Goal: Task Accomplishment & Management: Complete application form

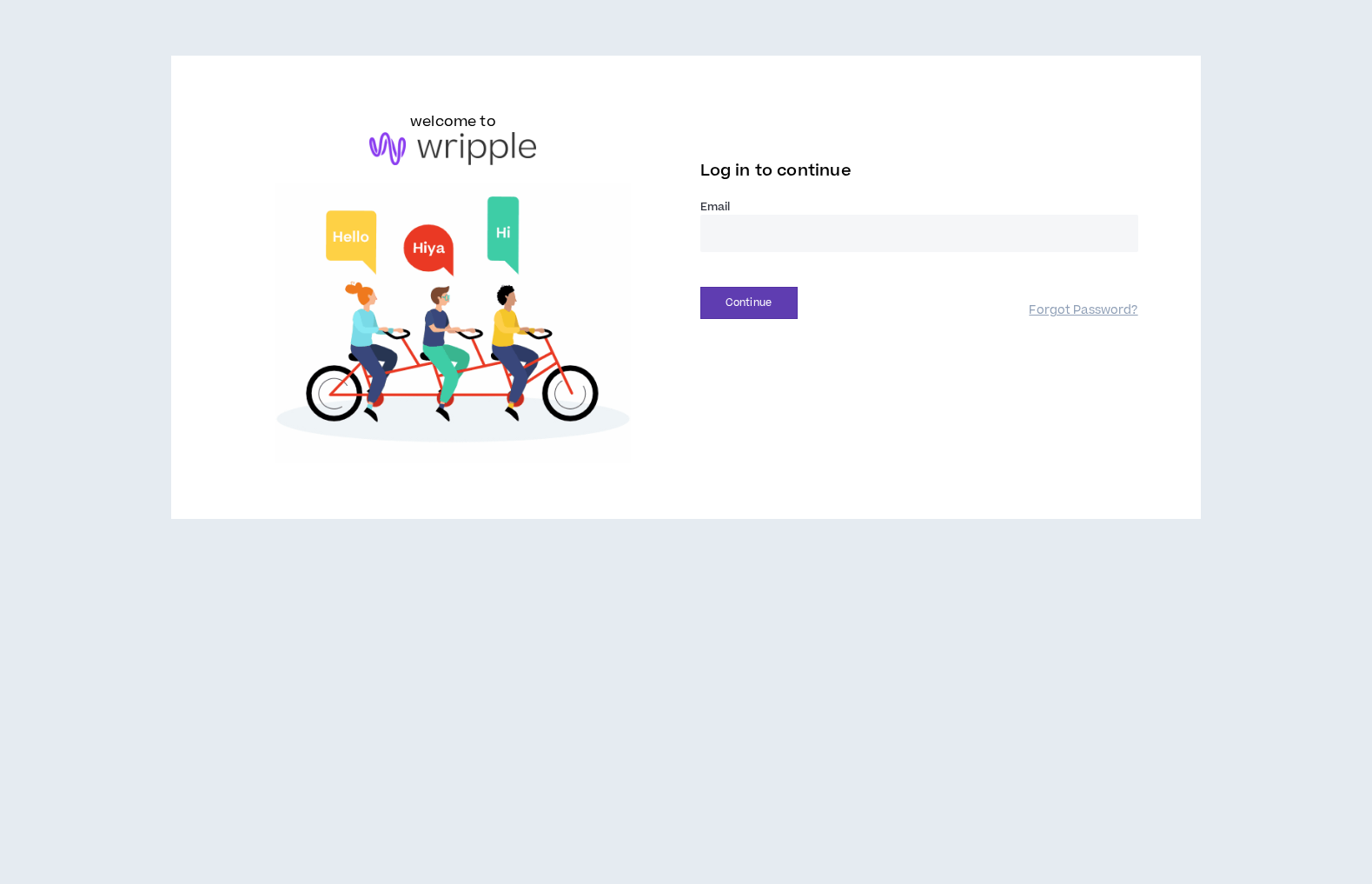
type input "**********"
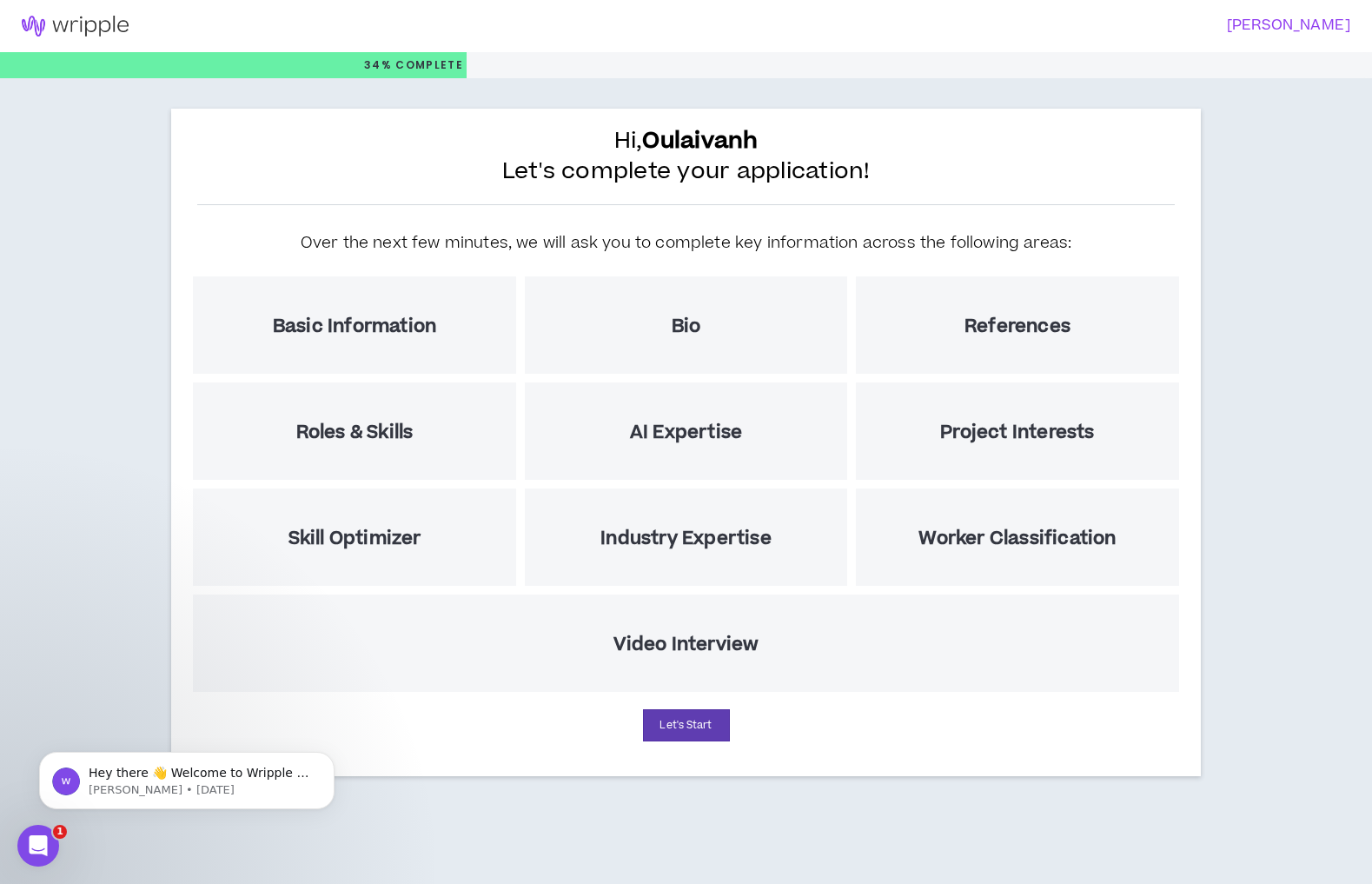
scroll to position [29, 0]
click at [709, 742] on button "Let's Start" at bounding box center [687, 725] width 87 height 32
select select "US"
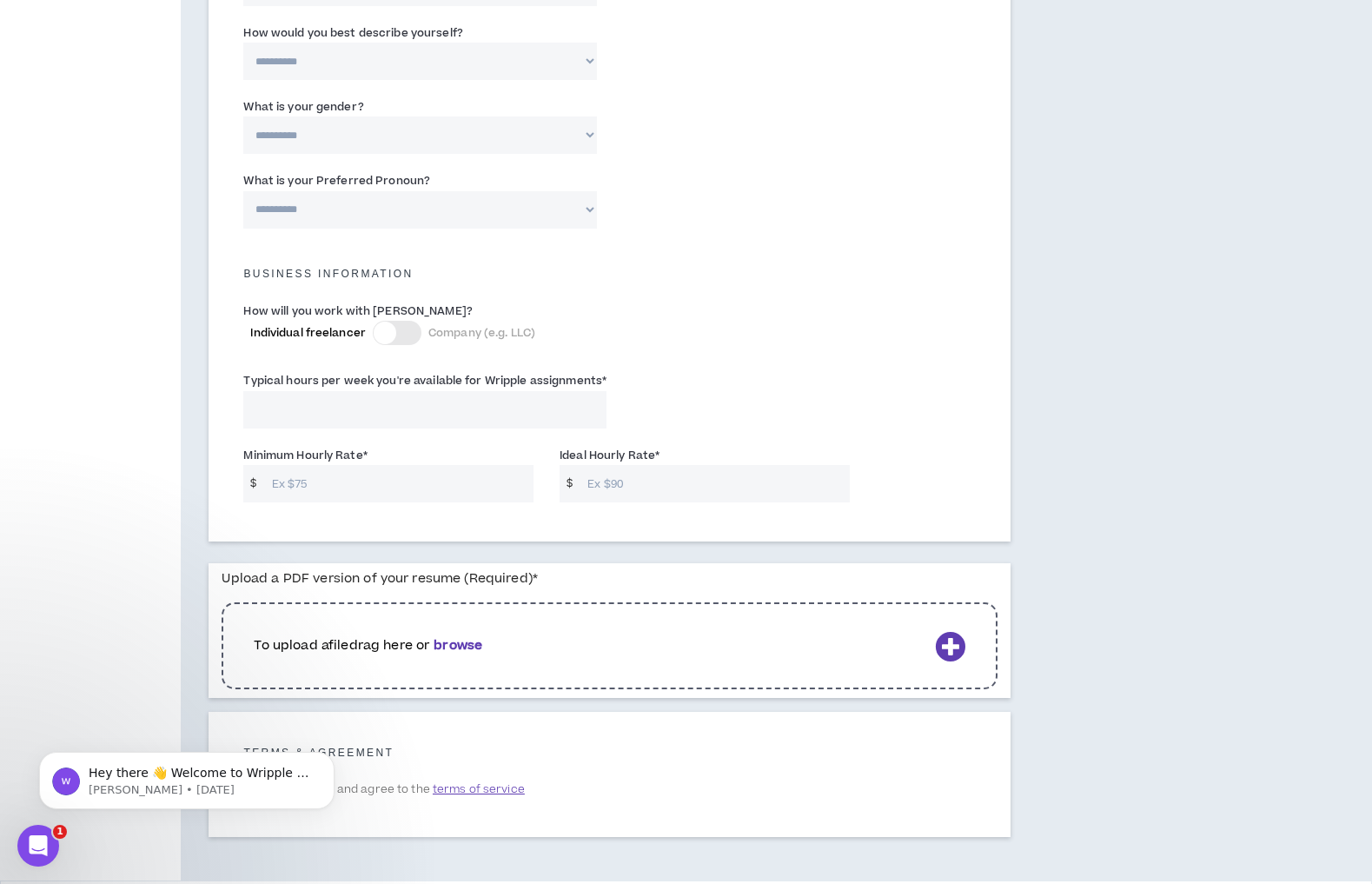
scroll to position [1064, 0]
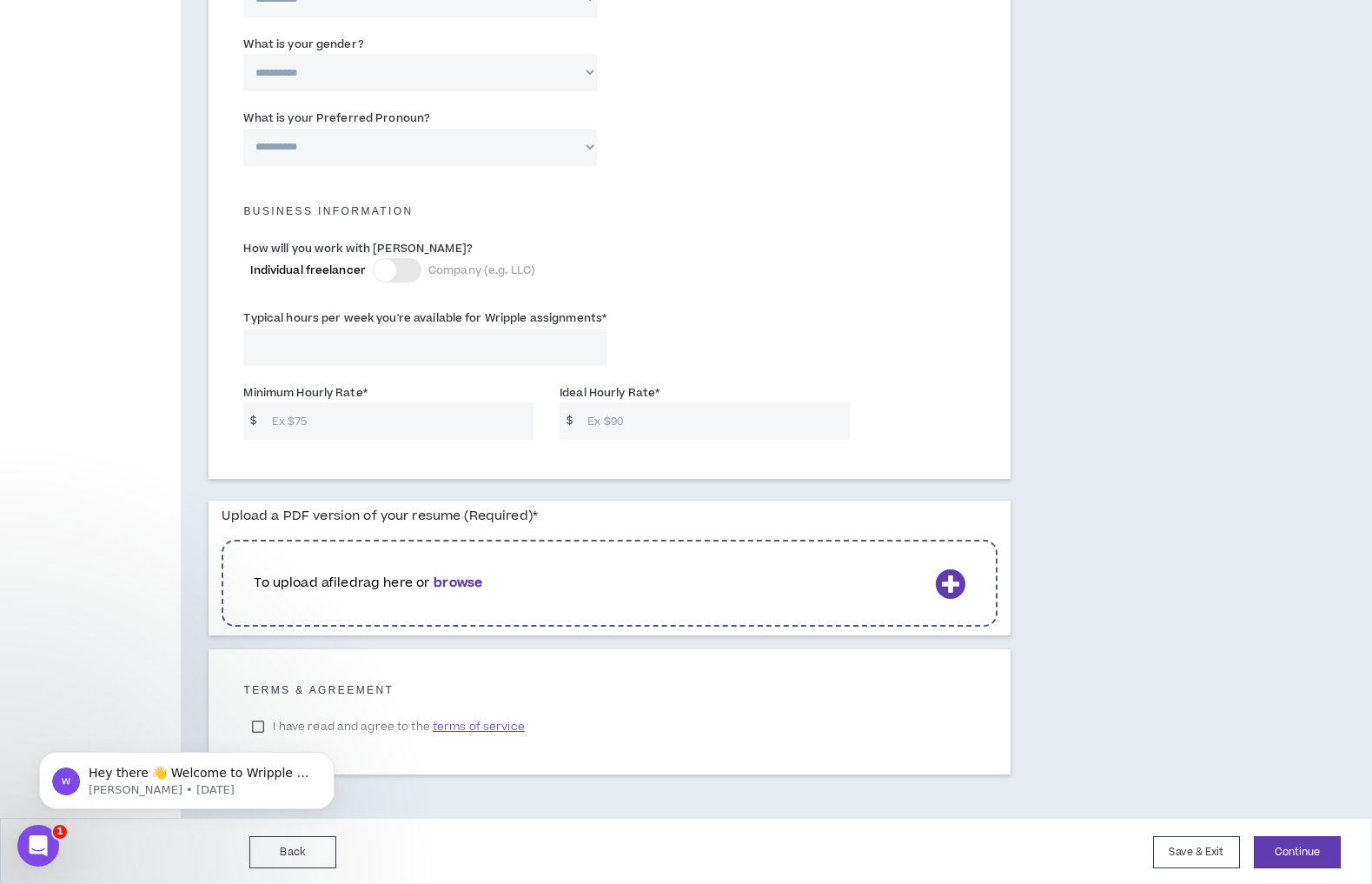
click at [396, 265] on div at bounding box center [385, 269] width 22 height 22
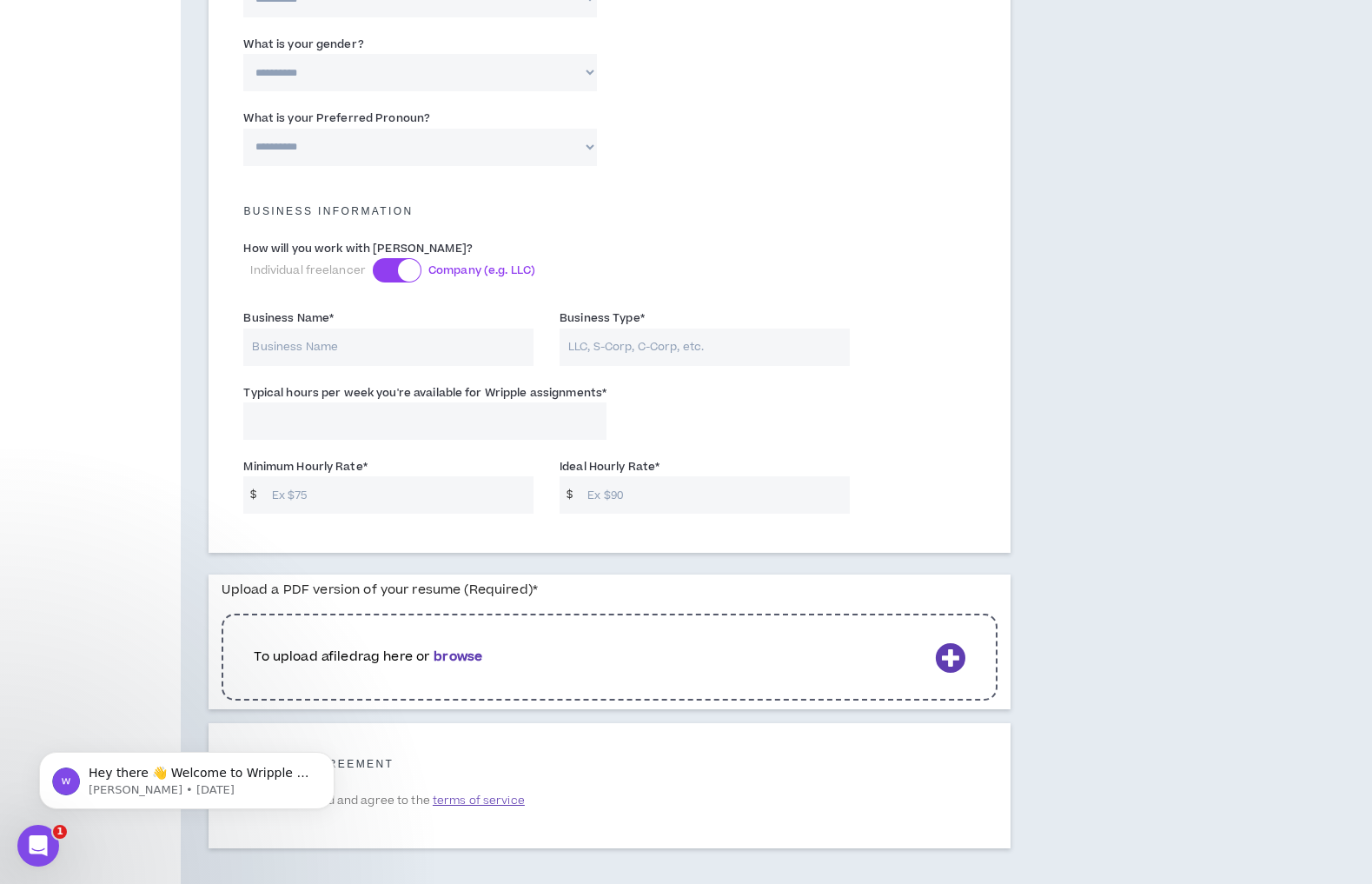
click at [415, 266] on div at bounding box center [409, 269] width 22 height 22
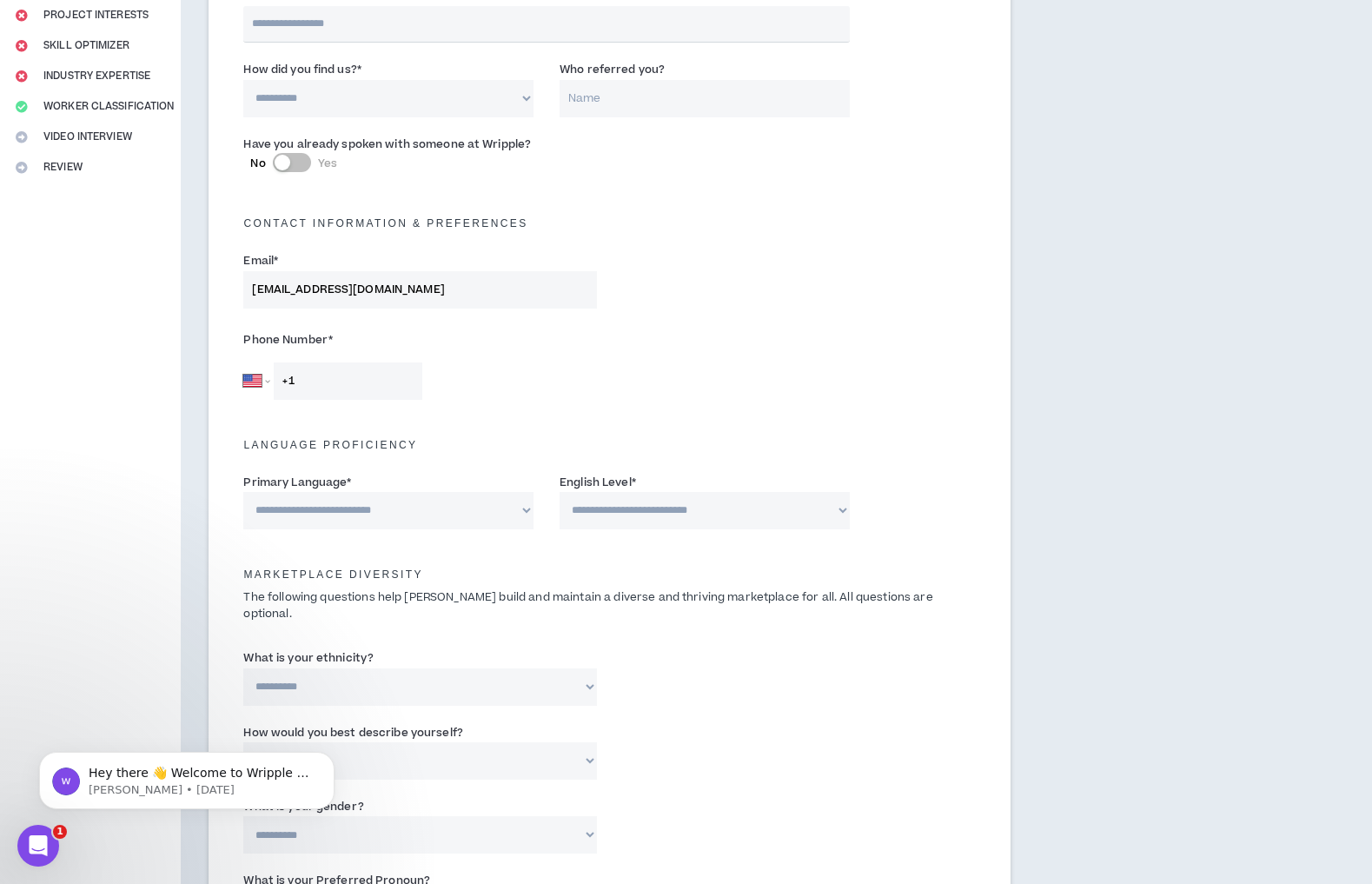
scroll to position [0, 0]
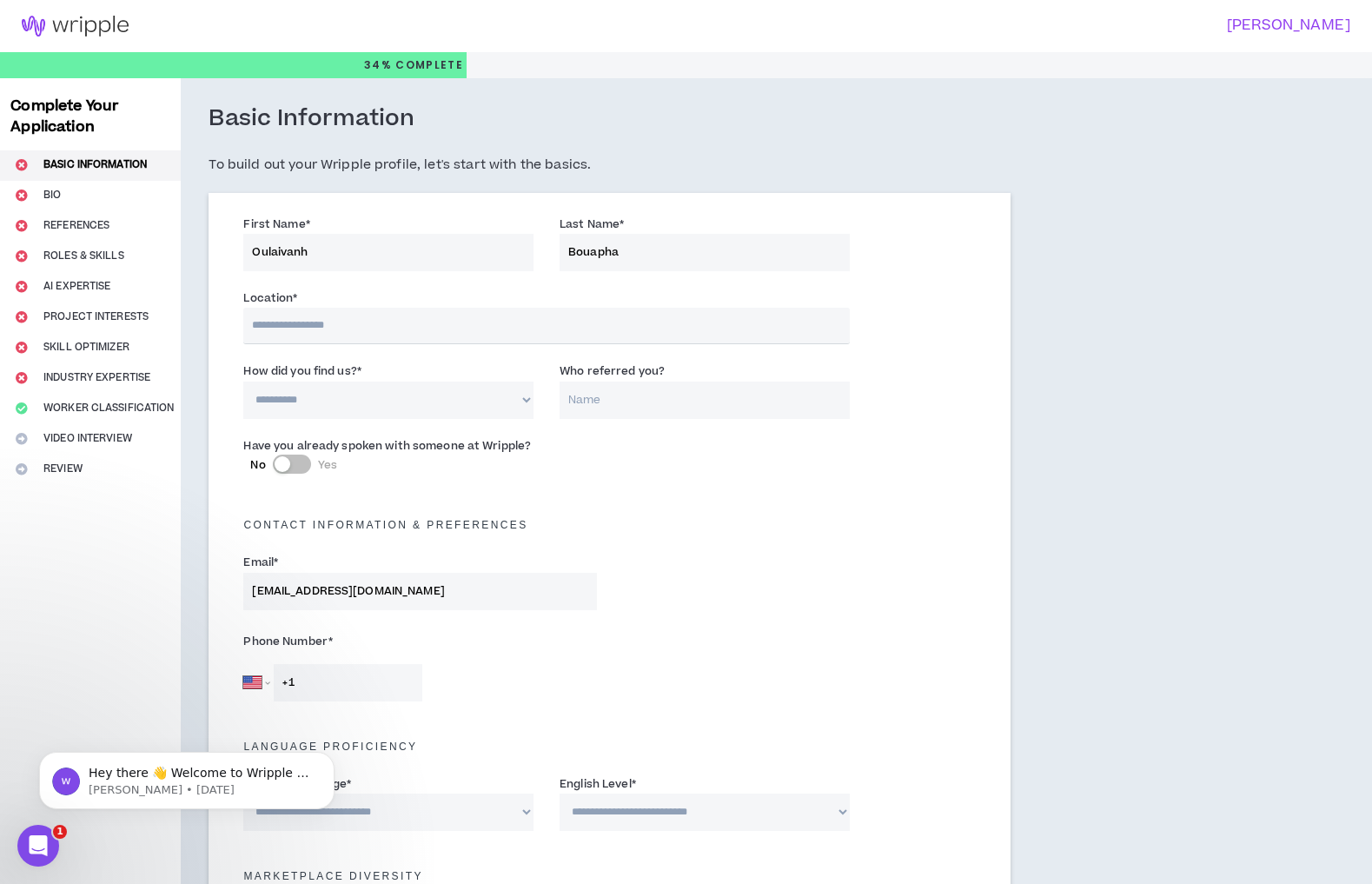
click at [350, 332] on input "text" at bounding box center [546, 326] width 606 height 37
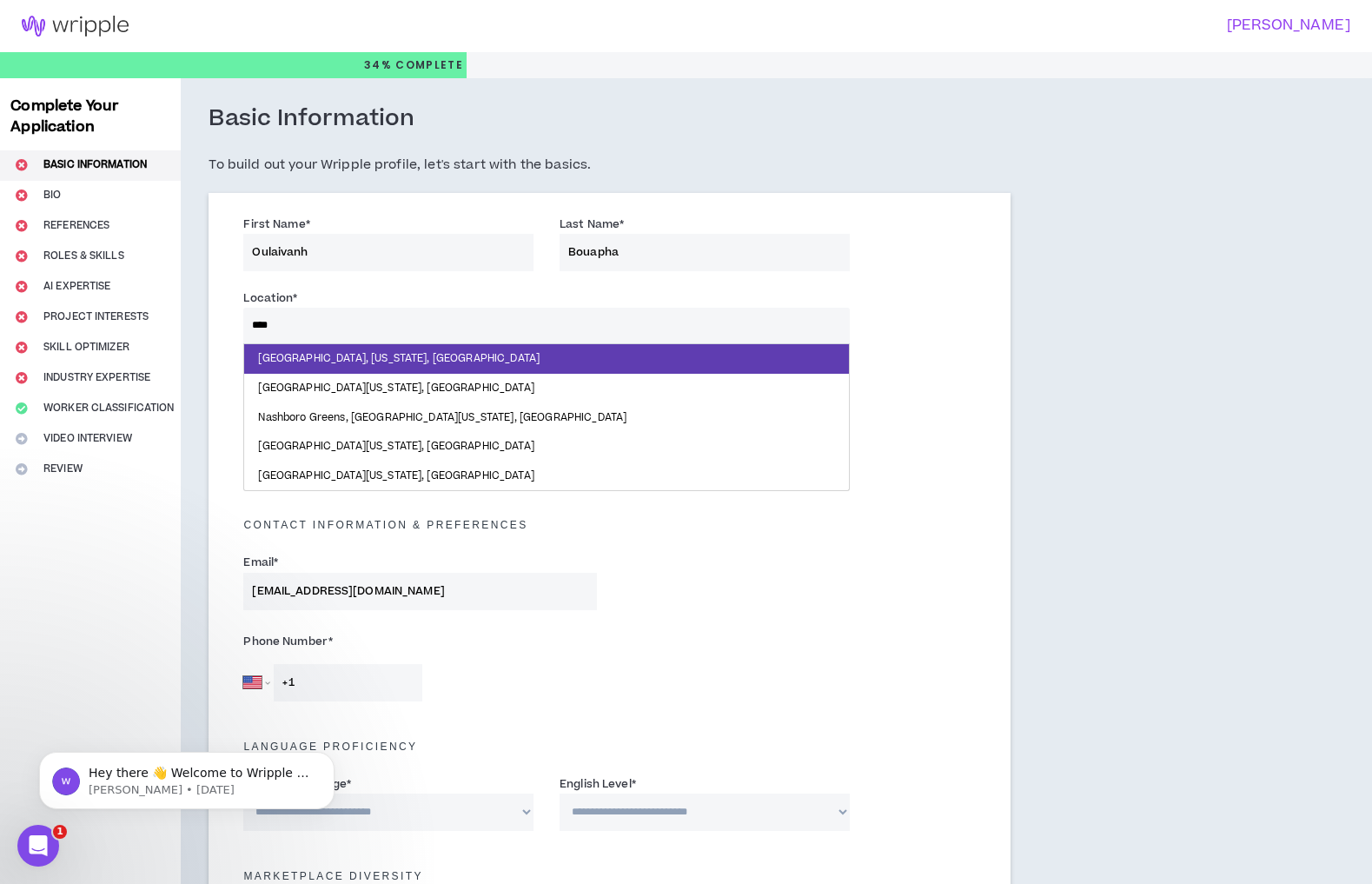
type input "*****"
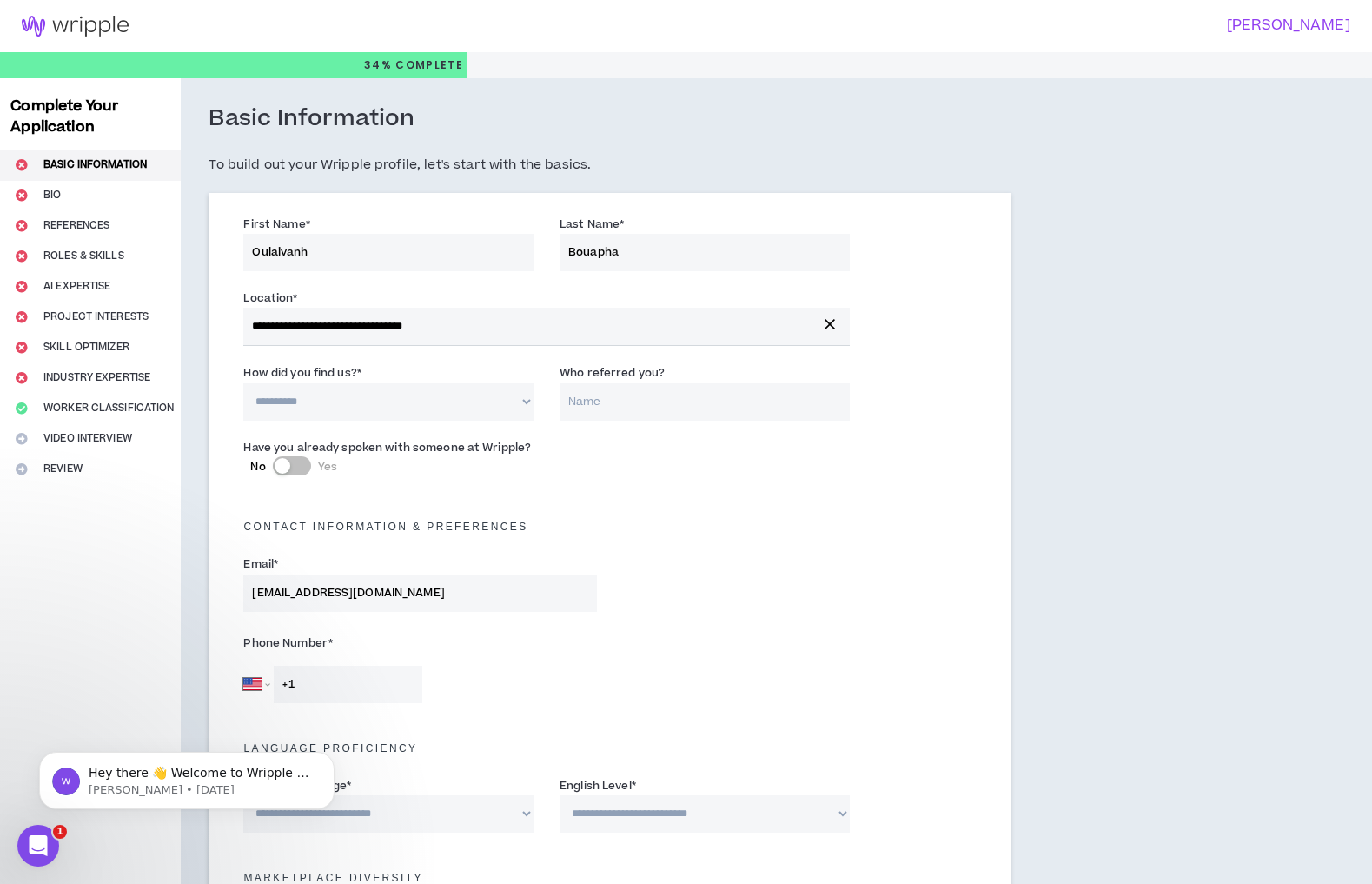
click at [311, 406] on select "**********" at bounding box center [389, 401] width 291 height 38
select select "*"
click at [252, 388] on select "**********" at bounding box center [389, 401] width 291 height 38
click at [623, 415] on input "Who referred you?" at bounding box center [705, 401] width 291 height 38
click at [511, 492] on div "Have you already spoken with someone at Wripple? No Yes" at bounding box center [609, 464] width 759 height 61
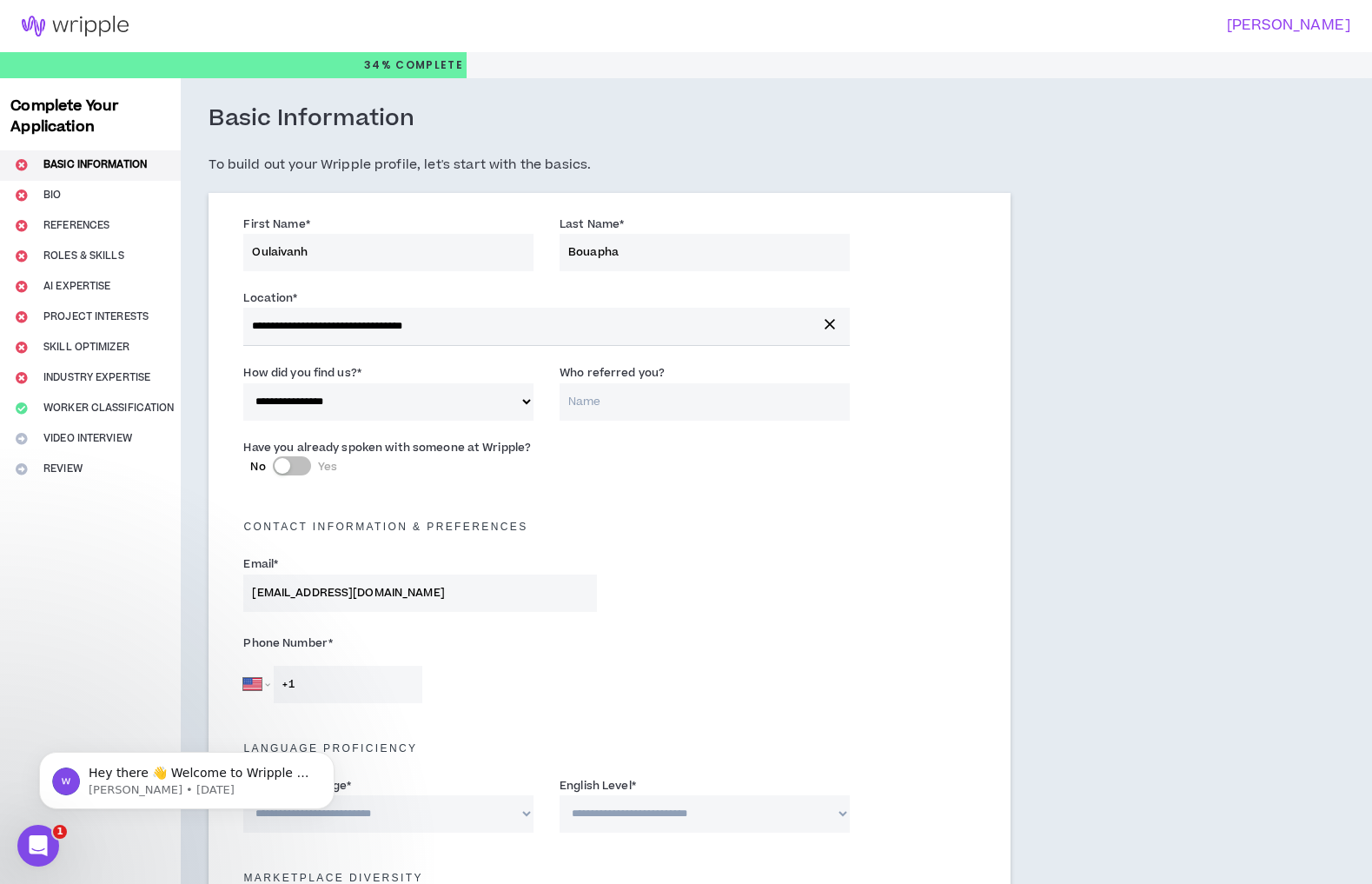
click at [605, 412] on input "Who referred you?" at bounding box center [705, 401] width 291 height 38
click at [599, 413] on input "Deya on Youtube" at bounding box center [705, 401] width 291 height 38
click at [670, 408] on input "Deya on Youtube" at bounding box center [705, 401] width 291 height 38
type input "Deya Youtube review"
click at [733, 588] on div "Email * [EMAIL_ADDRESS][DOMAIN_NAME]" at bounding box center [609, 587] width 759 height 74
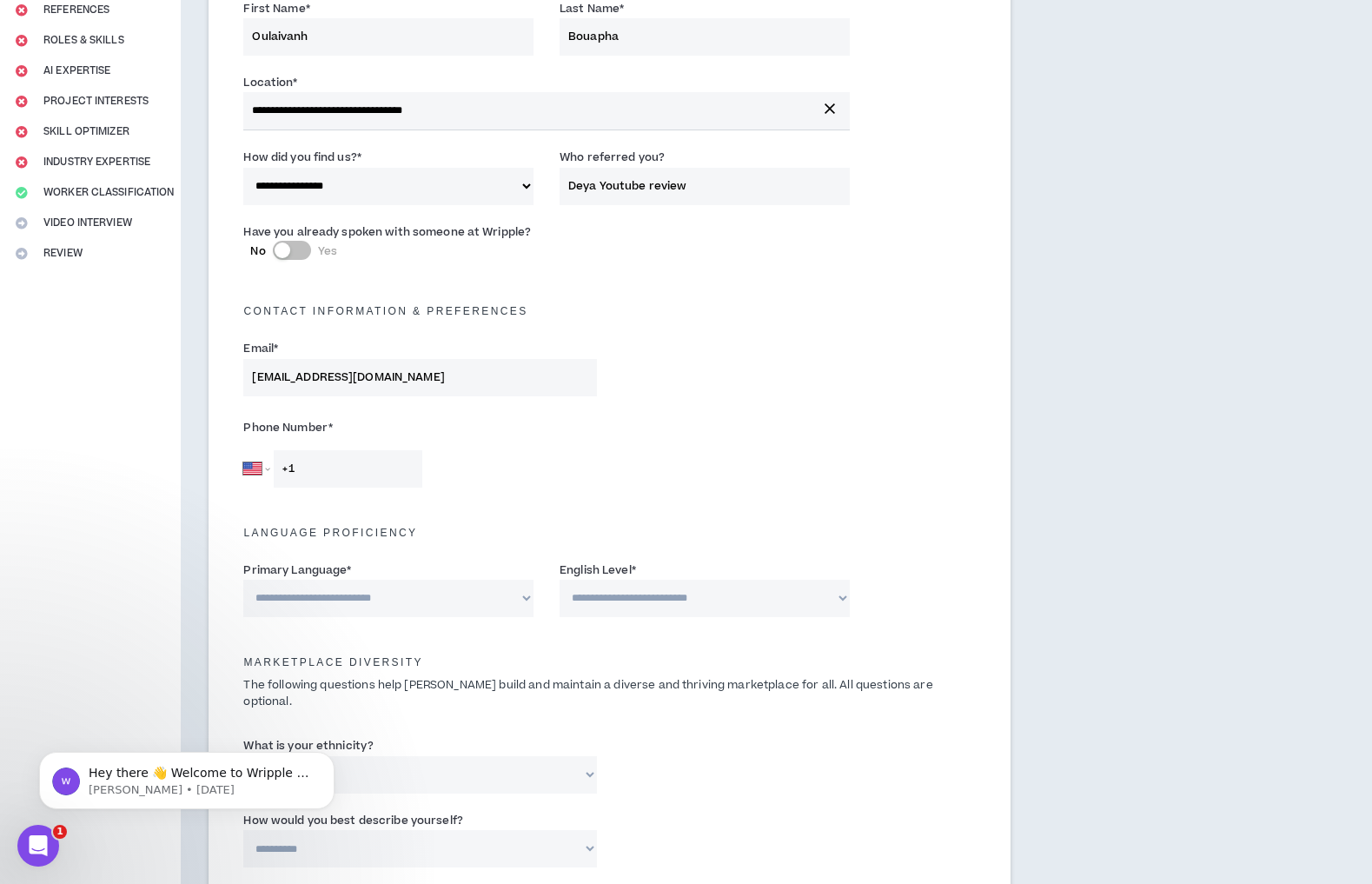
scroll to position [239, 0]
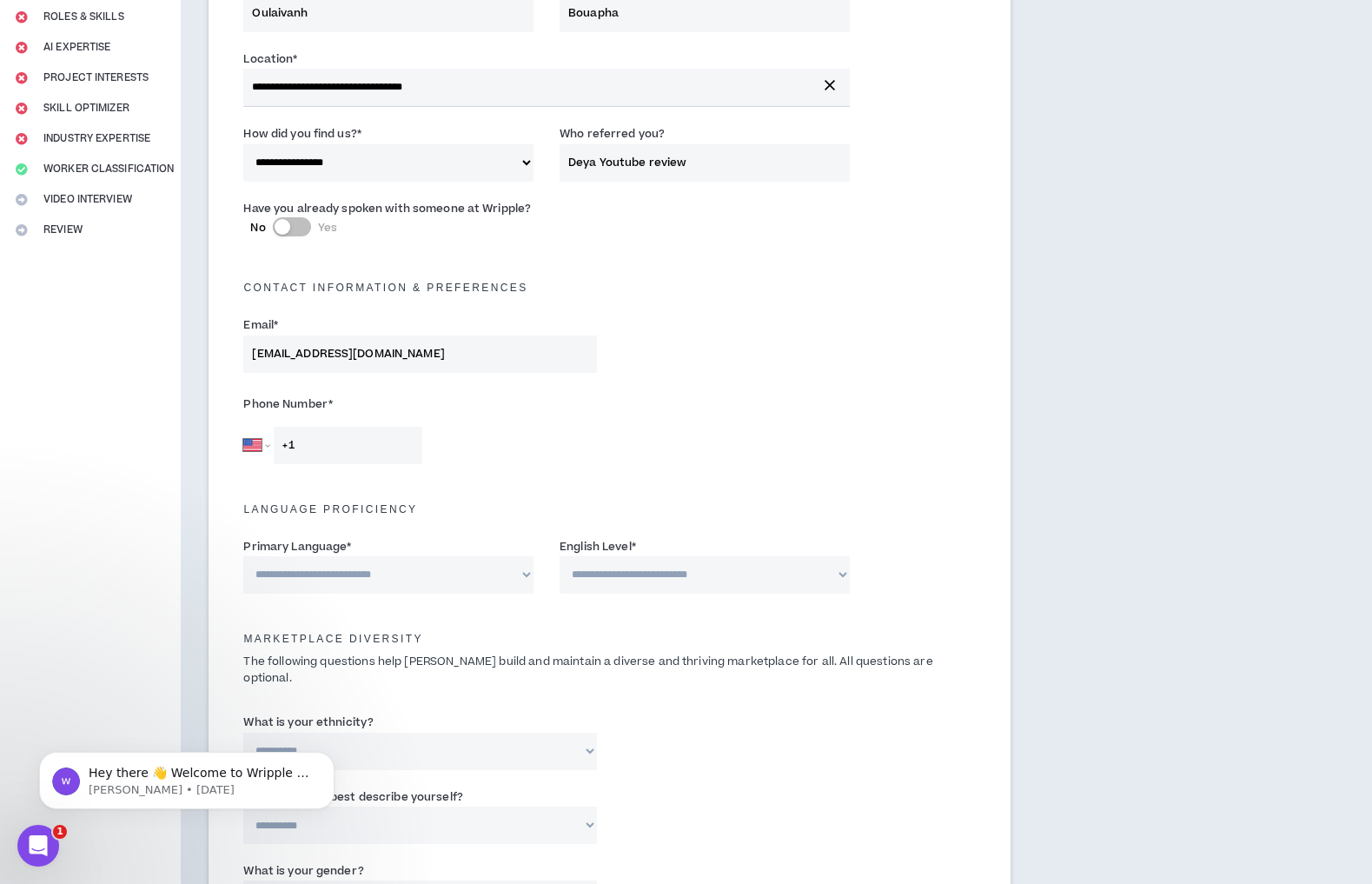
click at [358, 463] on input "+1" at bounding box center [347, 445] width 148 height 38
type input "[PHONE_NUMBER]"
click at [452, 583] on select "**********" at bounding box center [389, 575] width 291 height 38
select select "*******"
click at [252, 563] on select "**********" at bounding box center [389, 575] width 291 height 38
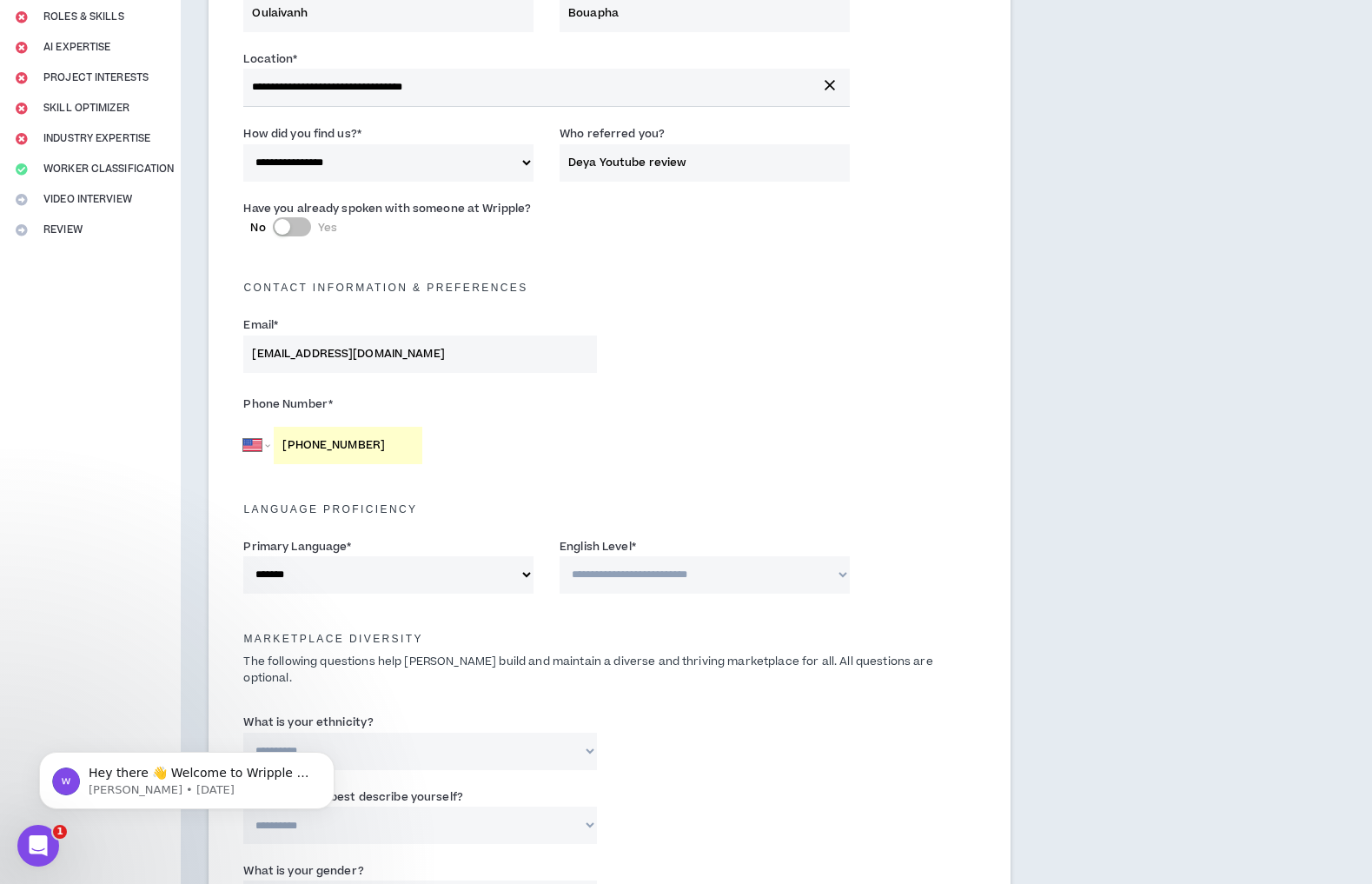
click at [613, 583] on select "**********" at bounding box center [705, 575] width 291 height 38
select select "*"
click at [562, 563] on select "**********" at bounding box center [705, 575] width 291 height 38
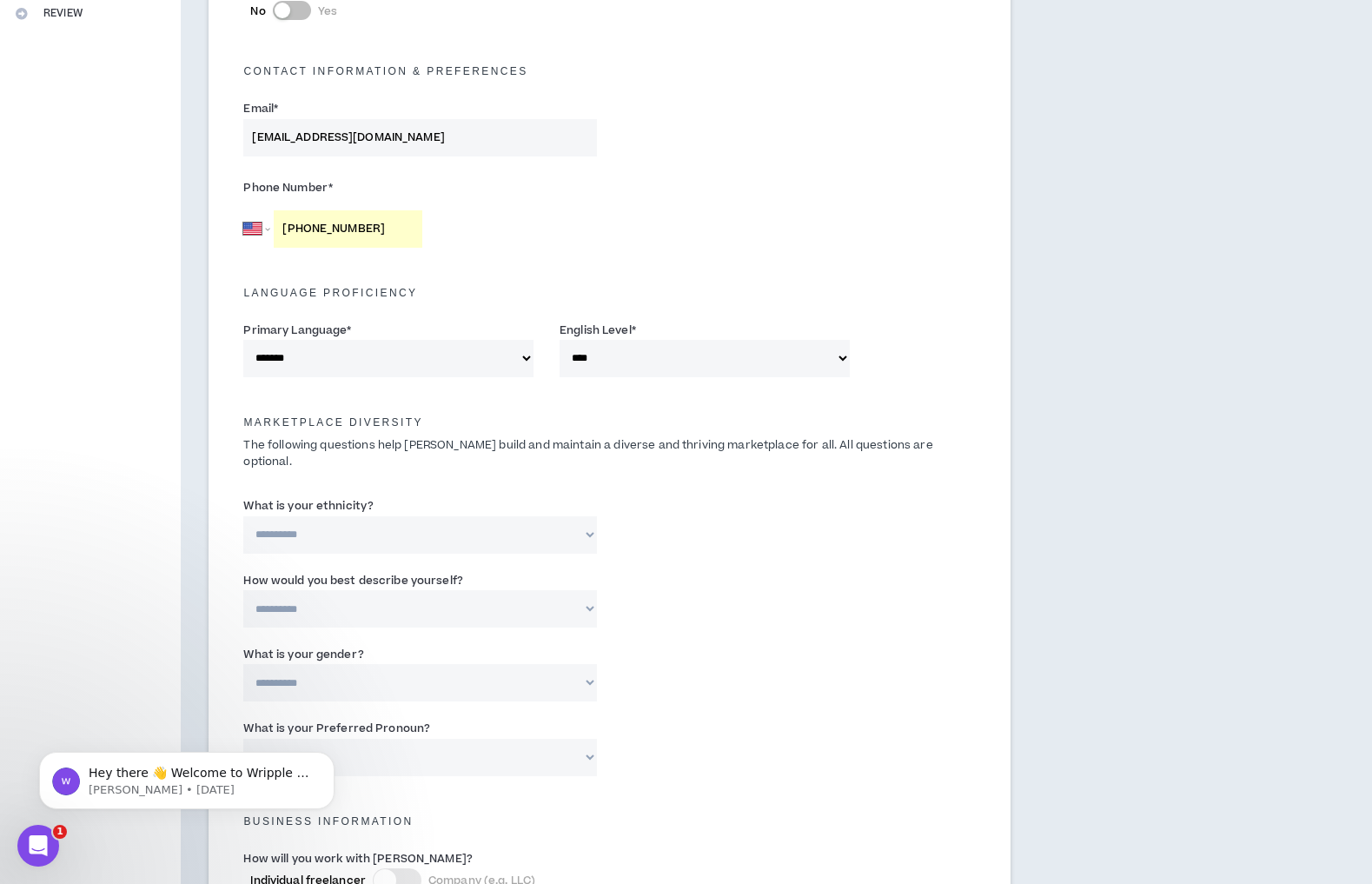
scroll to position [457, 0]
click at [514, 516] on select "**********" at bounding box center [420, 534] width 353 height 38
select select "**********"
click at [252, 516] on select "**********" at bounding box center [420, 534] width 353 height 38
click at [672, 524] on input "Please specify *" at bounding box center [736, 534] width 227 height 38
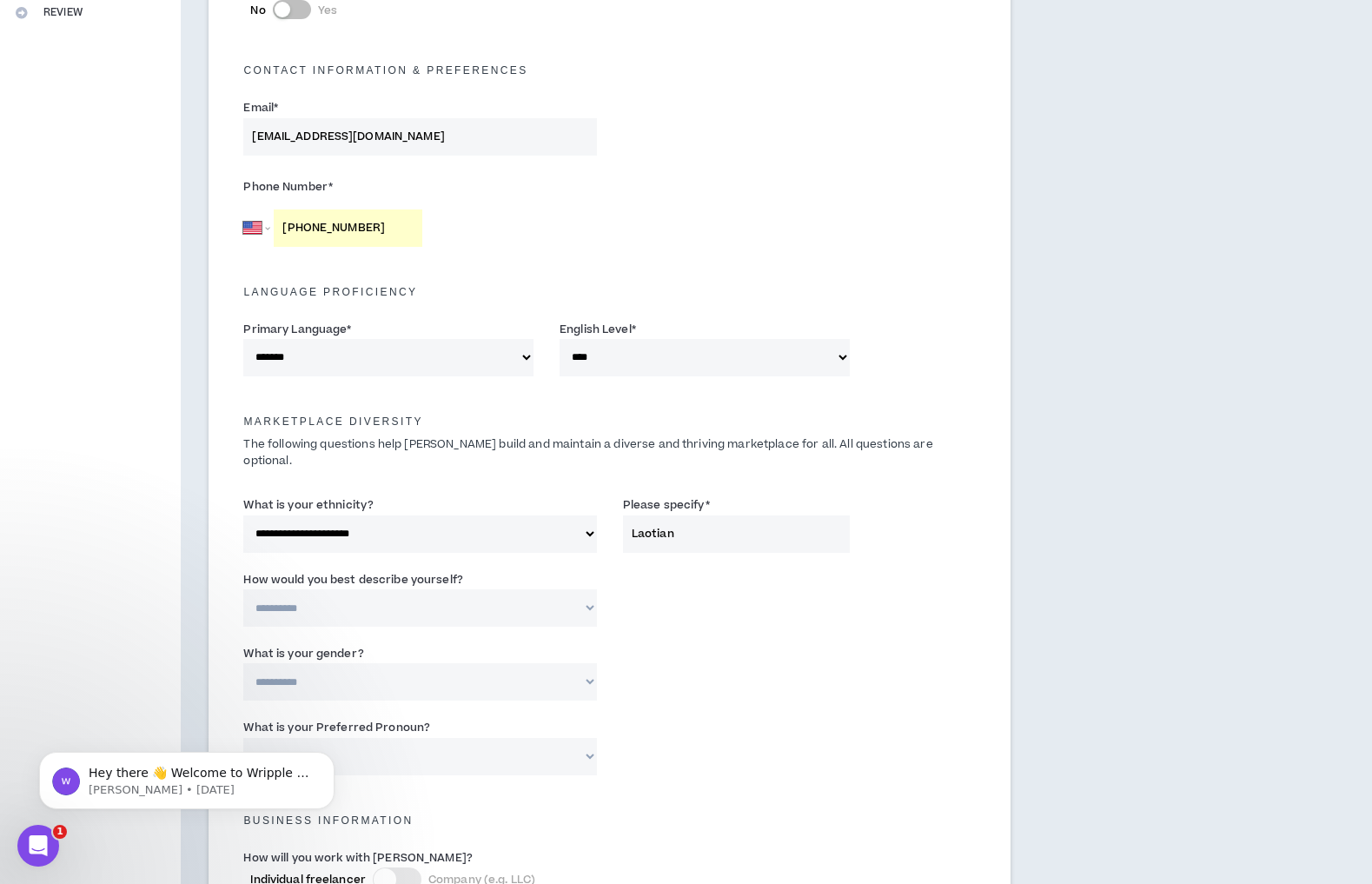
type input "Laotian"
click at [476, 597] on select "**********" at bounding box center [420, 608] width 353 height 38
select select "*****"
click at [252, 589] on select "**********" at bounding box center [420, 608] width 353 height 38
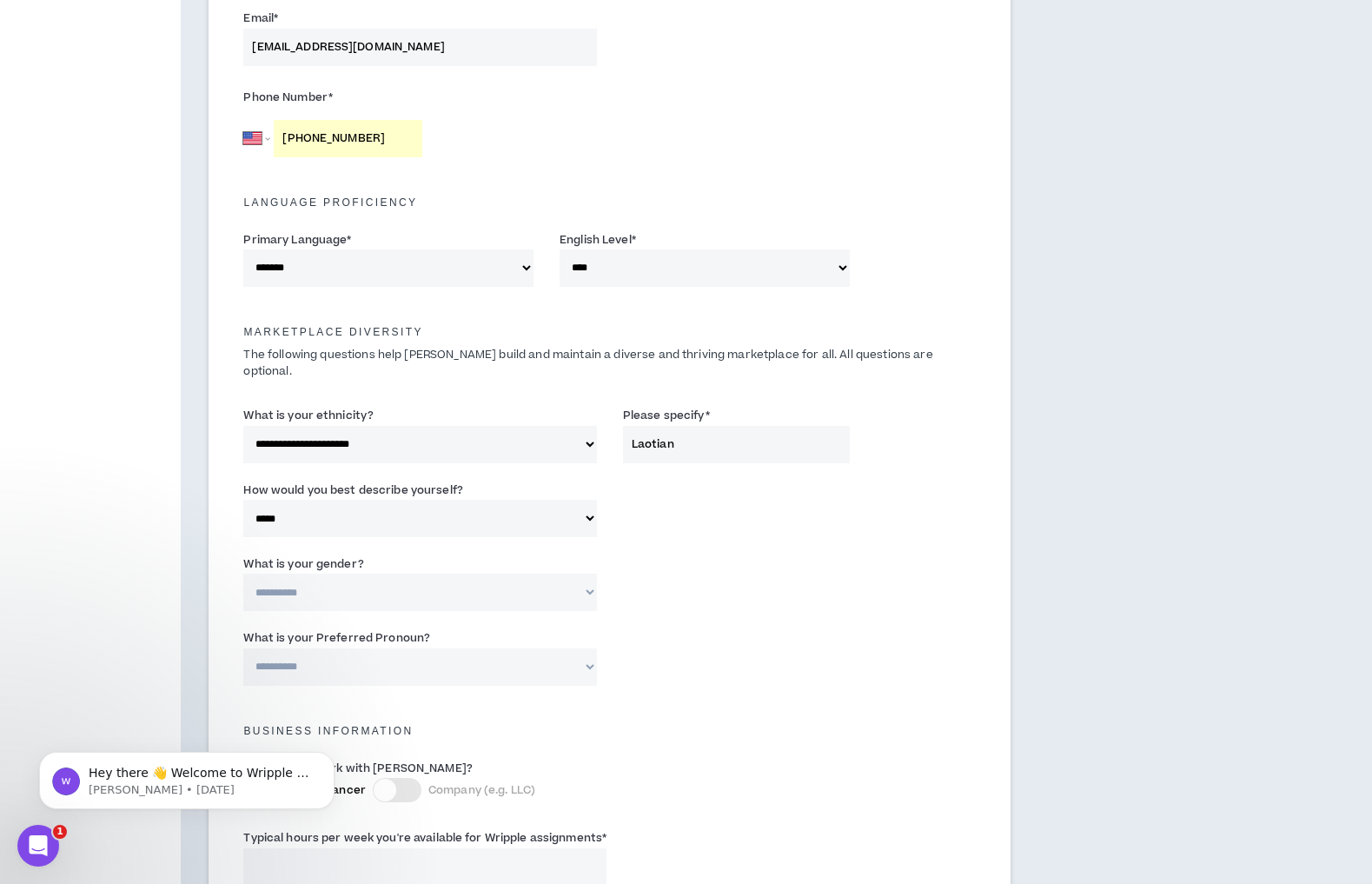
scroll to position [554, 0]
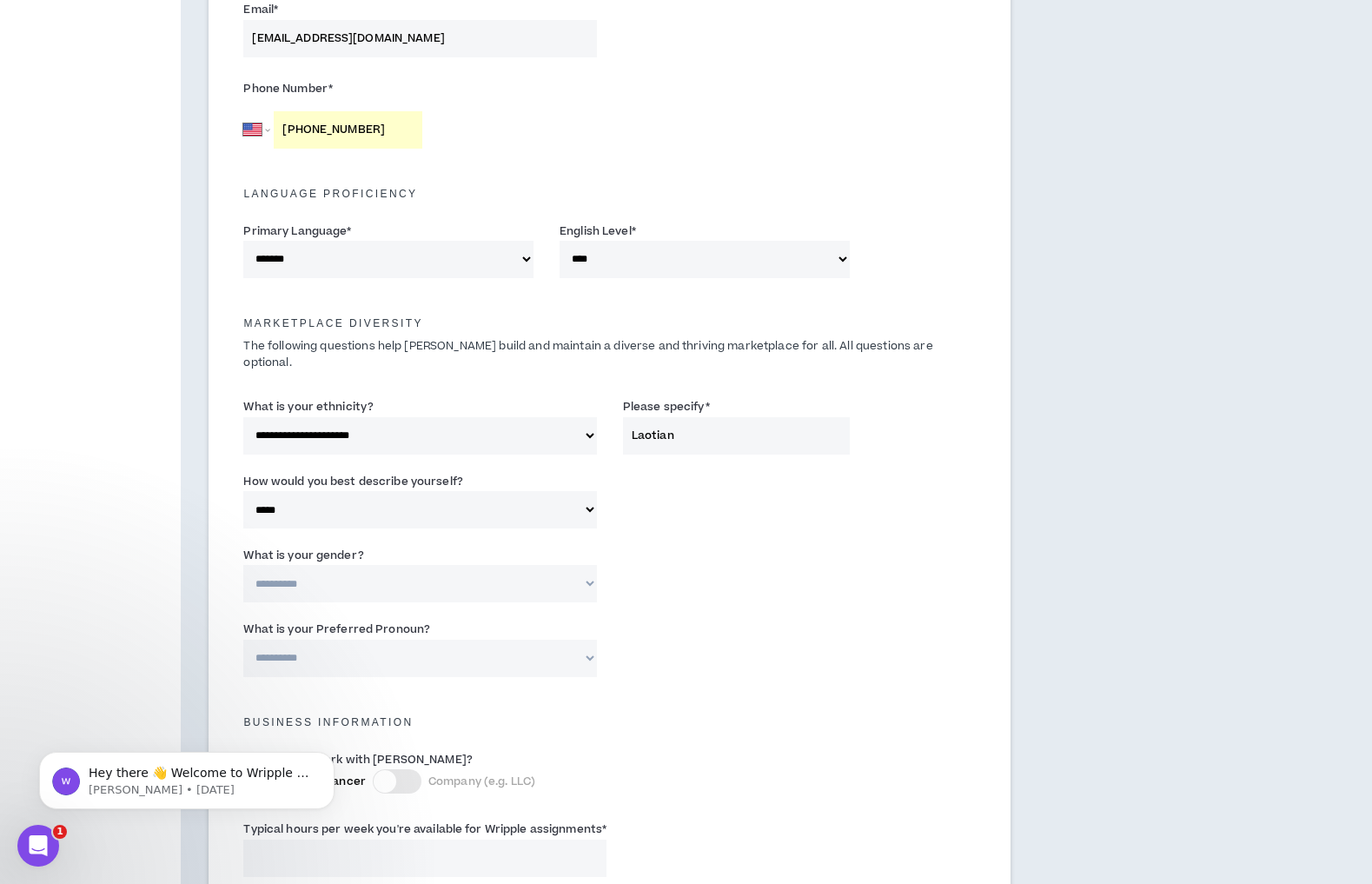
click at [460, 575] on select "**********" at bounding box center [420, 584] width 353 height 38
select select "*****"
click at [252, 565] on select "**********" at bounding box center [420, 584] width 353 height 38
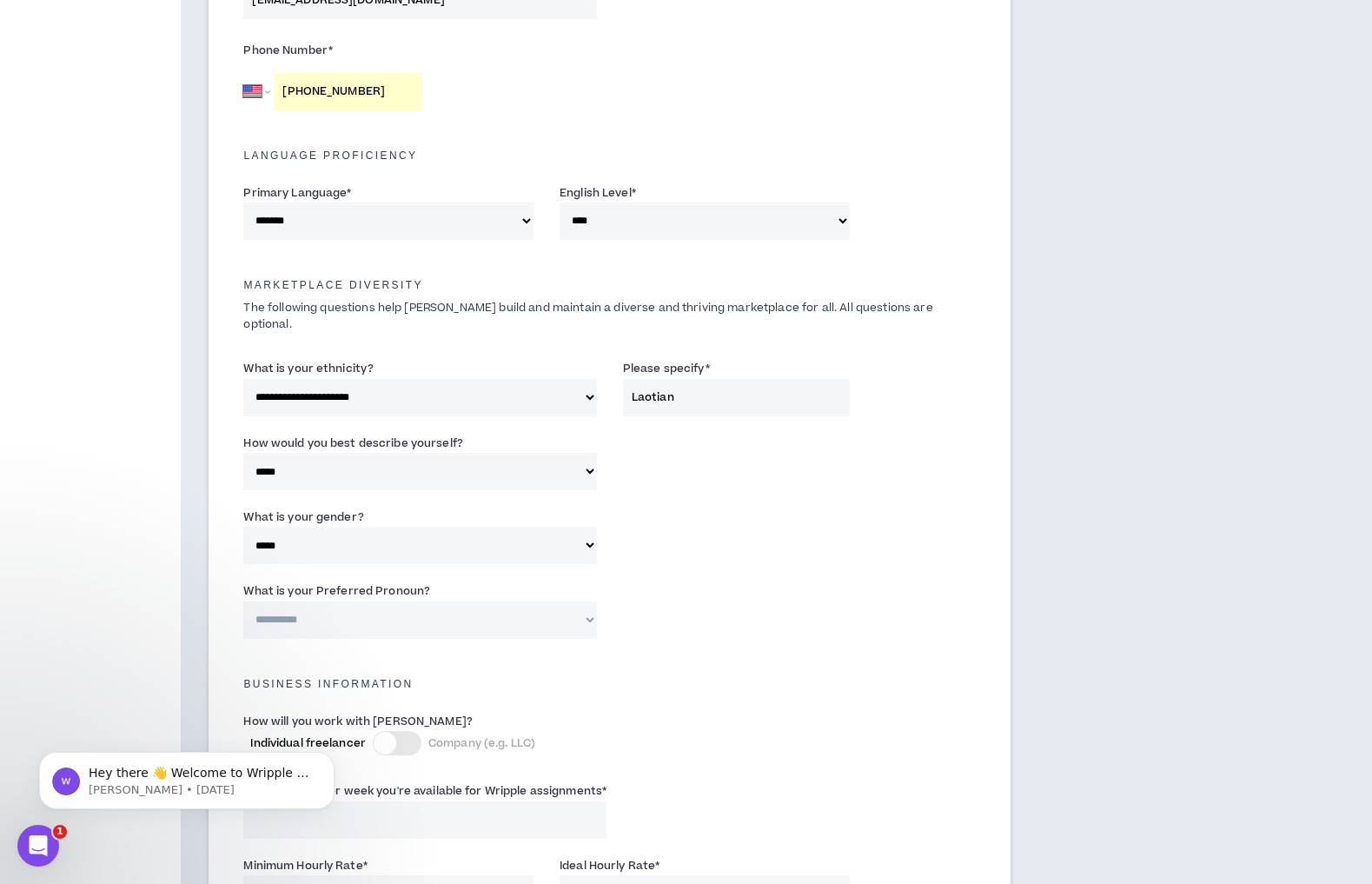
scroll to position [606, 0]
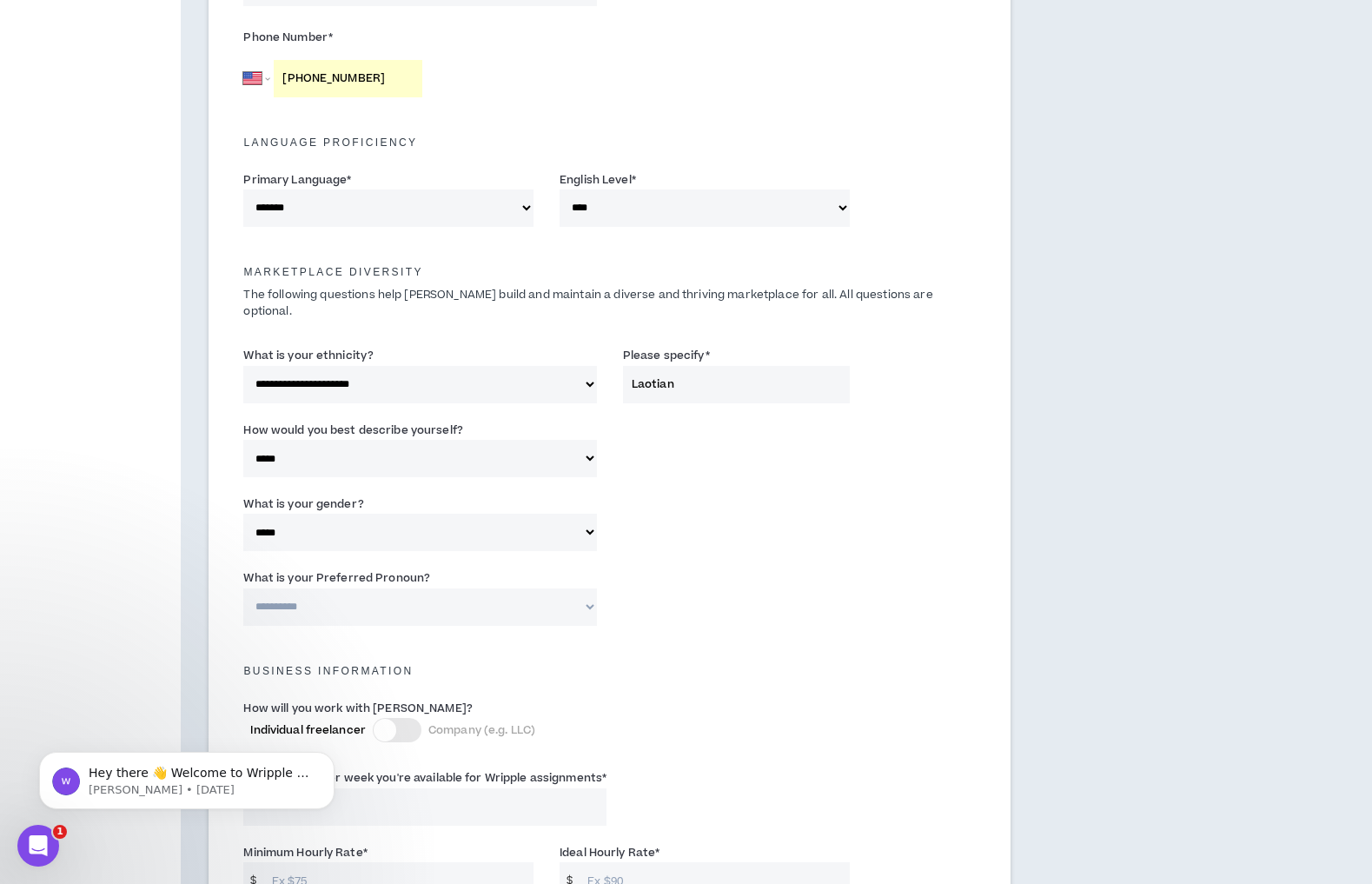
click at [447, 600] on select "**********" at bounding box center [420, 607] width 353 height 38
select select "**********"
click at [252, 588] on select "**********" at bounding box center [420, 607] width 353 height 38
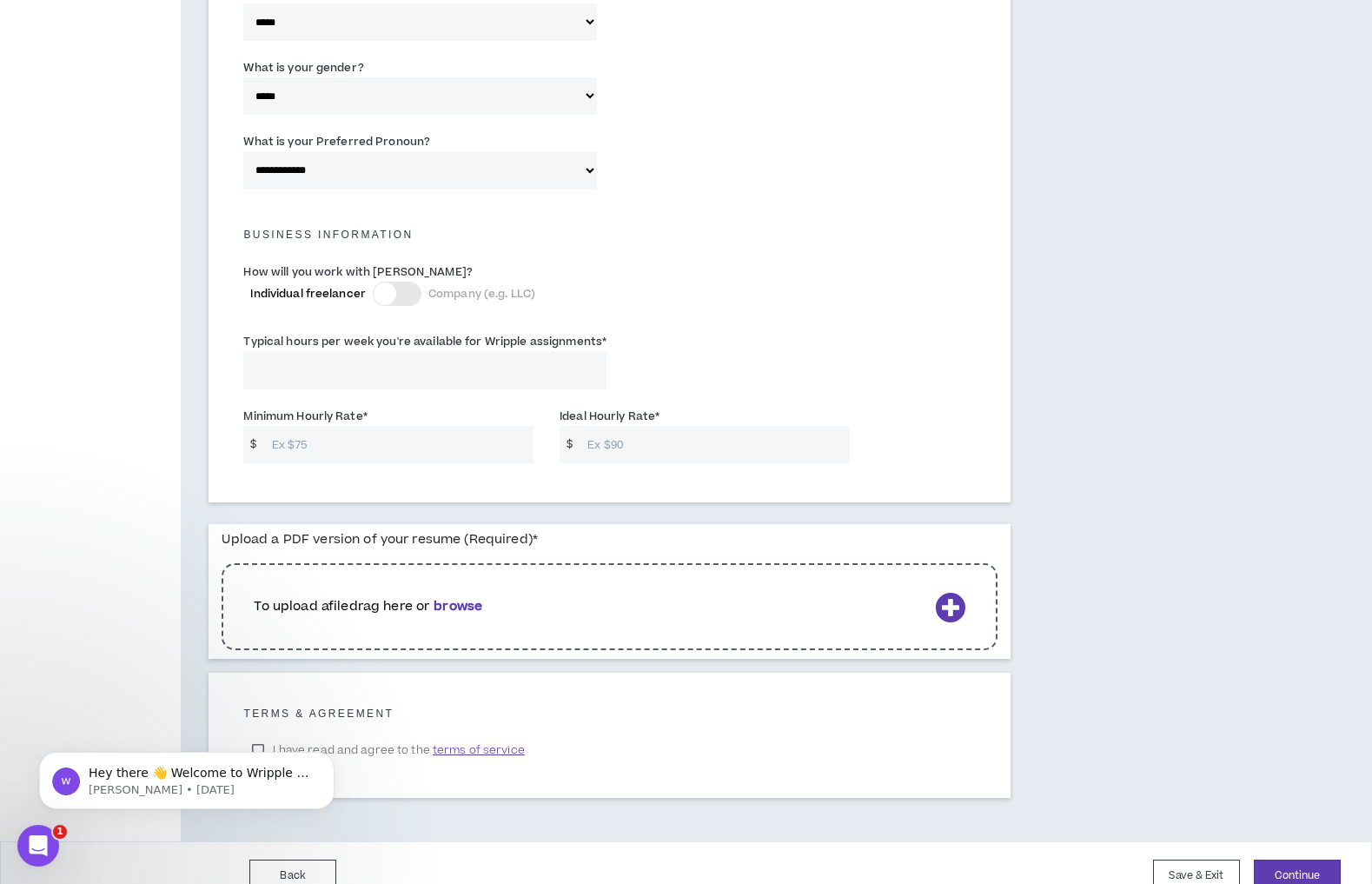
scroll to position [1065, 0]
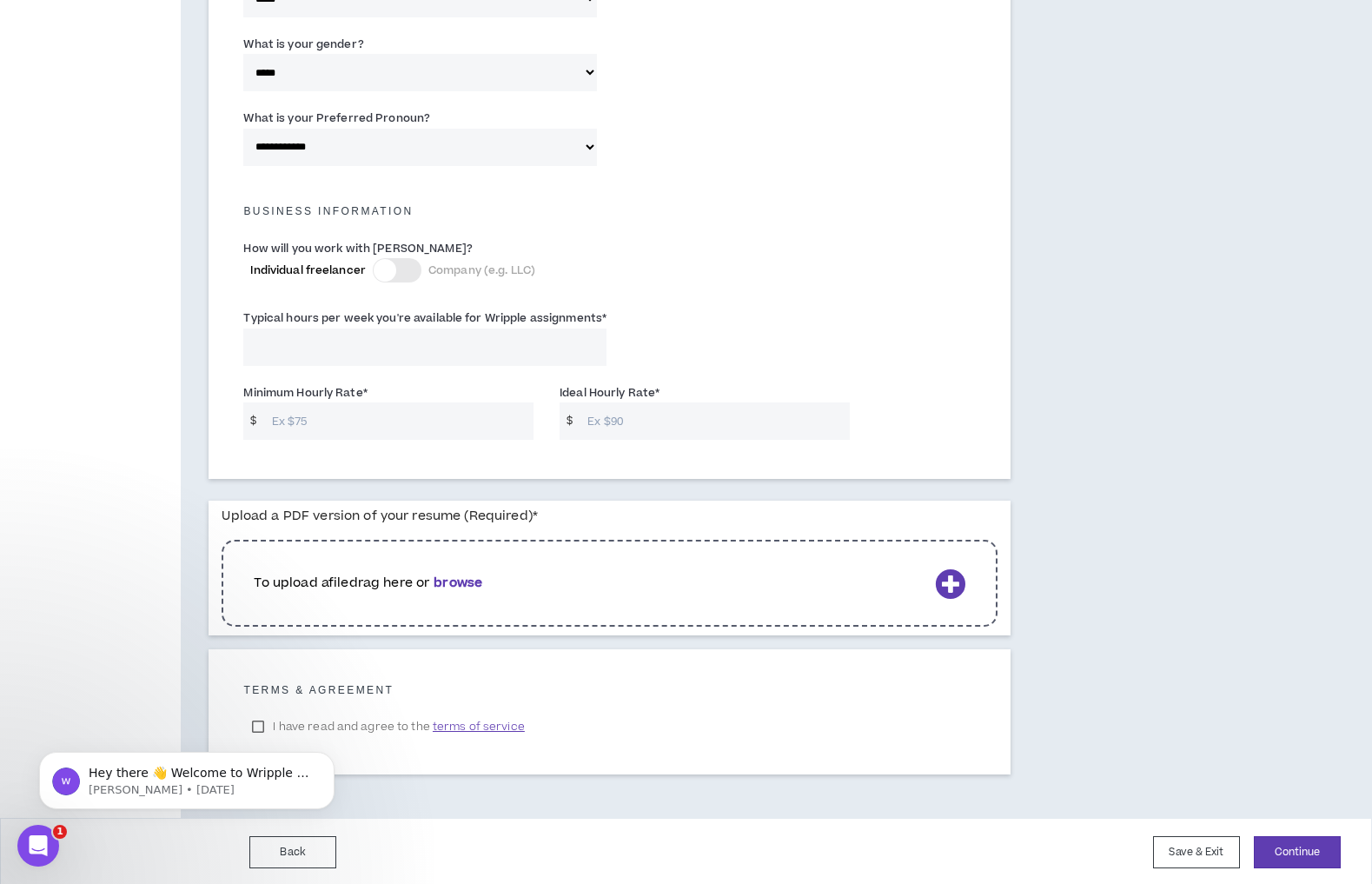
click at [470, 577] on b "browse" at bounding box center [458, 583] width 48 height 18
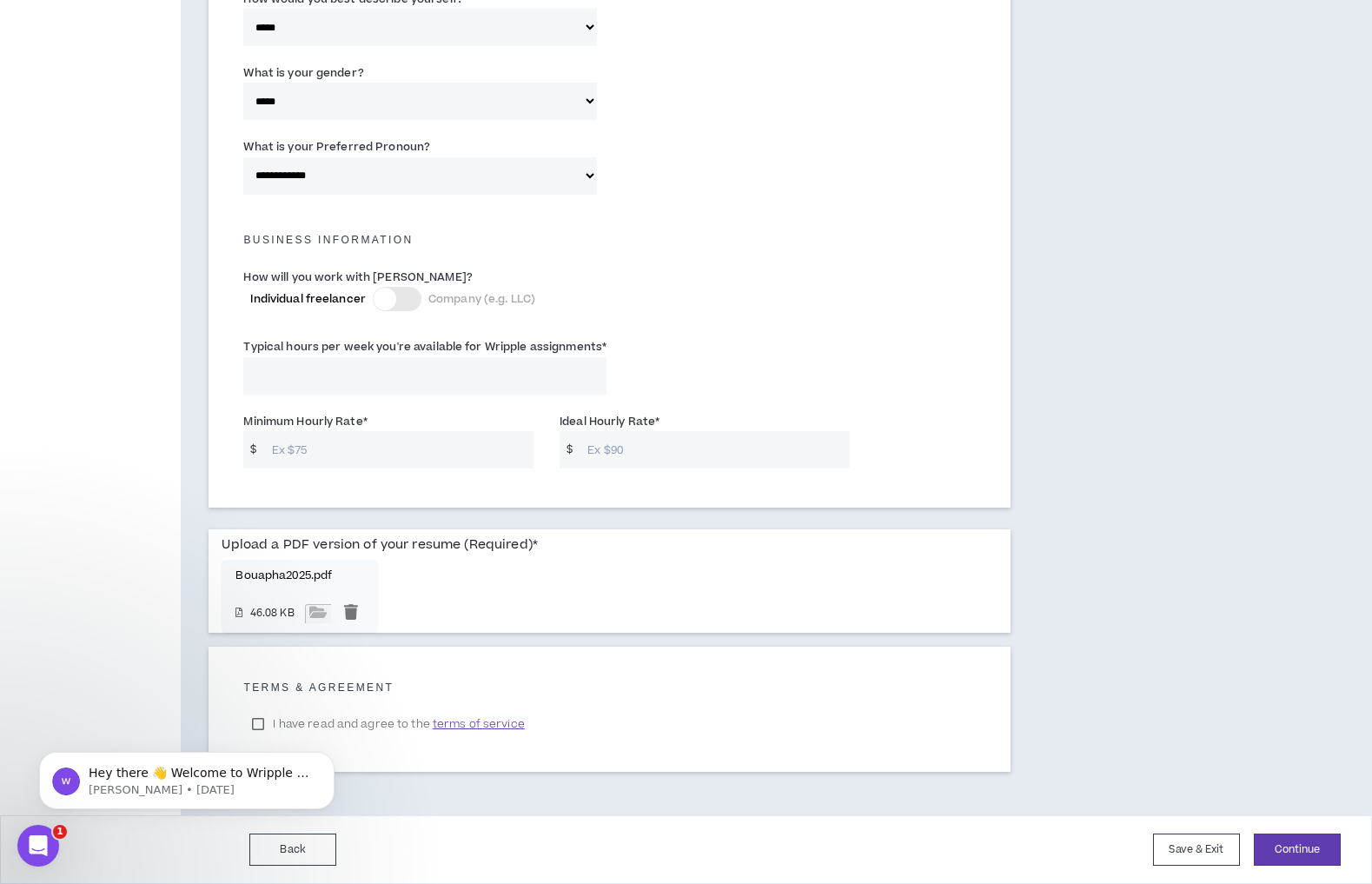
click at [265, 724] on body "Hey there 👋 Welcome to Wripple 🙌 Take a look around! If you have any questions,…" at bounding box center [187, 775] width 333 height 108
click at [269, 723] on body "Hey there 👋 Welcome to Wripple 🙌 Take a look around! If you have any questions,…" at bounding box center [187, 775] width 333 height 108
click at [266, 726] on body "Hey there 👋 Welcome to Wripple 🙌 Take a look around! If you have any questions,…" at bounding box center [187, 775] width 333 height 108
click at [331, 757] on icon "Dismiss notification" at bounding box center [329, 757] width 10 height 10
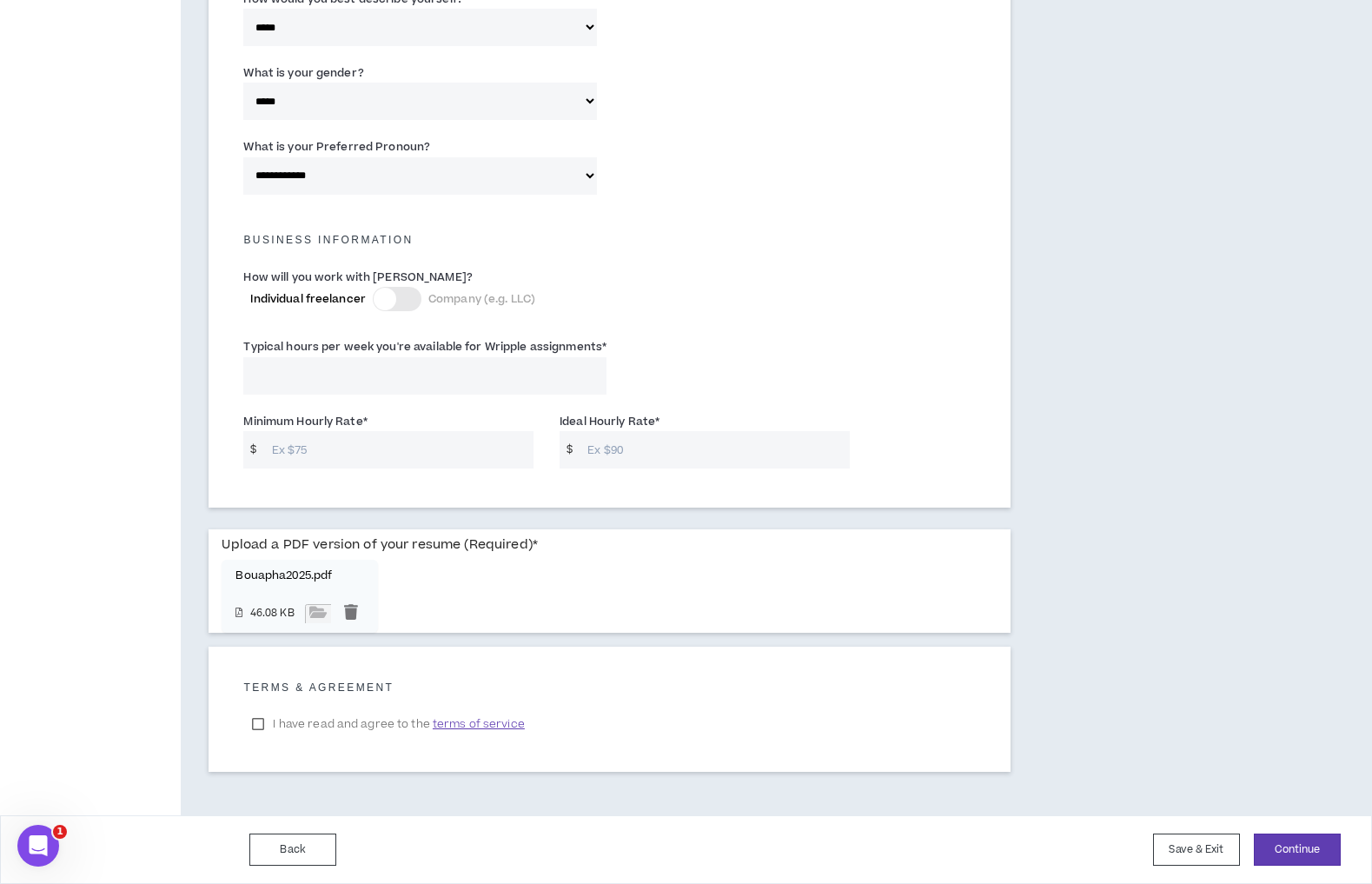
click at [269, 726] on label "I have read and agree to the terms of service" at bounding box center [388, 724] width 290 height 26
click at [1291, 852] on button "Continue" at bounding box center [1297, 849] width 87 height 32
click at [409, 363] on input "Typical hours per week you're available for Wripple assignments *" at bounding box center [424, 375] width 363 height 38
type input "40"
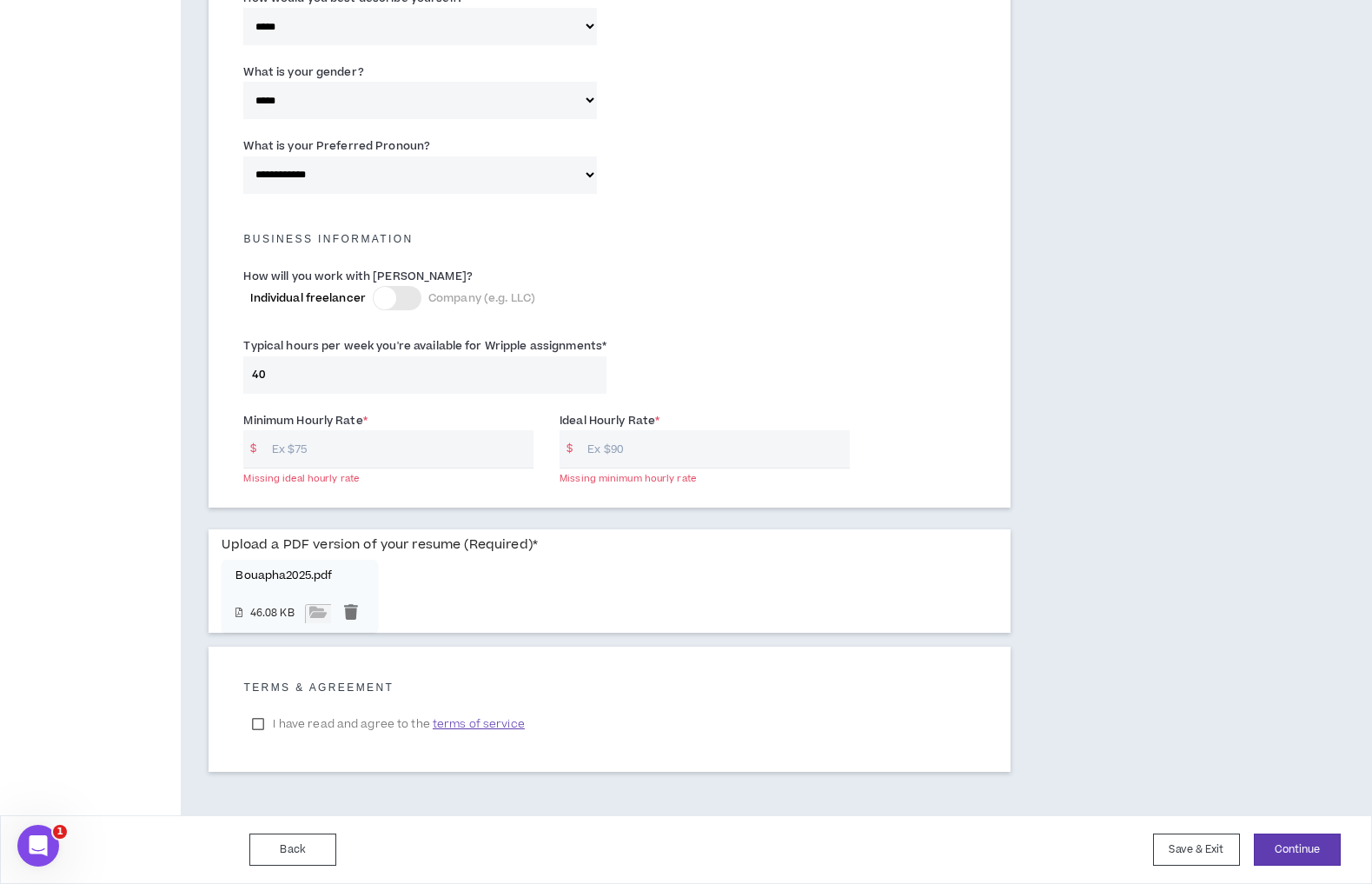
click at [473, 411] on div "Minimum Hourly Rate * $ Missing ideal hourly rate" at bounding box center [389, 439] width 291 height 57
click at [357, 442] on input "Minimum Hourly Rate *" at bounding box center [399, 449] width 271 height 38
type input "57"
click at [642, 449] on input "Ideal Hourly Rate *" at bounding box center [714, 449] width 271 height 38
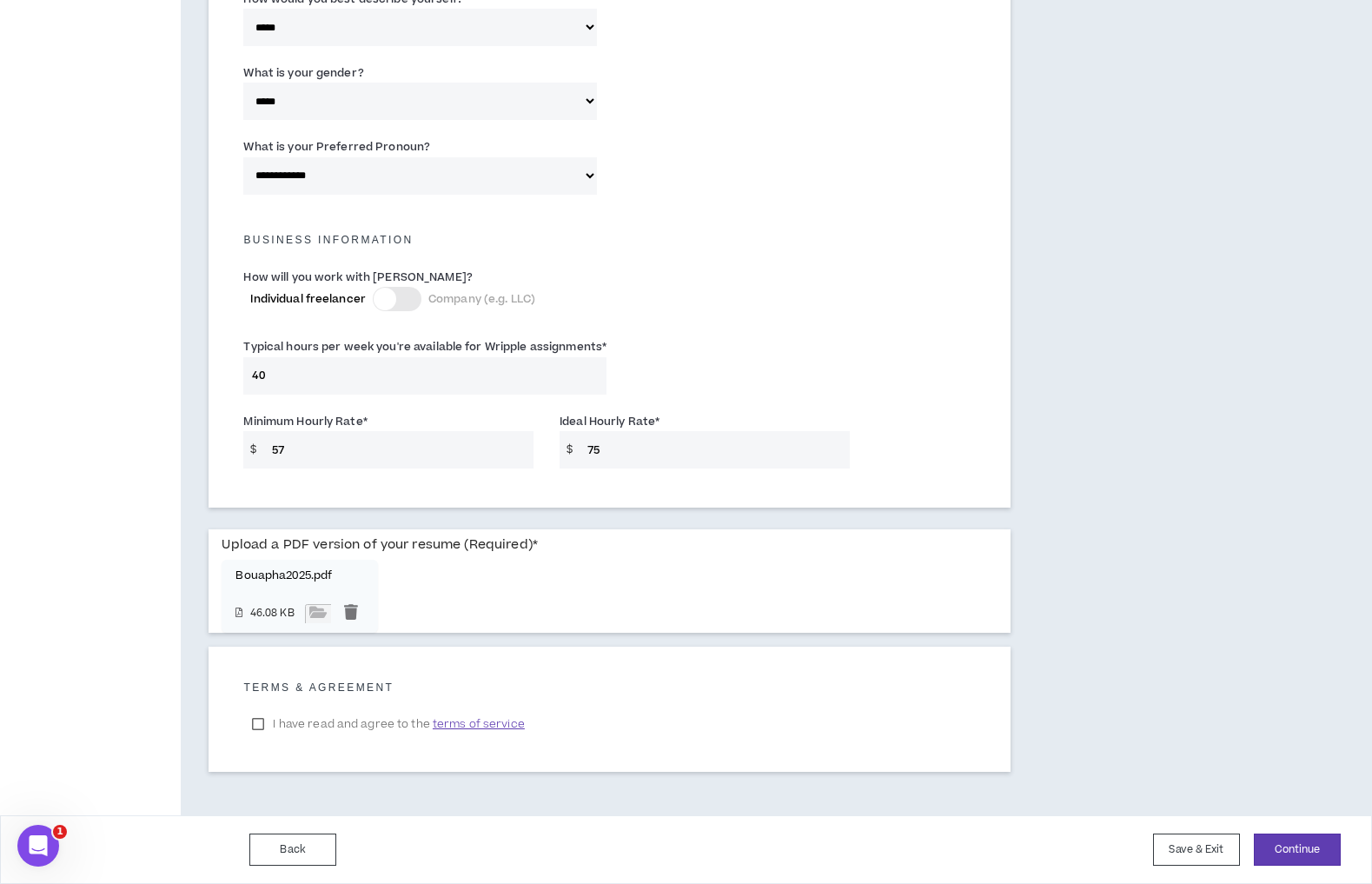
type input "75"
click at [930, 408] on div "Minimum Hourly Rate * $ 57 Ideal Hourly Rate * $ 75" at bounding box center [609, 445] width 759 height 74
drag, startPoint x: 611, startPoint y: 439, endPoint x: 581, endPoint y: 439, distance: 30.0
click at [581, 439] on div "$ 75" at bounding box center [705, 450] width 291 height 38
click at [770, 363] on div "Typical hours per week you're available for Wripple assignments * 40" at bounding box center [609, 369] width 759 height 74
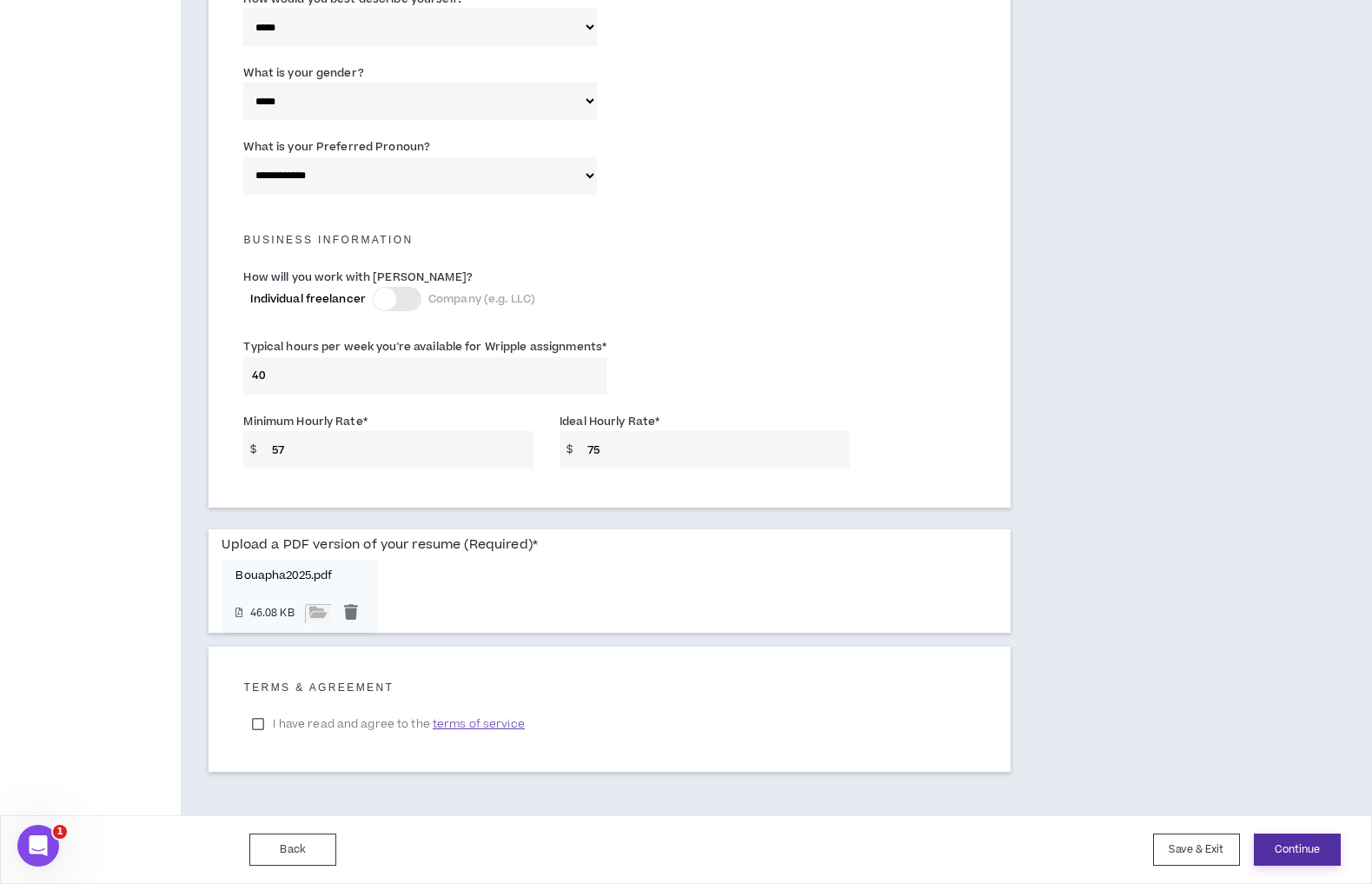
click at [1301, 861] on button "Continue" at bounding box center [1297, 849] width 87 height 32
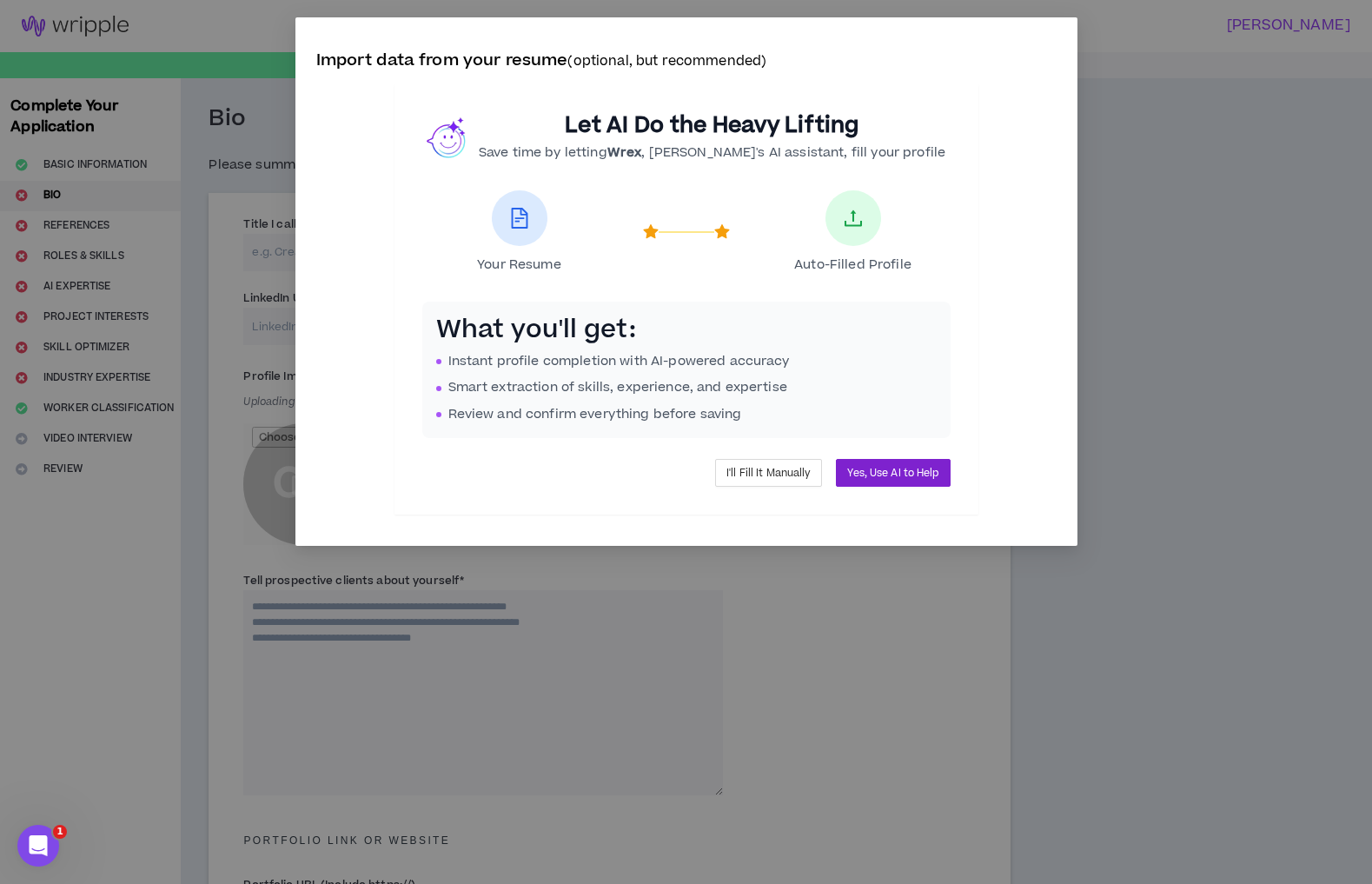
click at [939, 482] on span "Yes, Use AI to Help" at bounding box center [892, 473] width 91 height 16
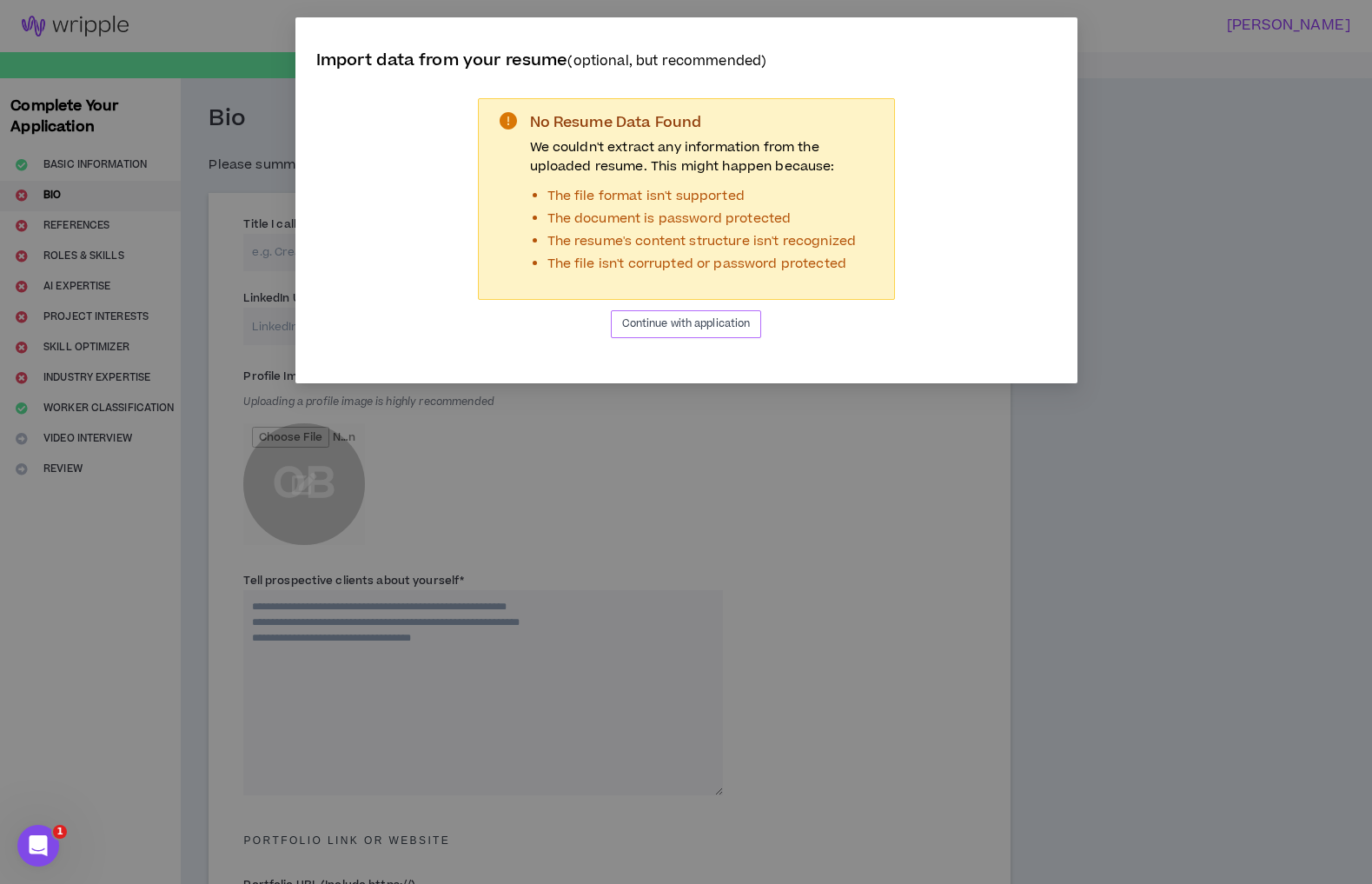
click at [745, 332] on span "Continue with application" at bounding box center [686, 324] width 129 height 16
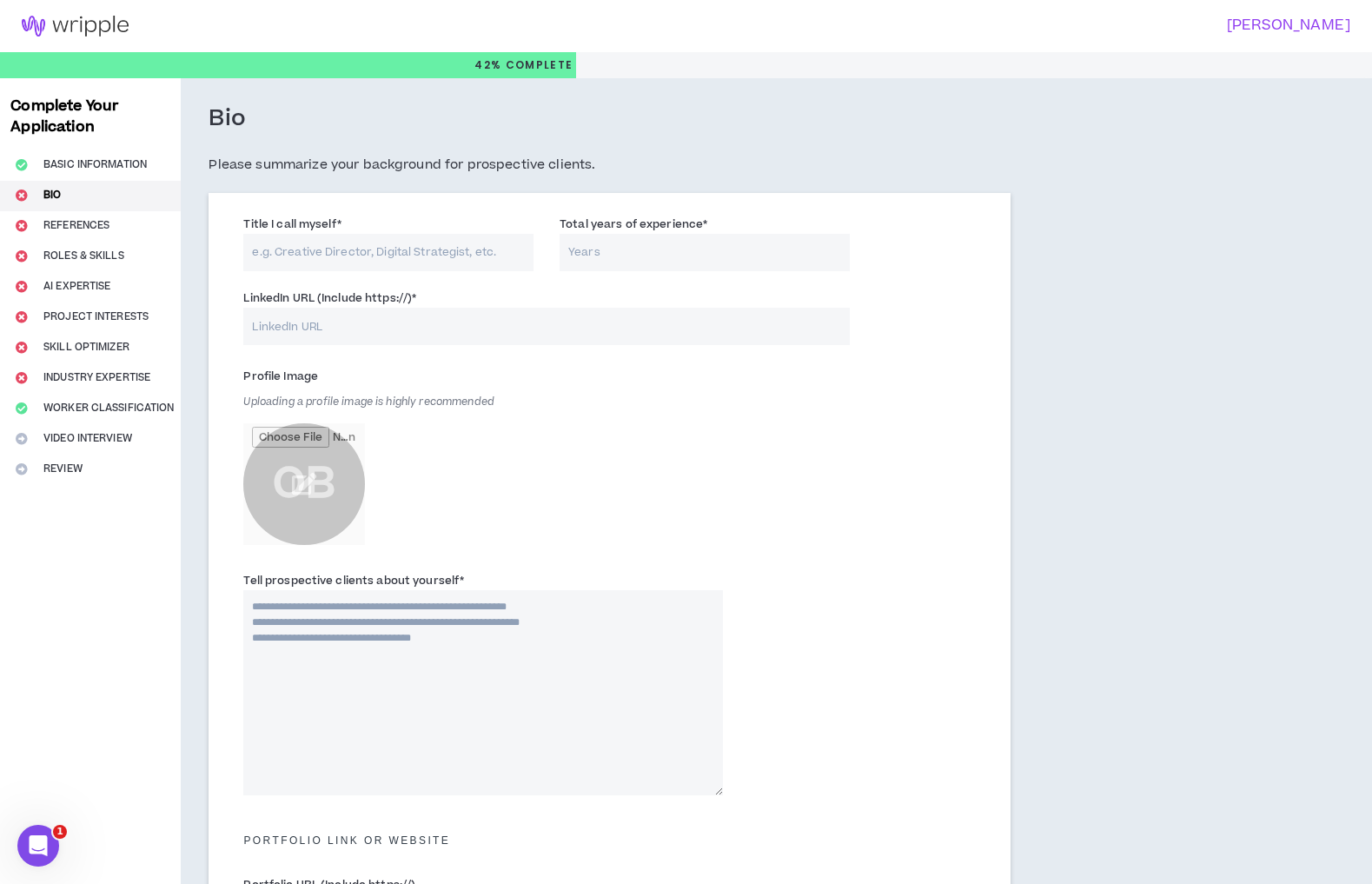
click at [639, 259] on input "Total years of experience *" at bounding box center [705, 252] width 291 height 38
type input "2012"
click at [529, 332] on input "LinkedIn URL (Include https://) *" at bounding box center [546, 326] width 606 height 38
click at [311, 494] on input "file" at bounding box center [304, 485] width 122 height 122
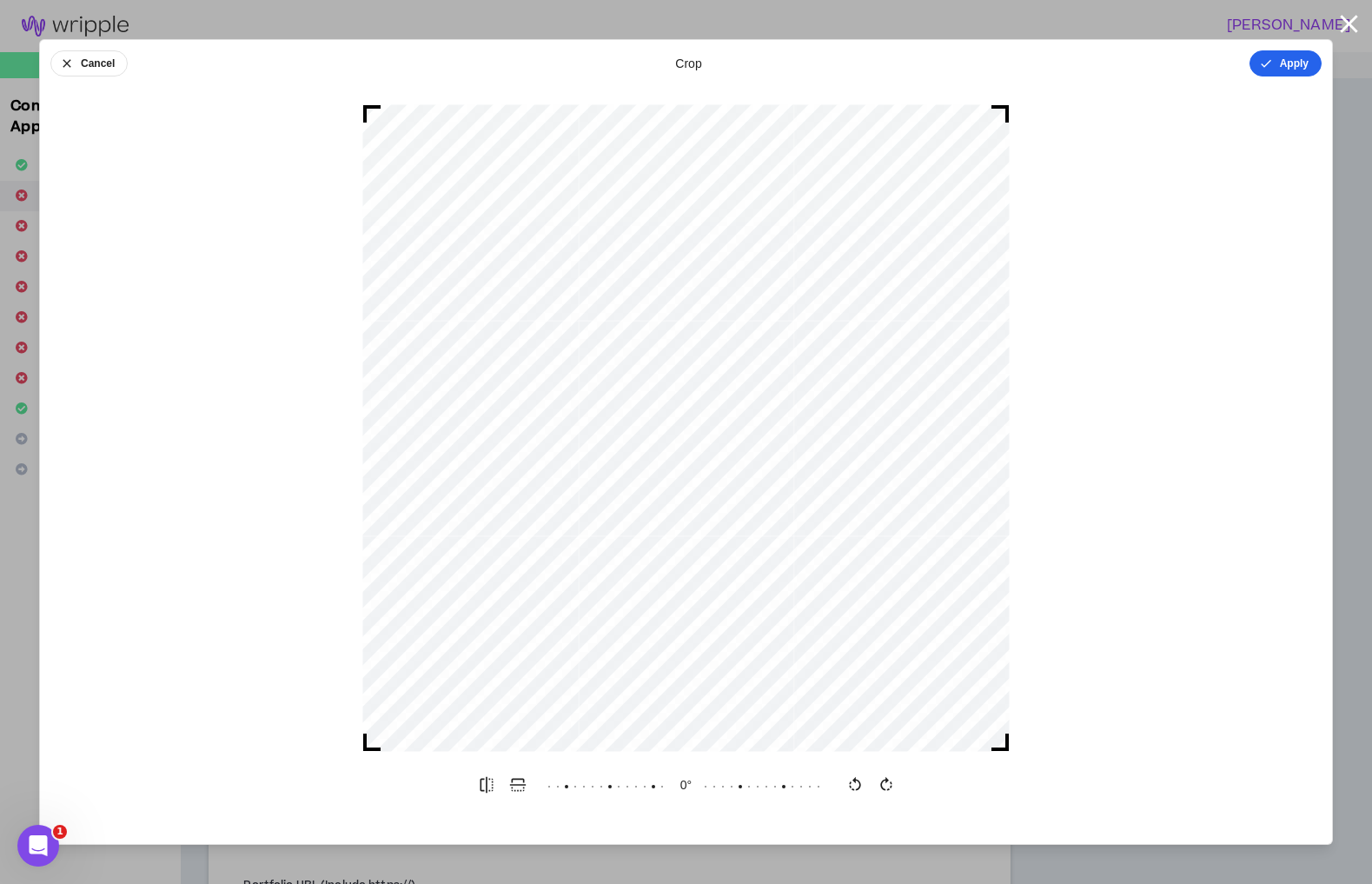
click at [1276, 64] on button "Apply" at bounding box center [1286, 63] width 72 height 26
click at [1287, 69] on button "Done" at bounding box center [1295, 63] width 52 height 26
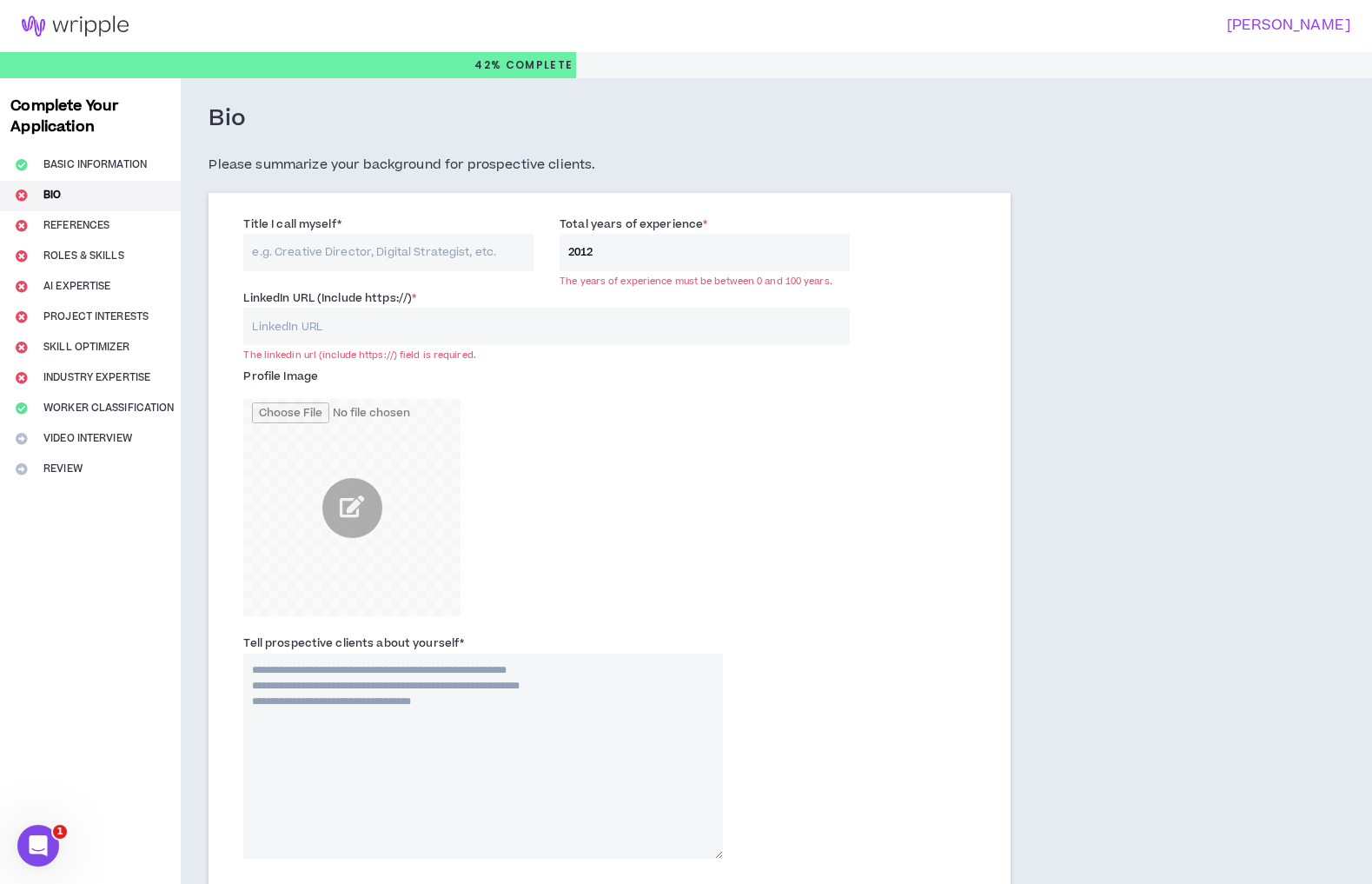
click at [209, 428] on div "Bio Please summarize your background for prospective clients. Title I call myse…" at bounding box center [609, 748] width 858 height 1340
click at [284, 255] on input "Title I call myself *" at bounding box center [389, 252] width 291 height 38
paste input "eCommerce Digital Marketer & Graphic Designer for Web Page + Prin"
type input "eCommerce Digital Marketer & Graphic Designer for Web Page + Prin"
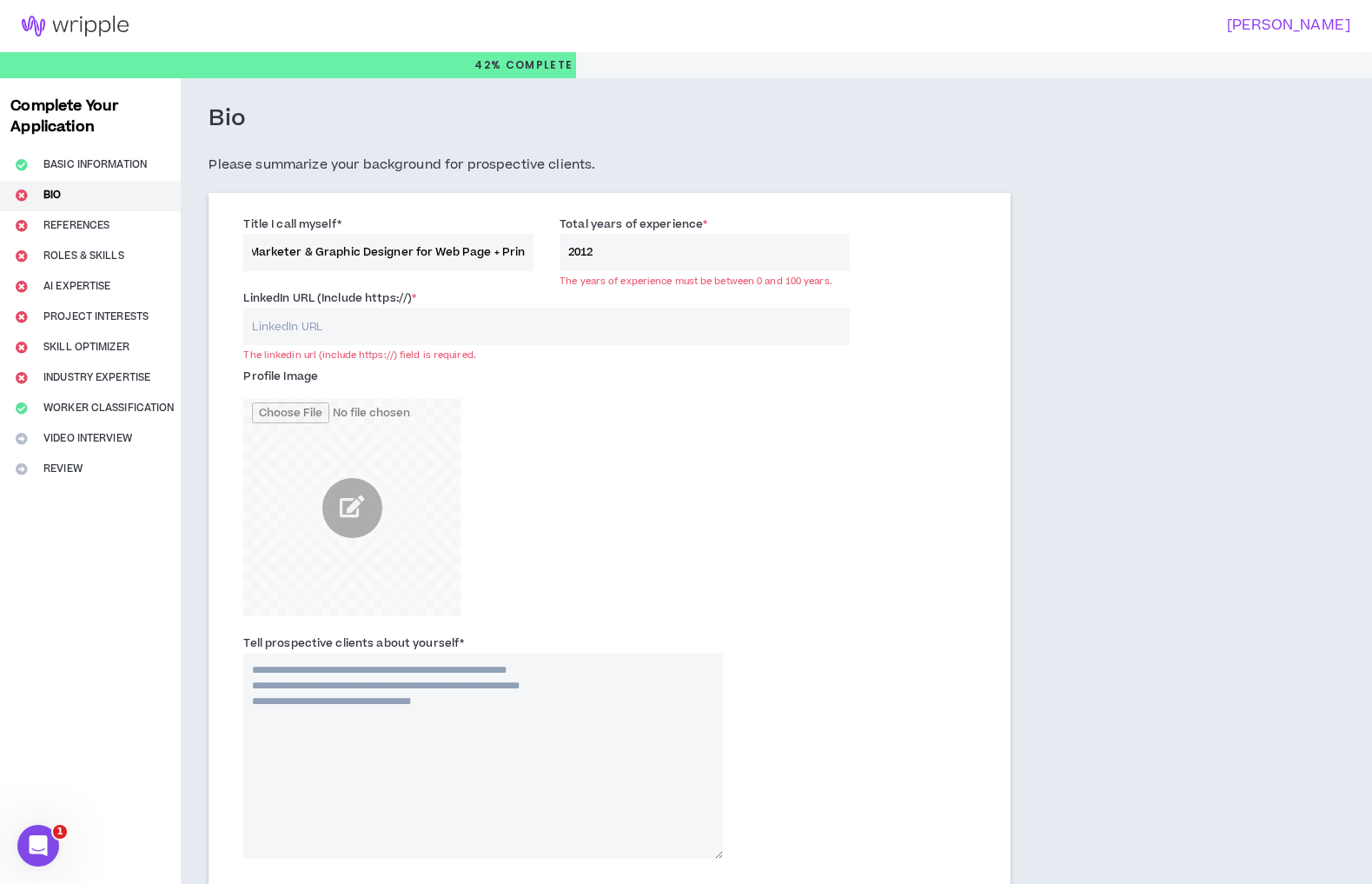
click at [491, 326] on input "LinkedIn URL (Include https://) *" at bounding box center [546, 326] width 606 height 38
click at [400, 257] on input "eCommerce Digital Marketer & Graphic Designer for Web Page + Prin" at bounding box center [389, 252] width 291 height 38
click at [296, 332] on input "LinkedIn URL (Include https://) *" at bounding box center [546, 326] width 606 height 38
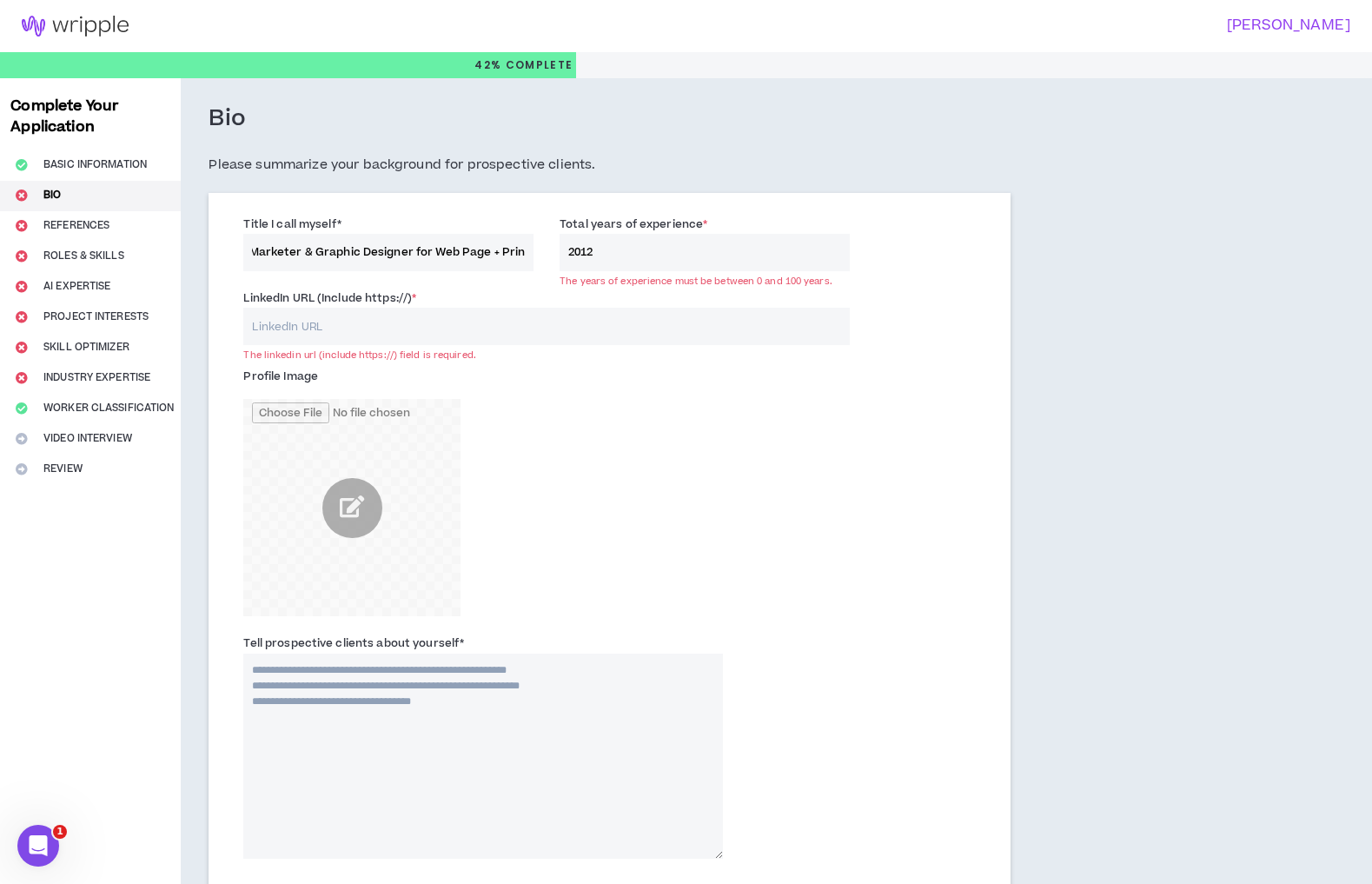
scroll to position [0, 0]
paste input "[URL][DOMAIN_NAME]"
type input "[URL][DOMAIN_NAME]"
click at [603, 479] on div "Profile Image" at bounding box center [483, 489] width 480 height 254
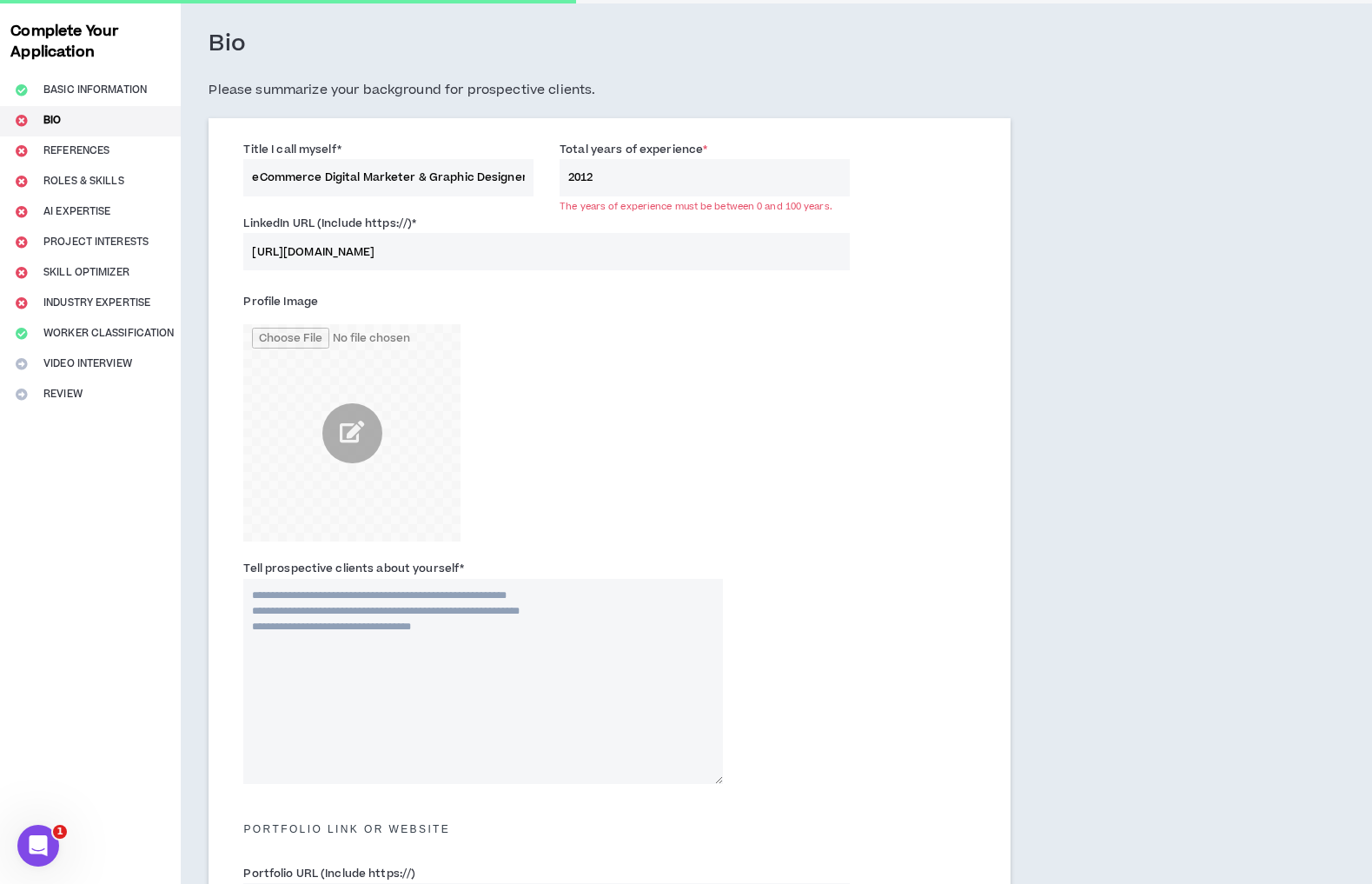
scroll to position [106, 0]
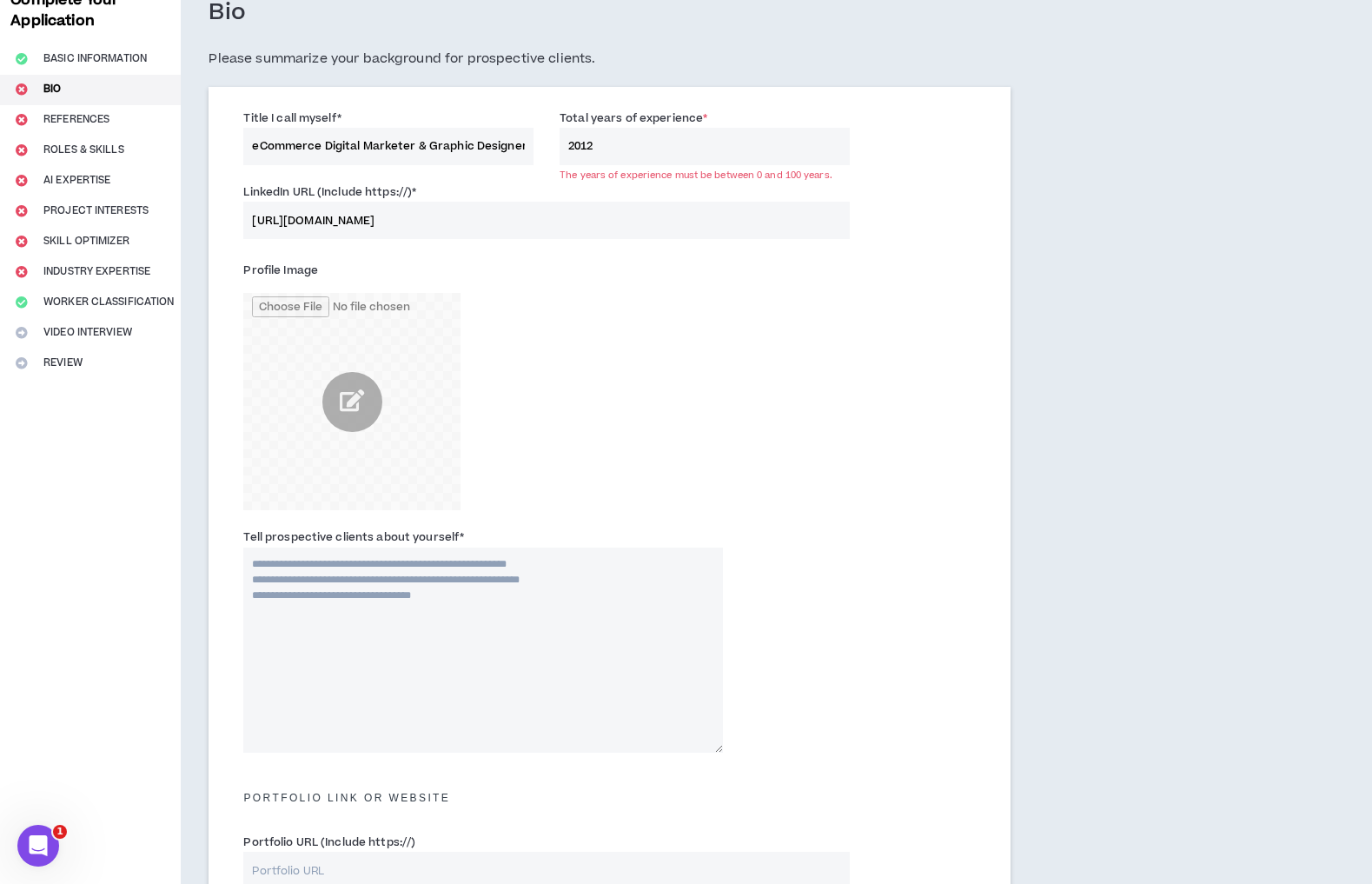
click at [450, 592] on textarea "Tell prospective clients about yourself *" at bounding box center [483, 650] width 480 height 205
click at [303, 594] on textarea "Tell prospective clients about yourself *" at bounding box center [483, 650] width 480 height 205
paste textarea "**********"
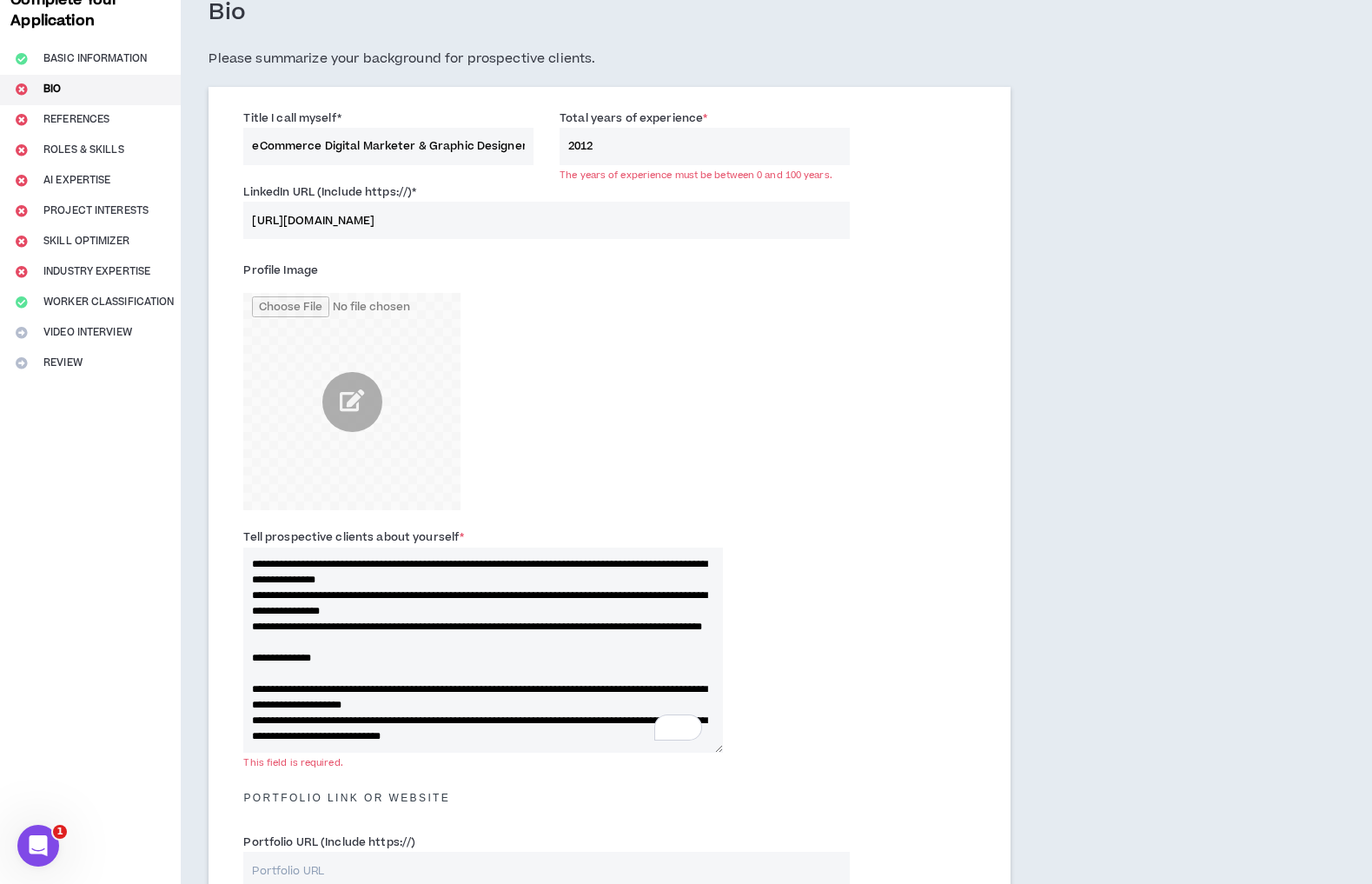
scroll to position [304, 0]
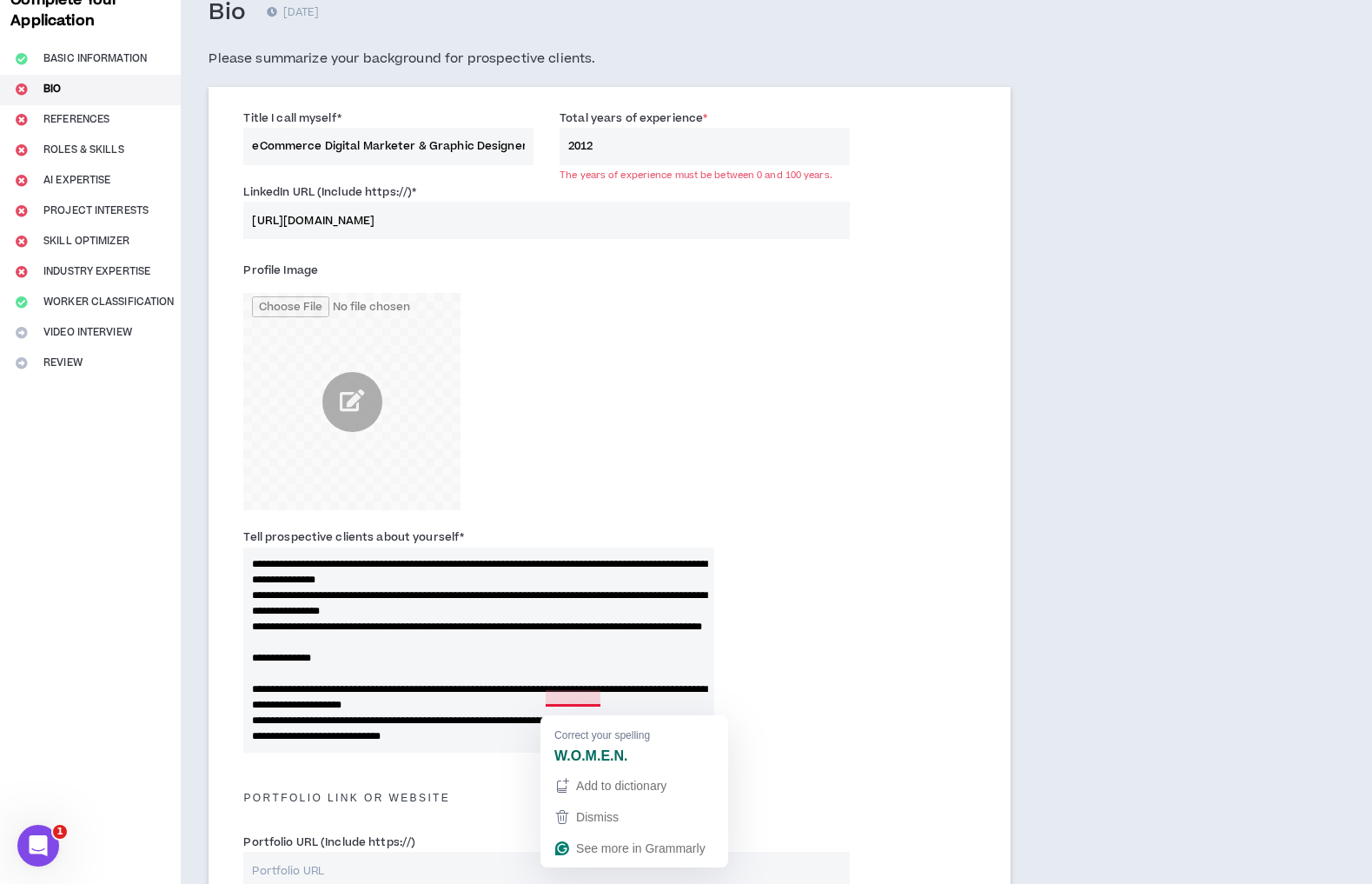
type textarea "**********"
click at [863, 589] on div "Tell prospective clients about yourself *" at bounding box center [609, 644] width 759 height 241
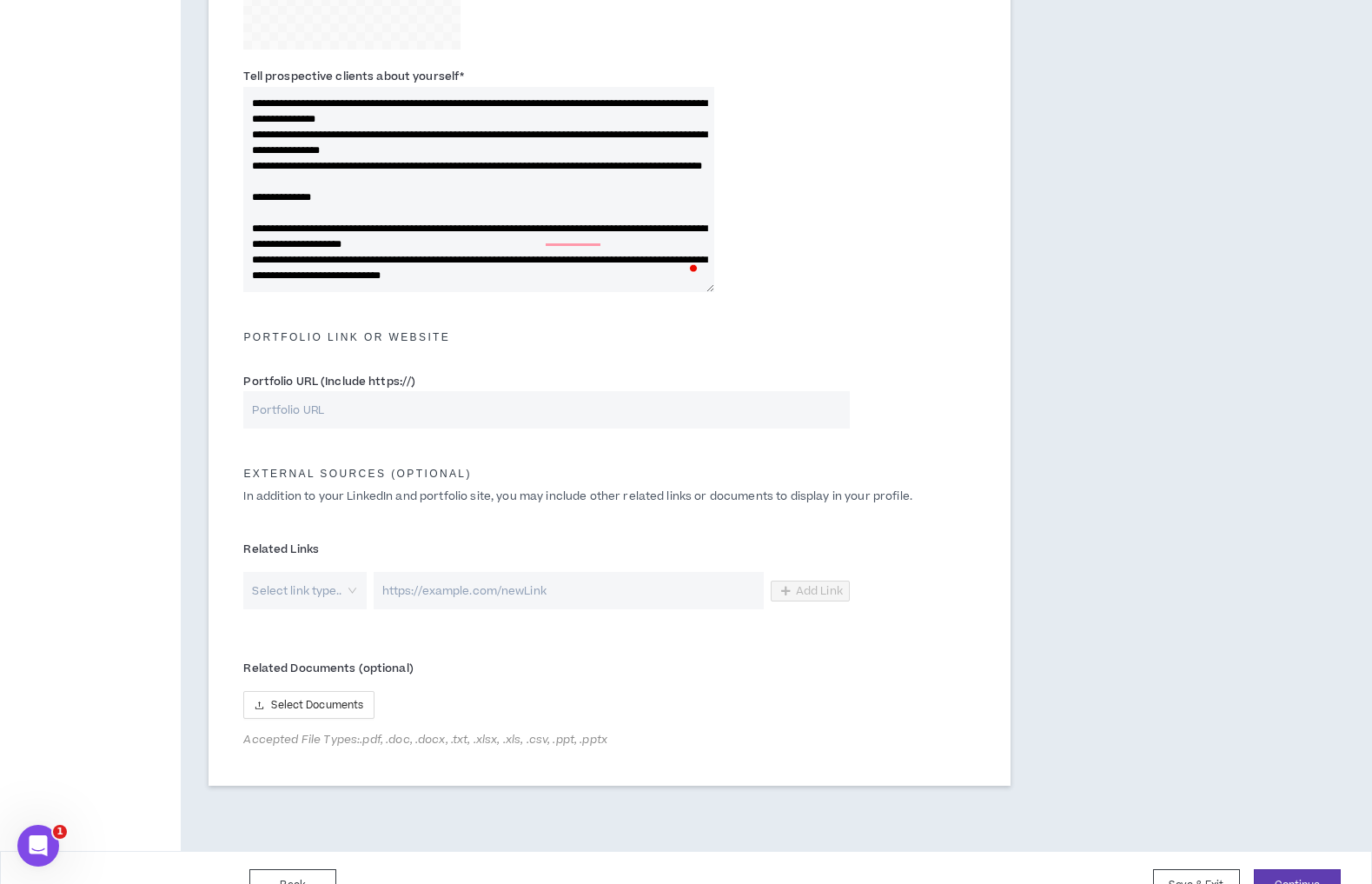
scroll to position [576, 0]
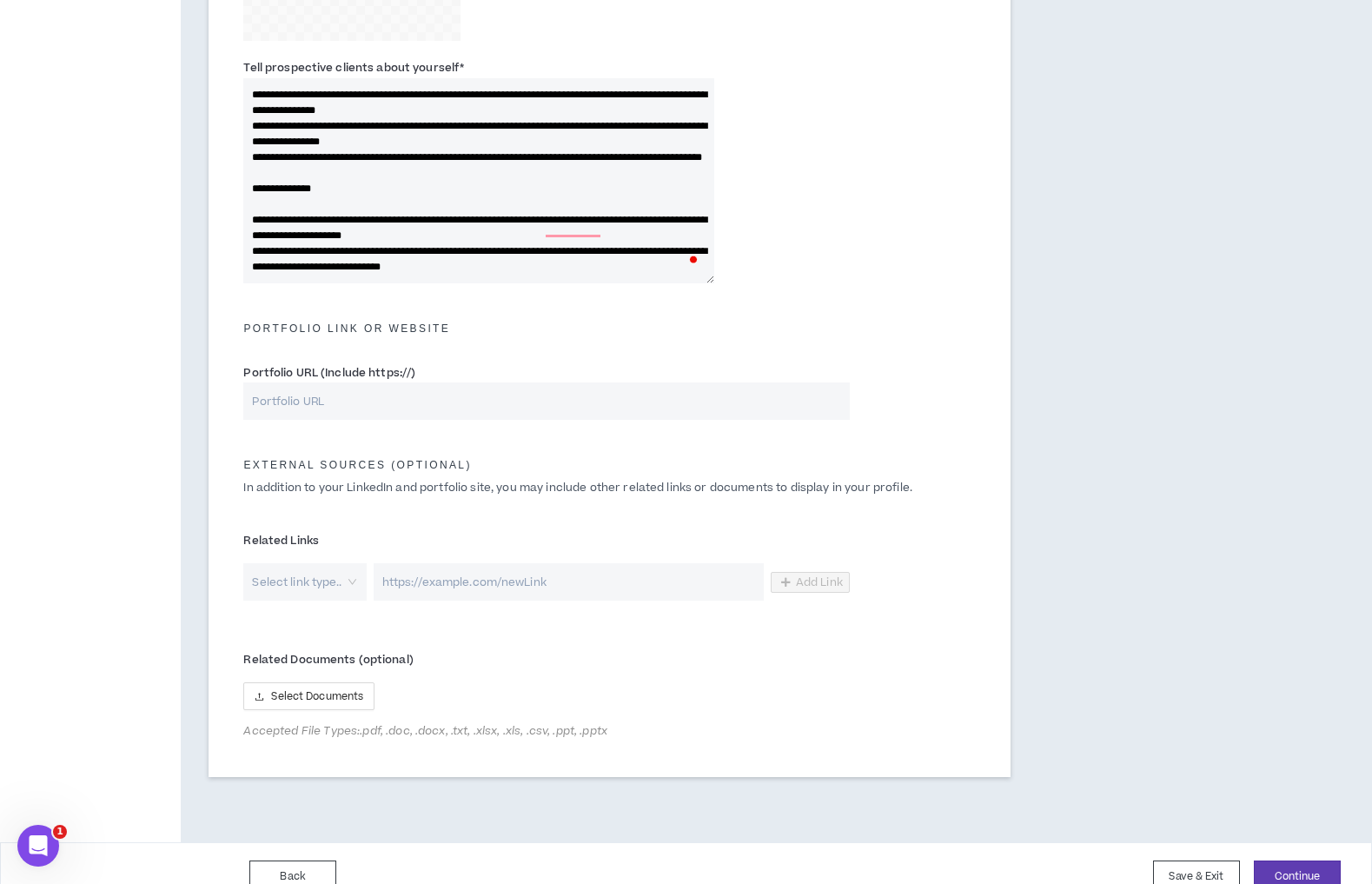
click at [476, 407] on input "Portfolio URL (Include https://)" at bounding box center [546, 401] width 606 height 38
paste input "[URL][DOMAIN_NAME]"
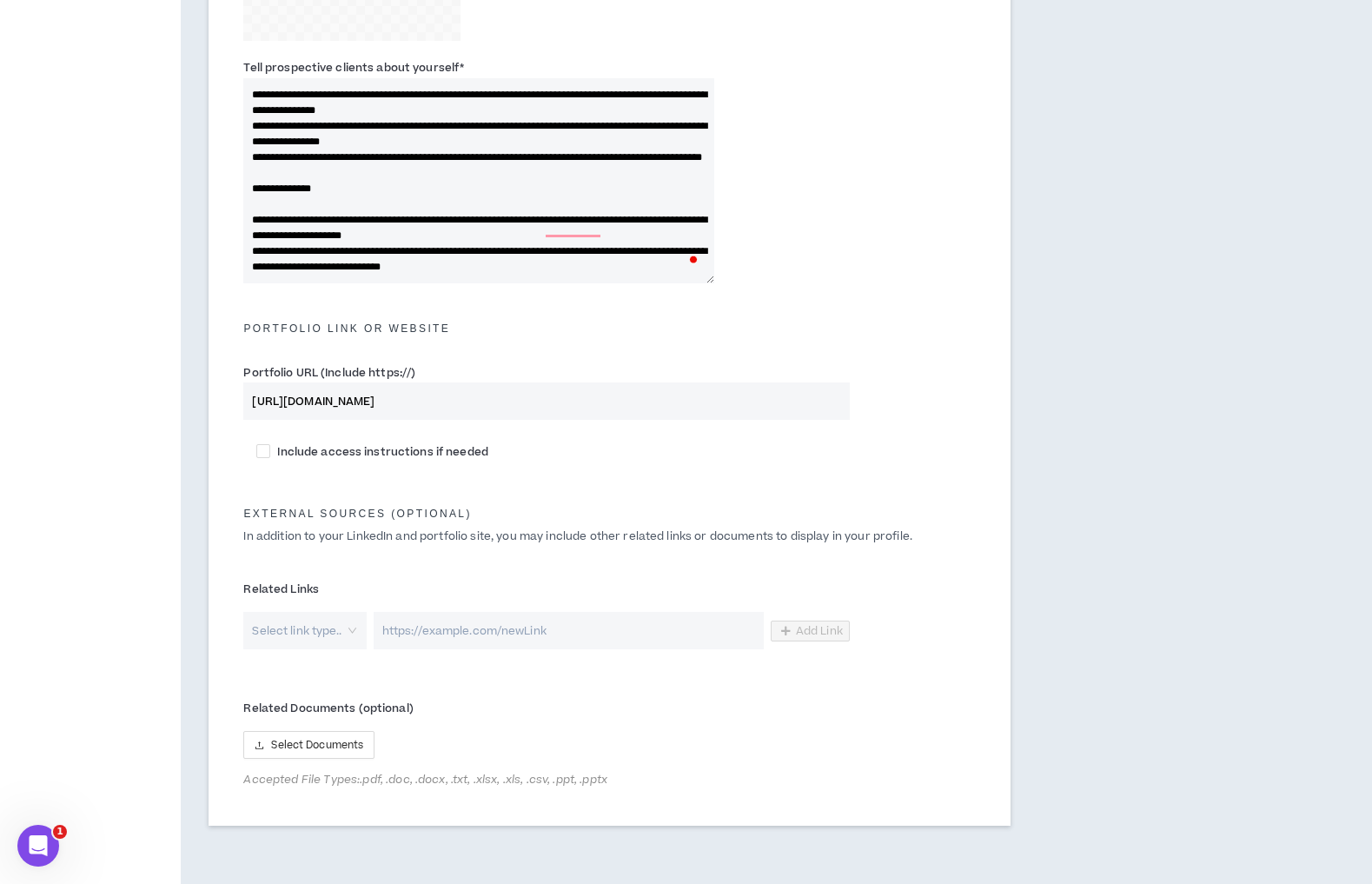
type input "[URL][DOMAIN_NAME]"
click at [526, 352] on div "Portfolio Link or Website" at bounding box center [609, 324] width 759 height 55
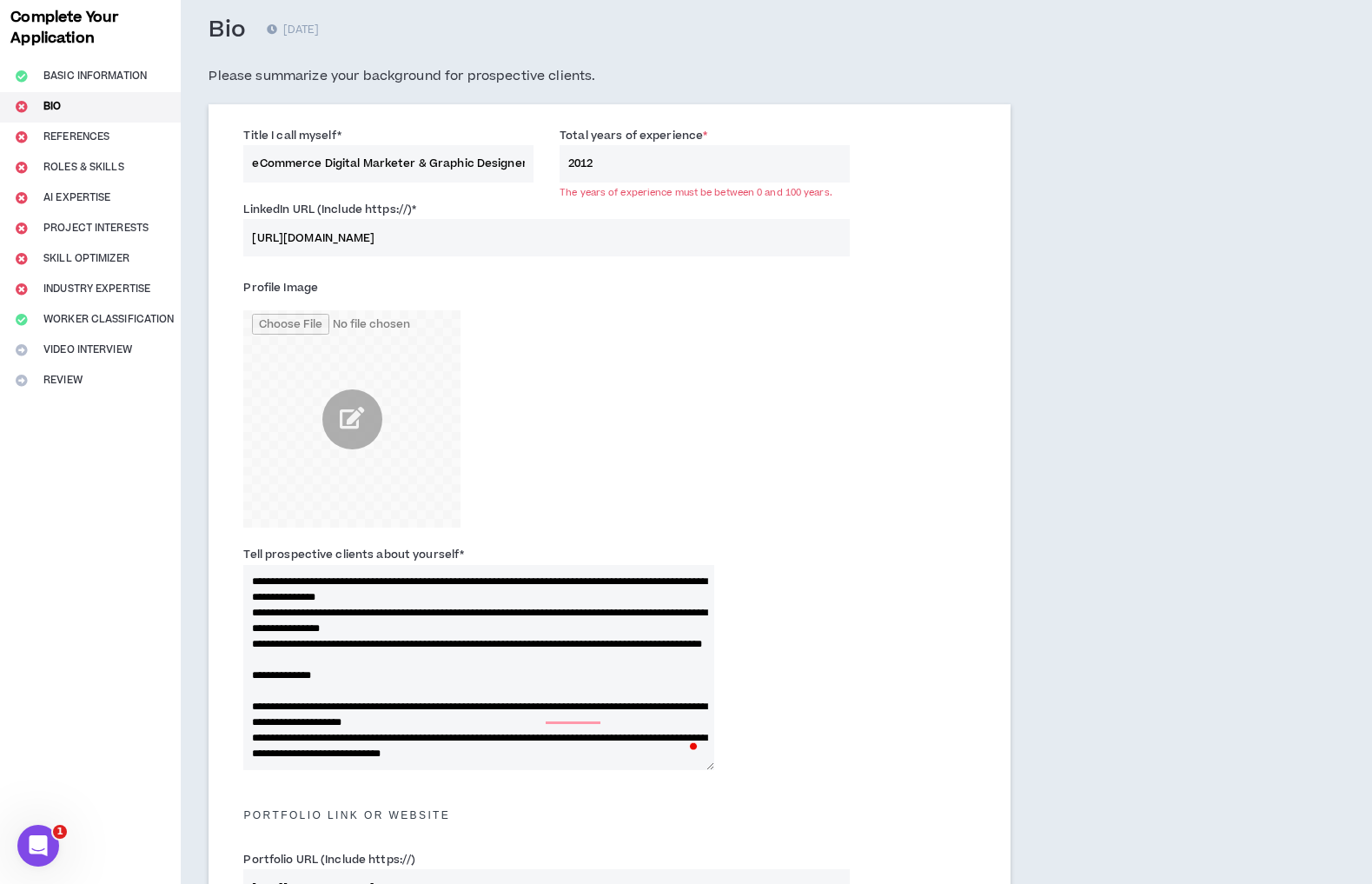
scroll to position [0, 0]
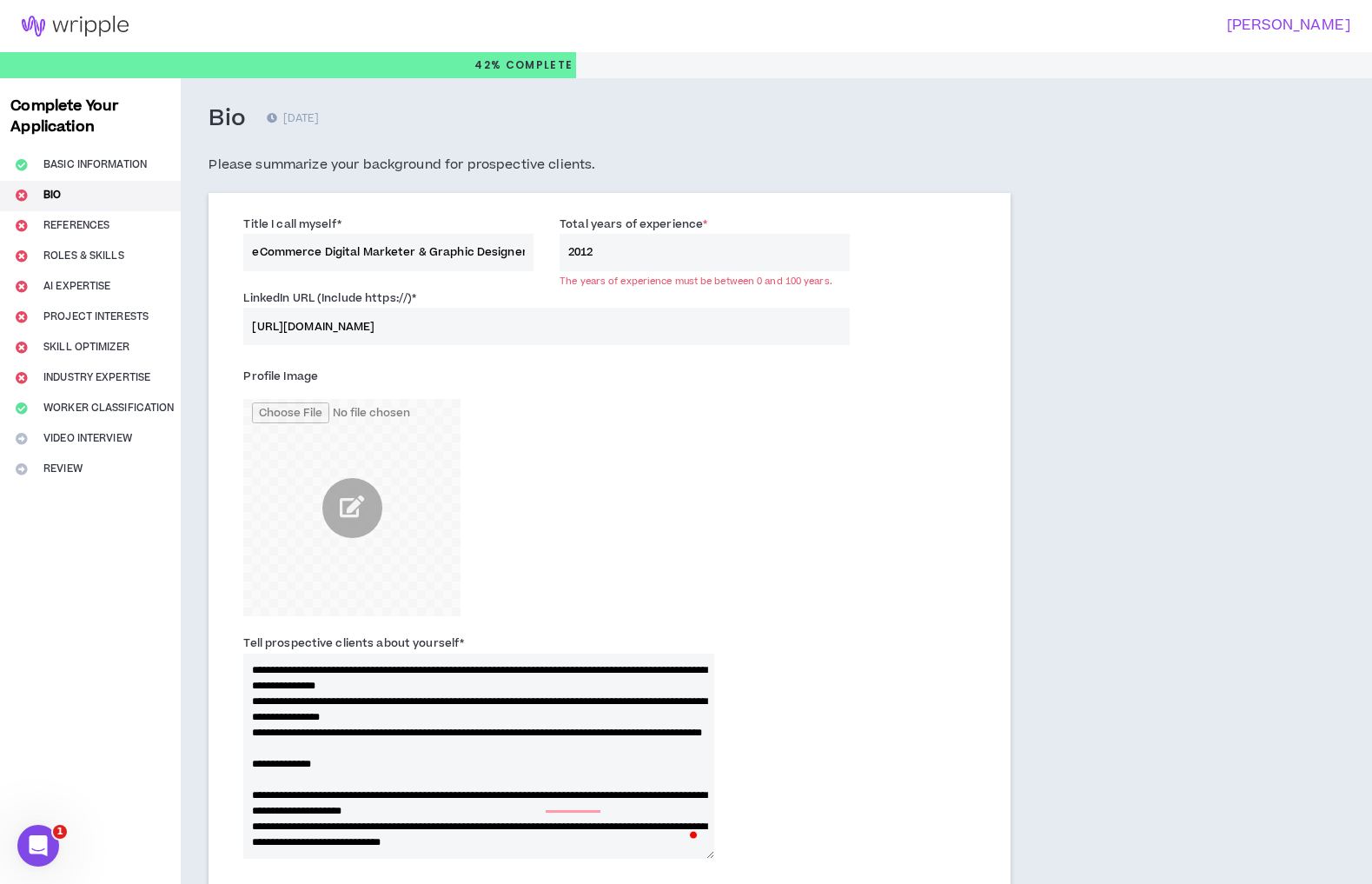
click at [620, 264] on input "2012" at bounding box center [705, 252] width 291 height 38
drag, startPoint x: 609, startPoint y: 257, endPoint x: 544, endPoint y: 254, distance: 65.1
click at [544, 254] on div "Title I call myself * eCommerce Digital Marketer & Graphic Designer for Web Pag…" at bounding box center [609, 247] width 759 height 74
type input "13"
click at [659, 325] on input "[URL][DOMAIN_NAME]" at bounding box center [546, 326] width 606 height 38
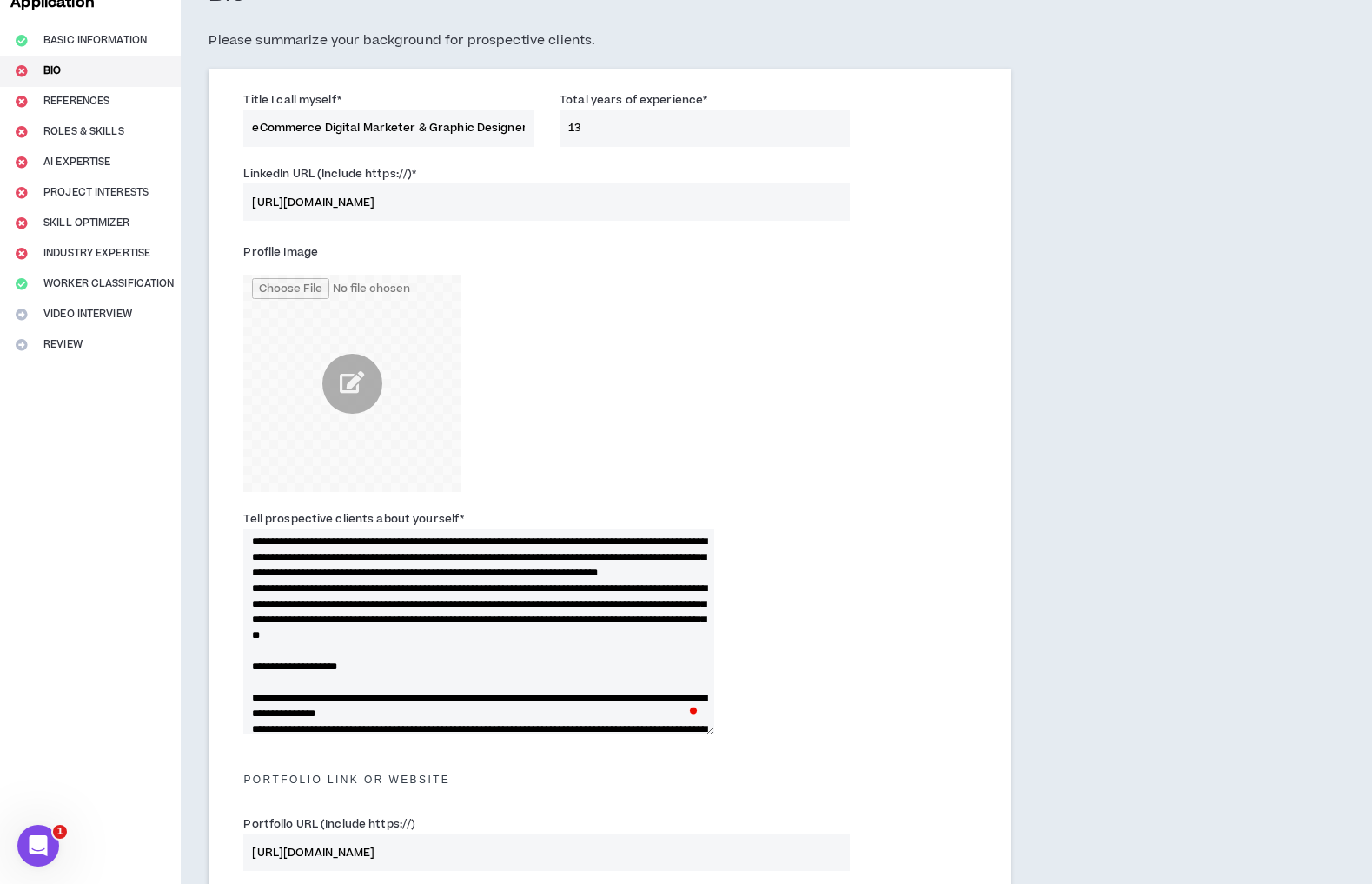
scroll to position [89, 0]
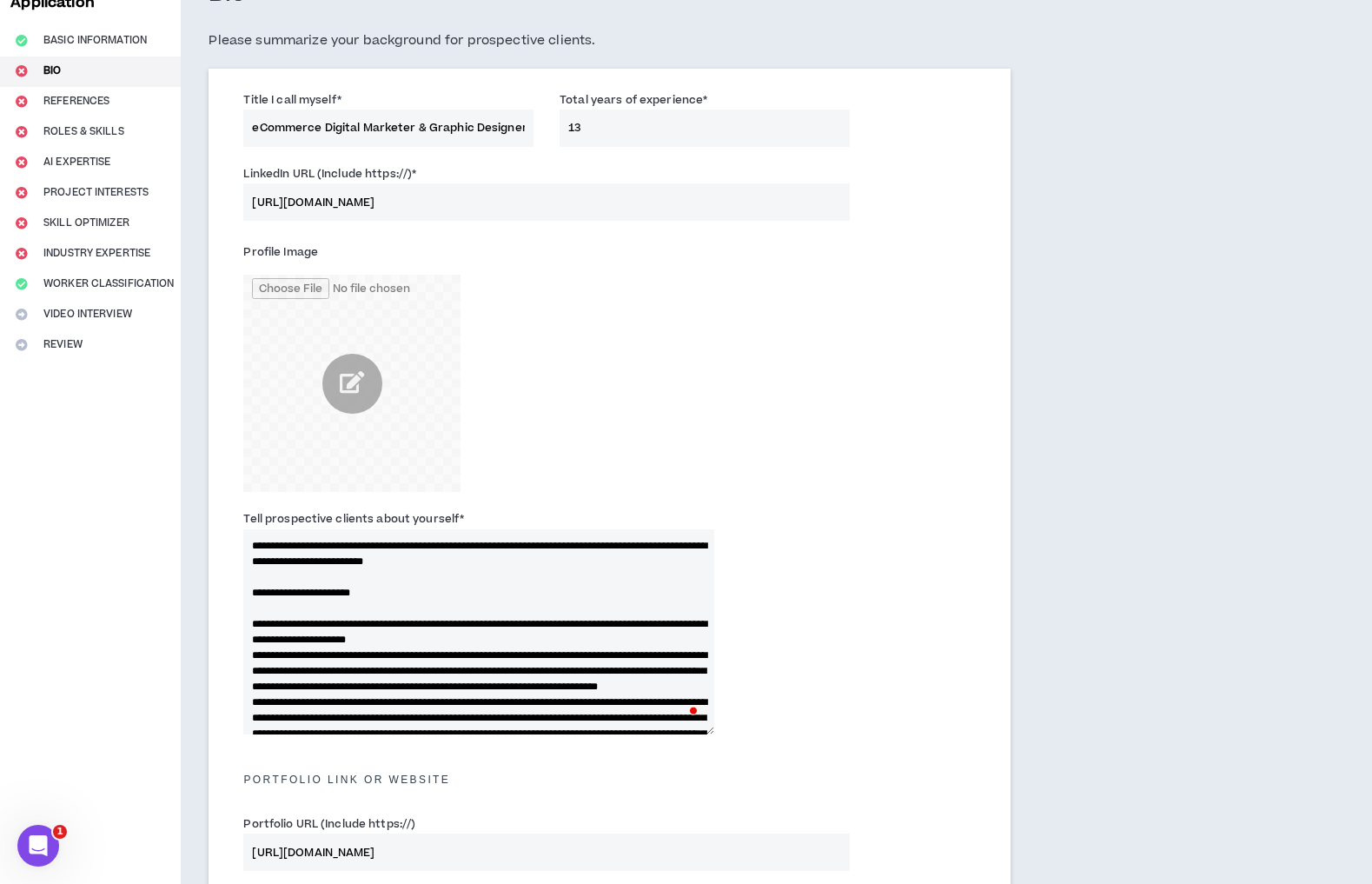
click at [624, 383] on div "Profile Image" at bounding box center [483, 365] width 480 height 254
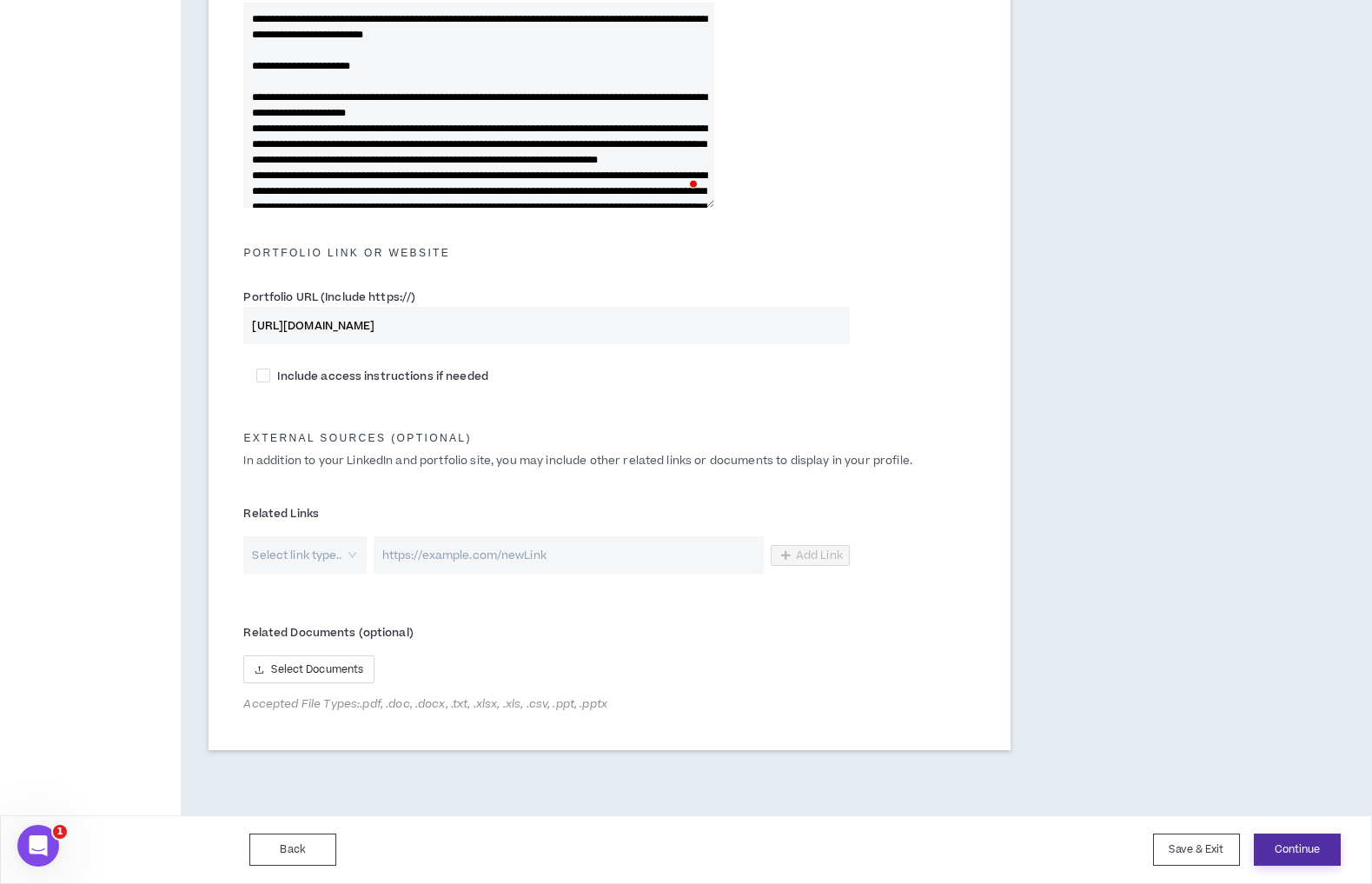
click at [1309, 850] on button "Continue" at bounding box center [1297, 849] width 87 height 32
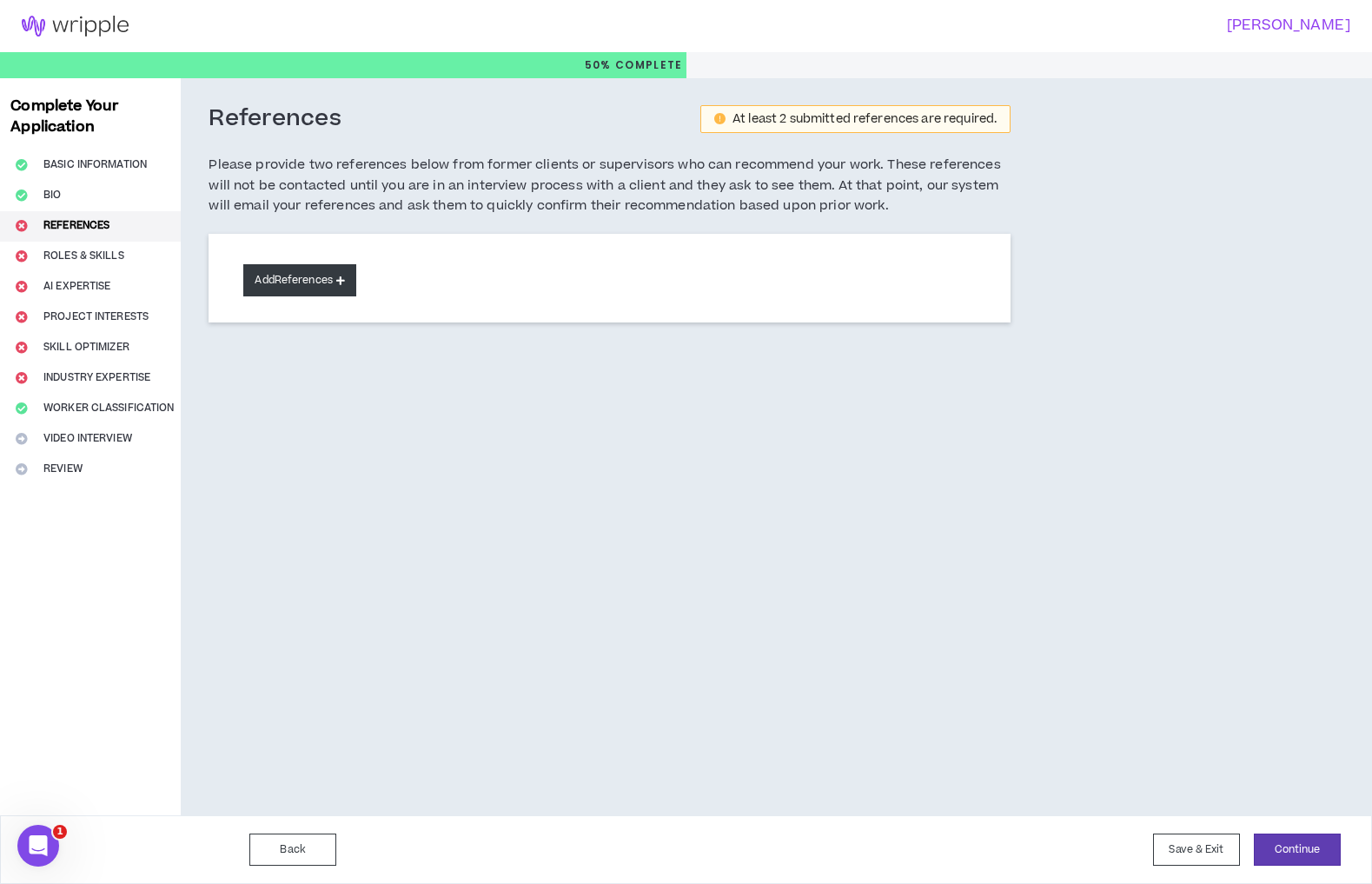
click at [314, 278] on button "Add References" at bounding box center [299, 280] width 113 height 32
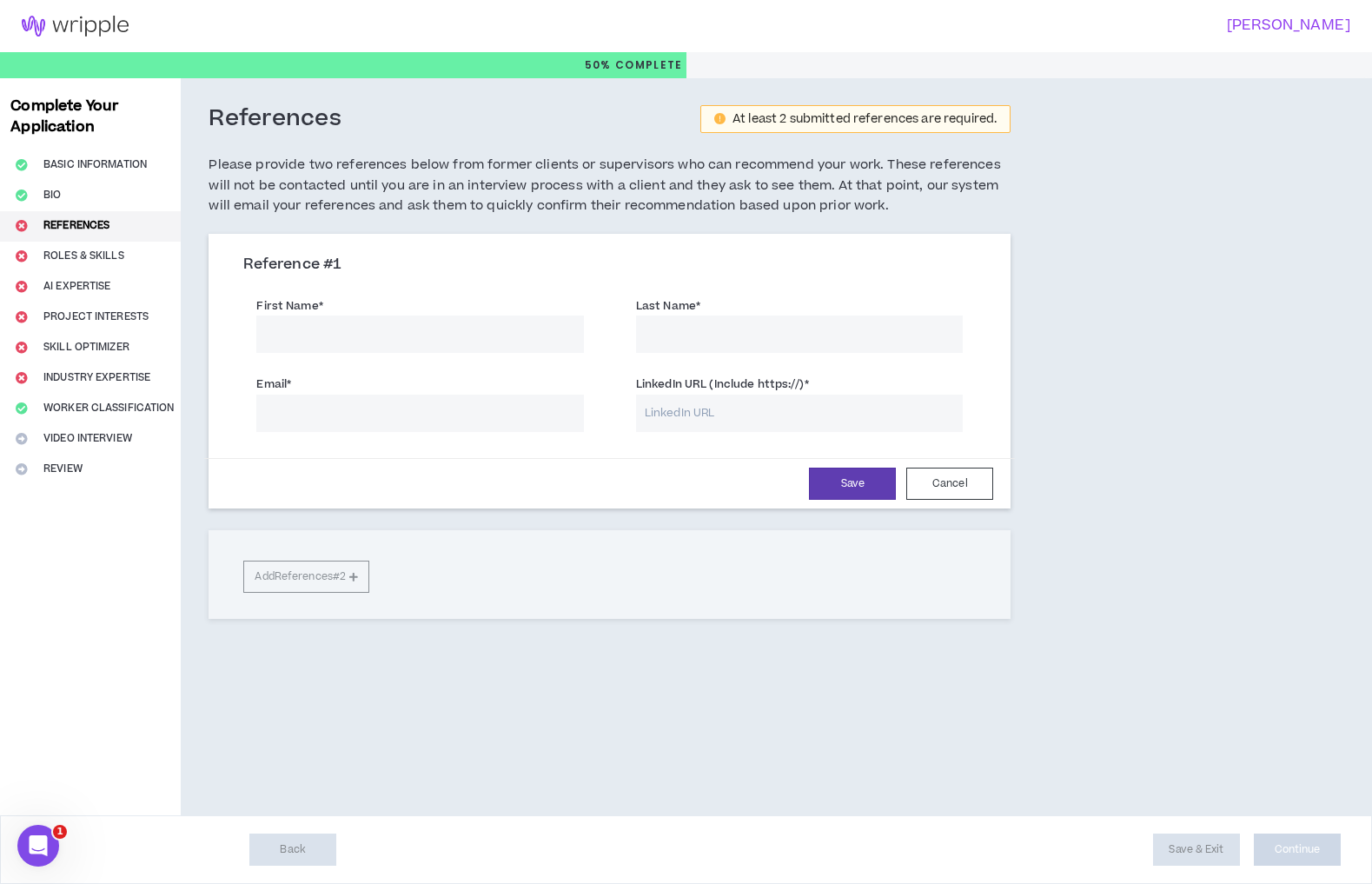
click at [355, 341] on input "First Name *" at bounding box center [420, 334] width 327 height 38
type input "Phil"
type input "[PERSON_NAME]"
click at [285, 439] on div "Email * LinkedIn URL (Include https://) *" at bounding box center [609, 405] width 759 height 79
click at [433, 426] on input "Email *" at bounding box center [420, 413] width 327 height 38
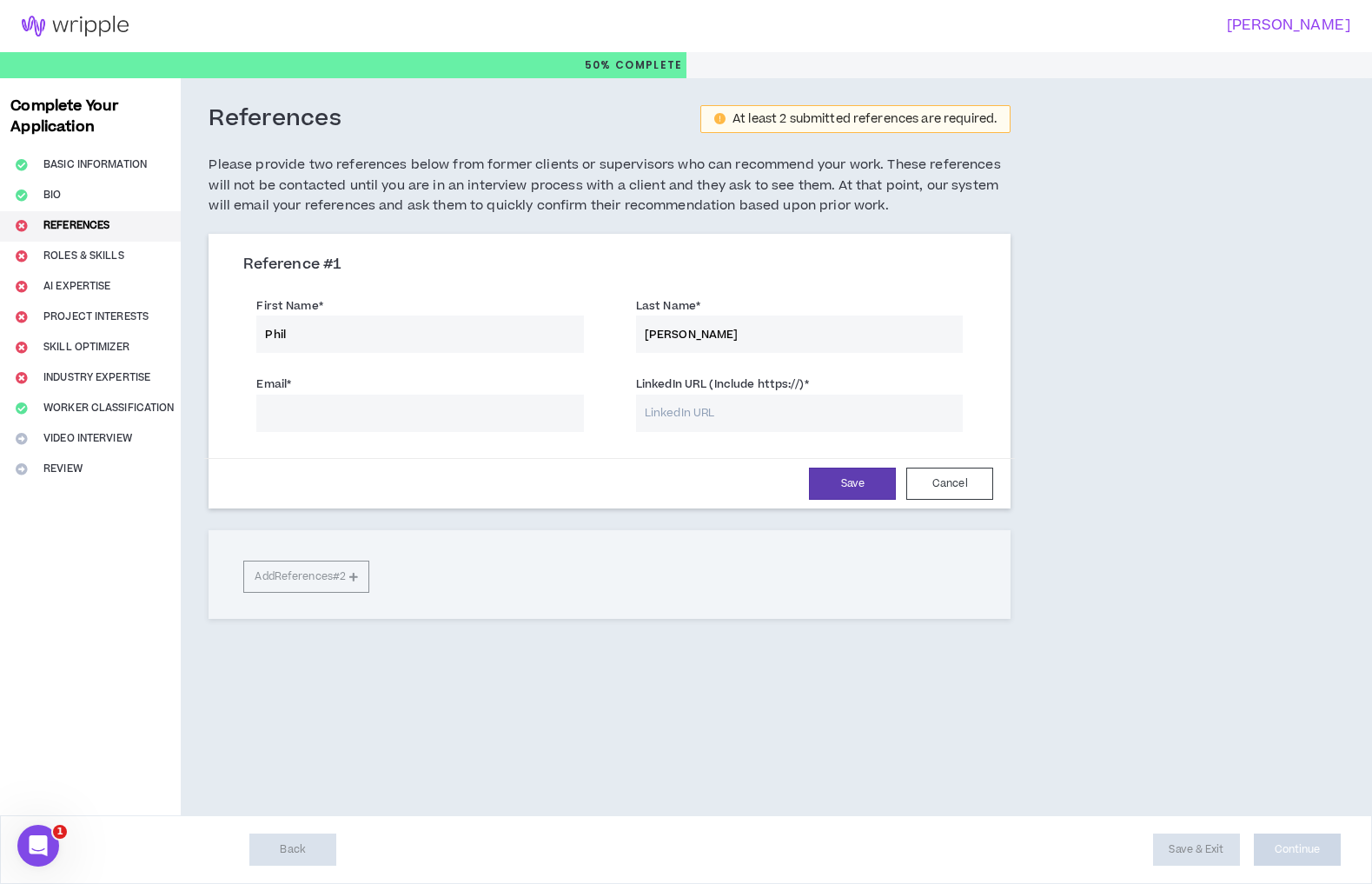
paste input "[EMAIL_ADDRESS][DOMAIN_NAME]"
type input "[EMAIL_ADDRESS][DOMAIN_NAME]"
click at [662, 415] on input "LinkedIn URL (Include https://) *" at bounding box center [798, 413] width 327 height 38
paste input "[URL][DOMAIN_NAME][PERSON_NAME]"
type input "[URL][DOMAIN_NAME][PERSON_NAME]"
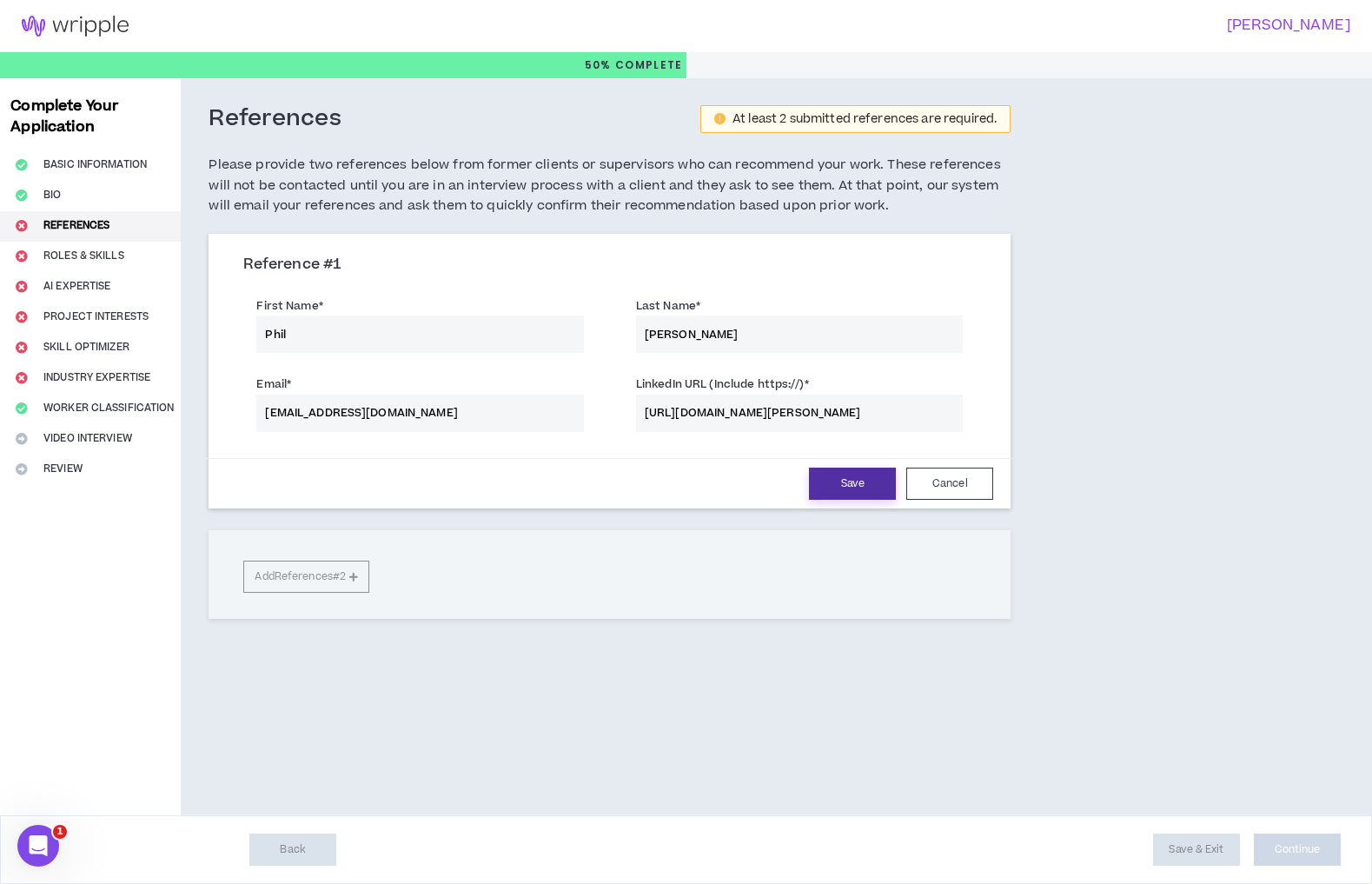
click at [821, 487] on button "Save" at bounding box center [853, 483] width 87 height 32
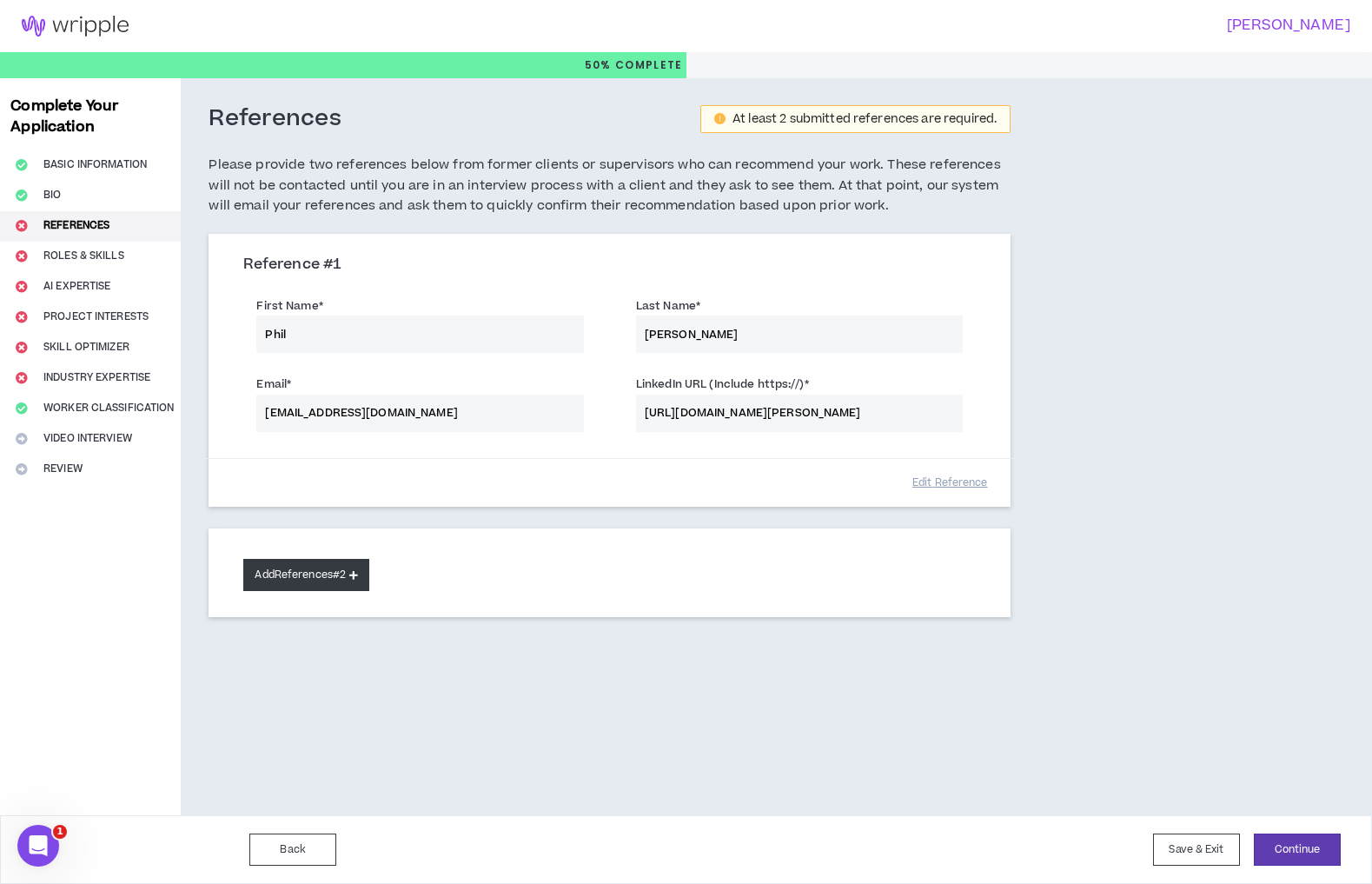
click at [358, 576] on icon at bounding box center [354, 575] width 9 height 10
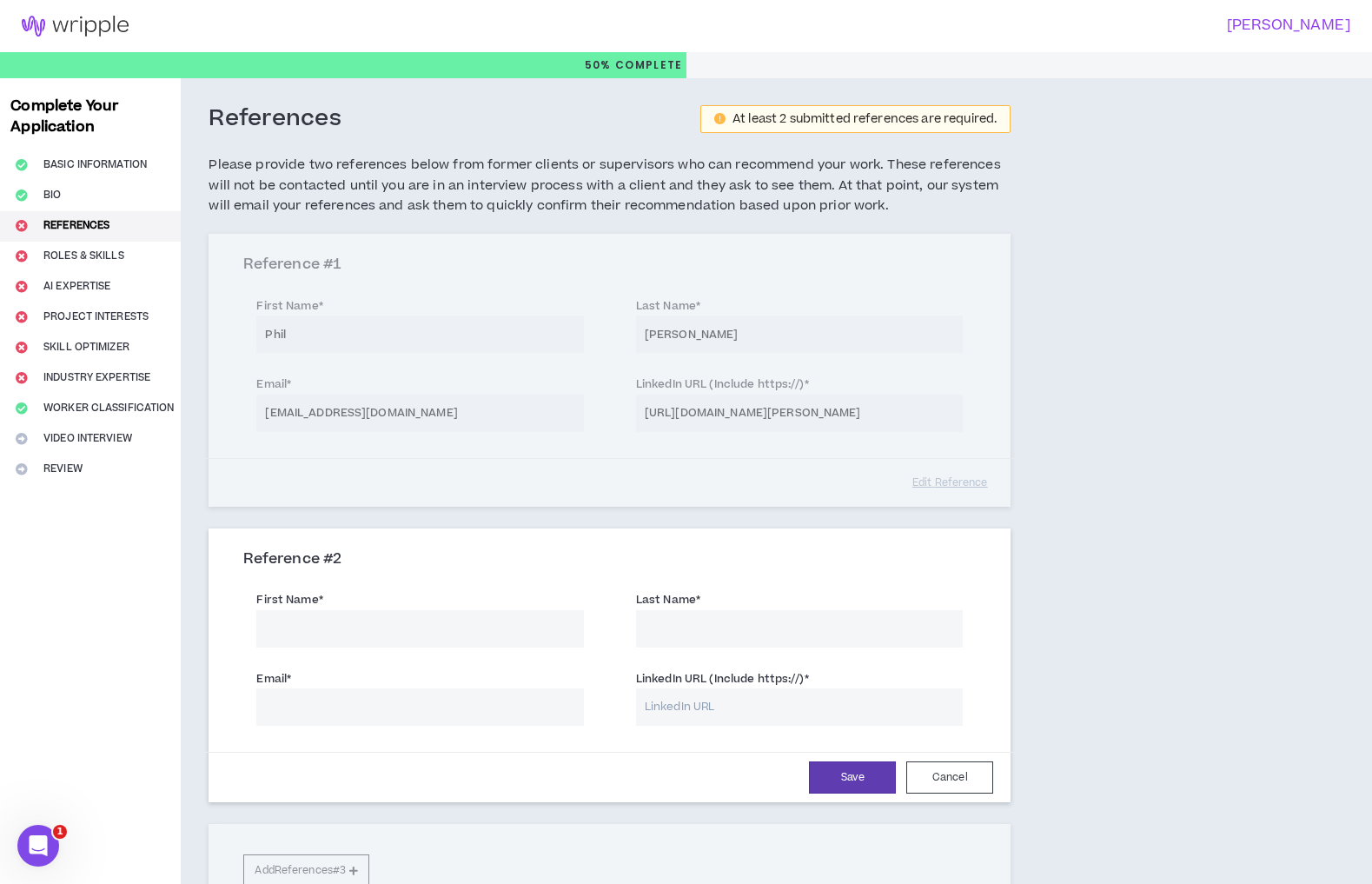
click at [347, 639] on input "First Name *" at bounding box center [420, 629] width 327 height 38
click at [703, 711] on input "LinkedIn URL (Include https://) *" at bounding box center [798, 707] width 327 height 38
paste input "[URL][DOMAIN_NAME][PERSON_NAME]"
type input "[URL][DOMAIN_NAME][PERSON_NAME]"
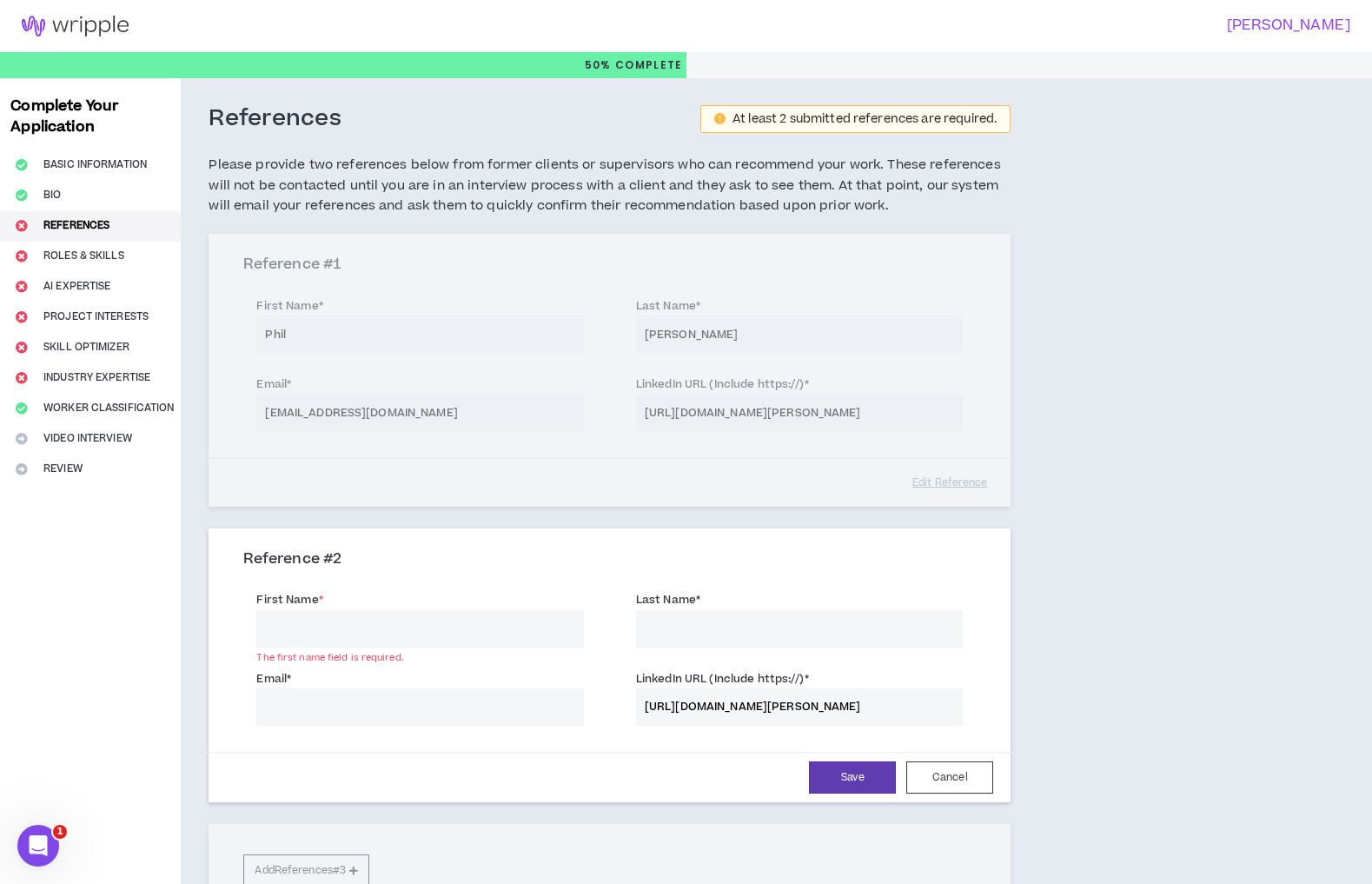
scroll to position [0, 0]
click at [499, 716] on input "Email *" at bounding box center [420, 707] width 327 height 38
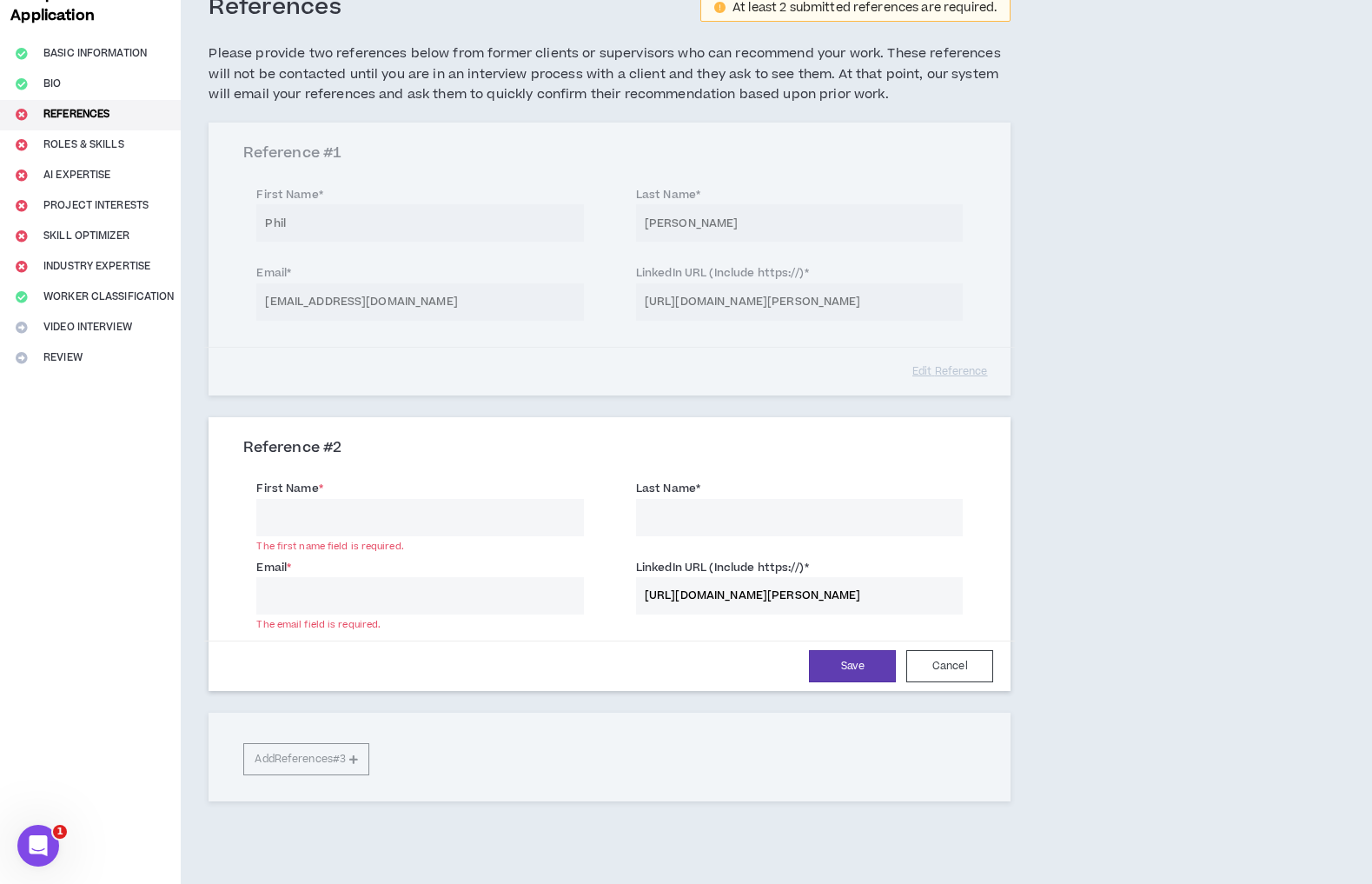
scroll to position [194, 0]
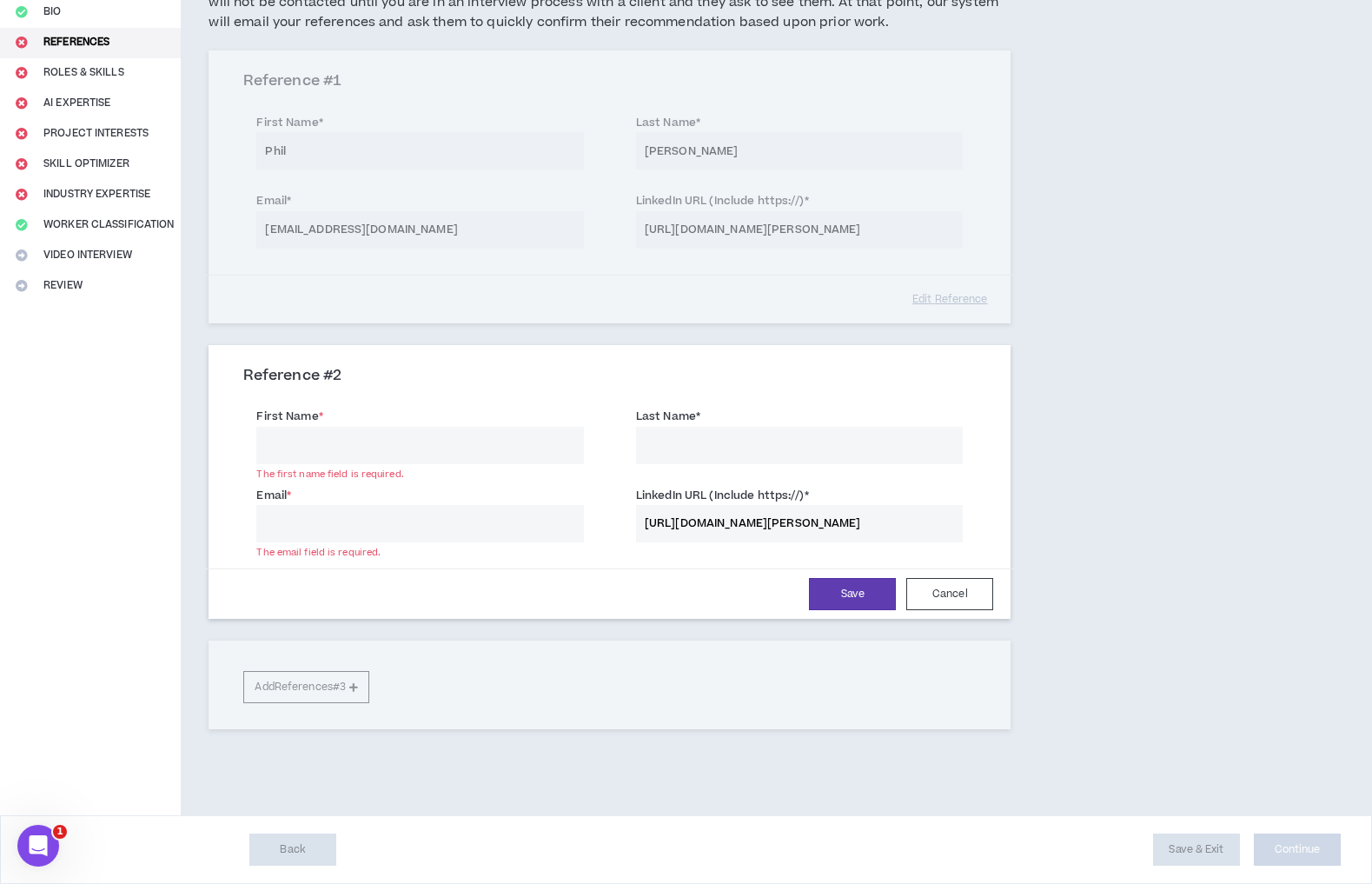
paste input ""[EMAIL_ADDRESS][DOMAIN_NAME]" <[EMAIL_ADDRESS][DOMAIN_NAME]>"
type input ""[EMAIL_ADDRESS][DOMAIN_NAME]" <[EMAIL_ADDRESS][DOMAIN_NAME]>"
click at [358, 459] on div "First Name * The first name field is required. Last Name *" at bounding box center [609, 437] width 759 height 79
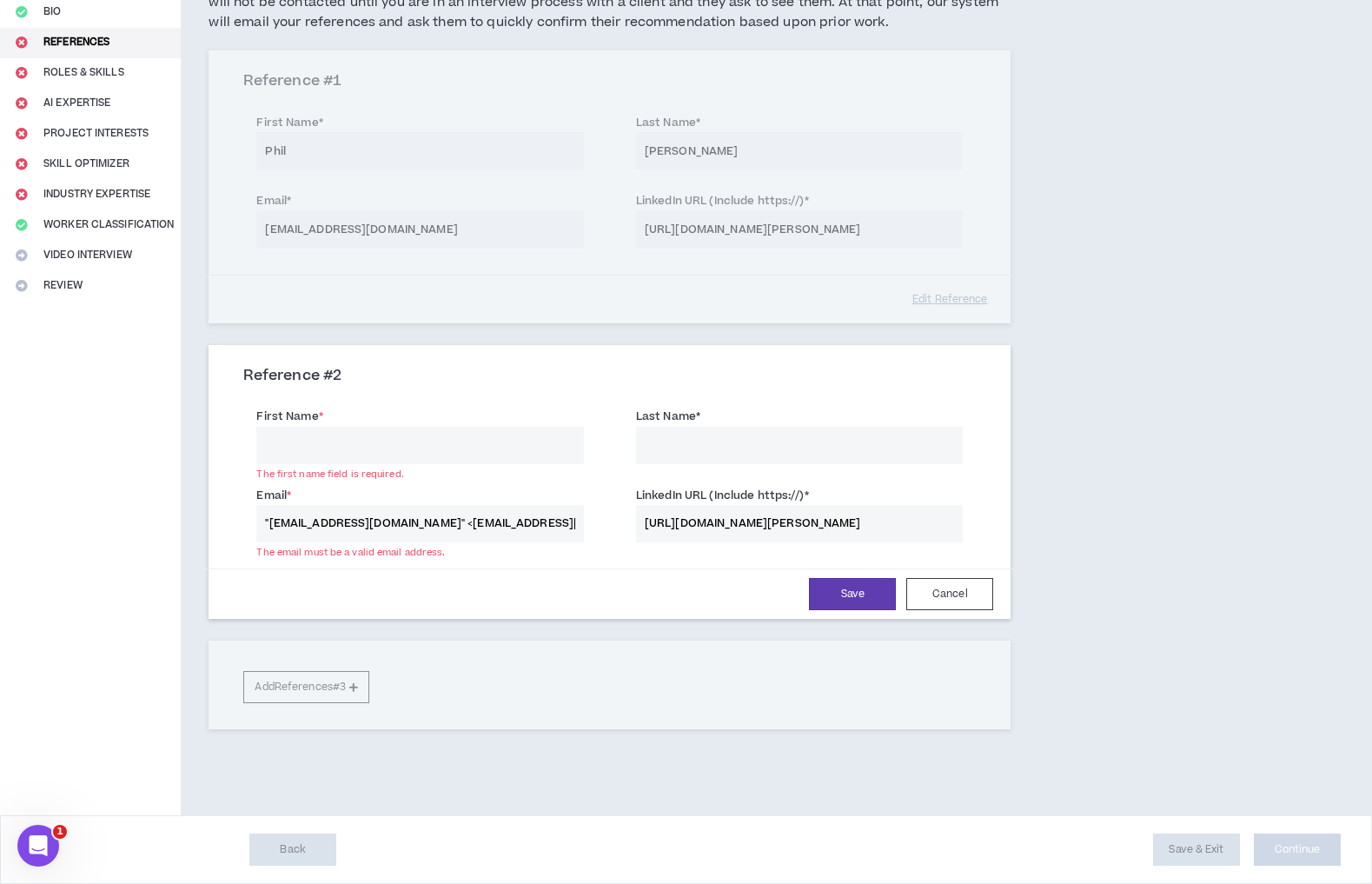
click at [363, 419] on div "First Name * The first name field is required." at bounding box center [420, 435] width 327 height 56
click at [679, 442] on input "Last Name *" at bounding box center [798, 445] width 327 height 38
type input "[PERSON_NAME]"
click at [373, 426] on input "First Name *" at bounding box center [420, 445] width 327 height 38
type input "[PERSON_NAME]"
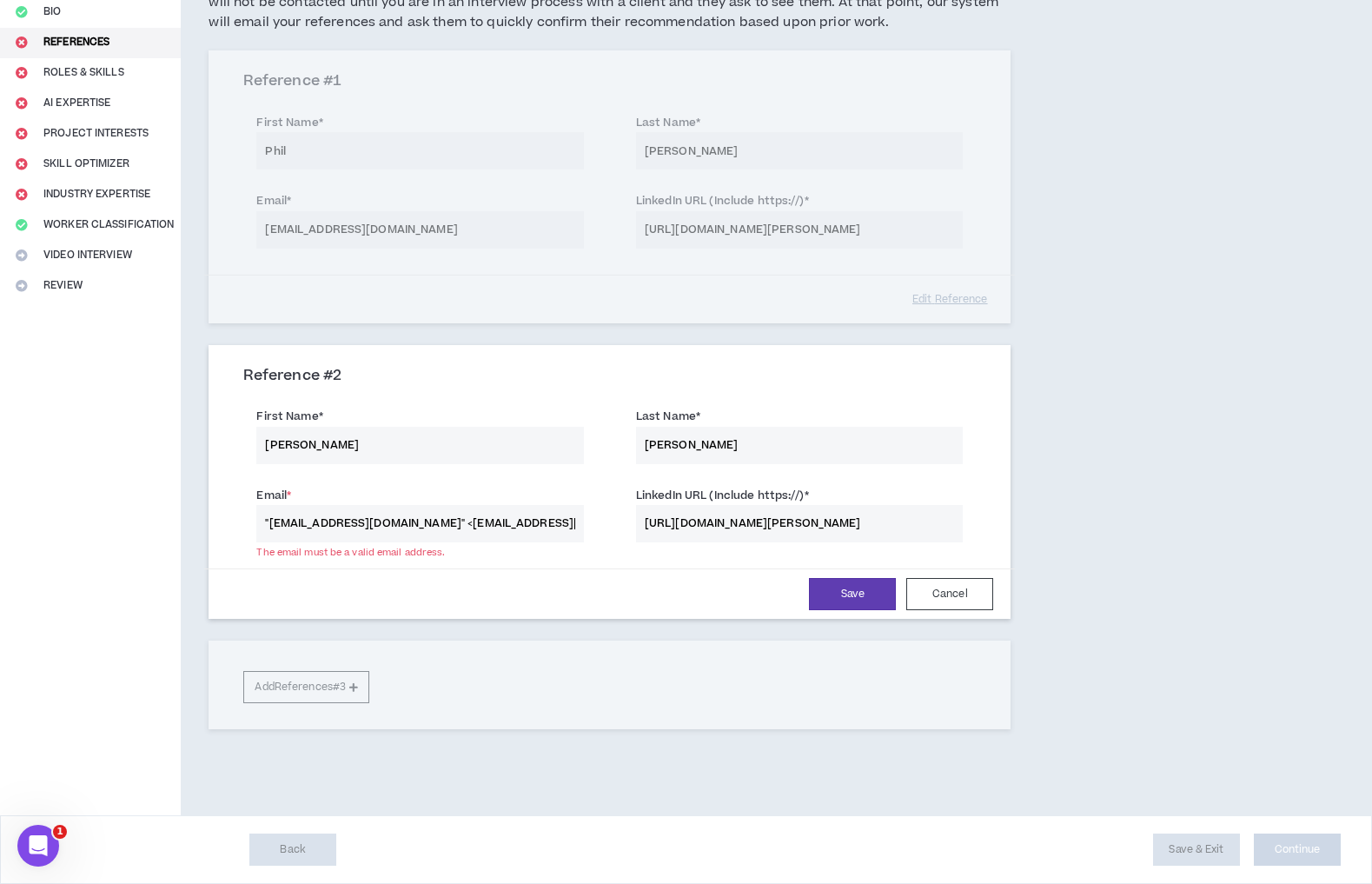
click at [277, 516] on input ""[EMAIL_ADDRESS][DOMAIN_NAME]" <[EMAIL_ADDRESS][DOMAIN_NAME]>" at bounding box center [420, 523] width 327 height 38
drag, startPoint x: 444, startPoint y: 520, endPoint x: 671, endPoint y: 518, distance: 227.0
click at [671, 518] on div "Email * [EMAIL_ADDRESS][DOMAIN_NAME]" <[EMAIL_ADDRESS][DOMAIN_NAME]> The email …" at bounding box center [609, 516] width 759 height 79
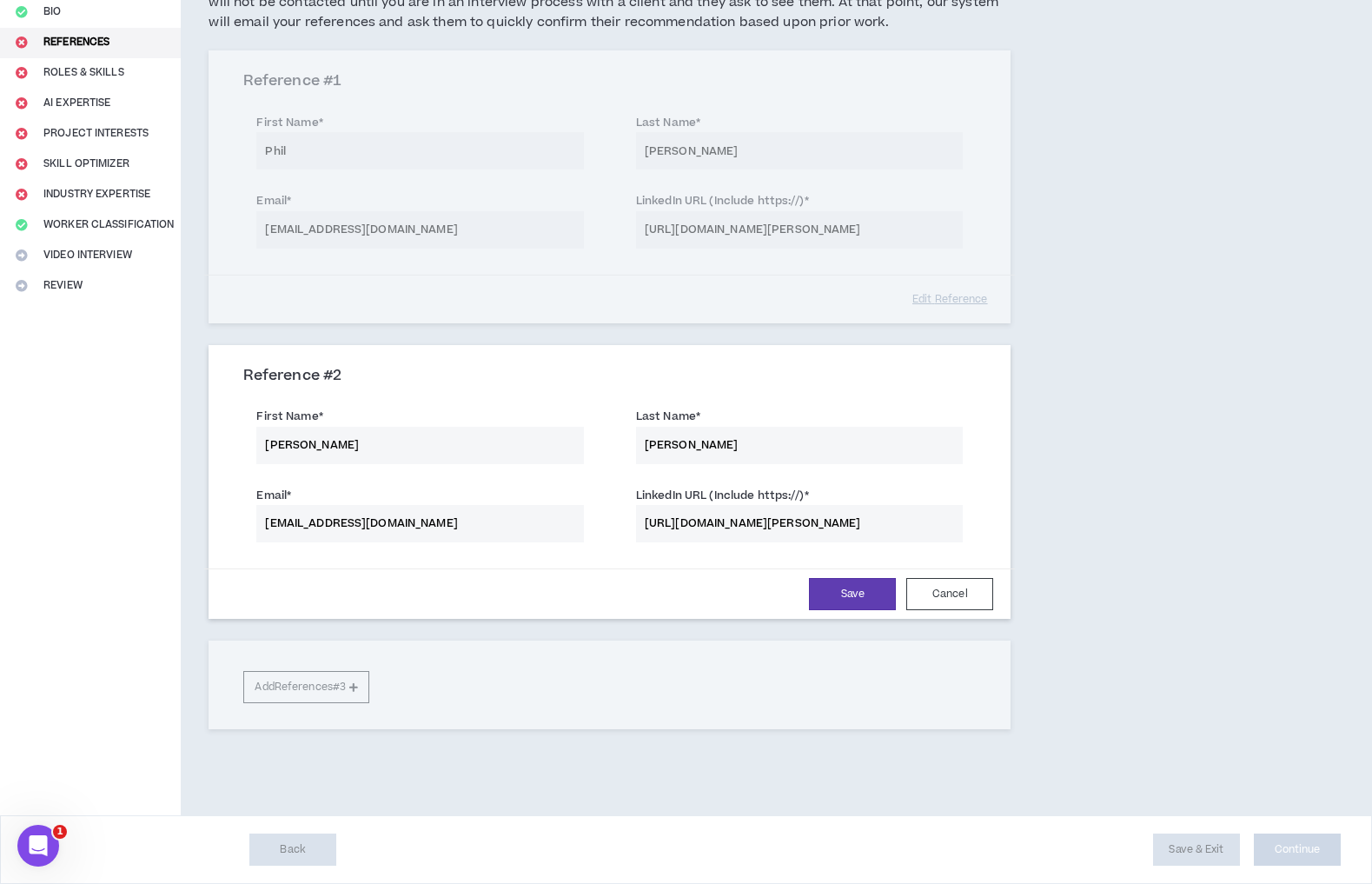
type input "[EMAIL_ADDRESS][DOMAIN_NAME]"
click at [620, 599] on div "Save Cancel" at bounding box center [609, 593] width 767 height 32
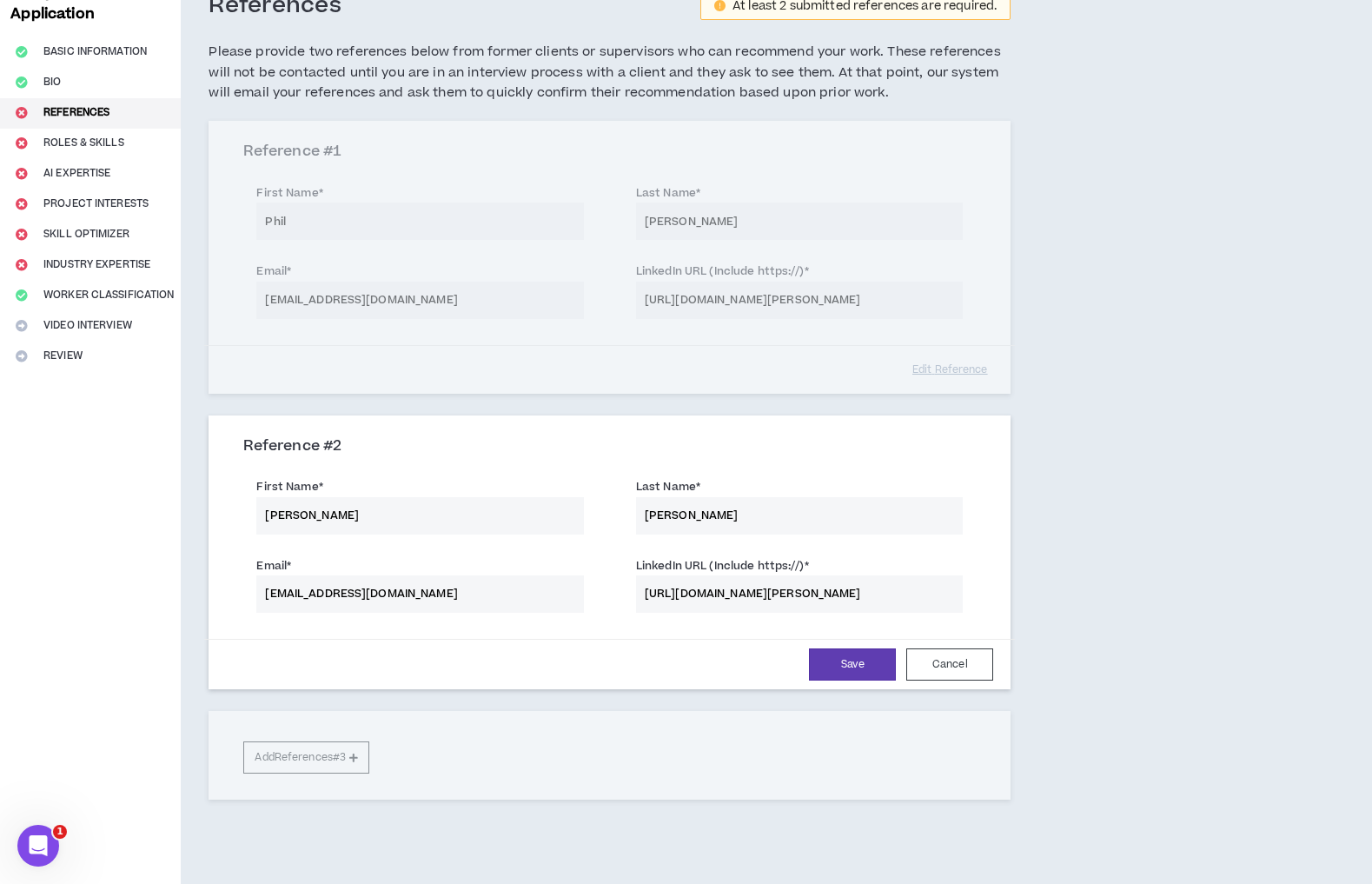
scroll to position [106, 0]
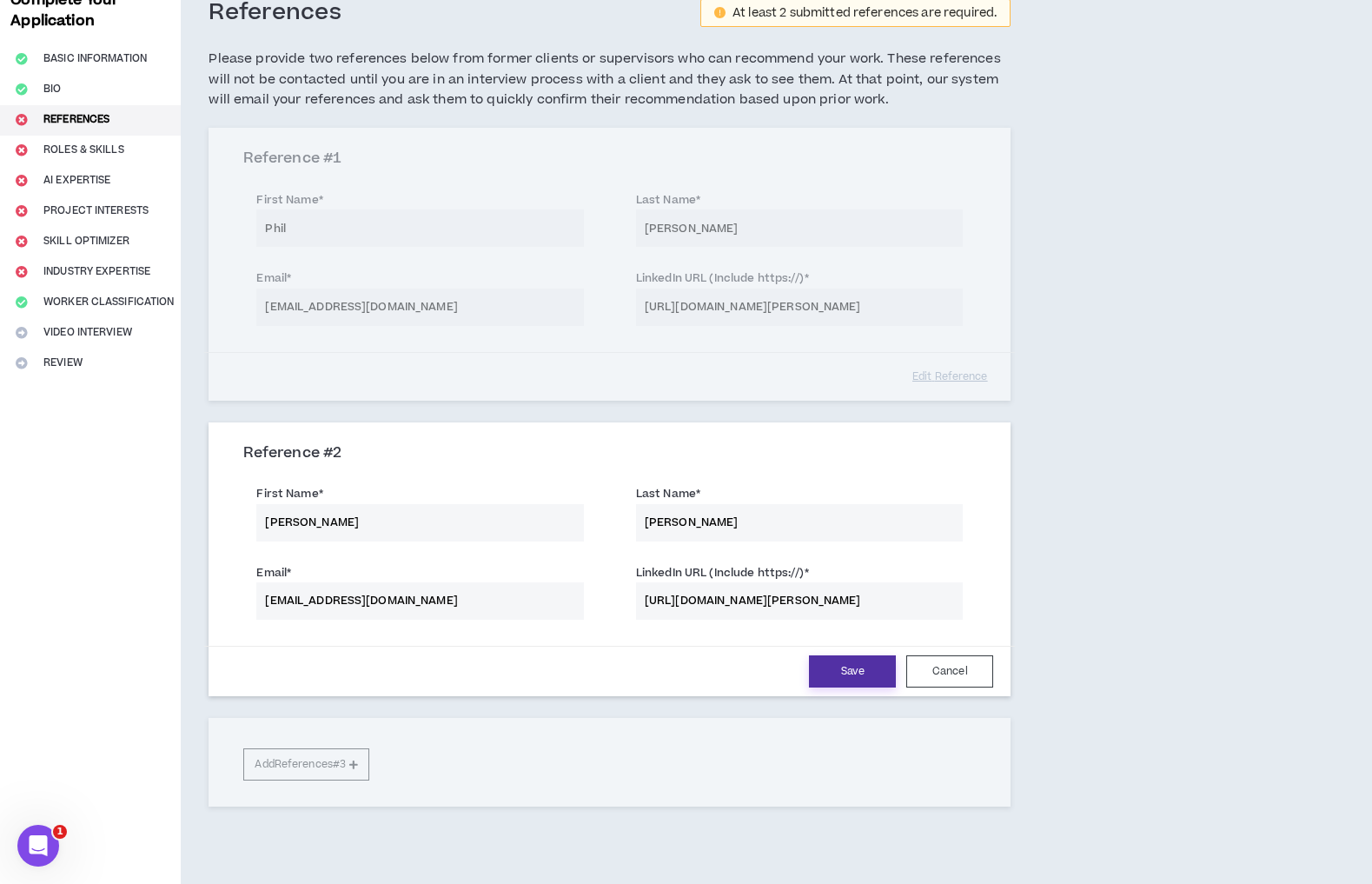
click at [828, 681] on button "Save" at bounding box center [853, 671] width 87 height 32
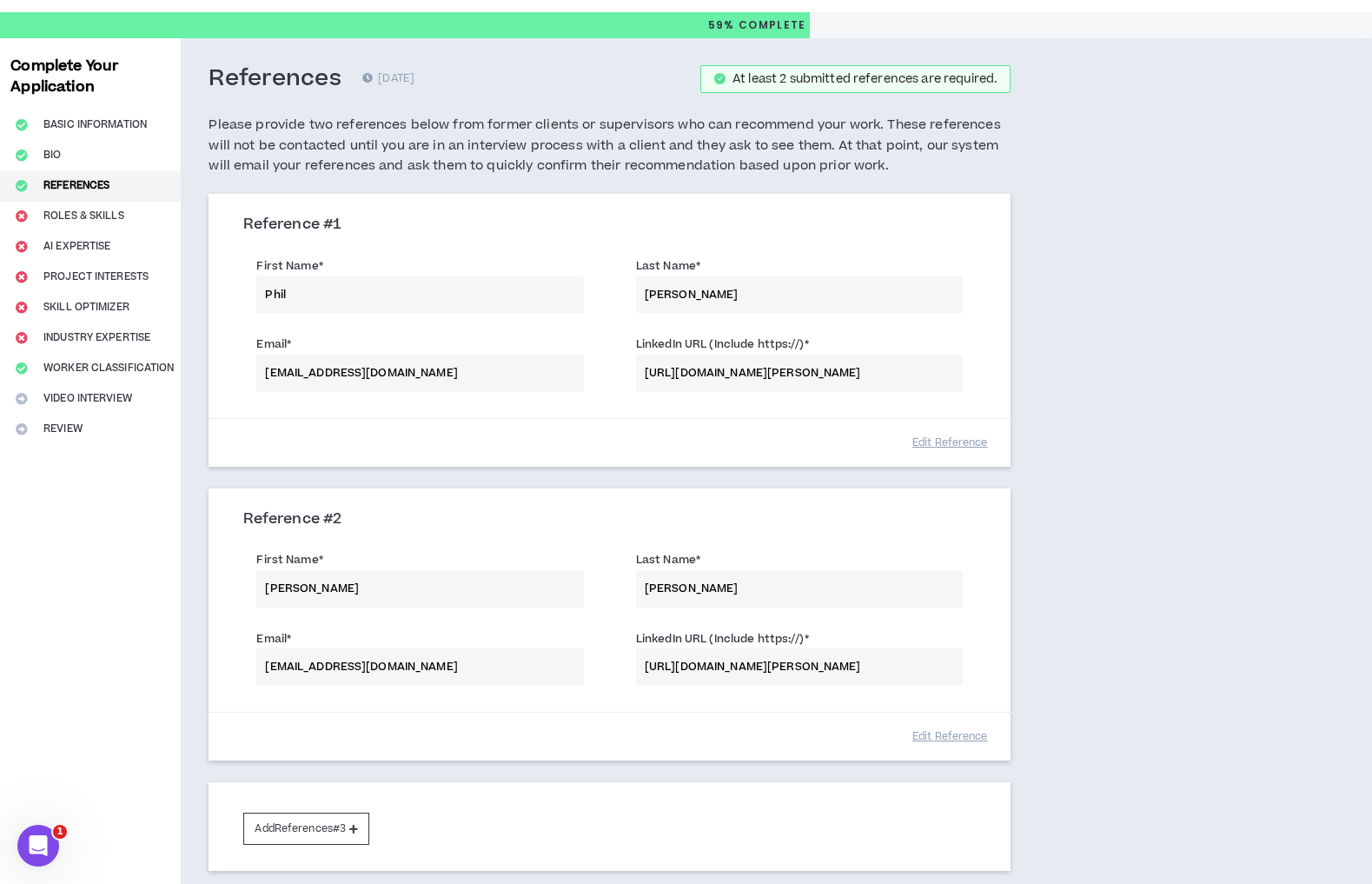
scroll to position [0, 0]
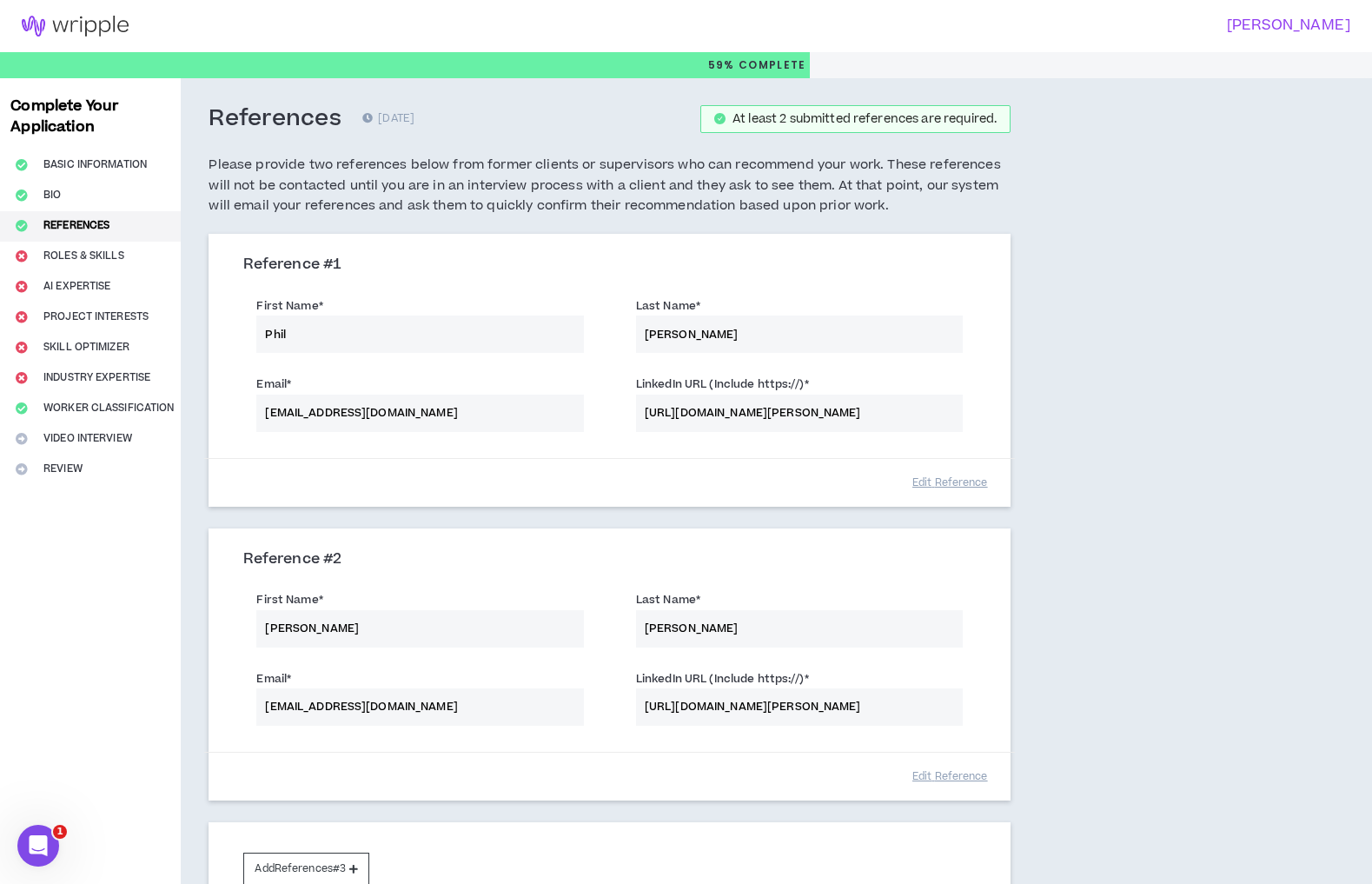
click at [709, 422] on div "Email * [EMAIL_ADDRESS][DOMAIN_NAME] LinkedIn URL (Include https://) * [URL][DO…" at bounding box center [609, 405] width 759 height 79
click at [795, 416] on div "Email * [EMAIL_ADDRESS][DOMAIN_NAME] LinkedIn URL (Include https://) * [URL][DO…" at bounding box center [609, 405] width 759 height 79
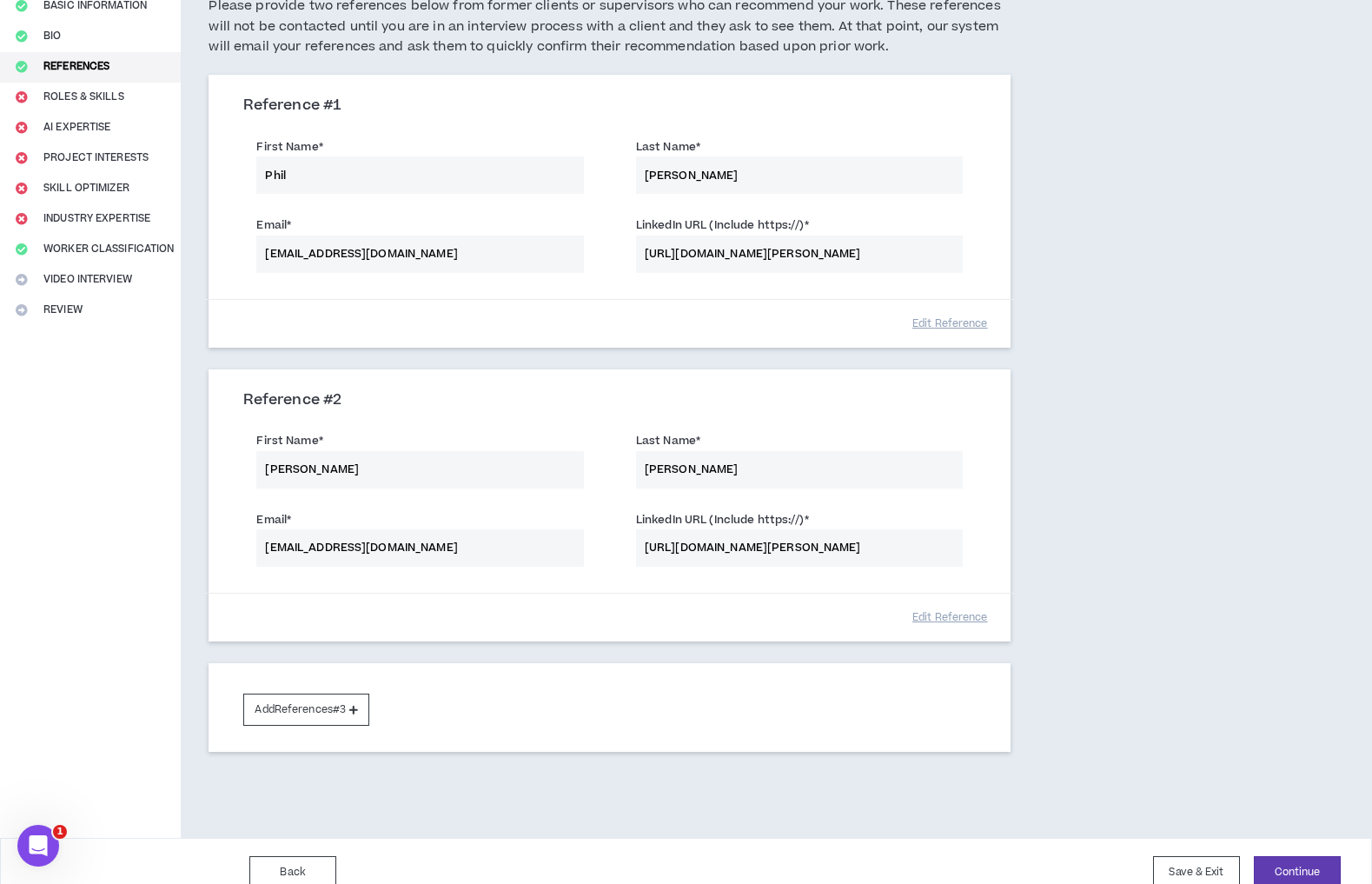
scroll to position [171, 0]
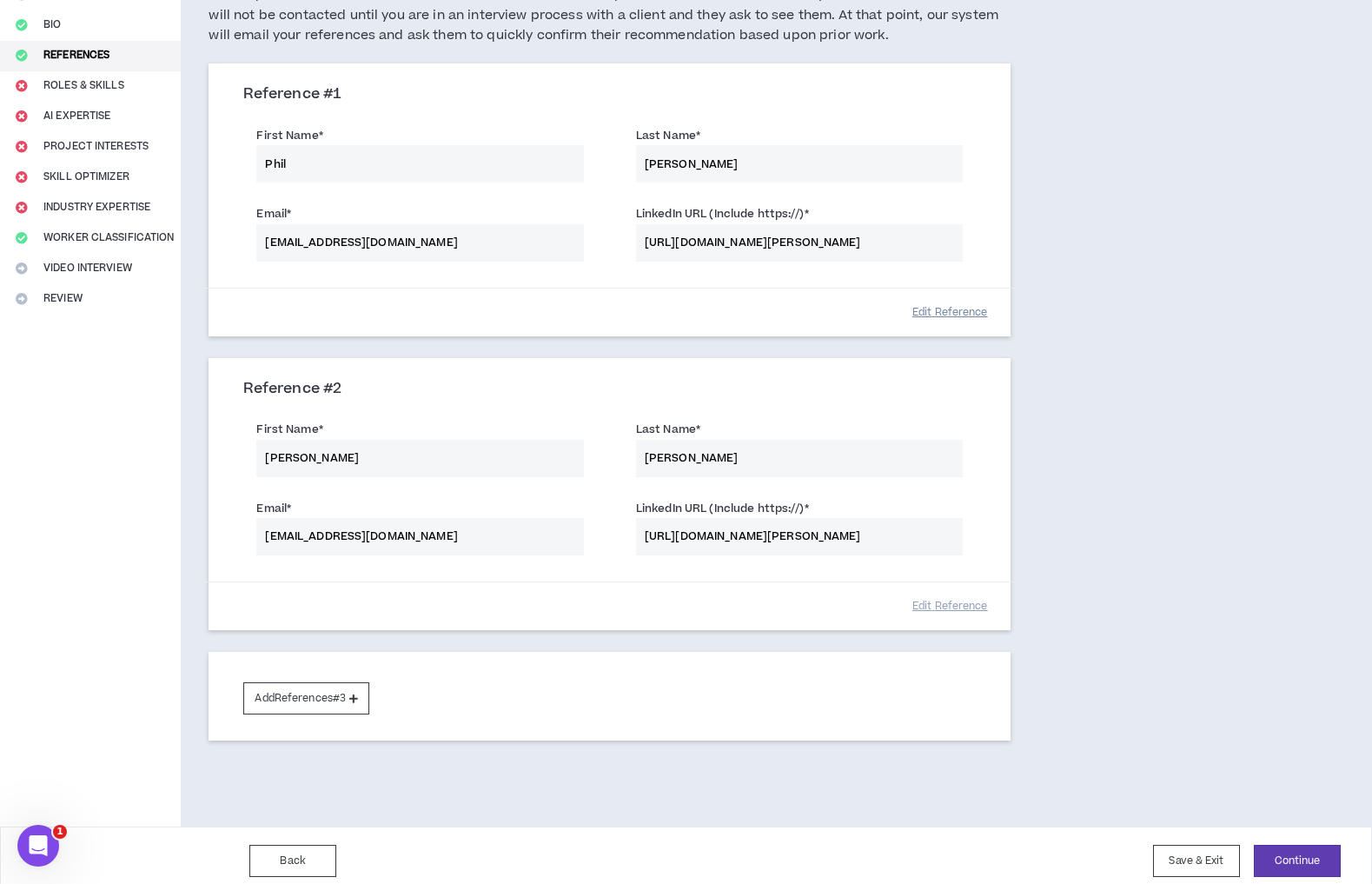
click at [945, 322] on button "Edit Reference" at bounding box center [950, 312] width 87 height 30
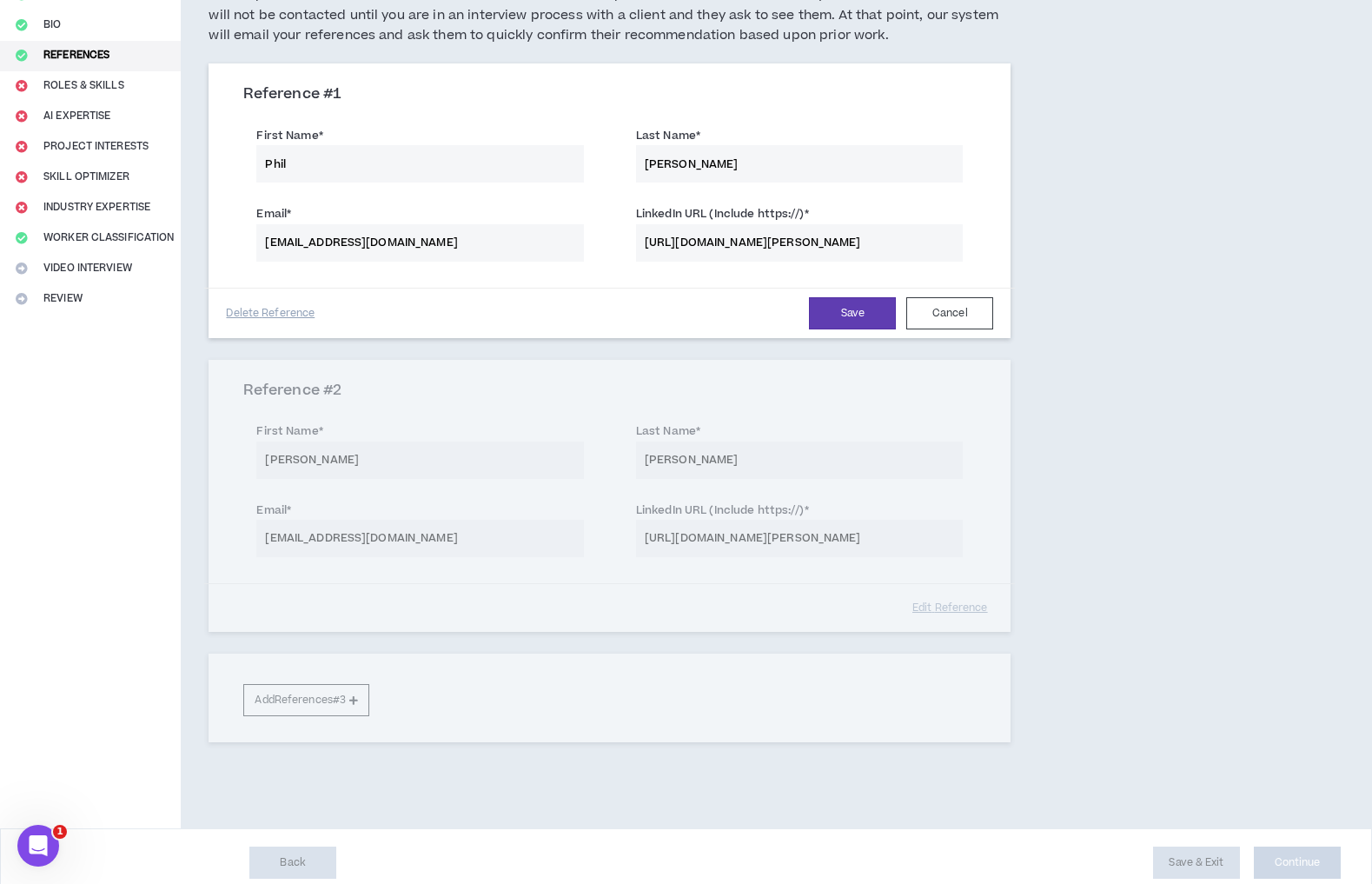
click at [815, 254] on input "[URL][DOMAIN_NAME][PERSON_NAME]" at bounding box center [798, 242] width 327 height 38
click at [834, 242] on input "[URL][DOMAIN_NAME][PERSON_NAME]" at bounding box center [798, 242] width 327 height 38
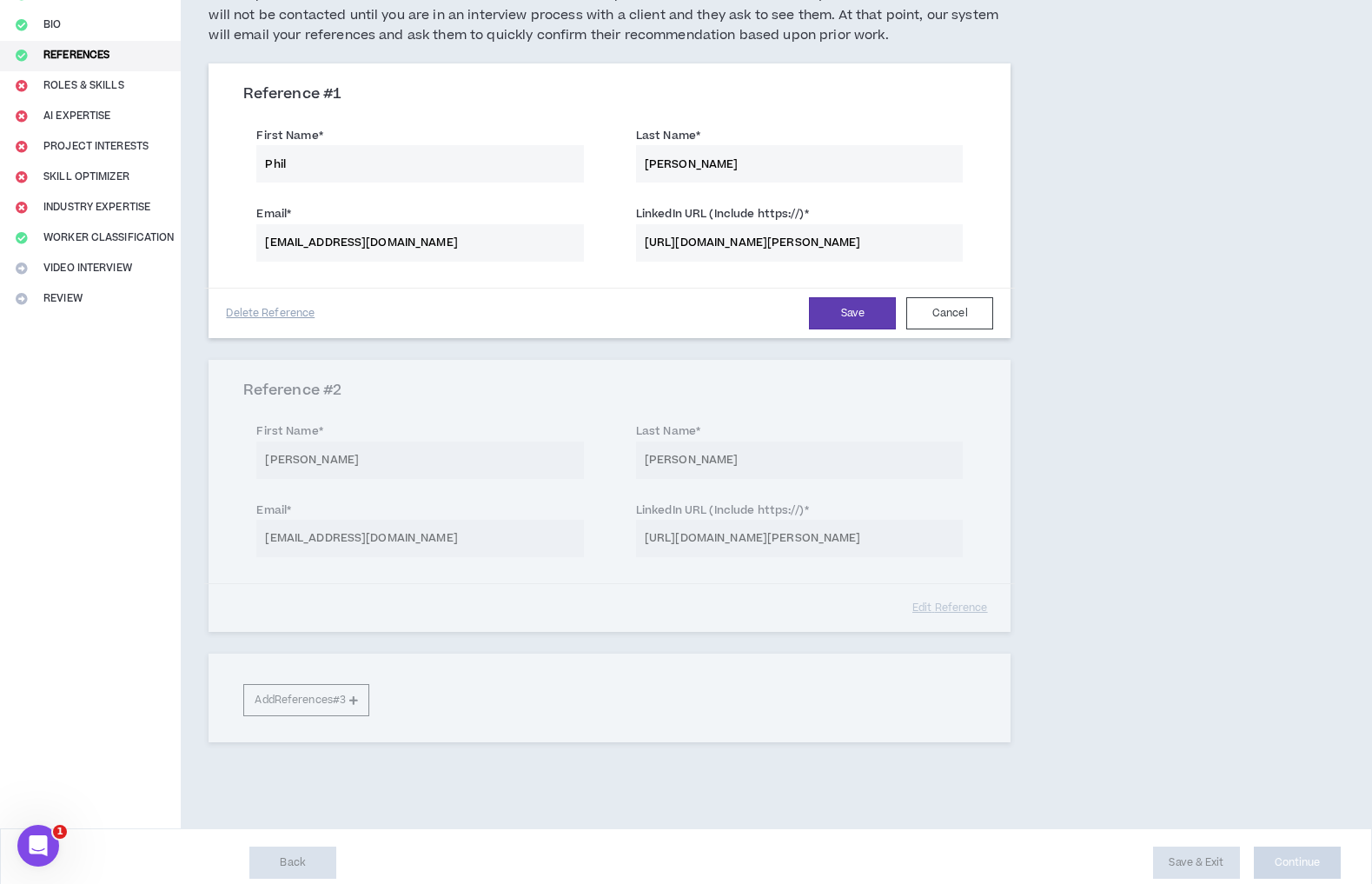
click at [834, 242] on input "[URL][DOMAIN_NAME][PERSON_NAME]" at bounding box center [798, 242] width 327 height 38
paste input "[DOMAIN_NAME][URL][PERSON_NAME]"
type input "[URL][DOMAIN_NAME][PERSON_NAME]"
click at [838, 320] on button "Save" at bounding box center [853, 313] width 87 height 32
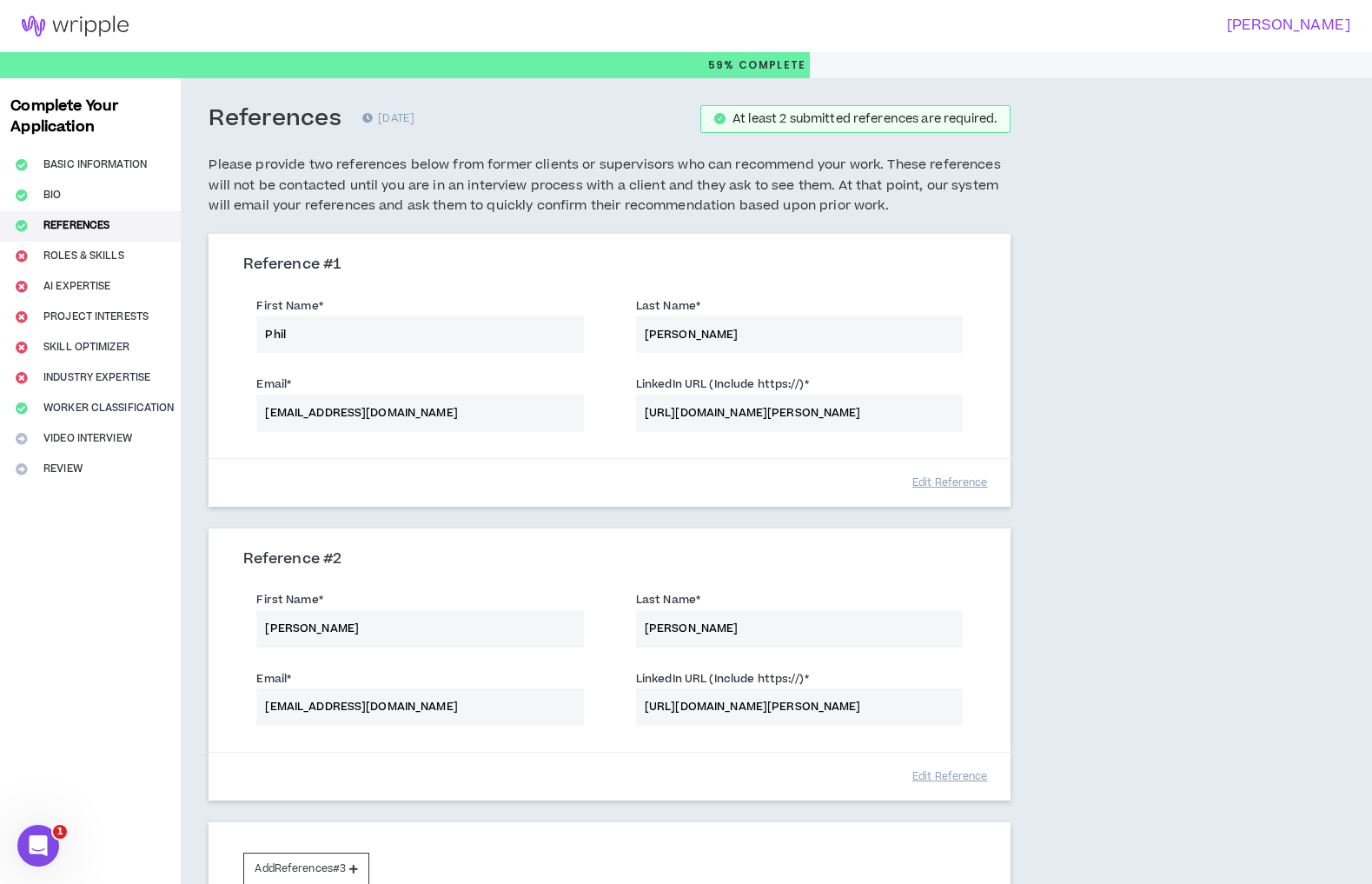
scroll to position [192, 0]
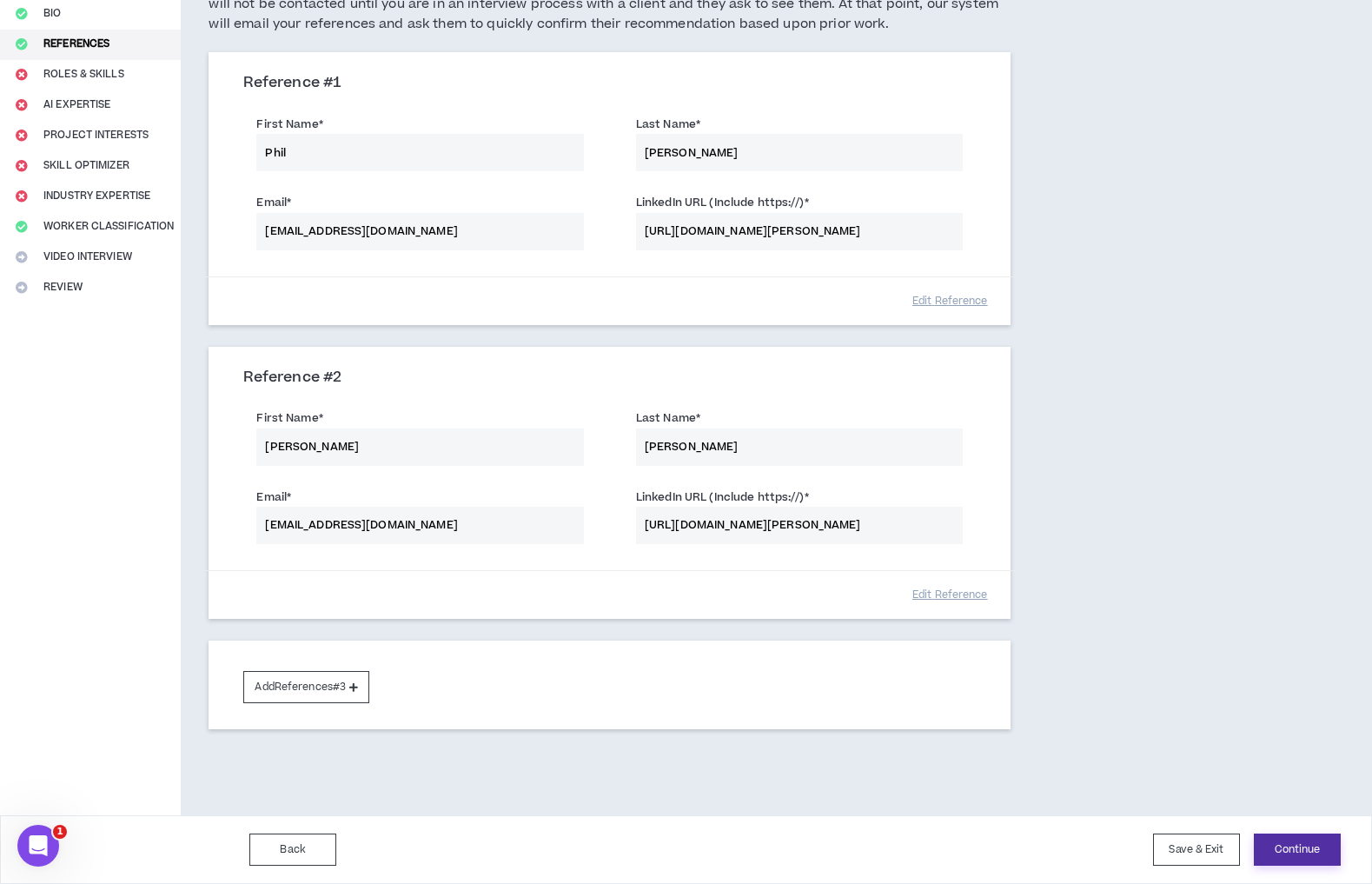
click at [1319, 842] on button "Continue" at bounding box center [1297, 849] width 87 height 32
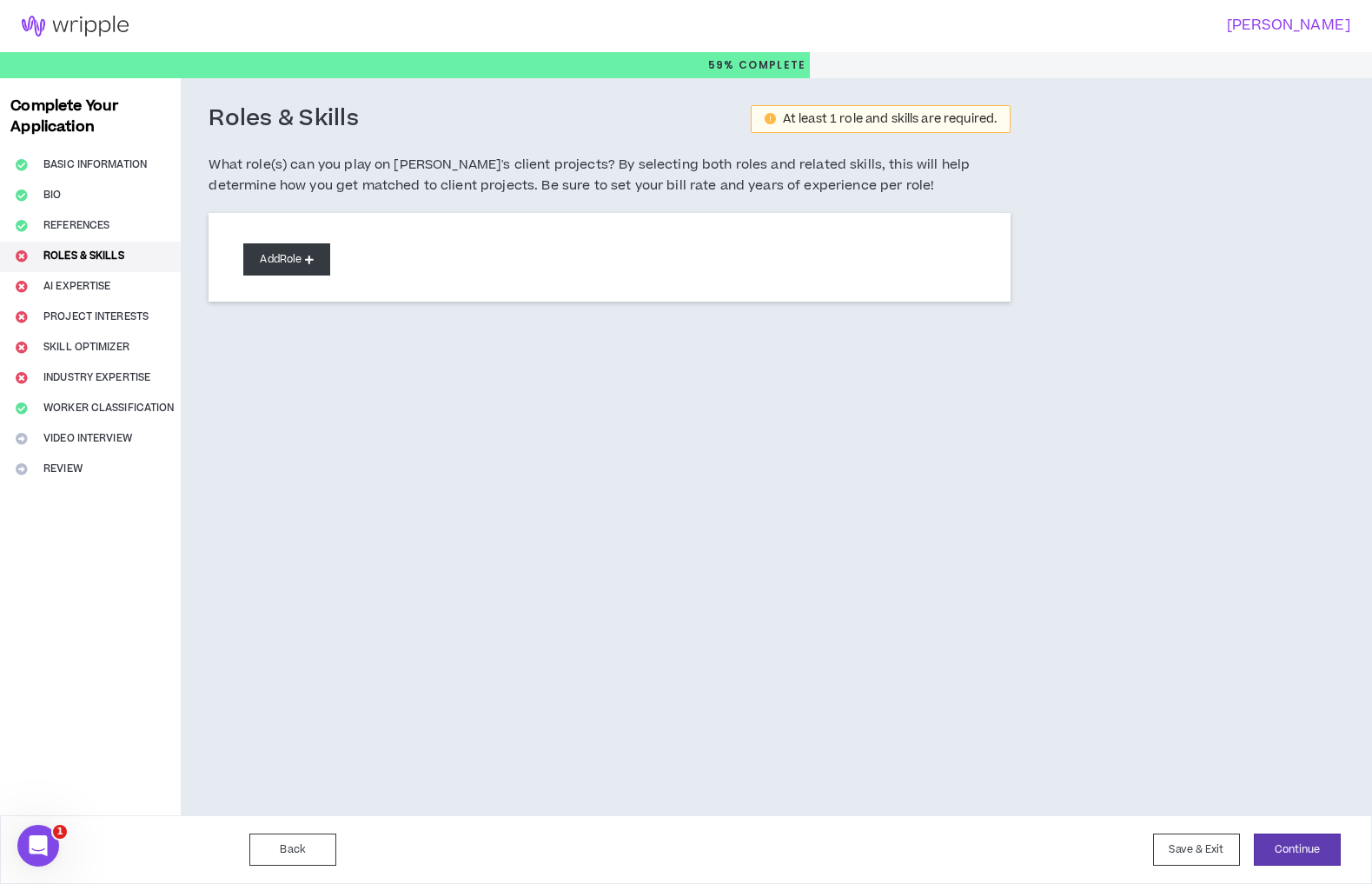
click at [310, 270] on button "Add Role" at bounding box center [287, 259] width 87 height 32
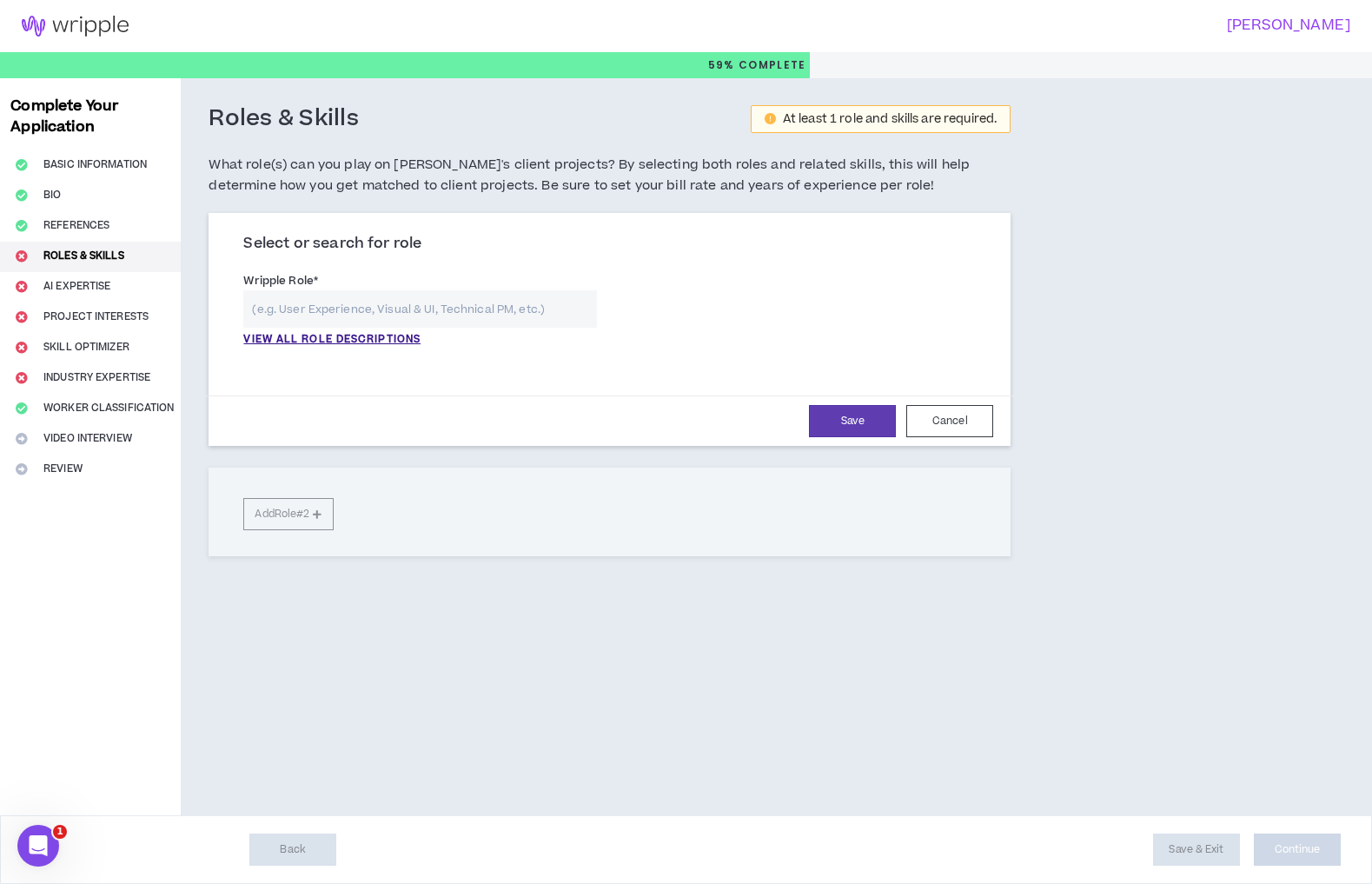
click at [464, 323] on input "text" at bounding box center [420, 309] width 353 height 38
type input "e"
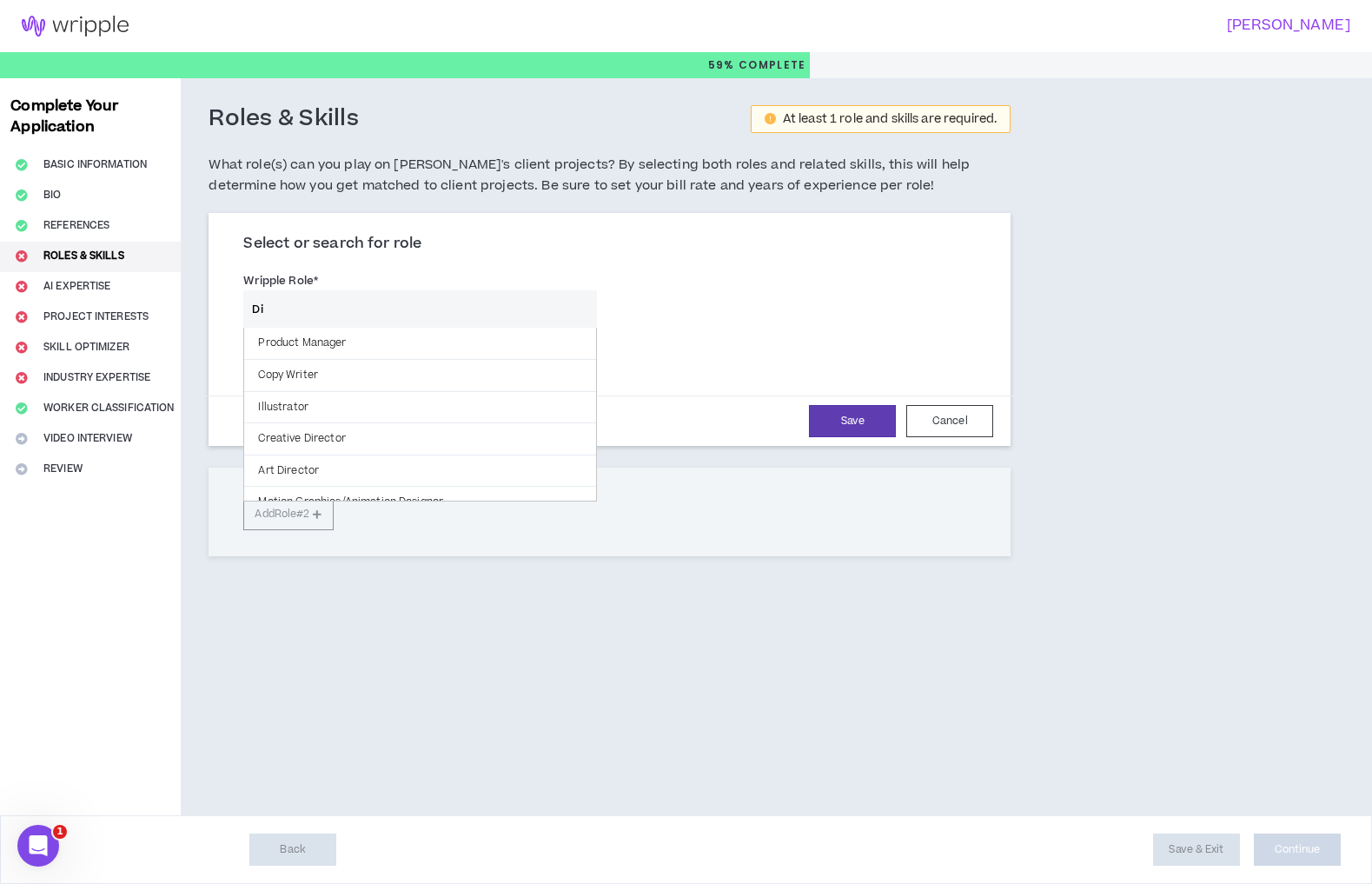
type input "D"
type input "e"
type input "d"
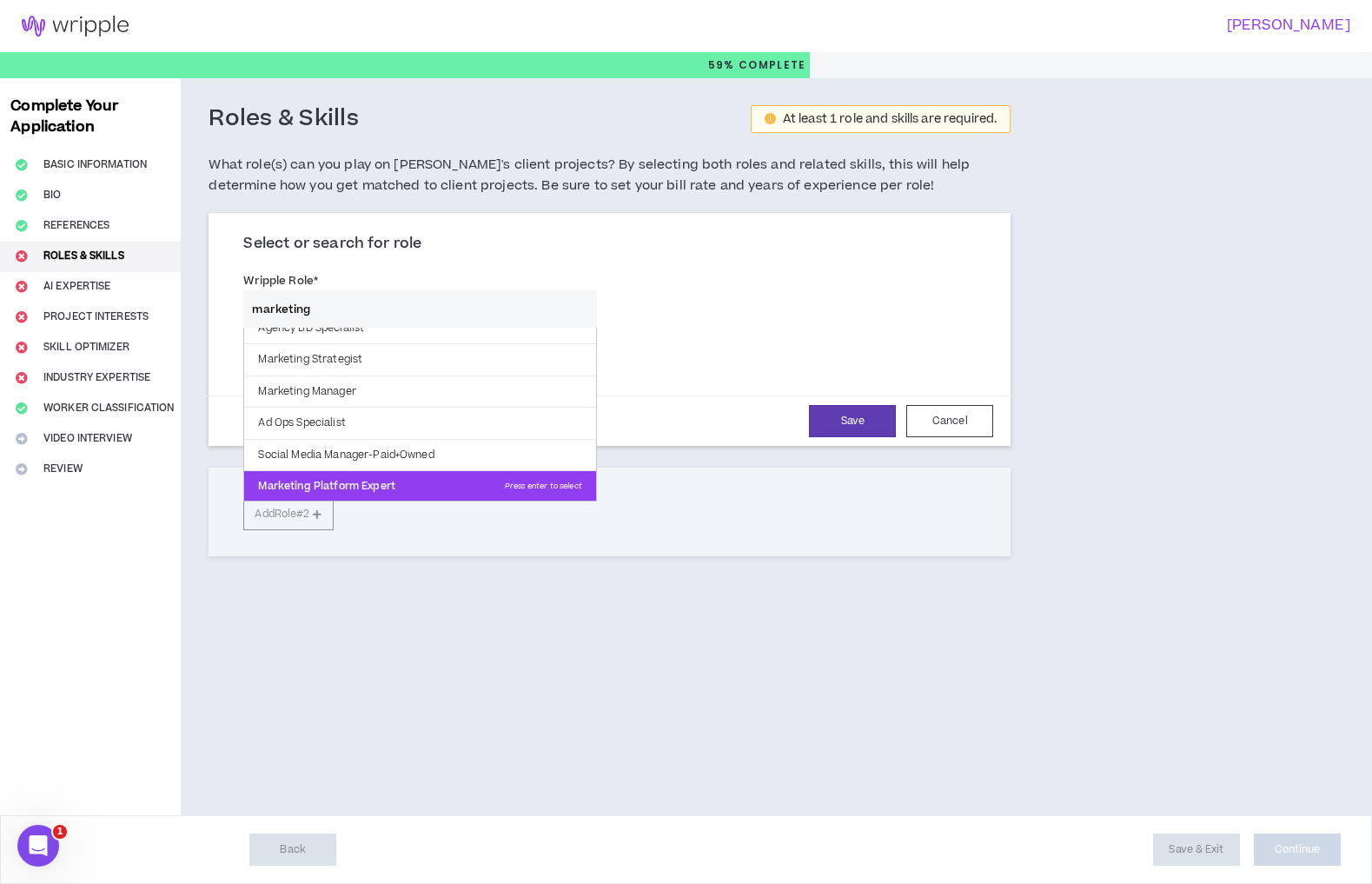
scroll to position [72, 0]
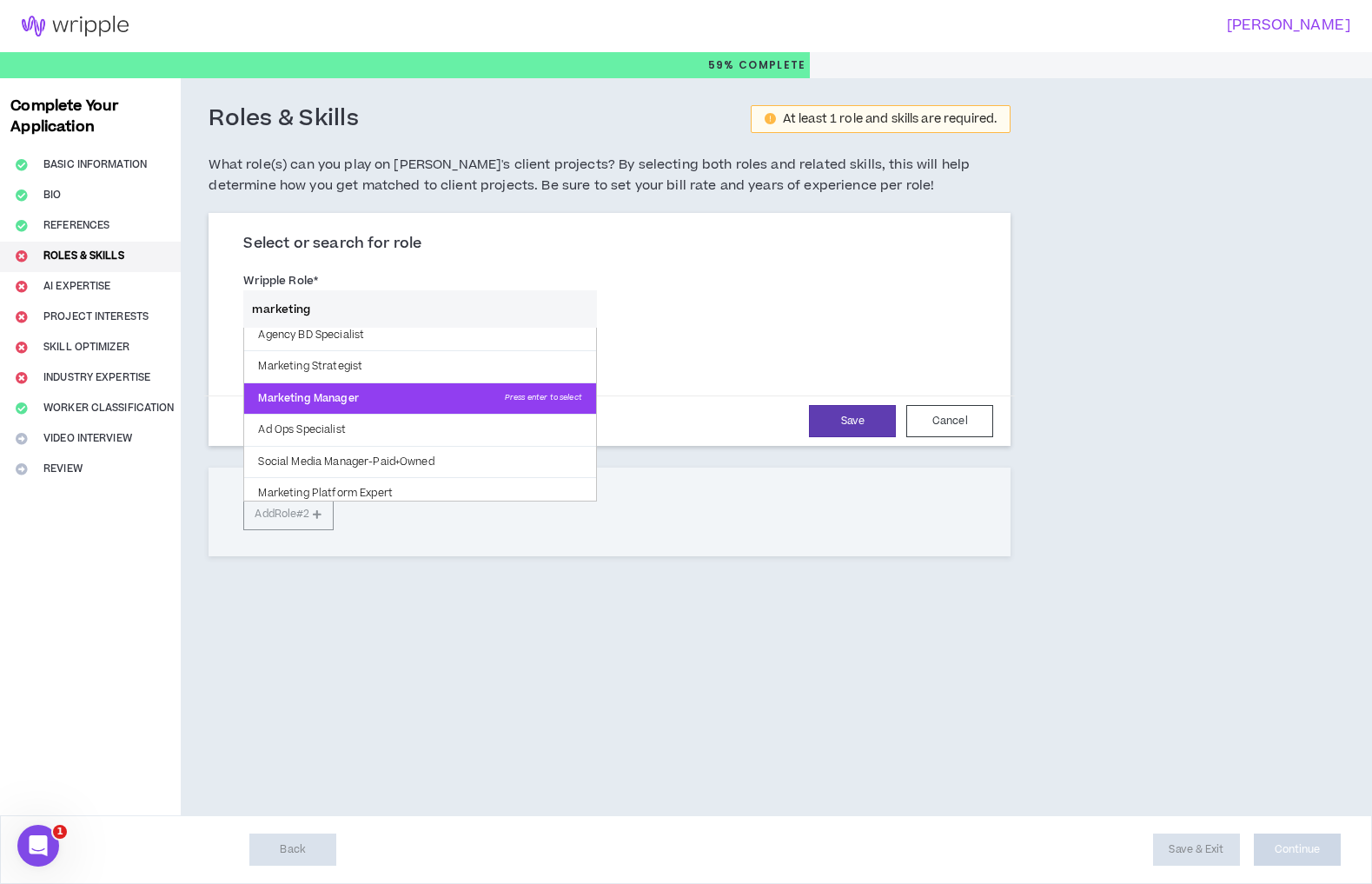
click at [336, 409] on p "Marketing Manager Press enter to select" at bounding box center [420, 398] width 351 height 31
type input "Marketing Manager"
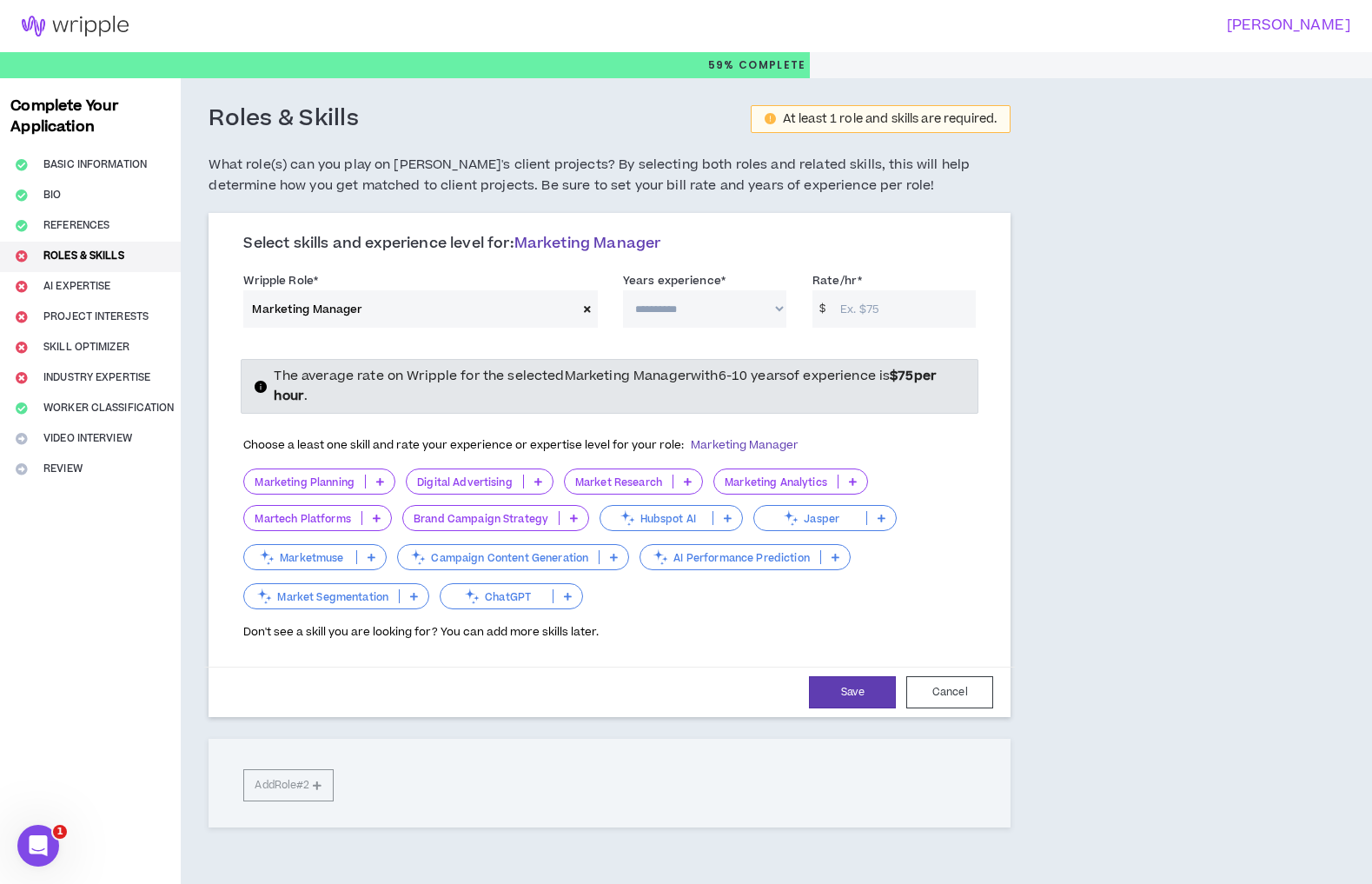
click at [878, 316] on input "Rate/hr *" at bounding box center [903, 309] width 144 height 38
type input "75"
click at [770, 321] on select "**********" at bounding box center [704, 309] width 164 height 38
click at [543, 486] on icon at bounding box center [539, 481] width 8 height 9
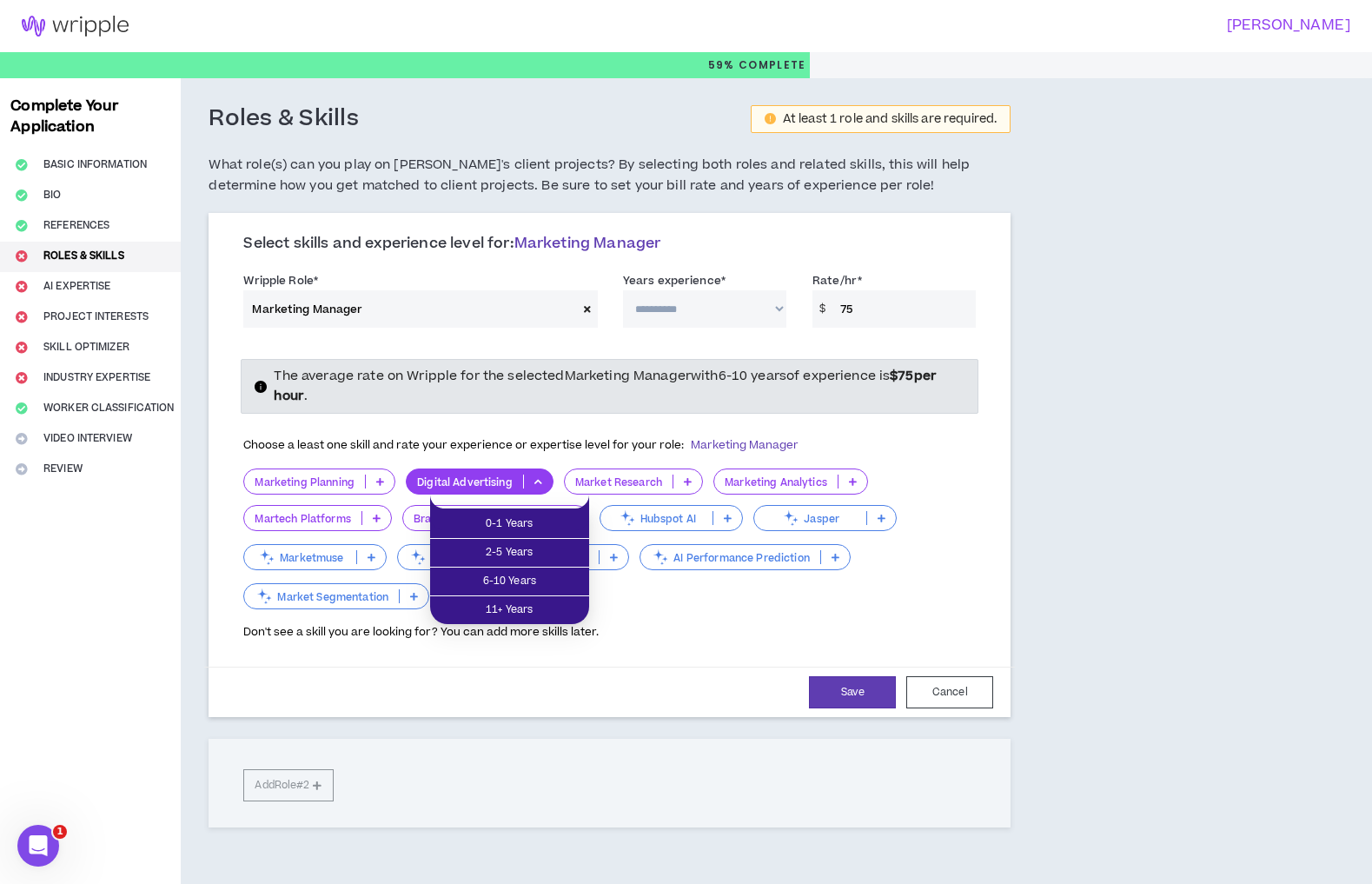
click at [572, 446] on div "Choose a least one skill and rate your experience or expertise level for your r…" at bounding box center [520, 446] width 555 height 37
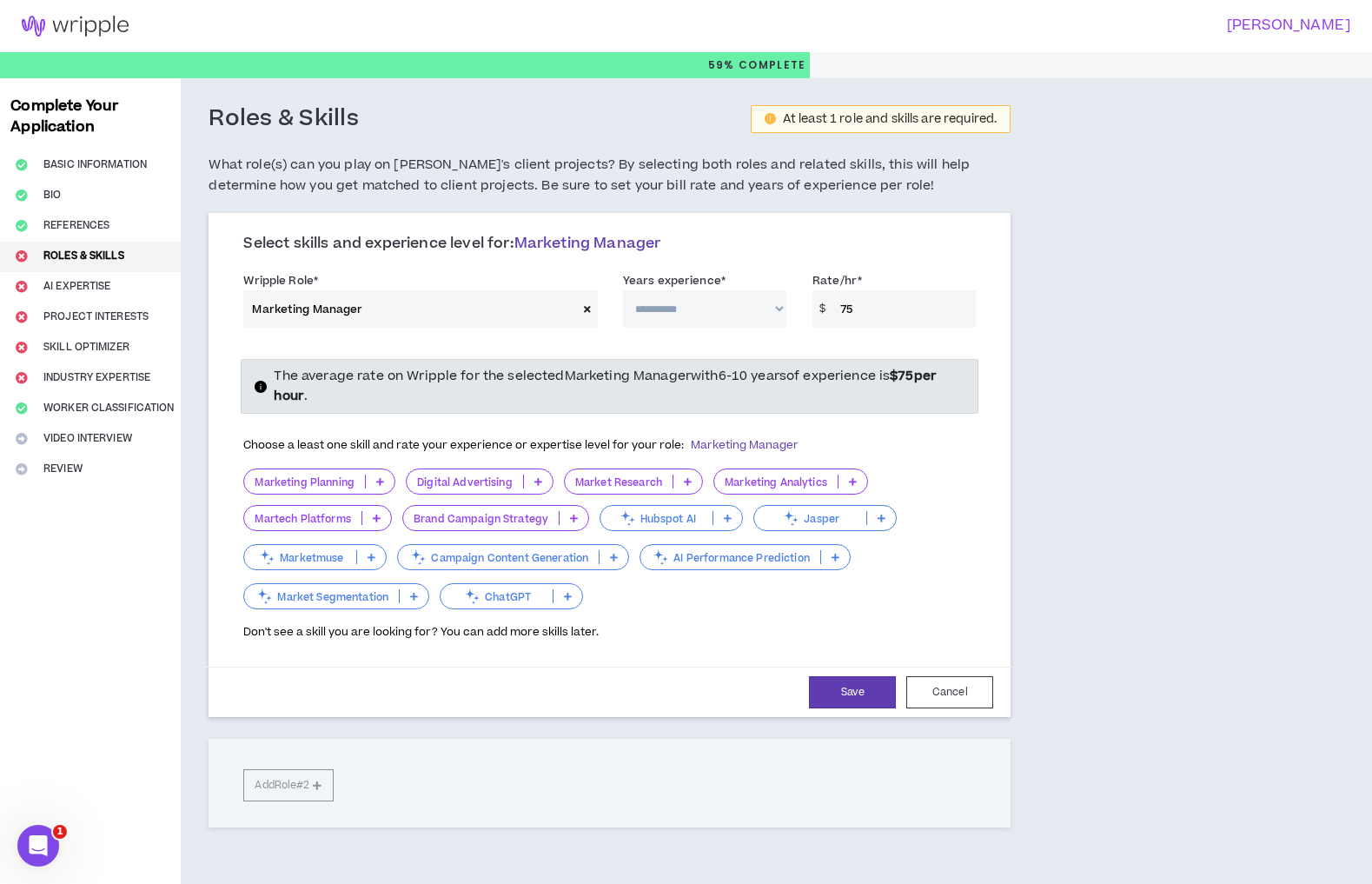
click at [764, 316] on select "**********" at bounding box center [704, 309] width 164 height 38
select select "**"
click at [624, 296] on select "**********" at bounding box center [704, 309] width 164 height 38
click at [535, 382] on span "The average rate on Wripple for the selected Marketing Manager with 6-10 years …" at bounding box center [605, 385] width 663 height 38
click at [543, 486] on icon at bounding box center [539, 481] width 8 height 9
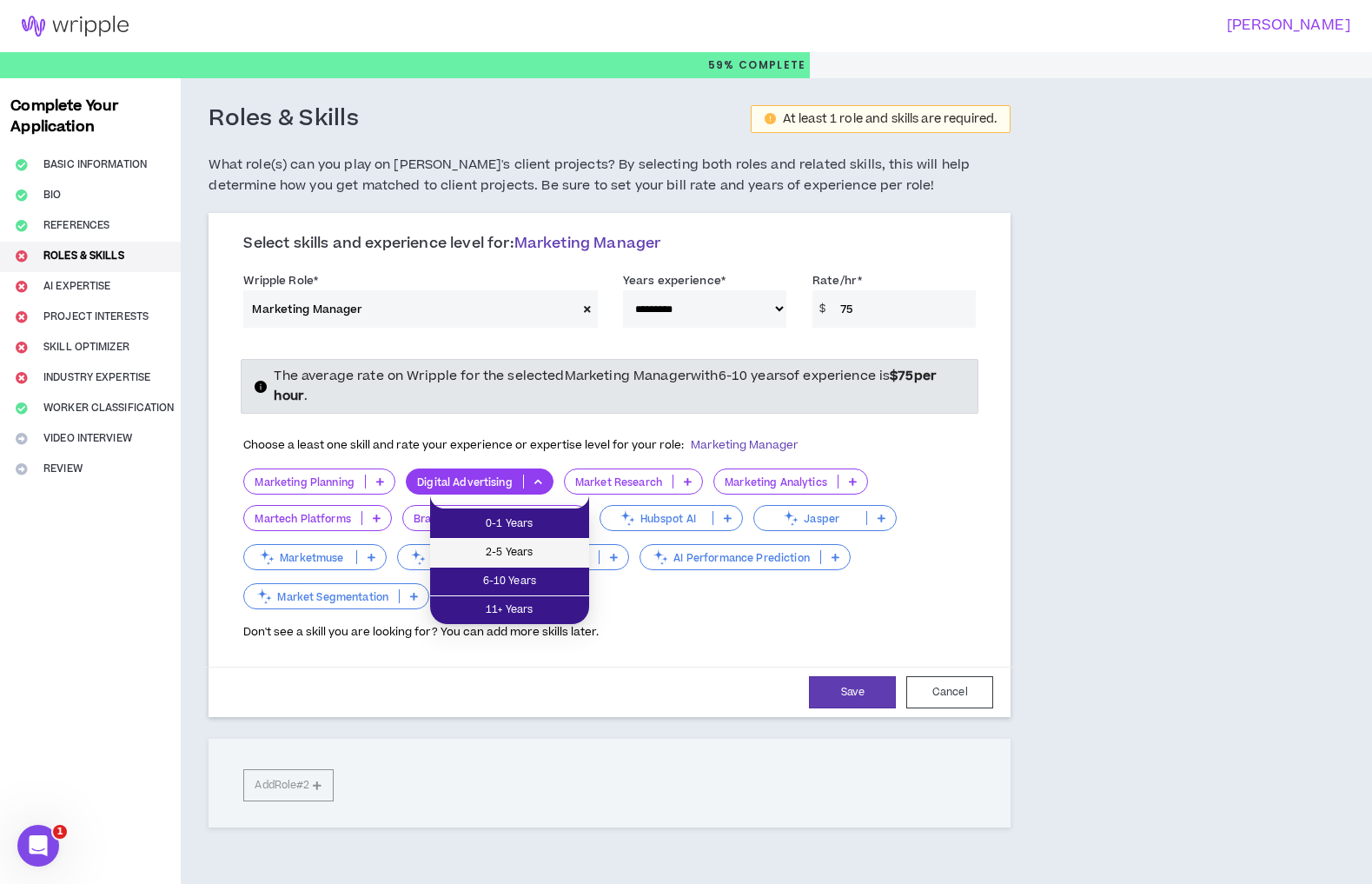
click at [547, 556] on span "2-5 Years" at bounding box center [510, 553] width 139 height 19
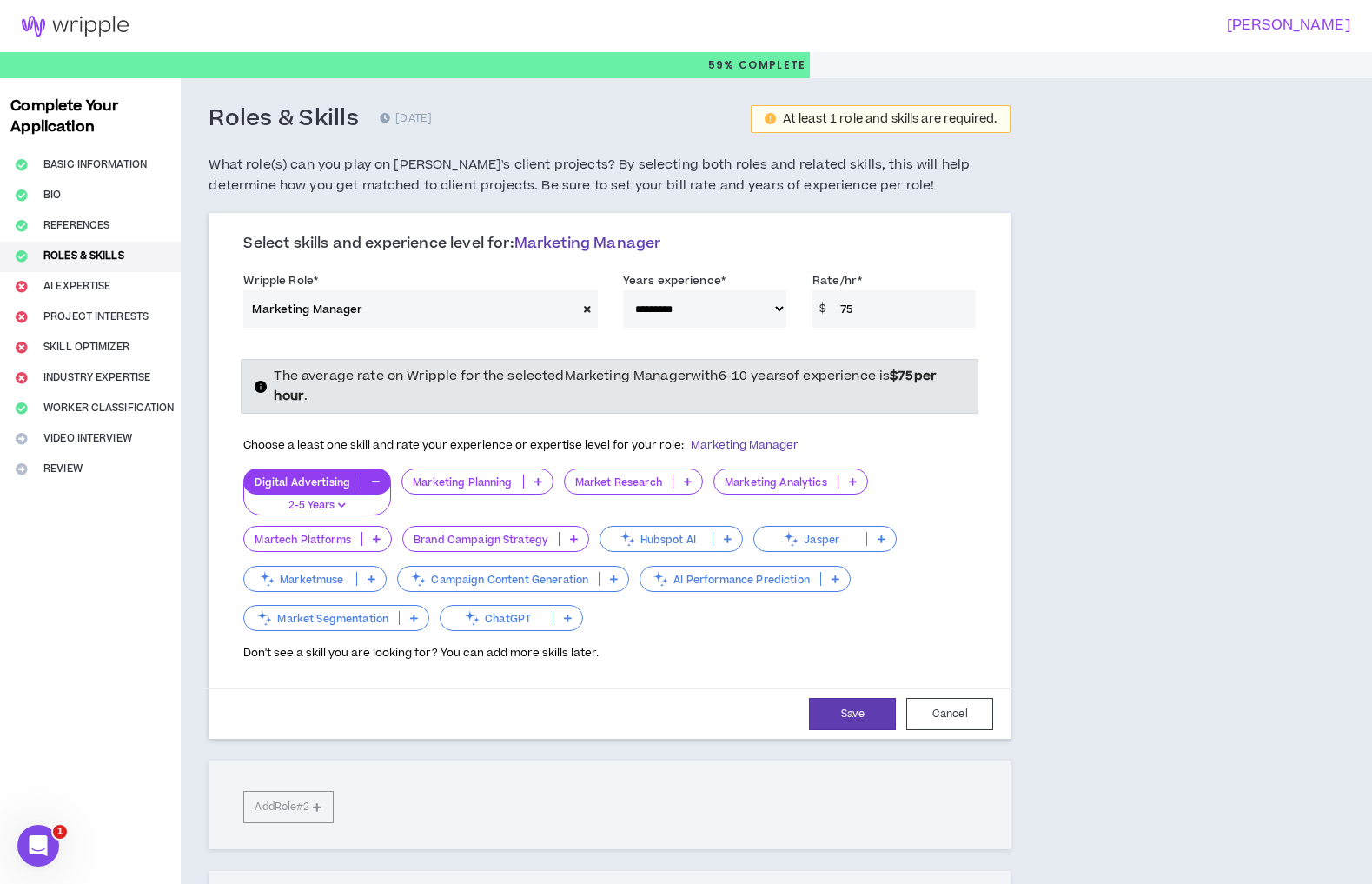
click at [618, 584] on icon at bounding box center [614, 579] width 8 height 9
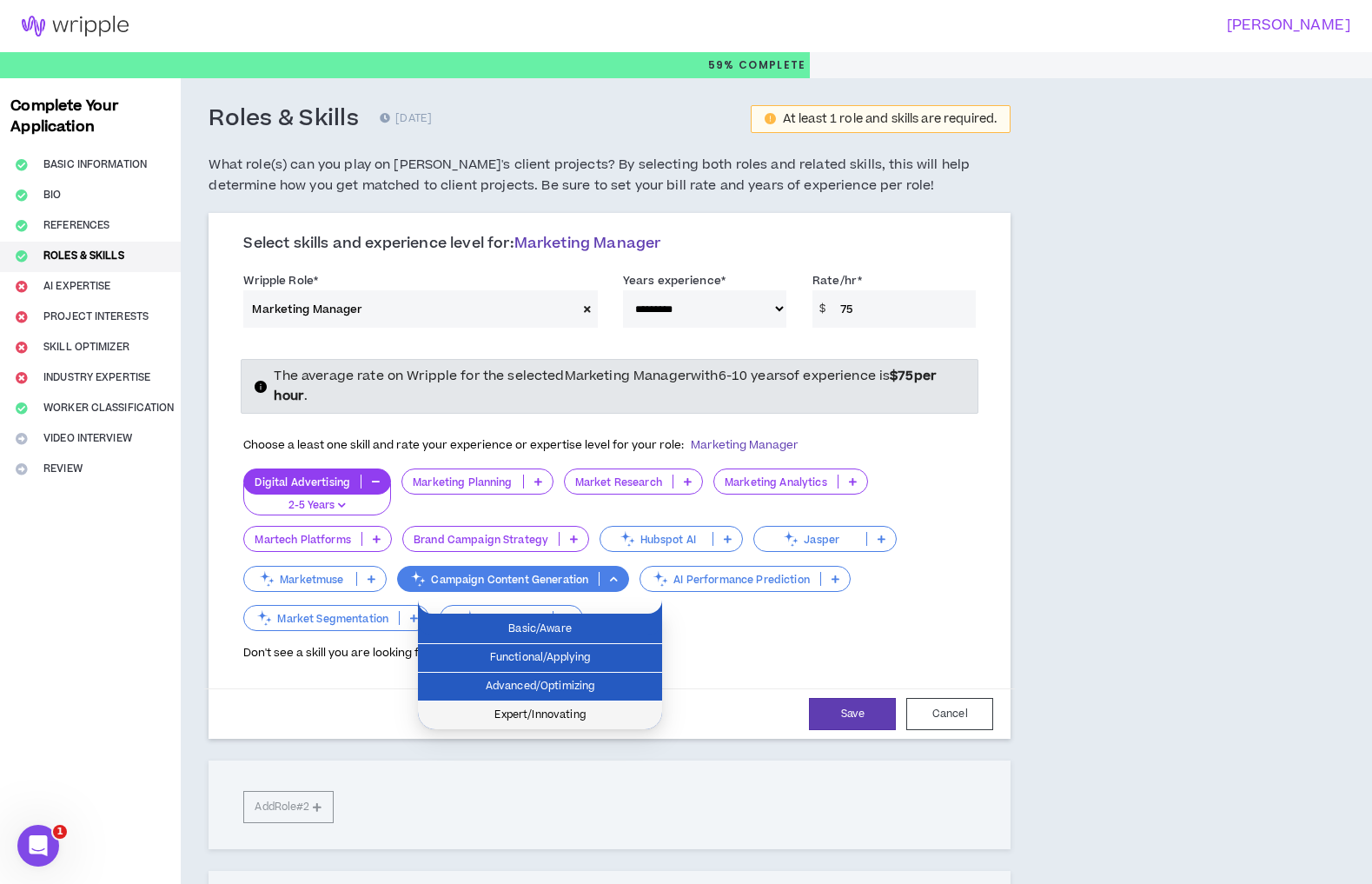
click at [592, 710] on span "Expert/Innovating" at bounding box center [540, 715] width 223 height 19
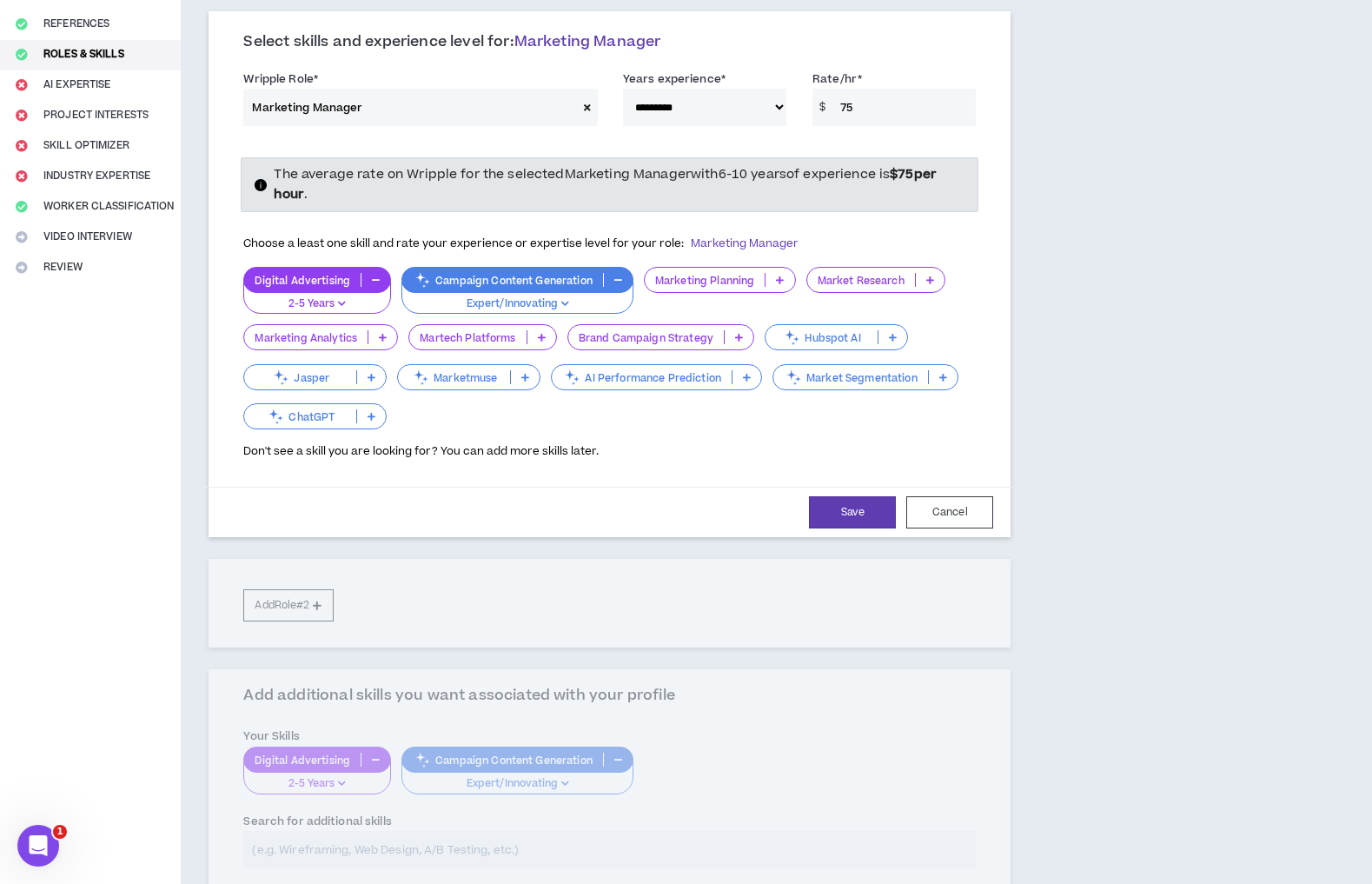
scroll to position [180, 0]
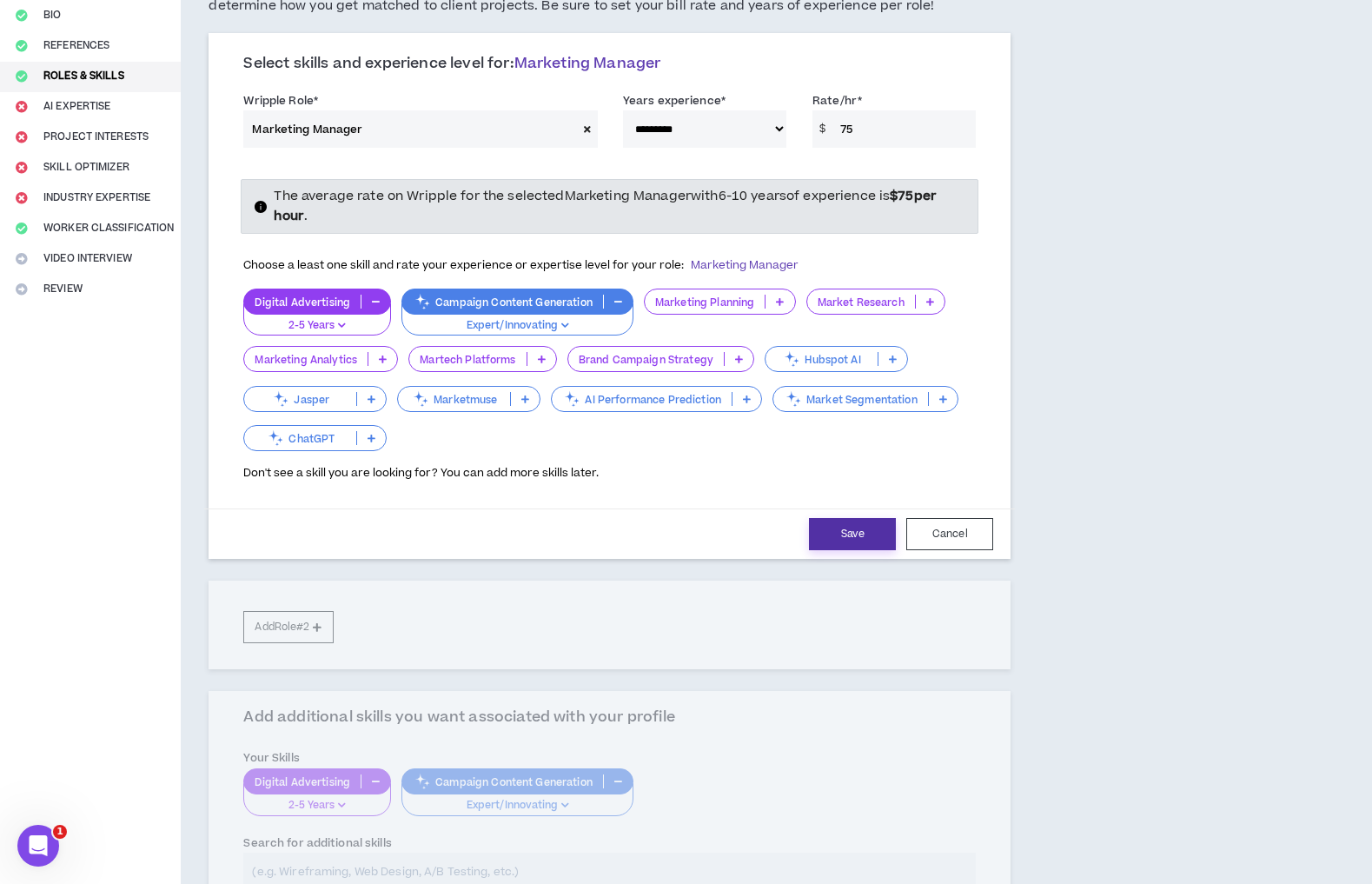
click at [838, 551] on button "Save" at bounding box center [853, 533] width 87 height 32
select select "**"
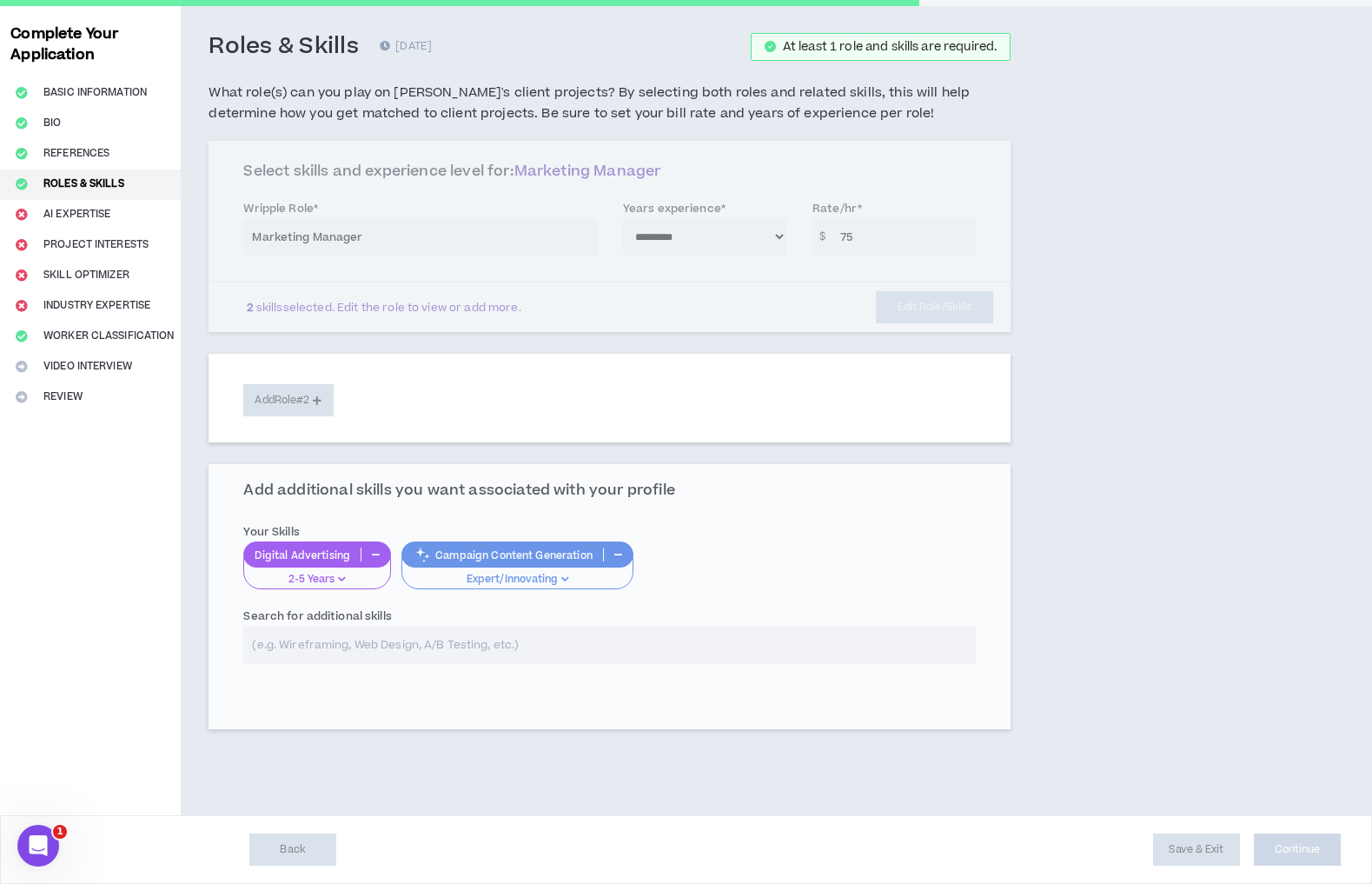
scroll to position [83, 0]
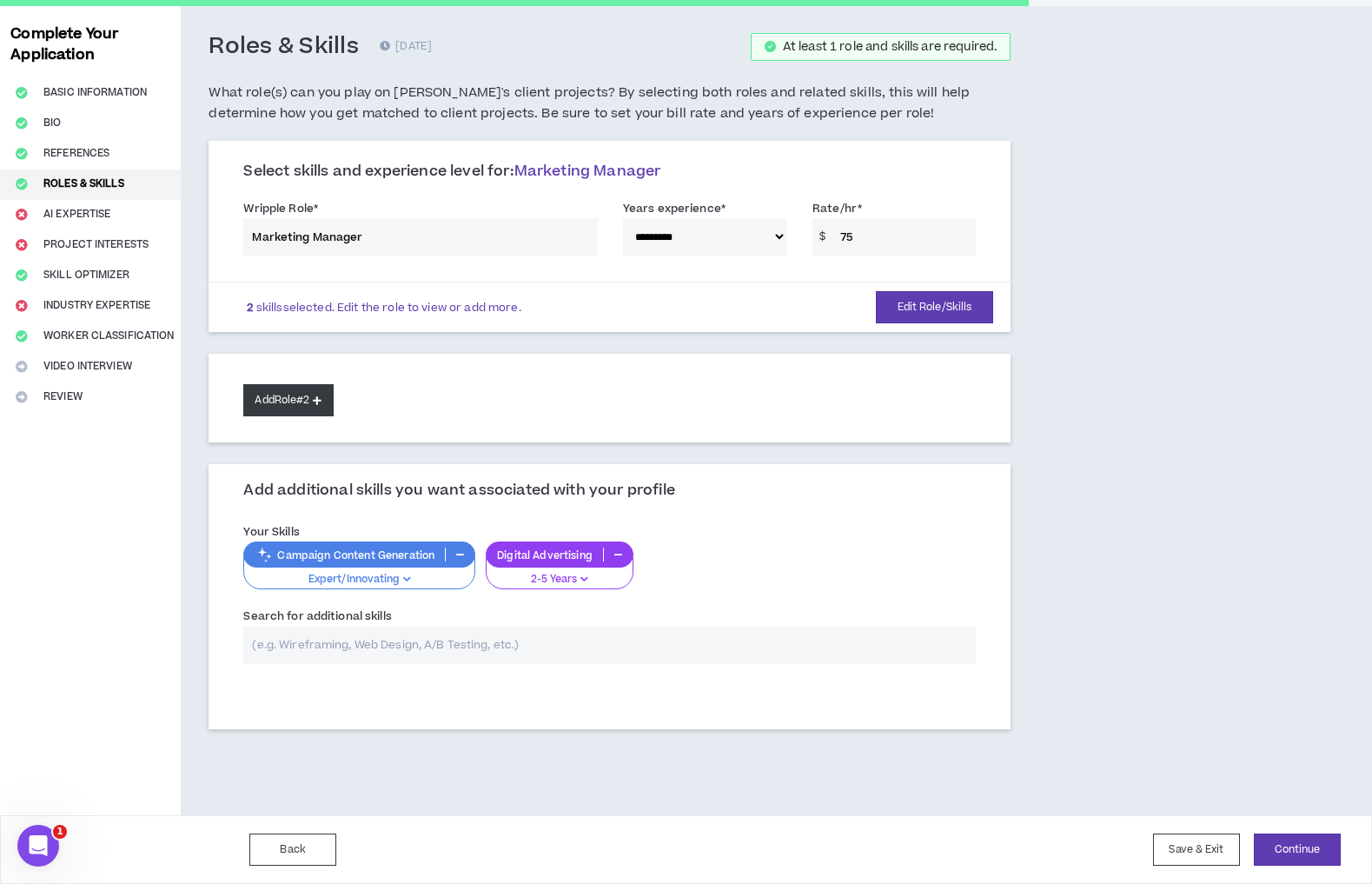
click at [332, 402] on button "Add Role #2" at bounding box center [288, 399] width 89 height 32
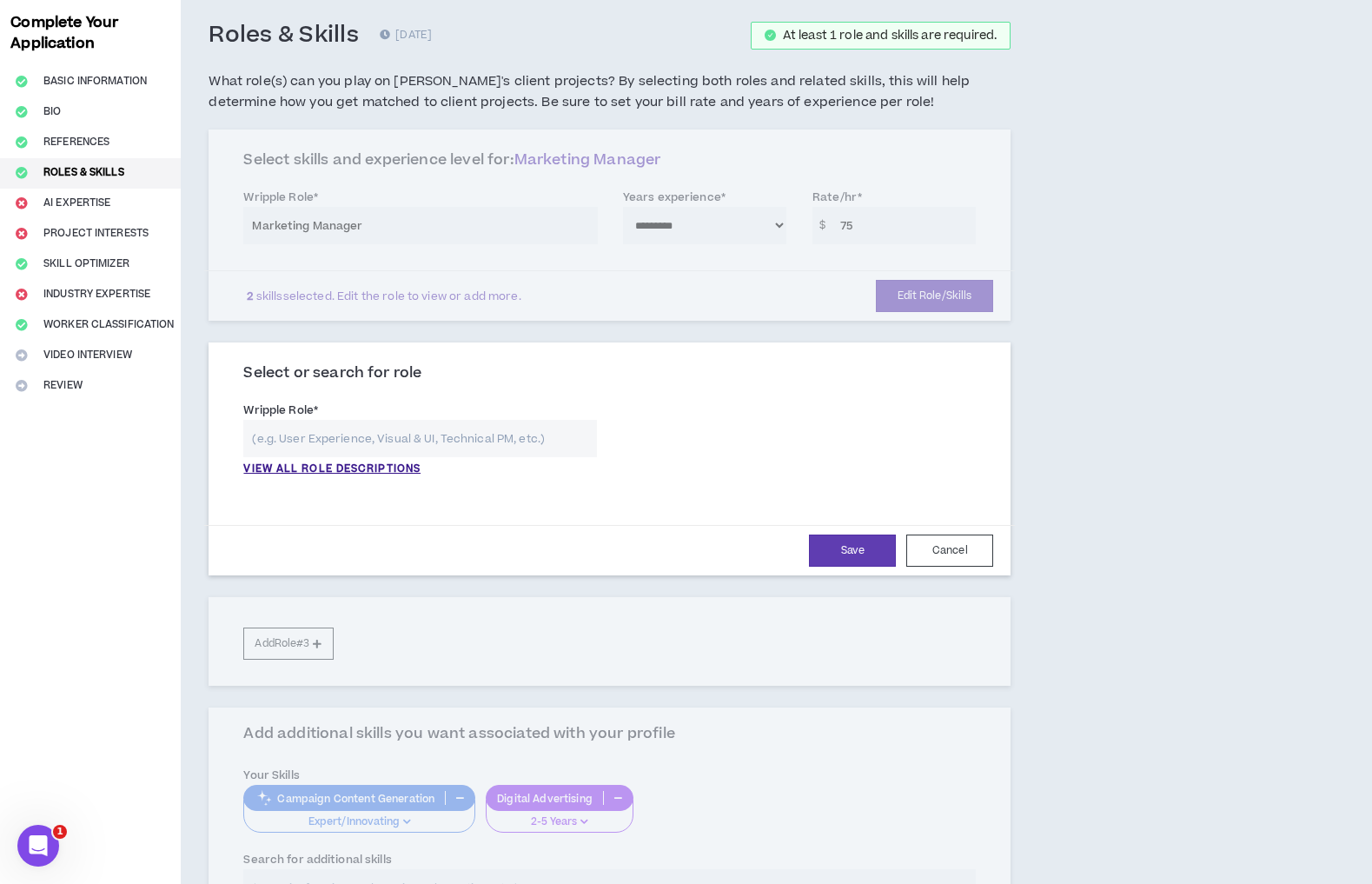
click at [382, 442] on input "text" at bounding box center [420, 438] width 353 height 38
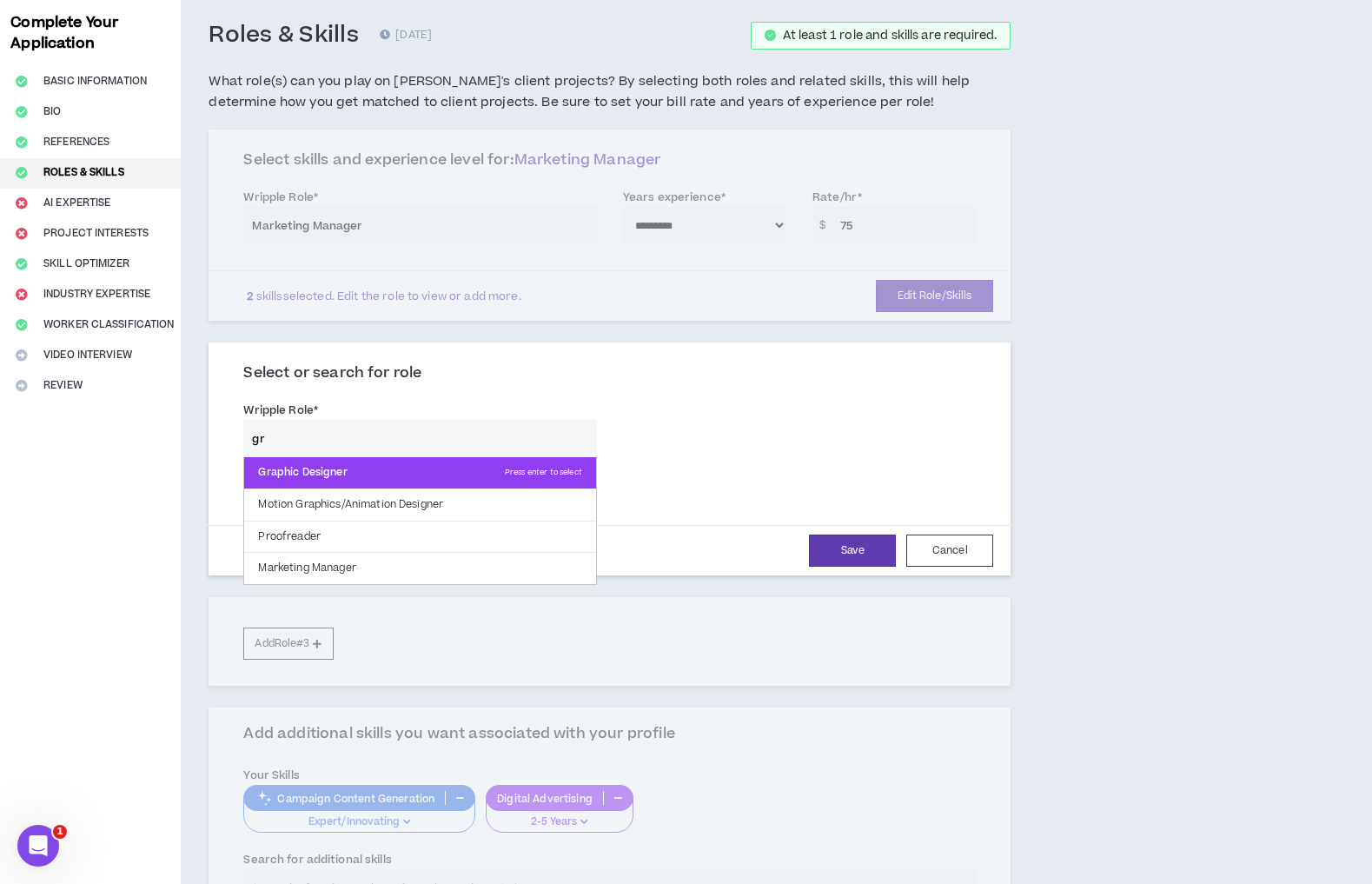
click at [354, 483] on p "Graphic Designer Press enter to select" at bounding box center [420, 473] width 351 height 31
type input "Graphic Designer"
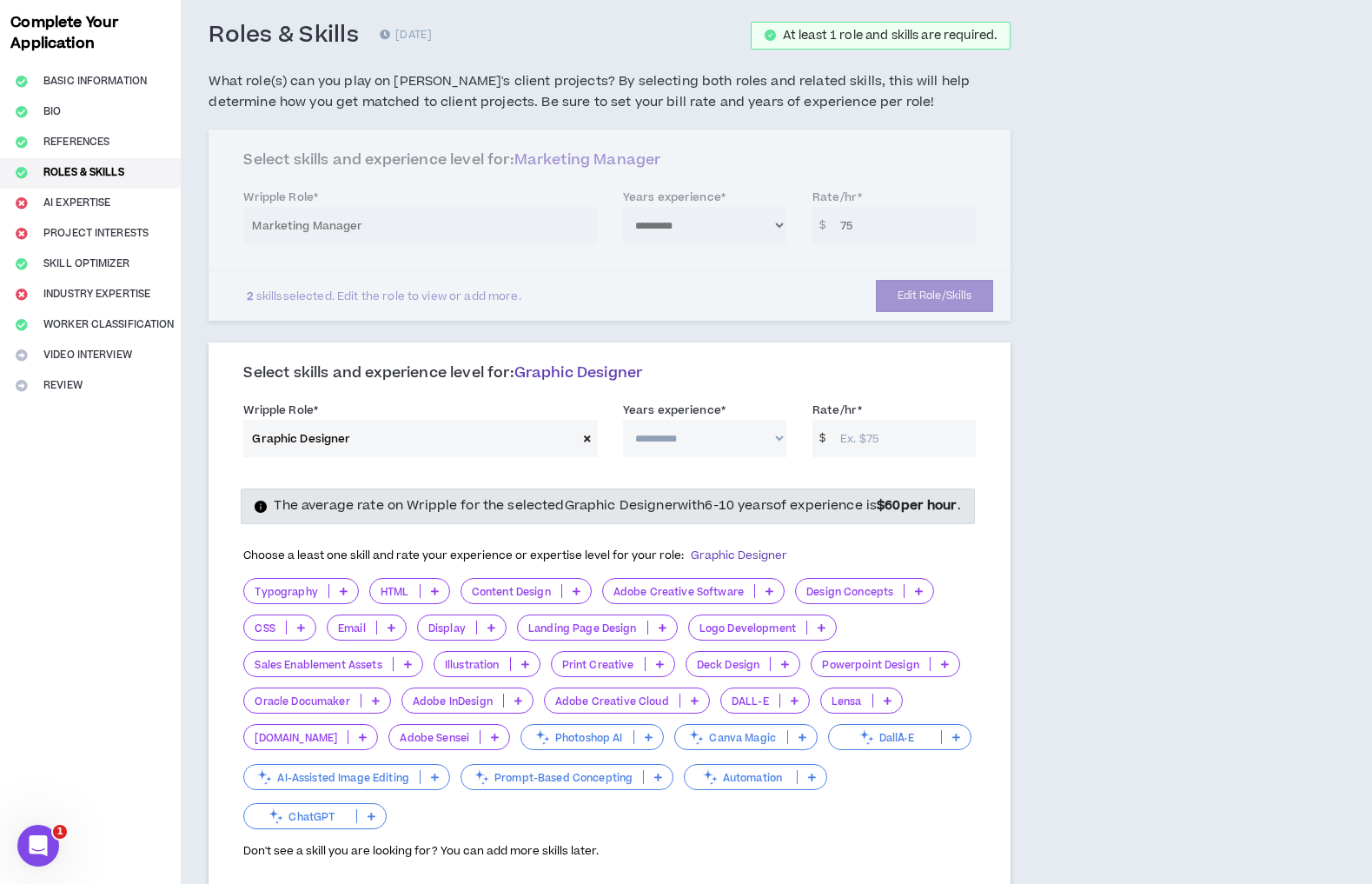
click at [766, 446] on select "**********" at bounding box center [704, 438] width 164 height 38
select select "**"
click at [624, 426] on select "**********" at bounding box center [704, 438] width 164 height 38
click at [878, 442] on input "Rate/hr *" at bounding box center [903, 438] width 144 height 38
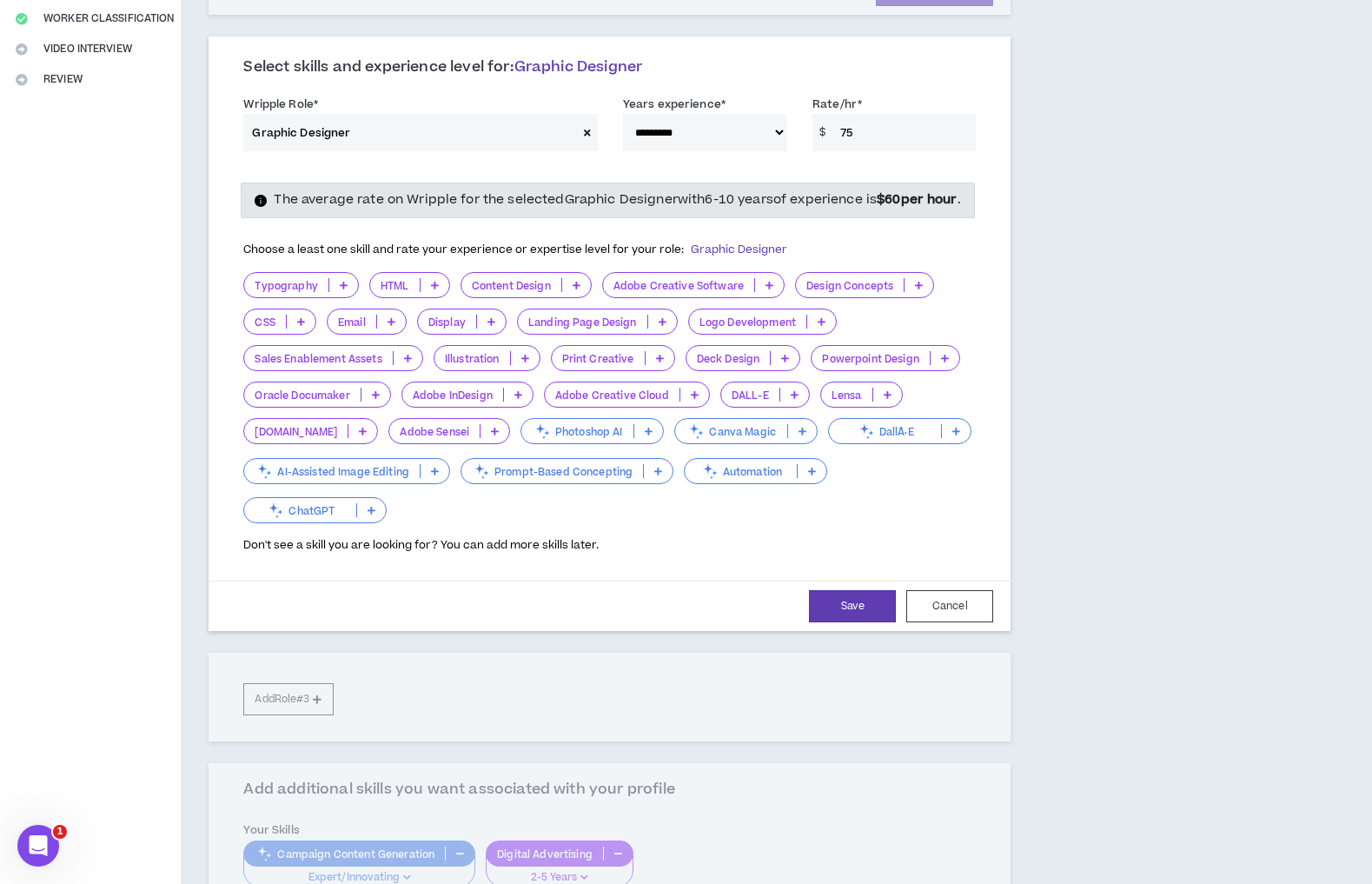
scroll to position [398, 0]
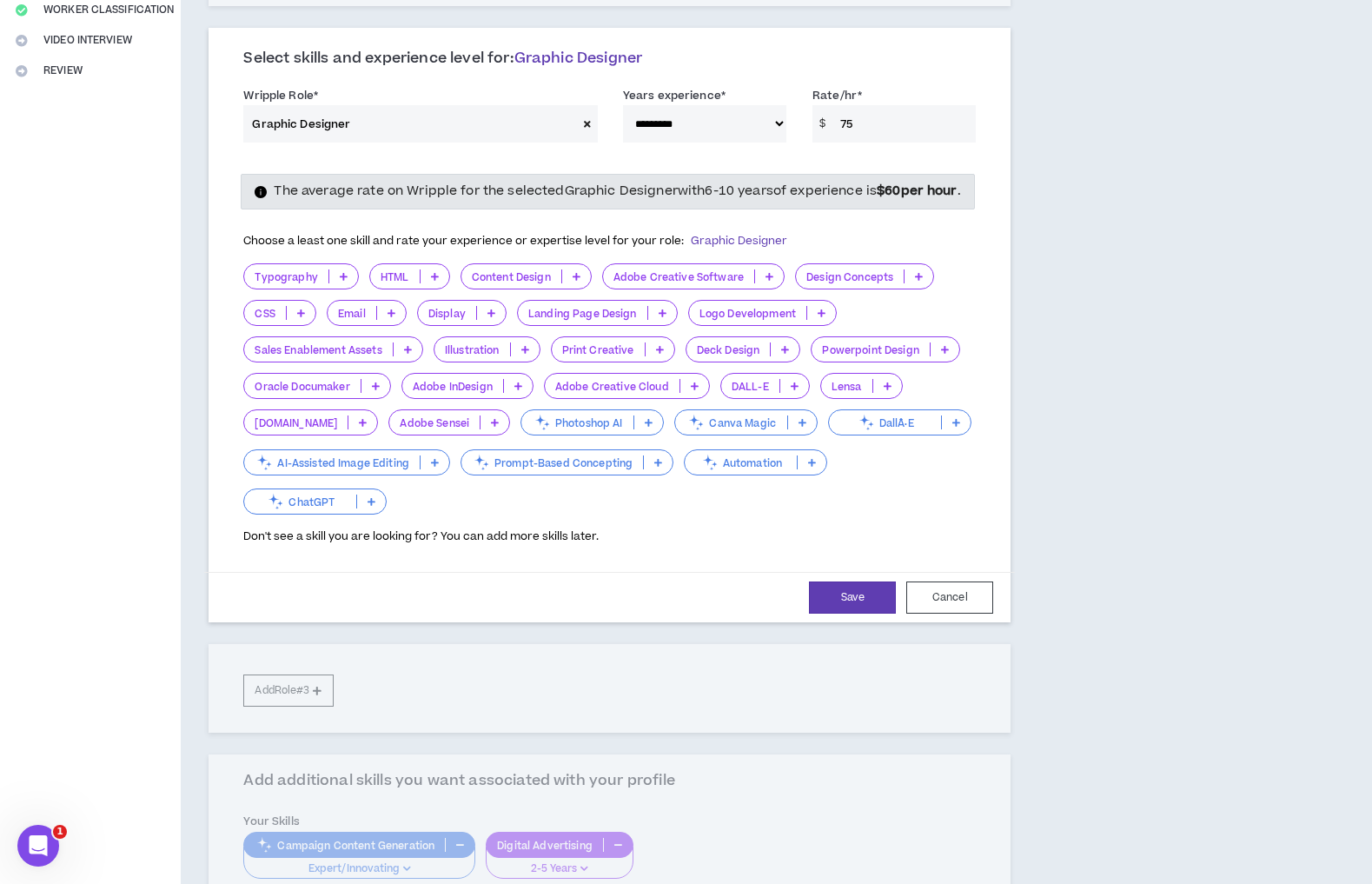
type input "75"
click at [818, 317] on icon at bounding box center [822, 312] width 8 height 9
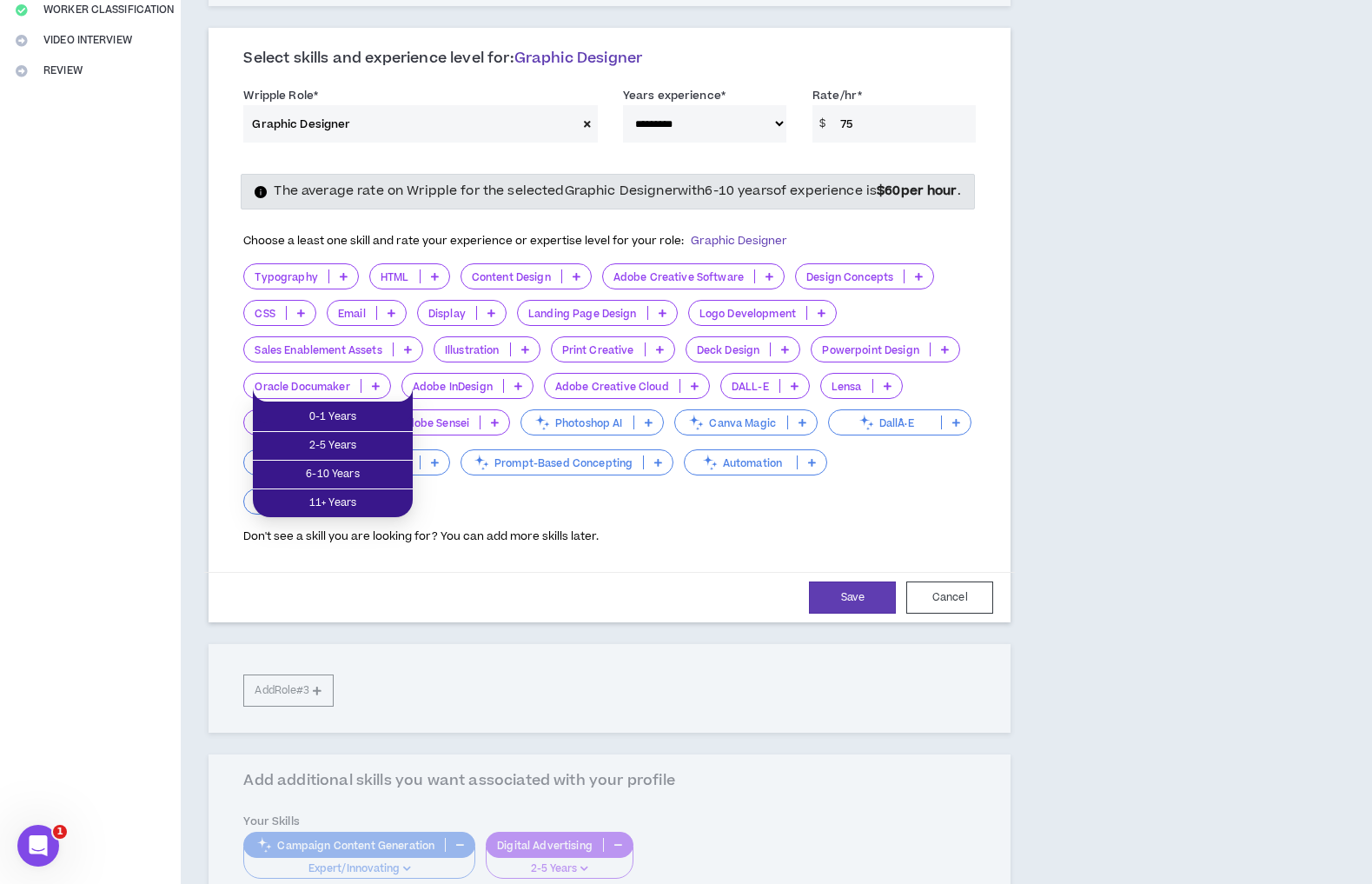
click at [316, 614] on div "Save Cancel" at bounding box center [609, 597] width 767 height 32
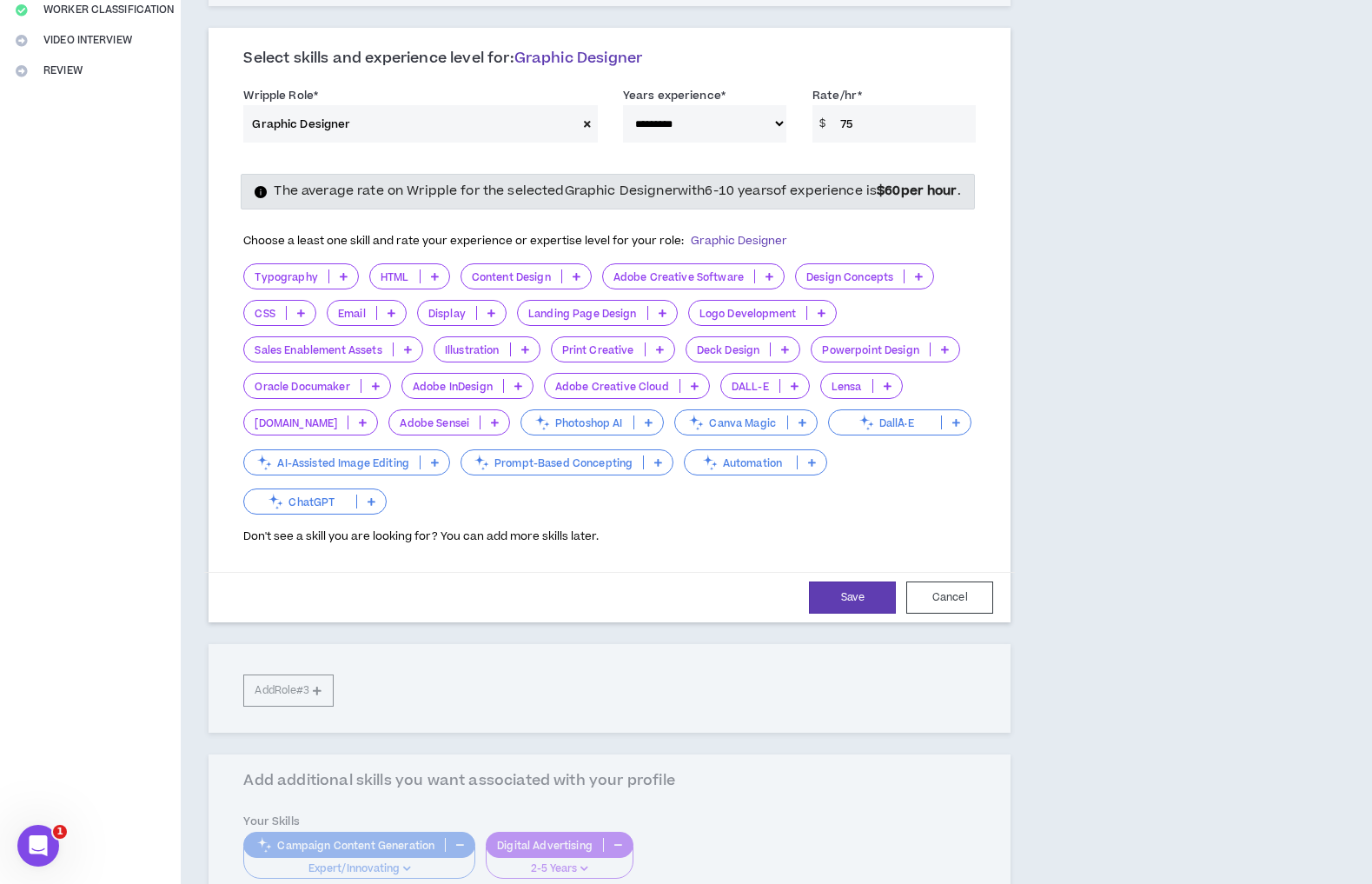
click at [348, 281] on icon at bounding box center [344, 276] width 8 height 9
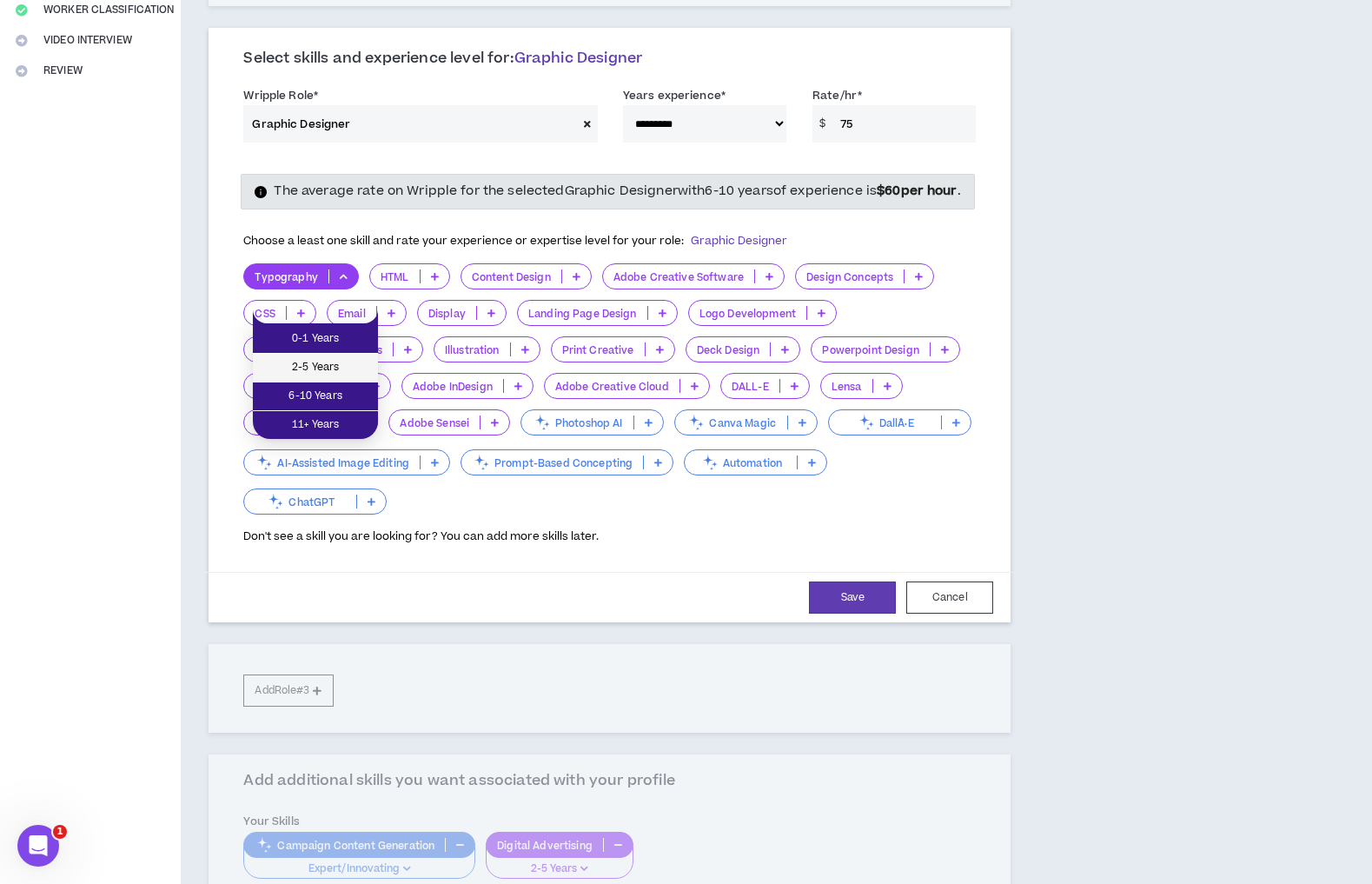
click at [349, 357] on li "2-5 Years" at bounding box center [315, 368] width 125 height 29
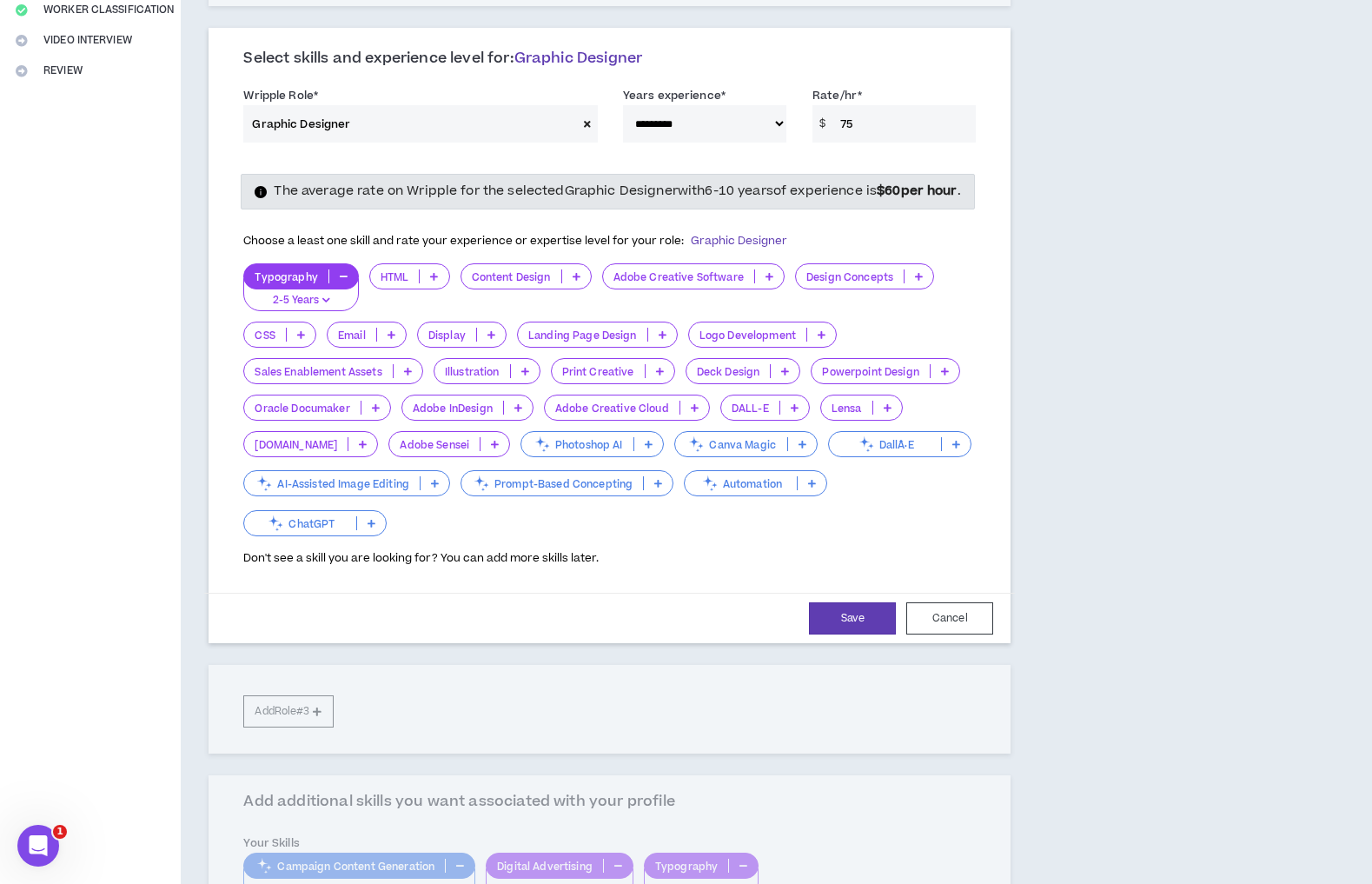
click at [449, 283] on p at bounding box center [434, 276] width 29 height 14
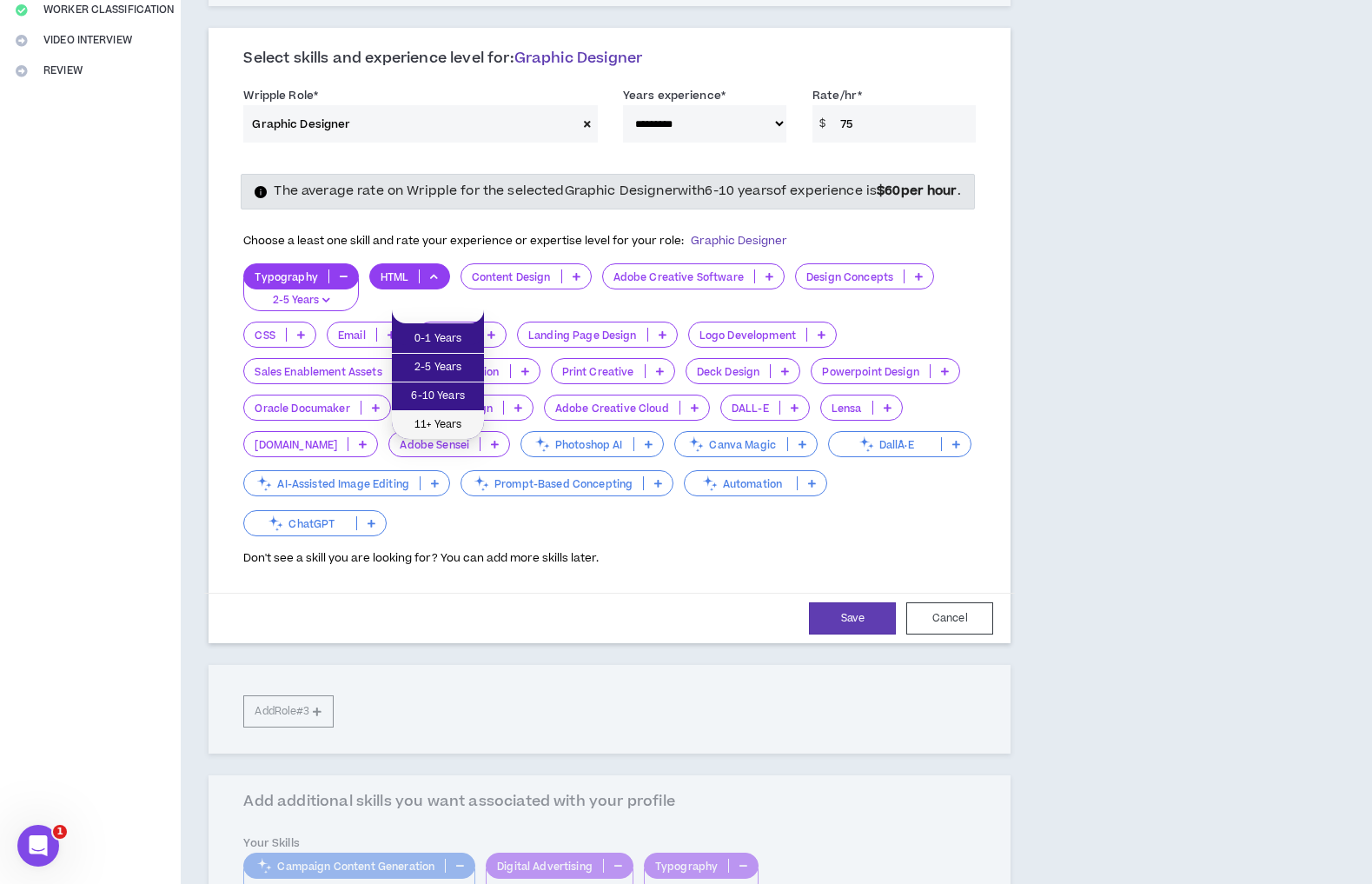
click at [448, 417] on span "11+ Years" at bounding box center [438, 426] width 72 height 19
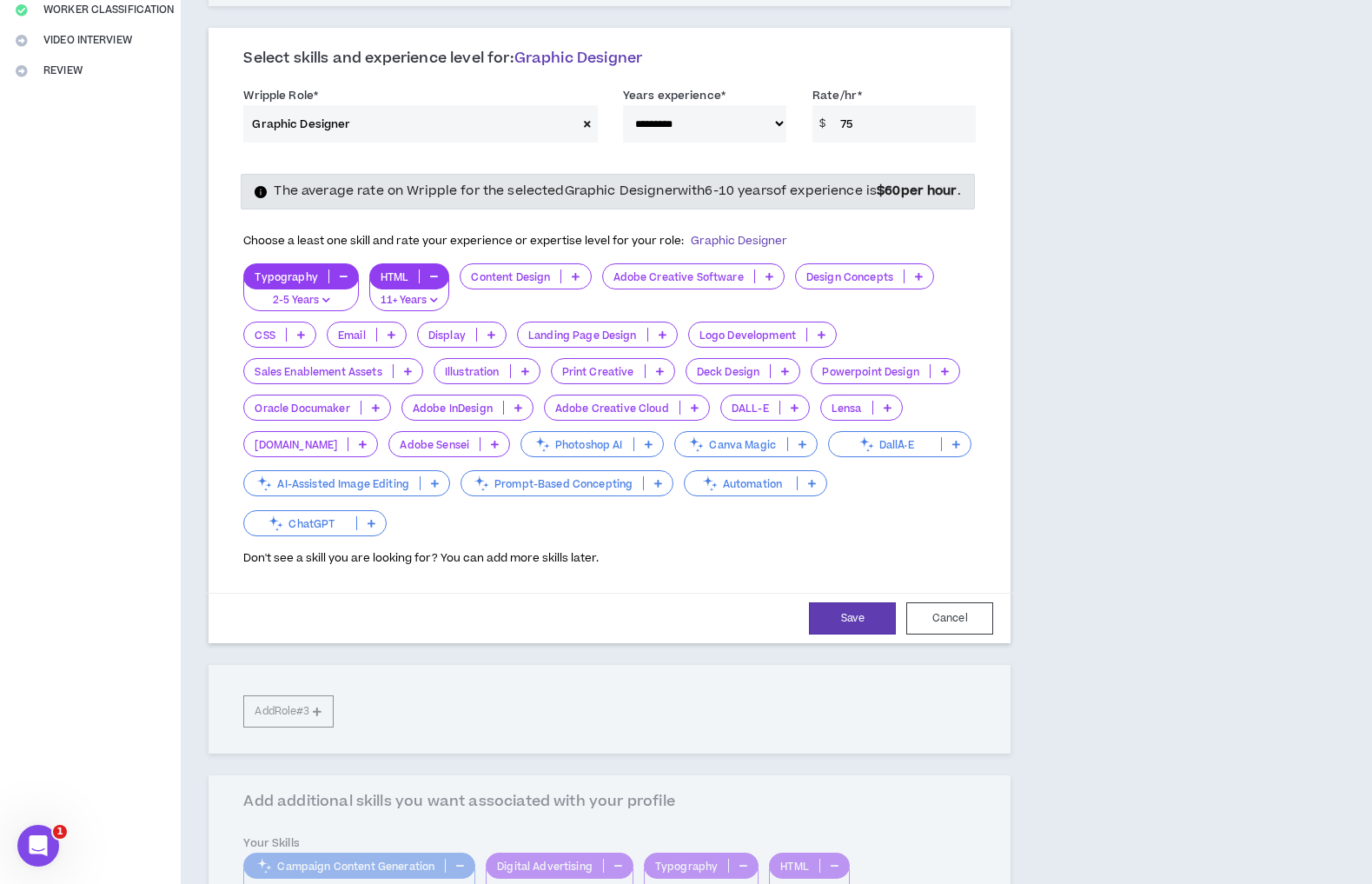
click at [579, 281] on icon at bounding box center [576, 276] width 8 height 9
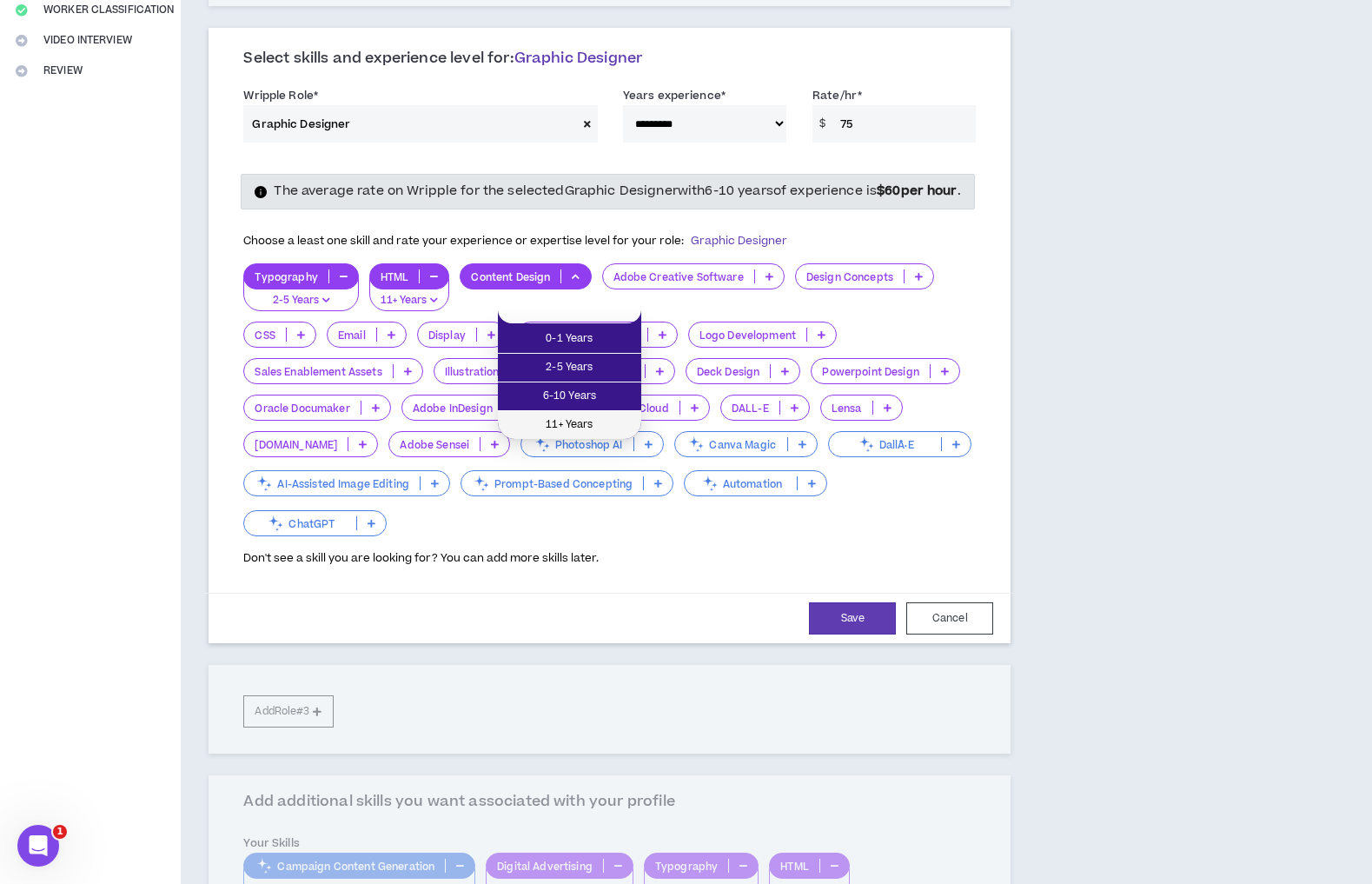
click at [579, 422] on span "11+ Years" at bounding box center [570, 426] width 122 height 19
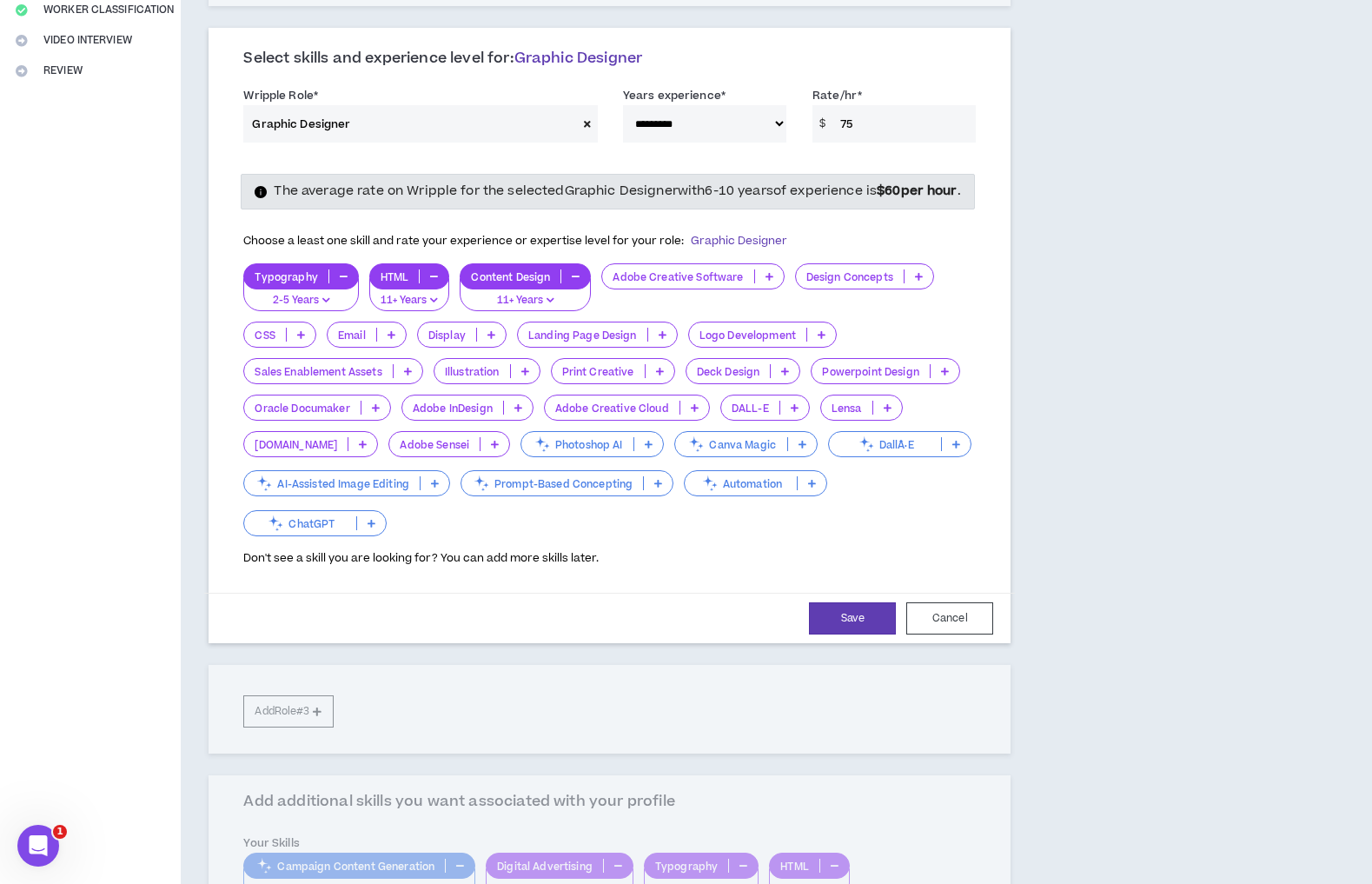
click at [773, 281] on icon at bounding box center [769, 276] width 8 height 9
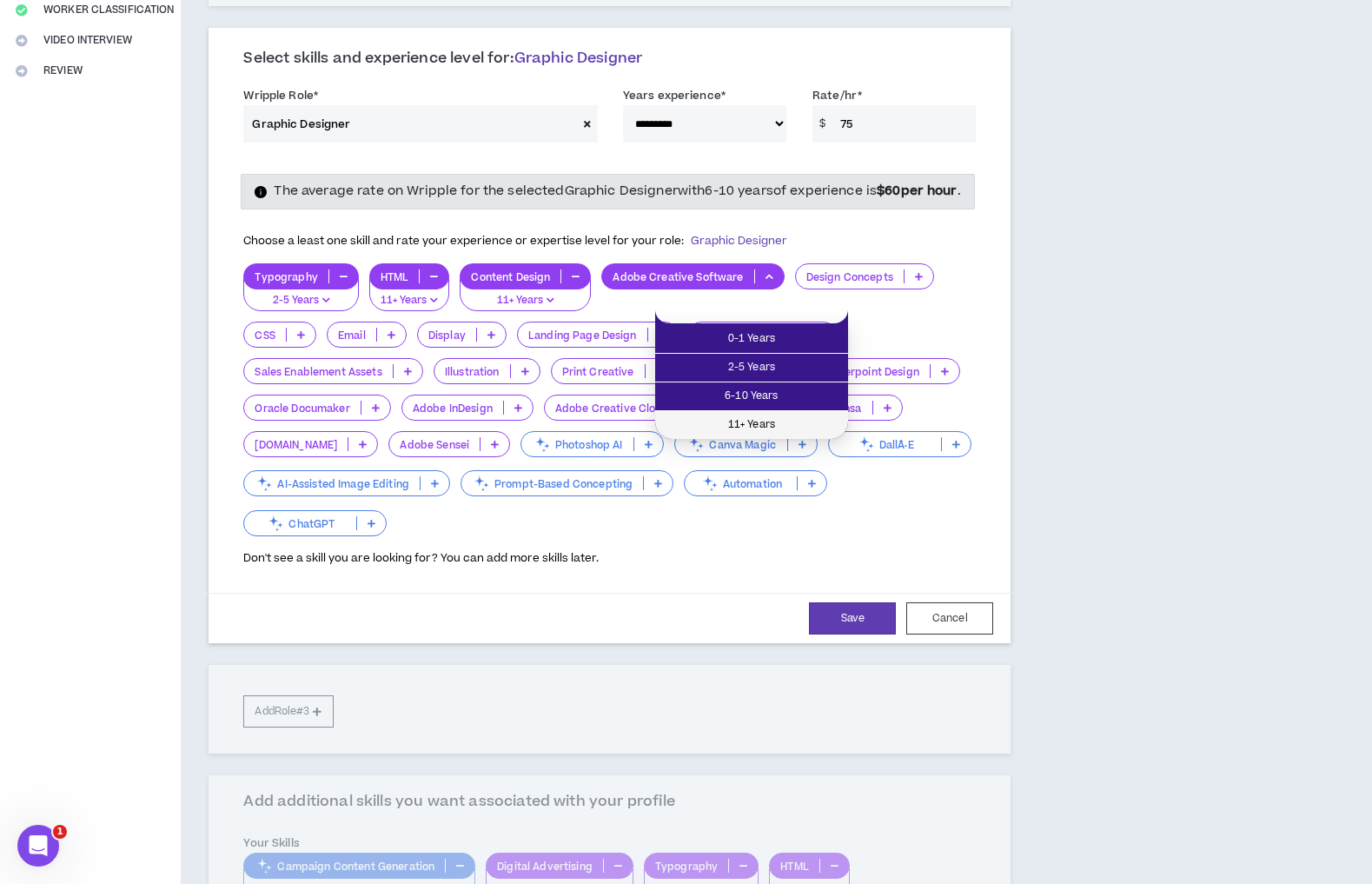
click at [774, 417] on span "11+ Years" at bounding box center [752, 426] width 172 height 19
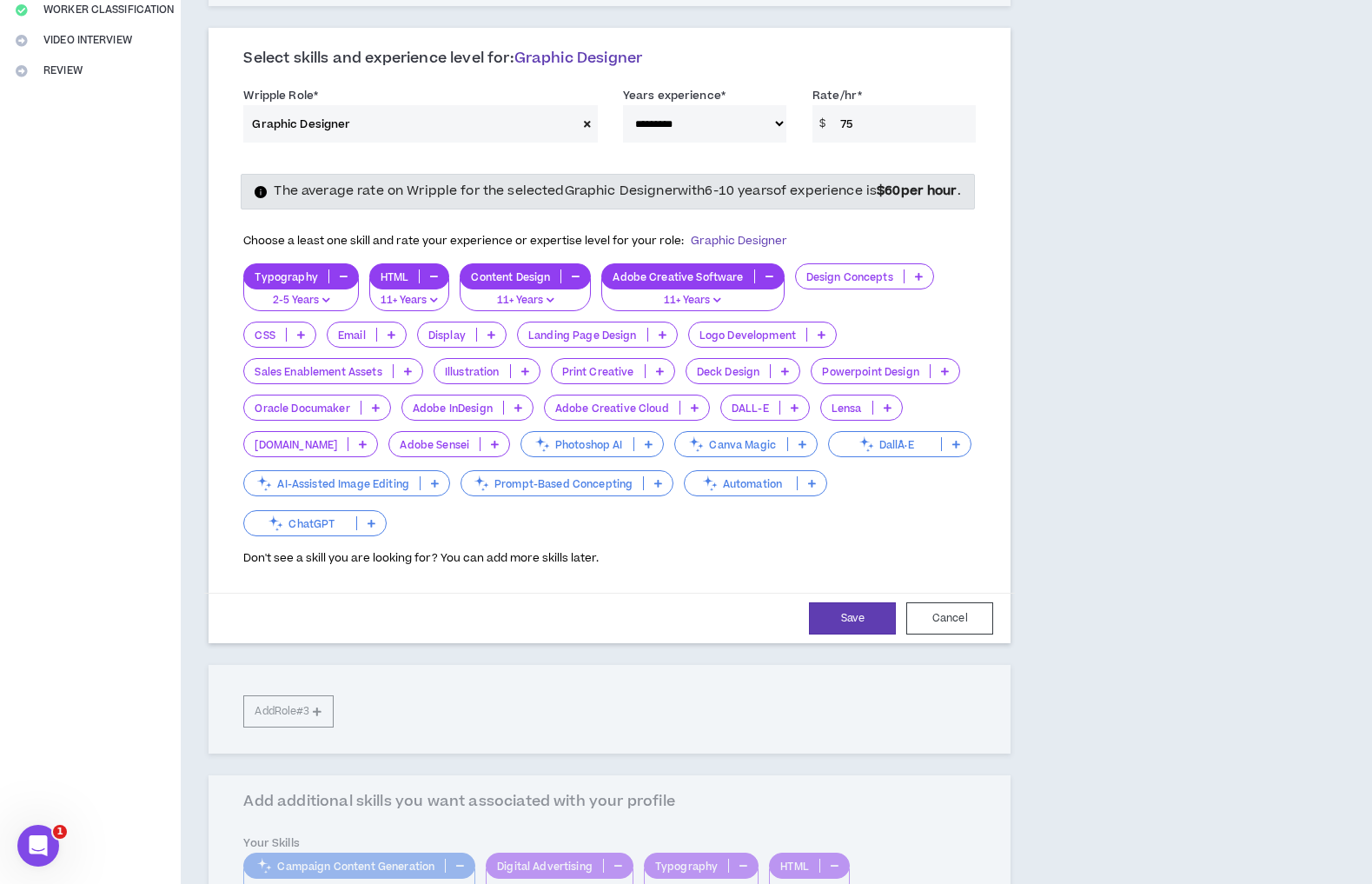
click at [915, 281] on icon at bounding box center [919, 276] width 8 height 9
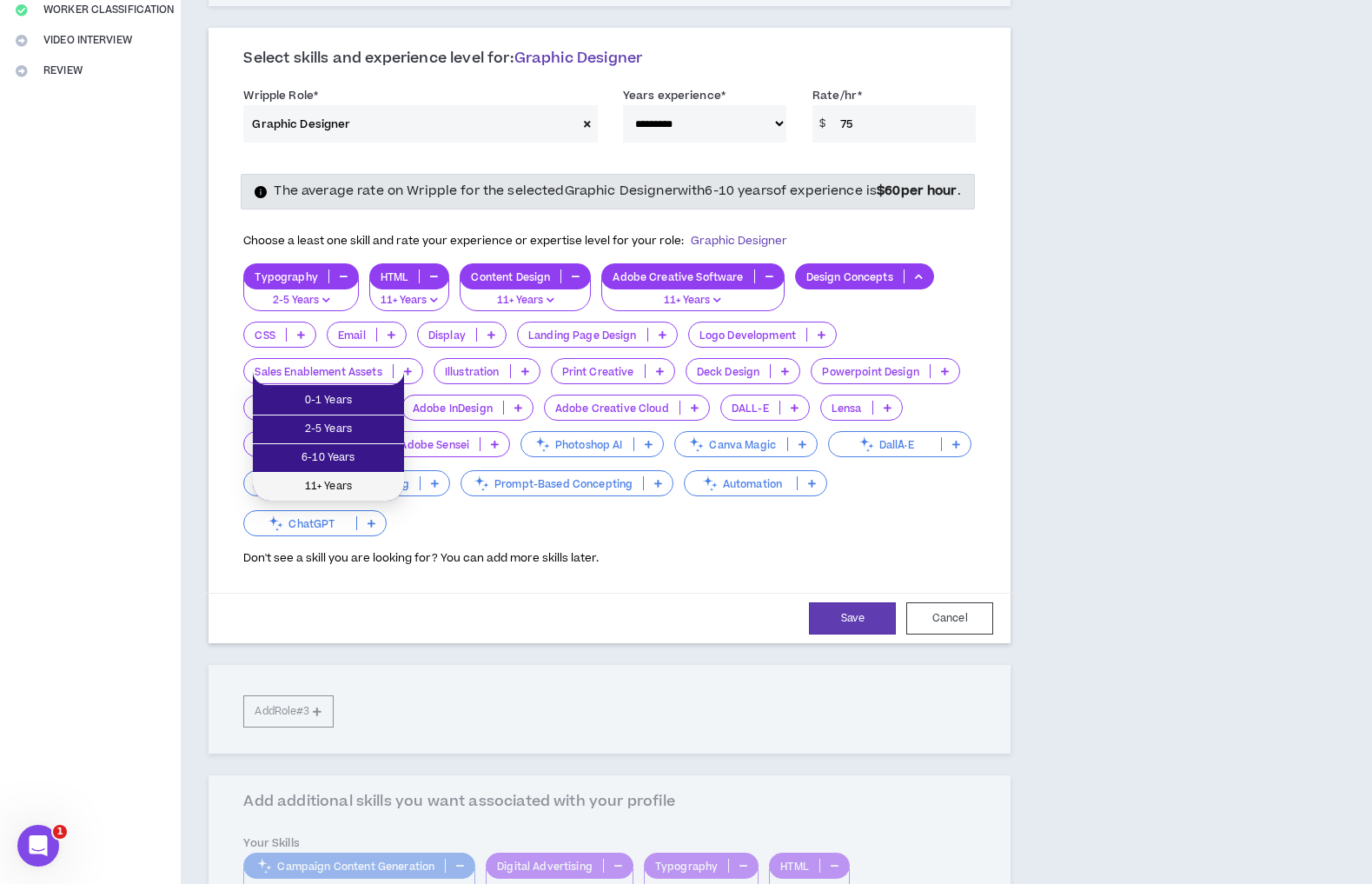
click at [346, 478] on span "11+ Years" at bounding box center [328, 487] width 131 height 19
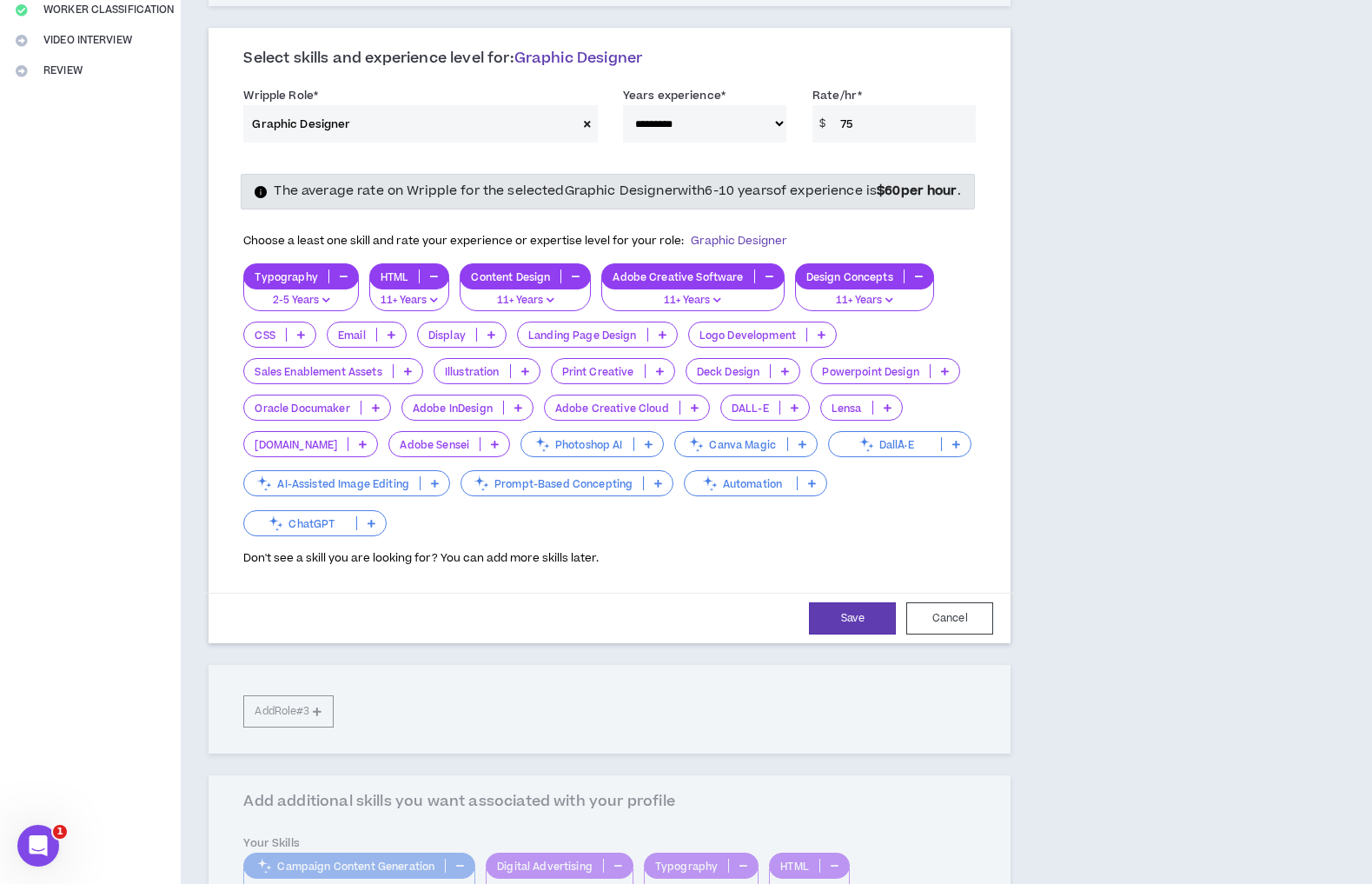
click at [529, 375] on icon at bounding box center [525, 370] width 8 height 9
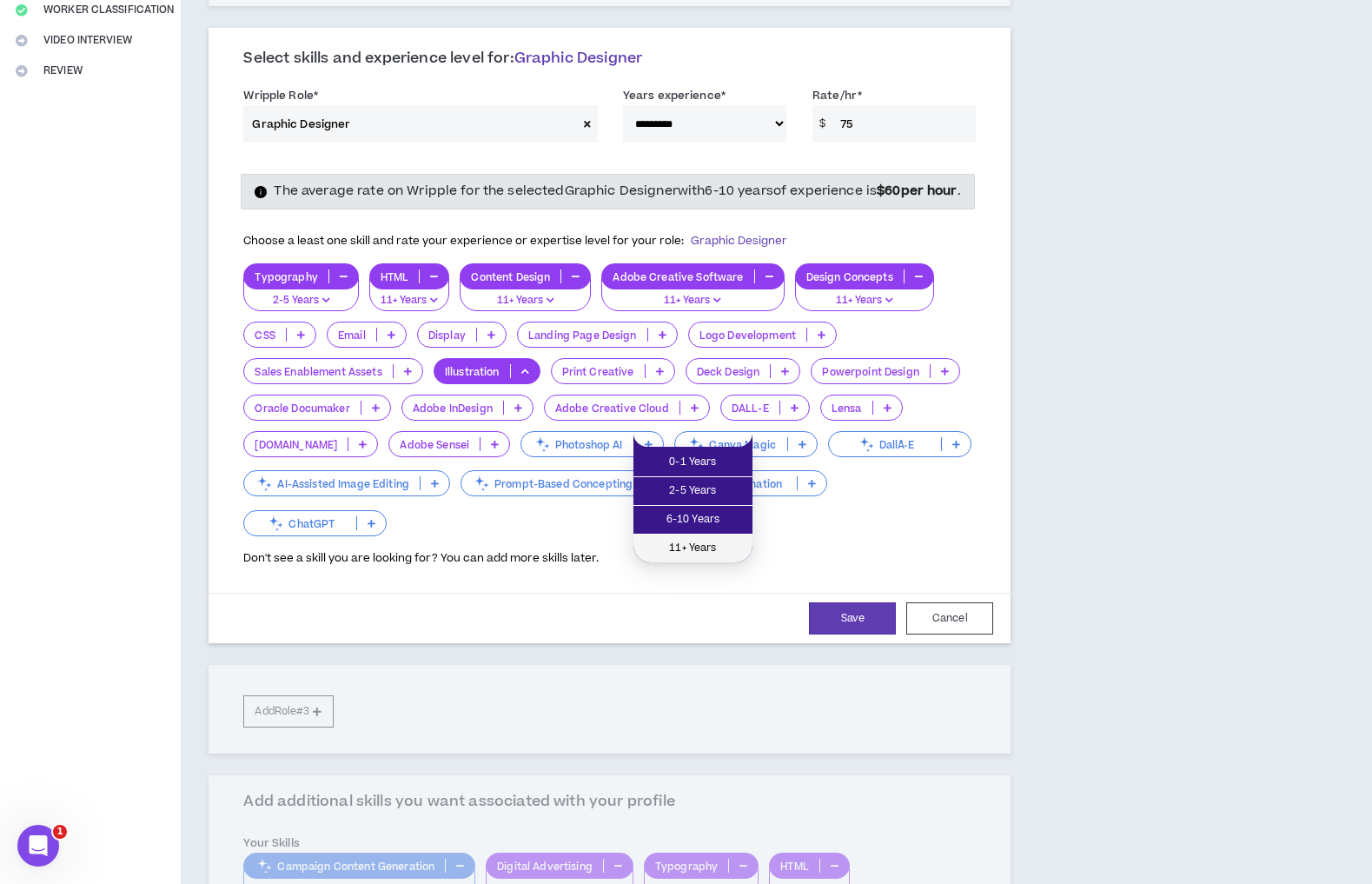
click at [683, 551] on span "11+ Years" at bounding box center [693, 549] width 98 height 19
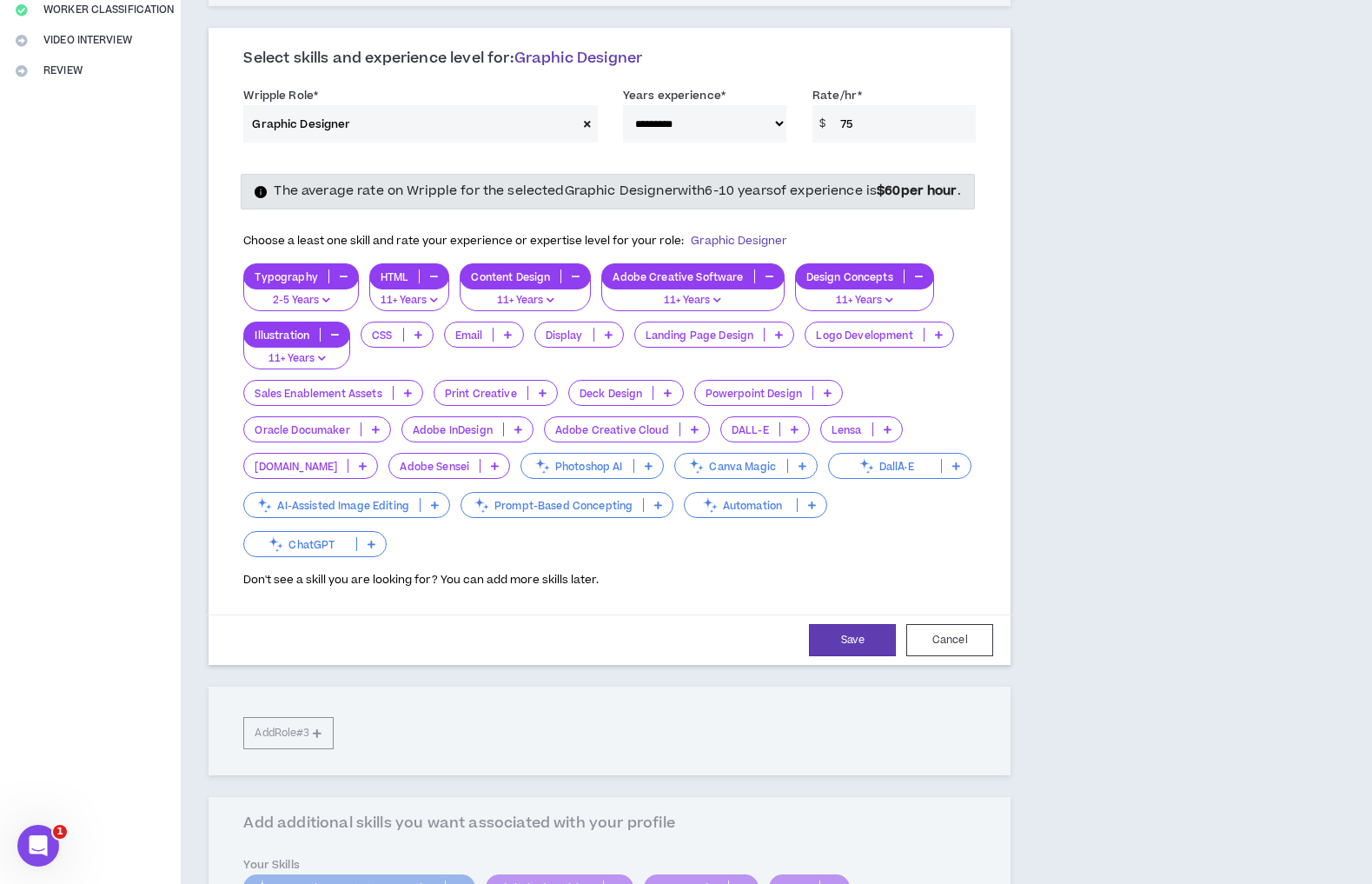
click at [680, 436] on p at bounding box center [695, 429] width 29 height 14
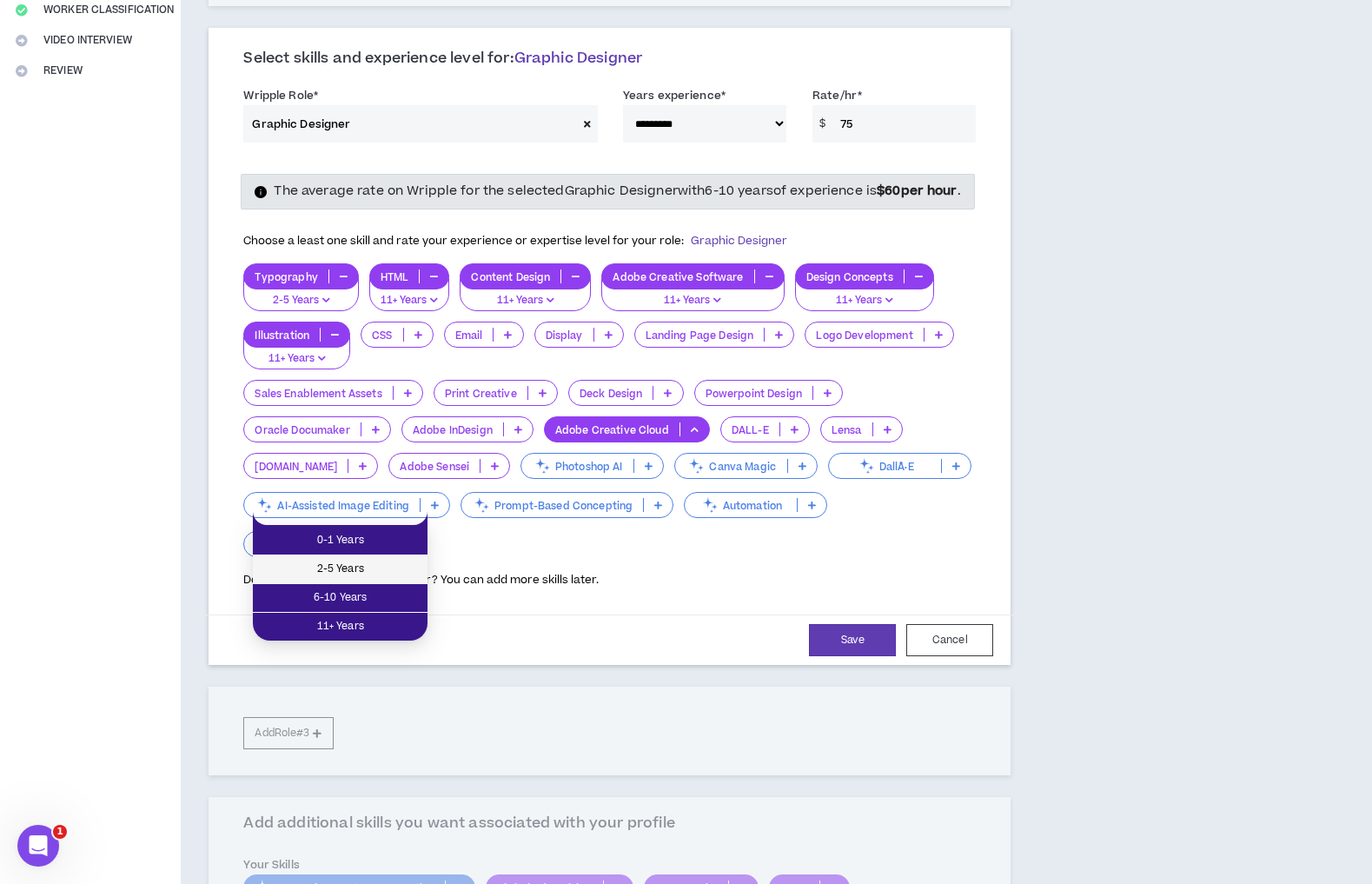
click at [387, 578] on li "2-5 Years" at bounding box center [340, 570] width 174 height 29
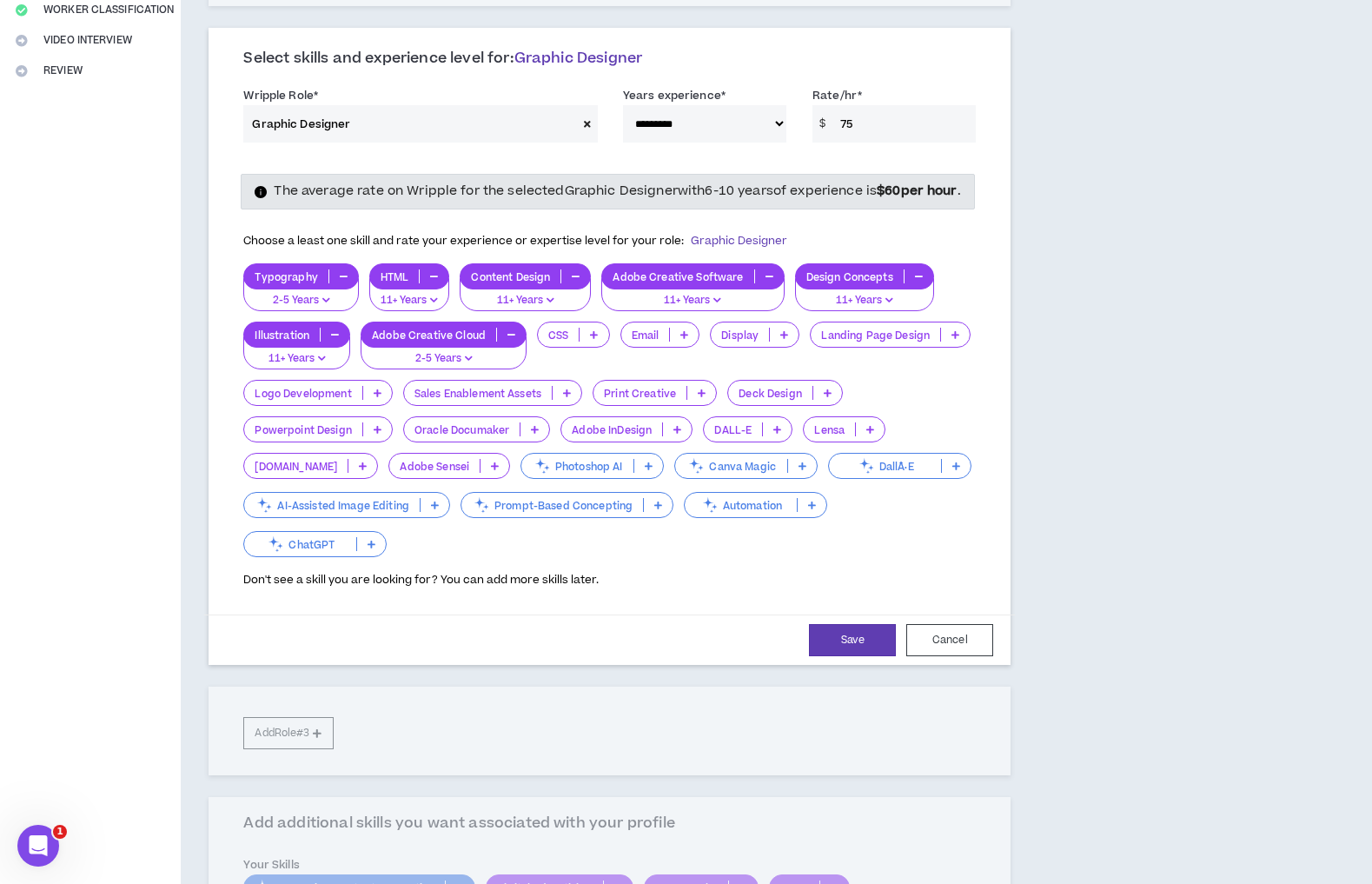
click at [382, 397] on icon at bounding box center [378, 393] width 8 height 9
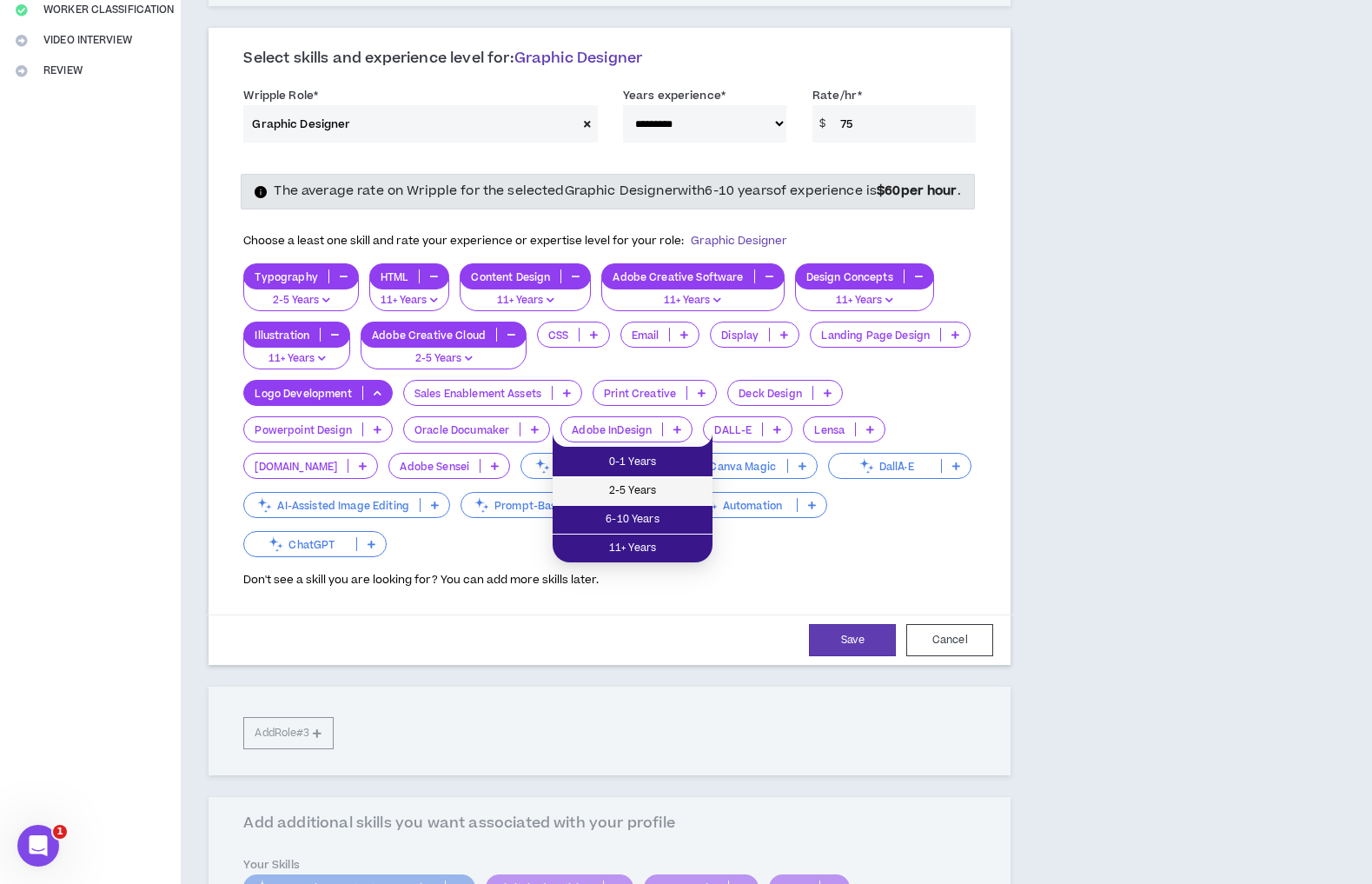
click at [672, 485] on span "2-5 Years" at bounding box center [632, 491] width 139 height 19
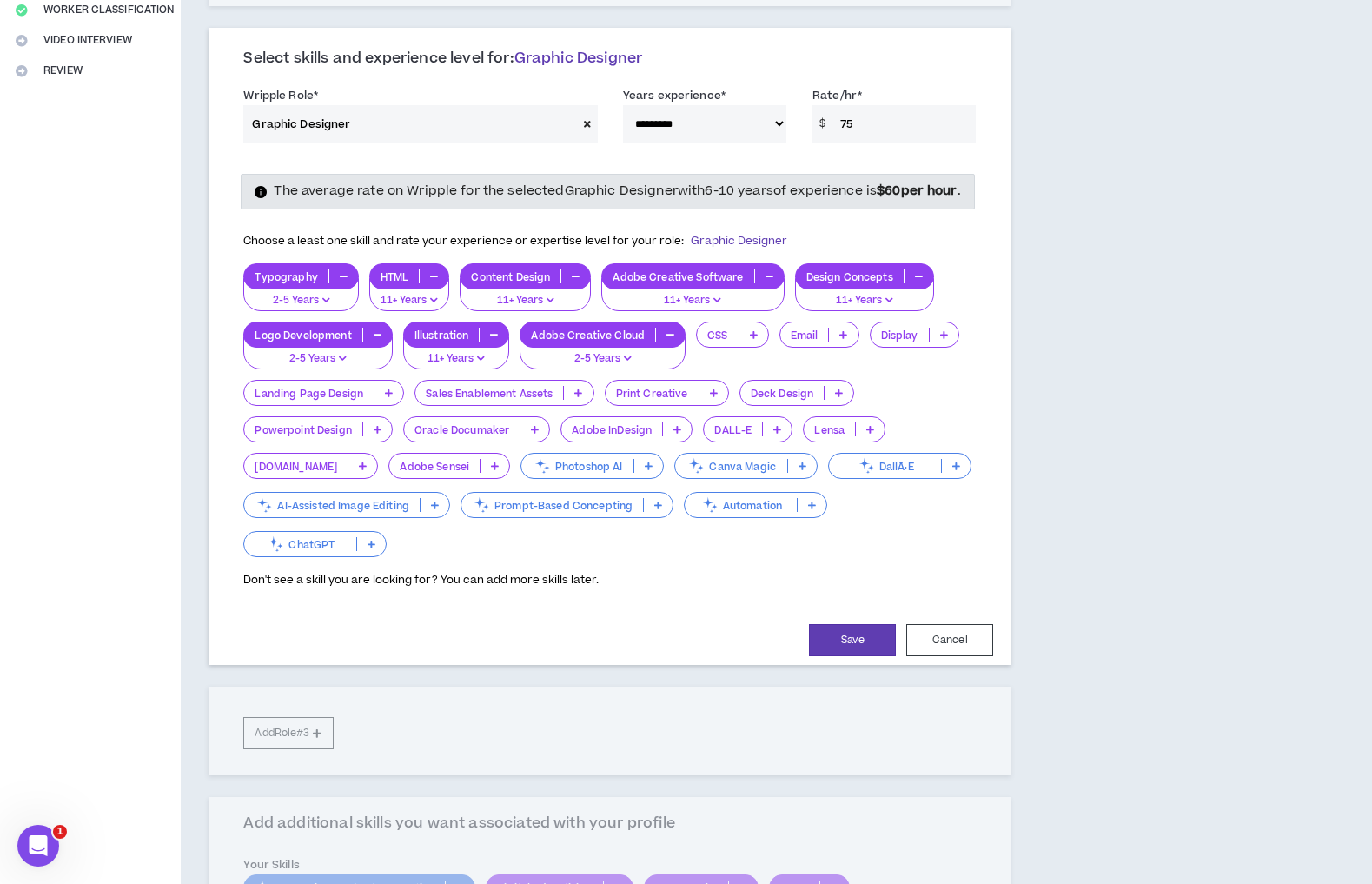
click at [403, 400] on p at bounding box center [390, 393] width 29 height 14
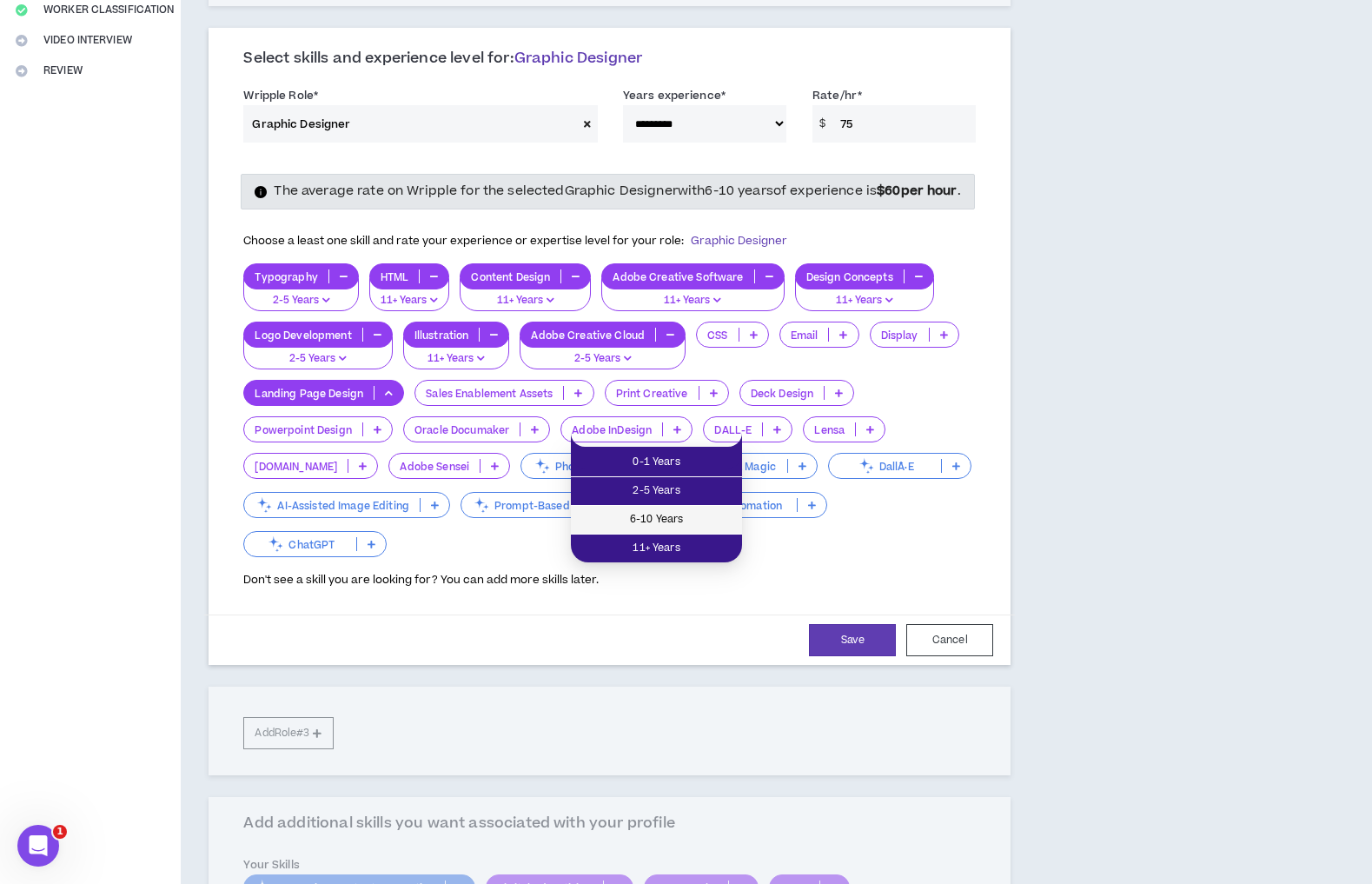
click at [684, 519] on span "6-10 Years" at bounding box center [656, 520] width 150 height 19
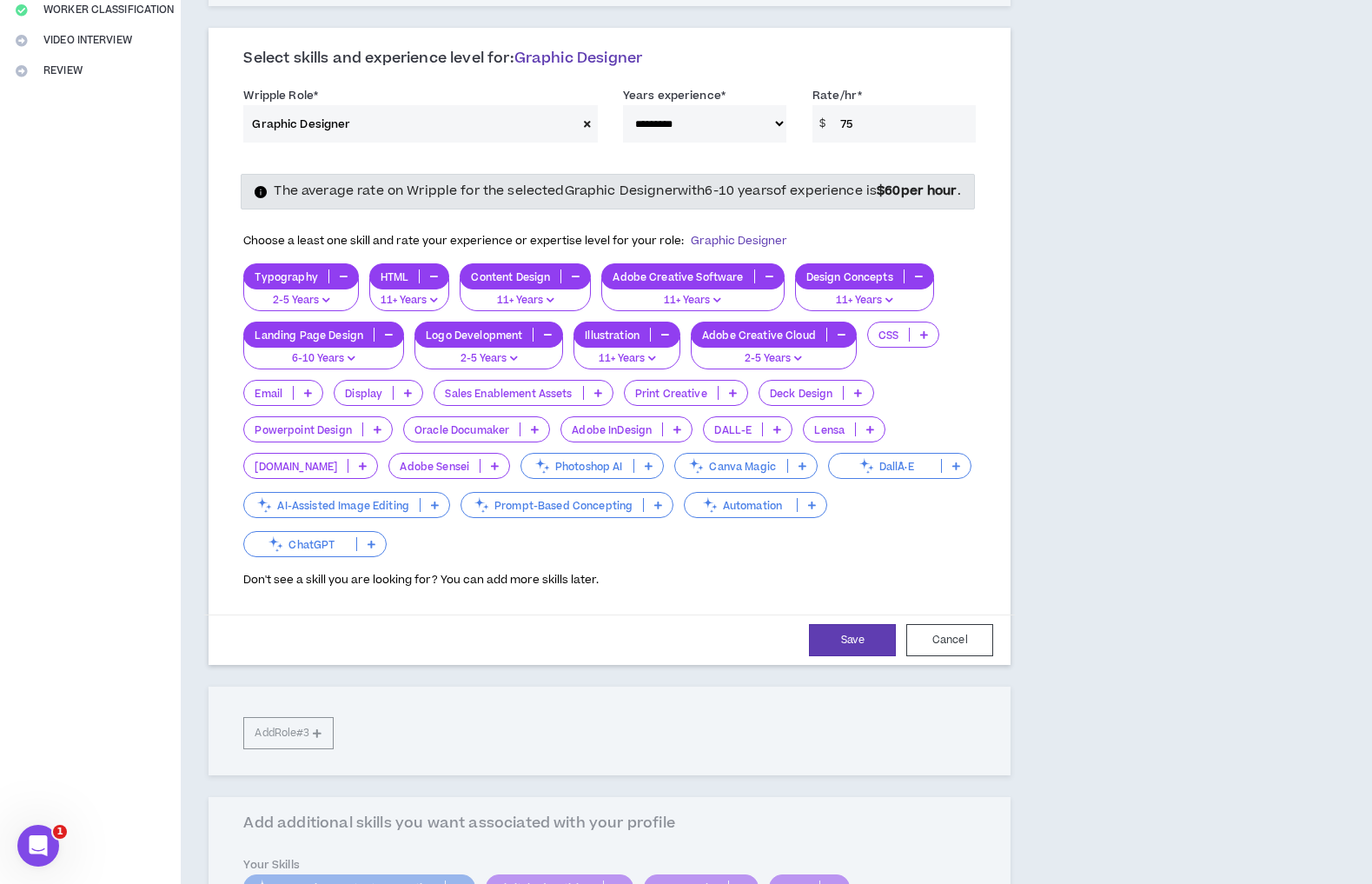
click at [729, 397] on icon at bounding box center [733, 393] width 8 height 9
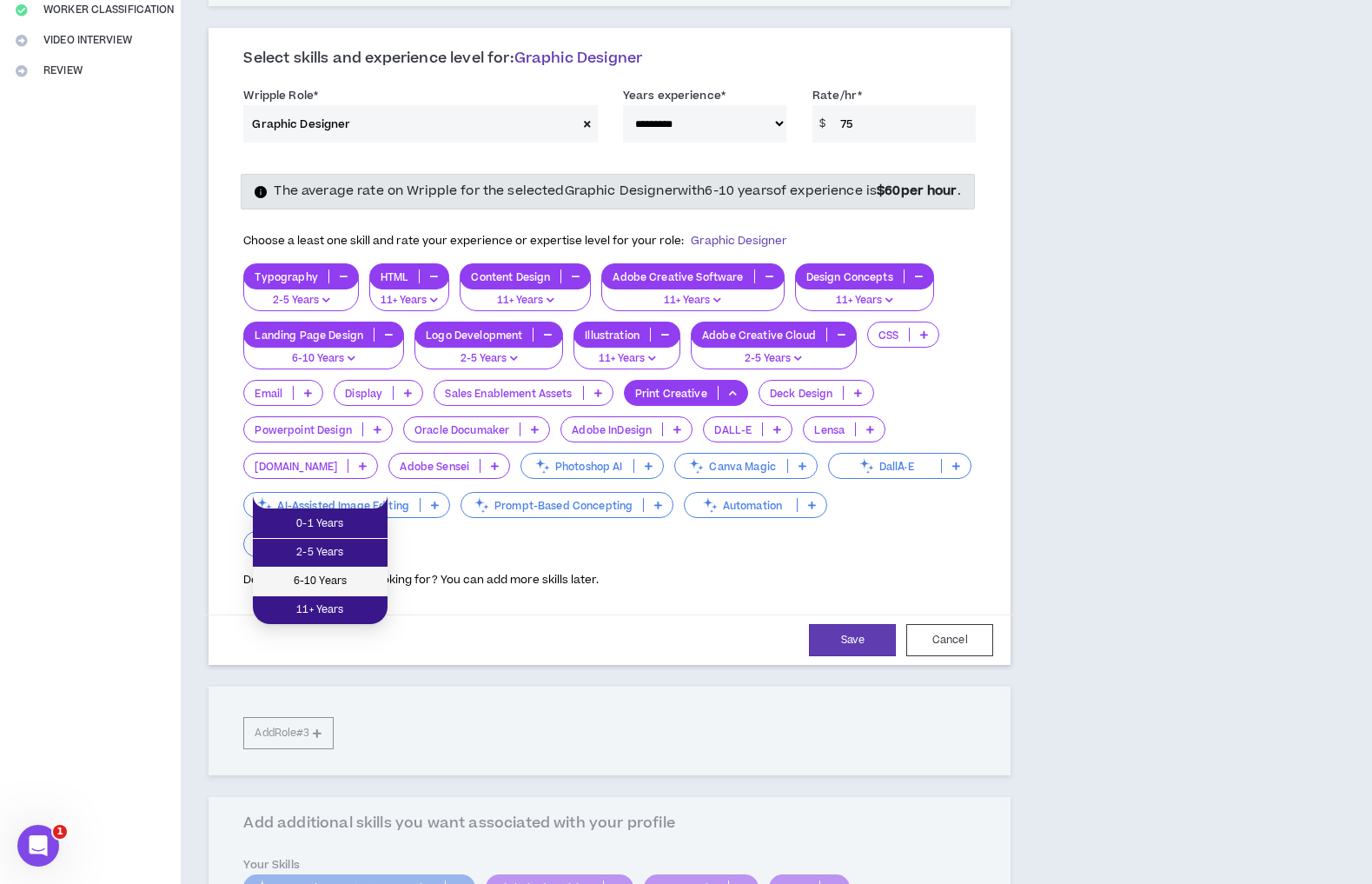
click at [339, 586] on span "6-10 Years" at bounding box center [320, 582] width 113 height 19
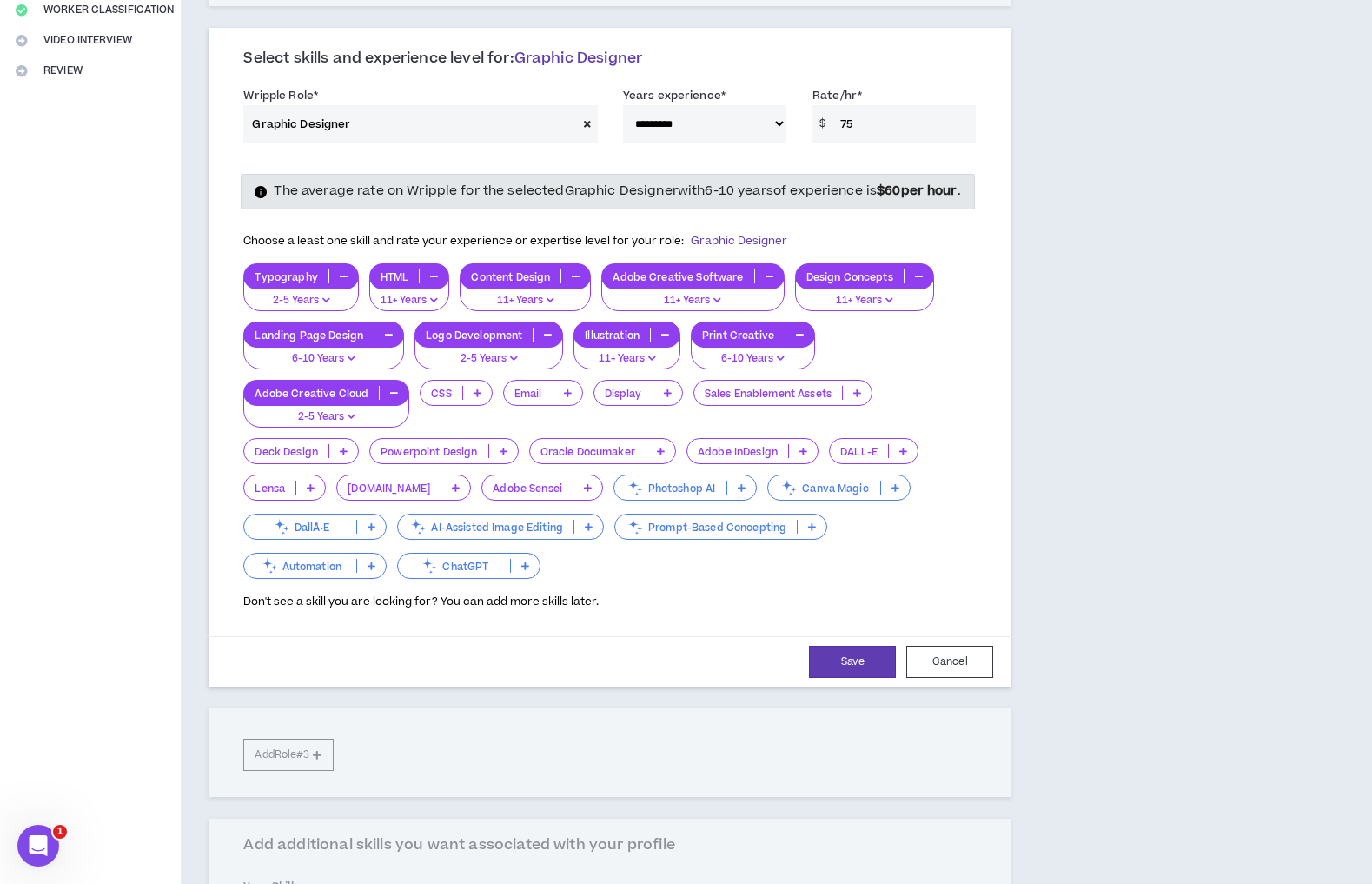
click at [799, 456] on icon at bounding box center [803, 451] width 8 height 9
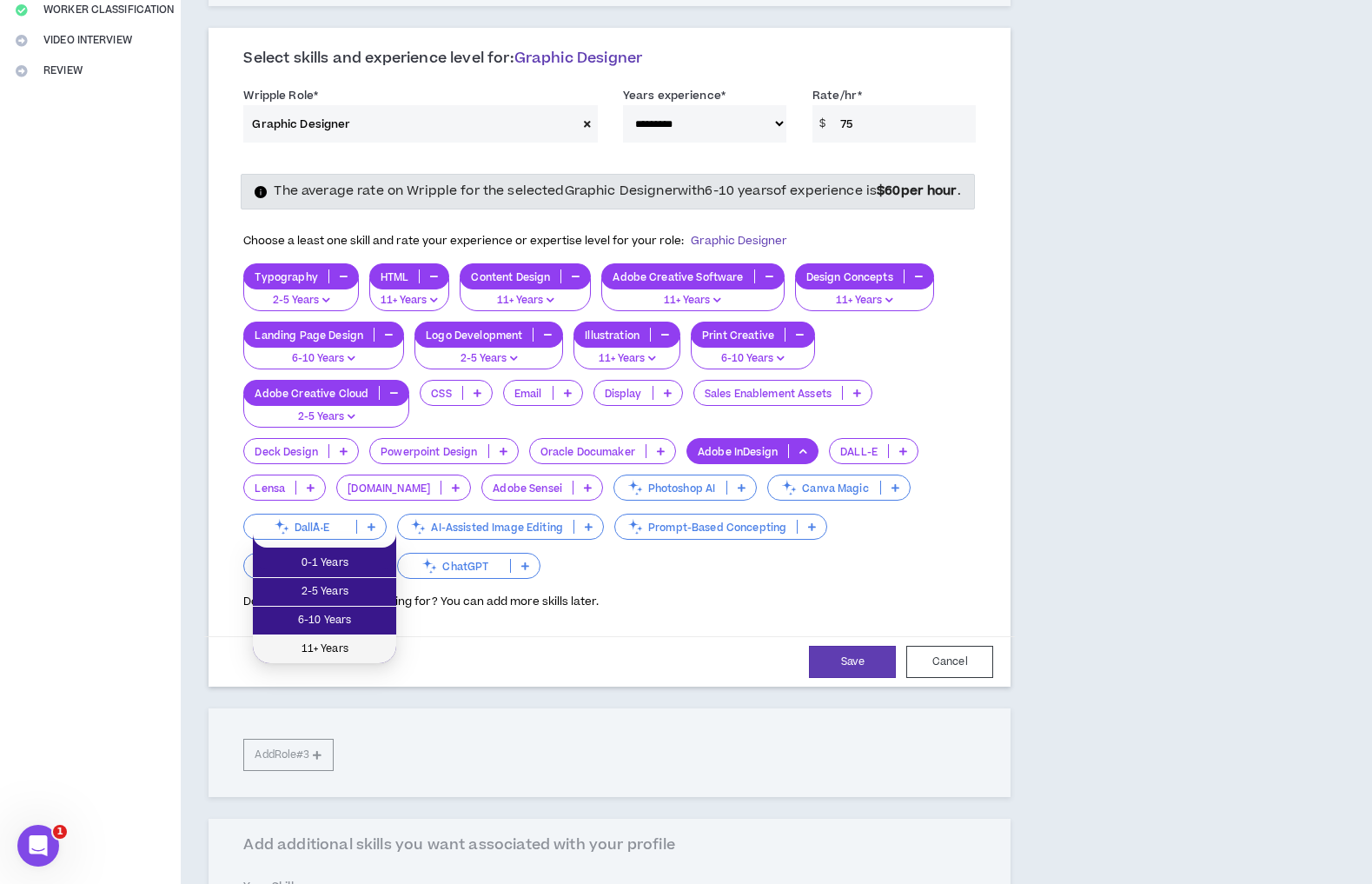
click at [341, 645] on span "11+ Years" at bounding box center [325, 649] width 122 height 19
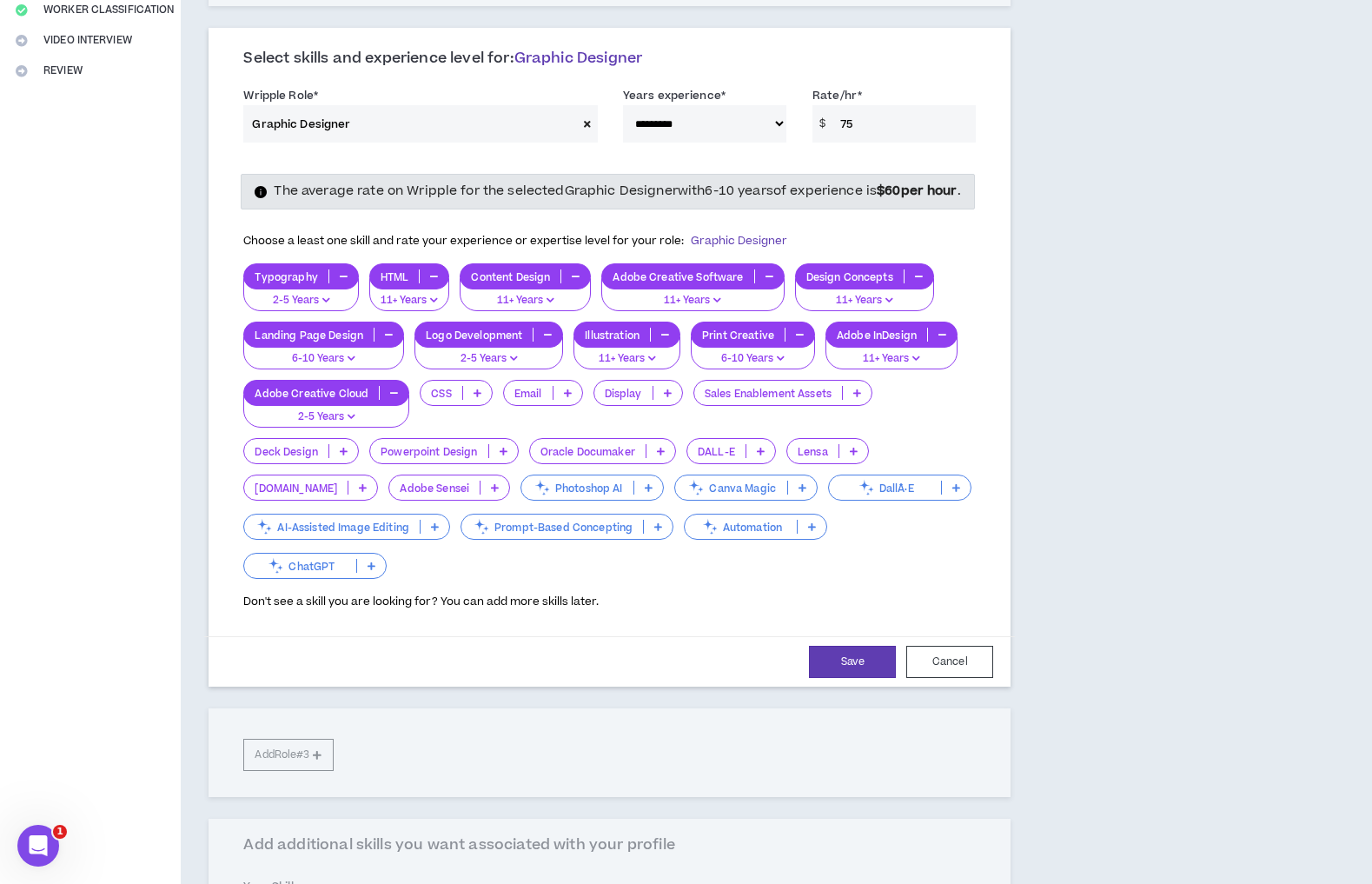
click at [808, 531] on icon at bounding box center [812, 526] width 8 height 9
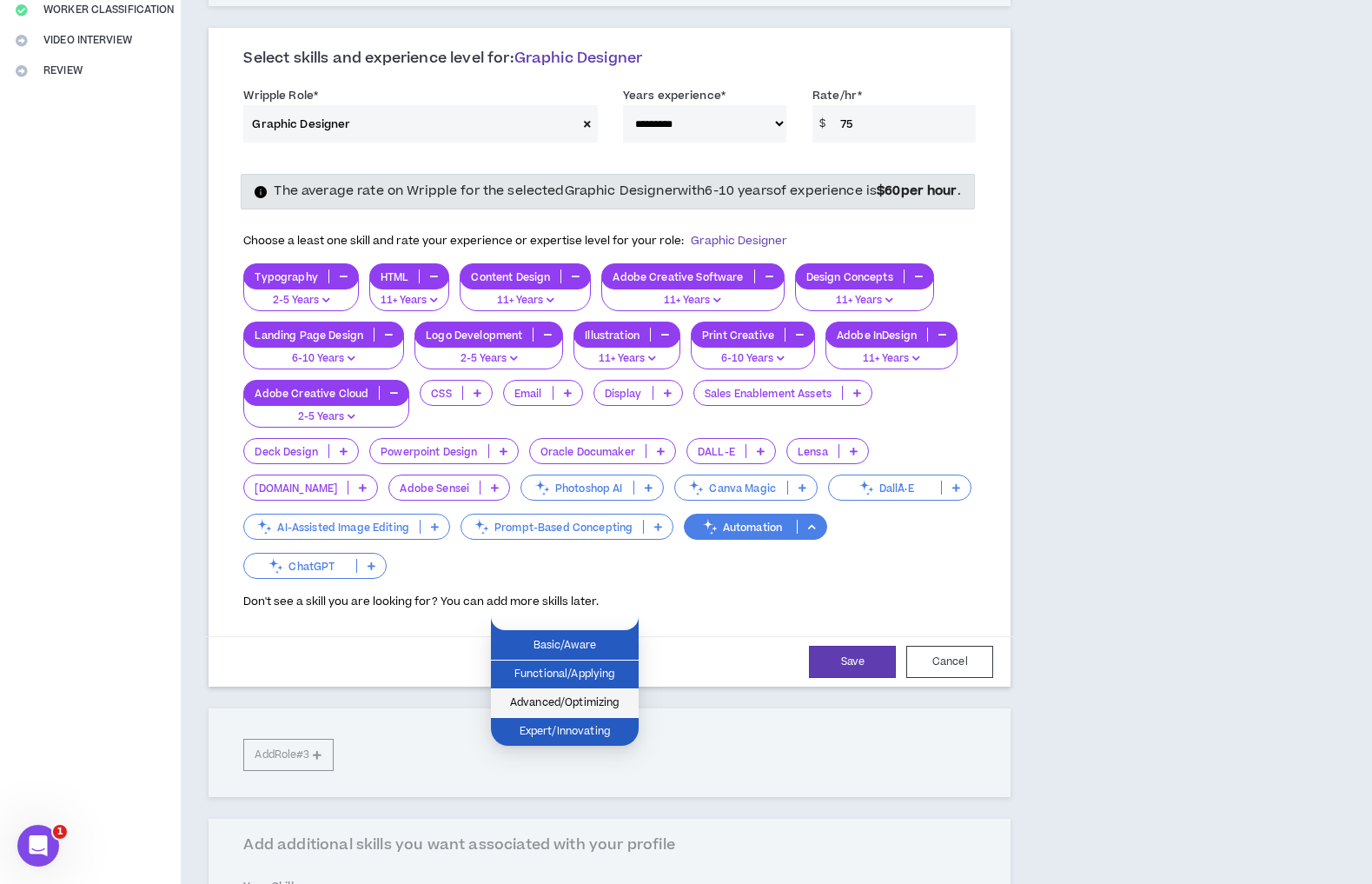
click at [598, 698] on span "Advanced/Optimizing" at bounding box center [564, 704] width 127 height 19
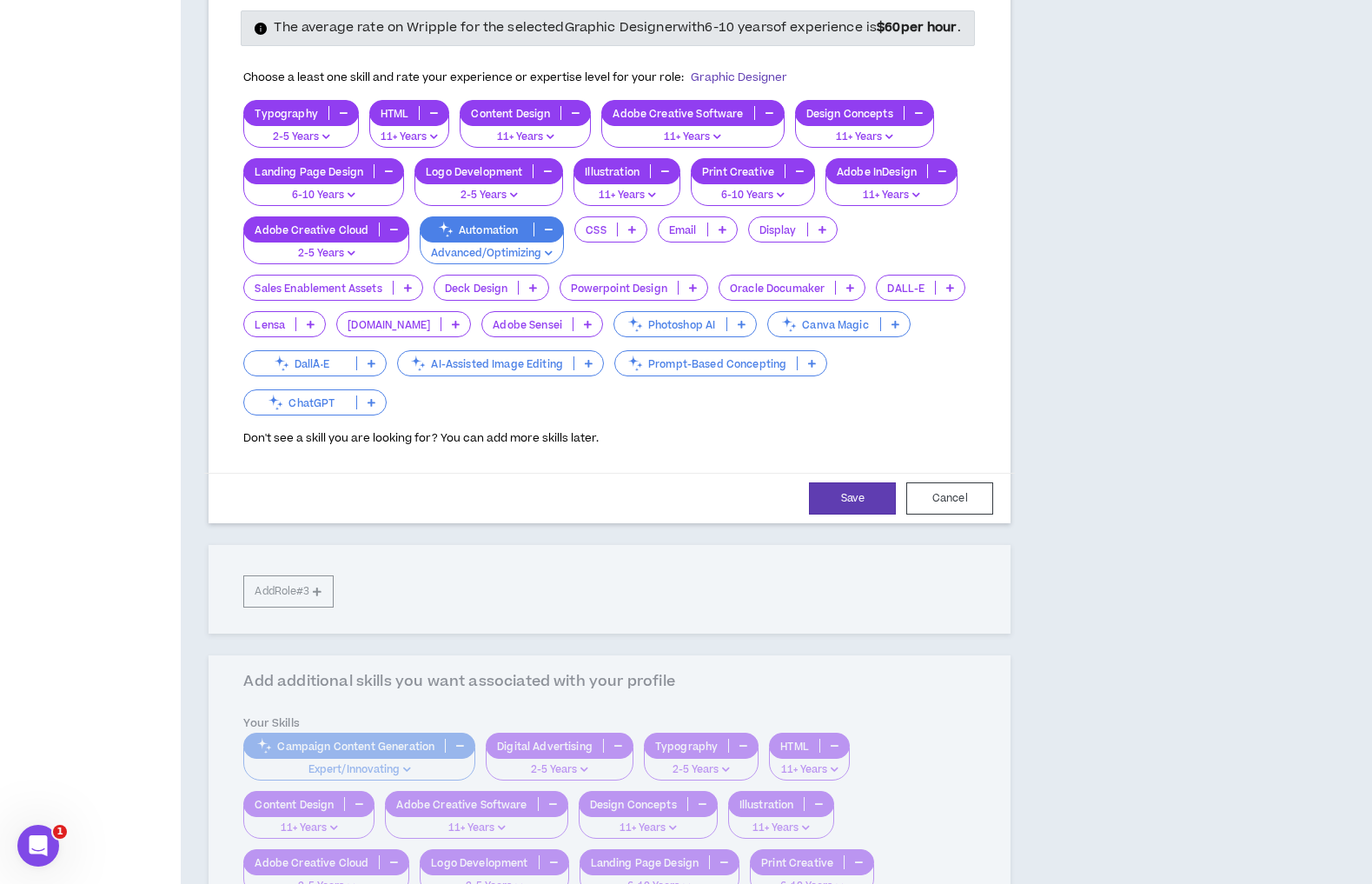
scroll to position [323, 0]
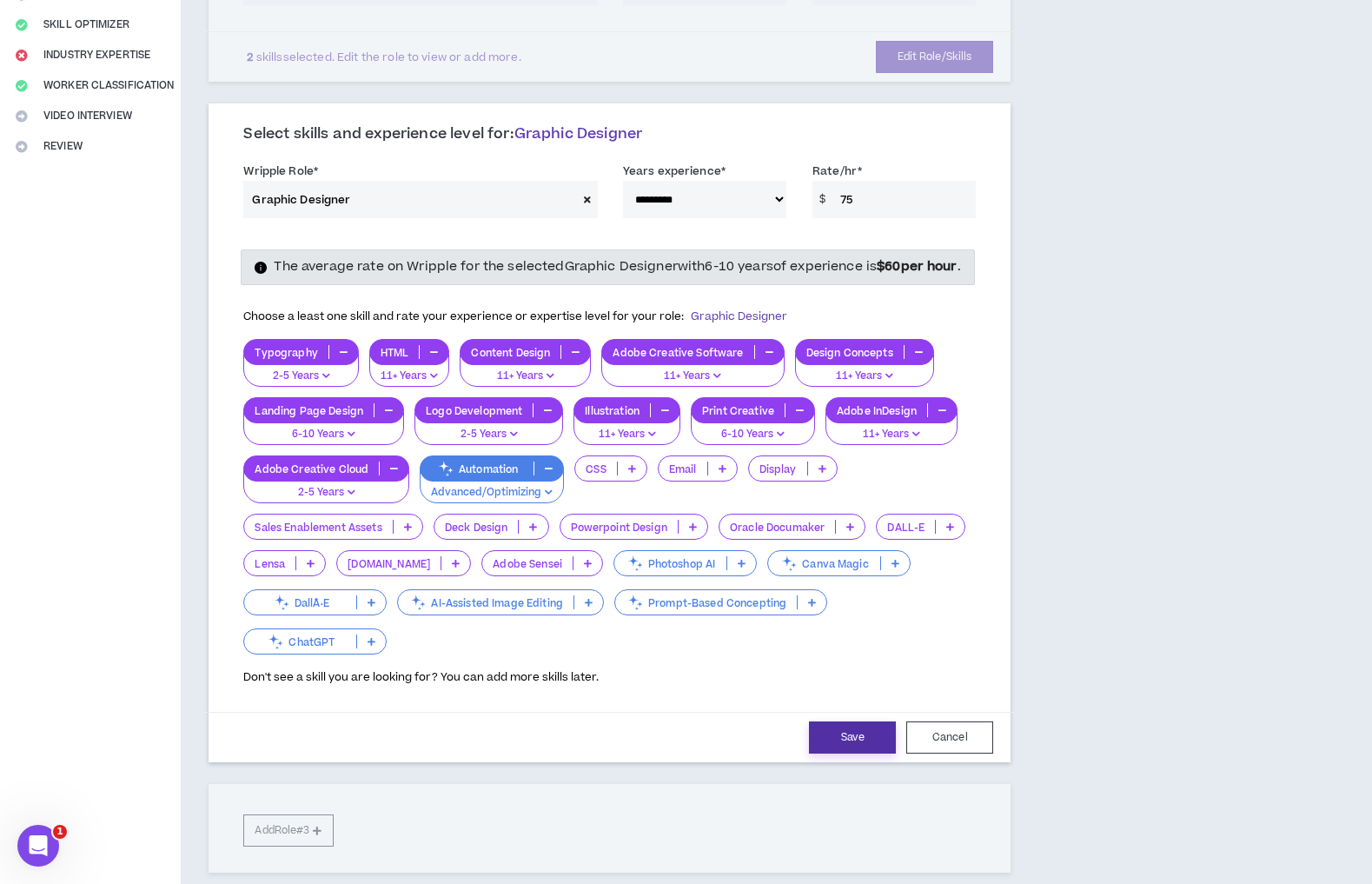
click at [834, 754] on button "Save" at bounding box center [853, 737] width 87 height 32
select select "**"
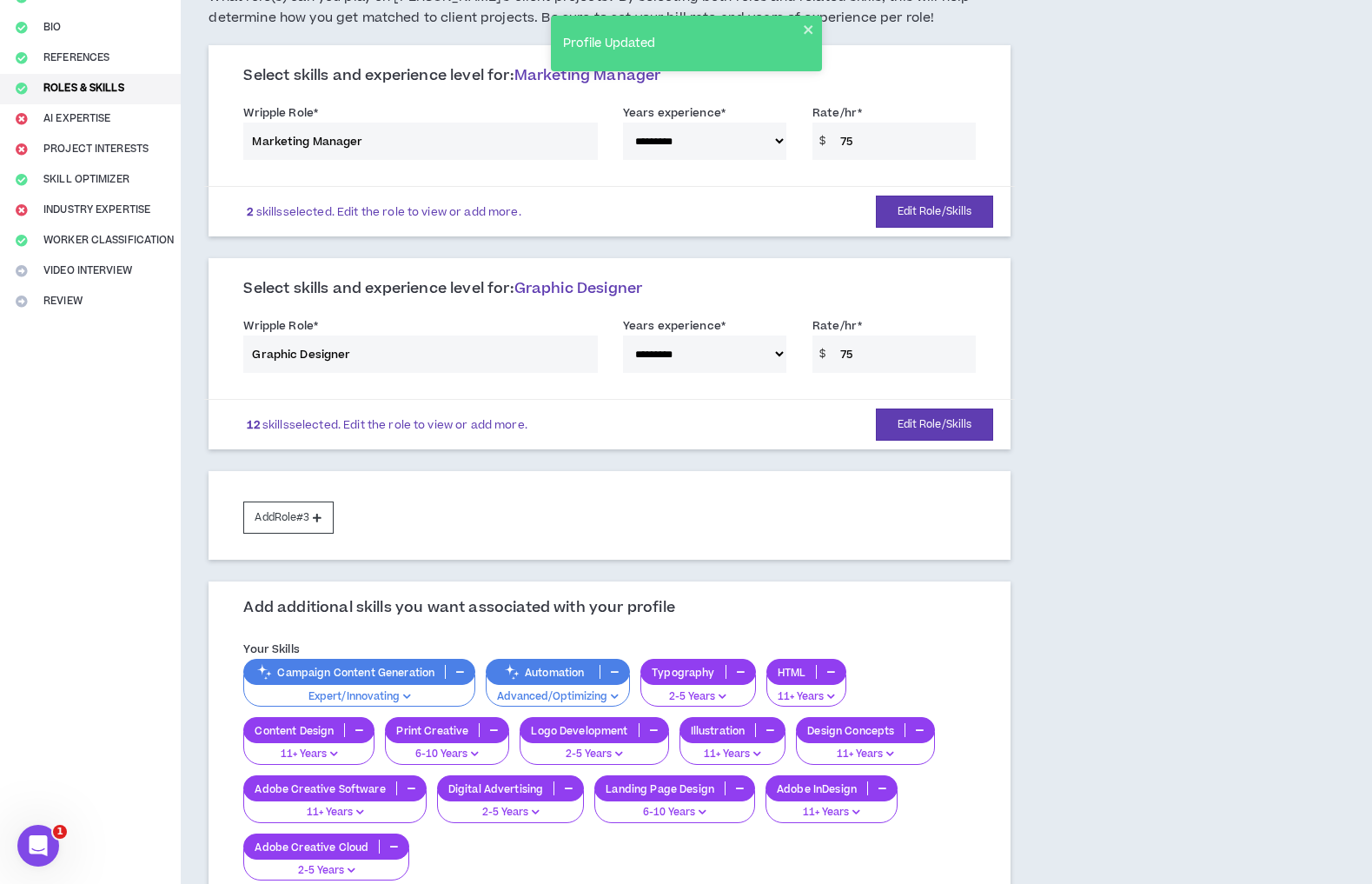
scroll to position [482, 0]
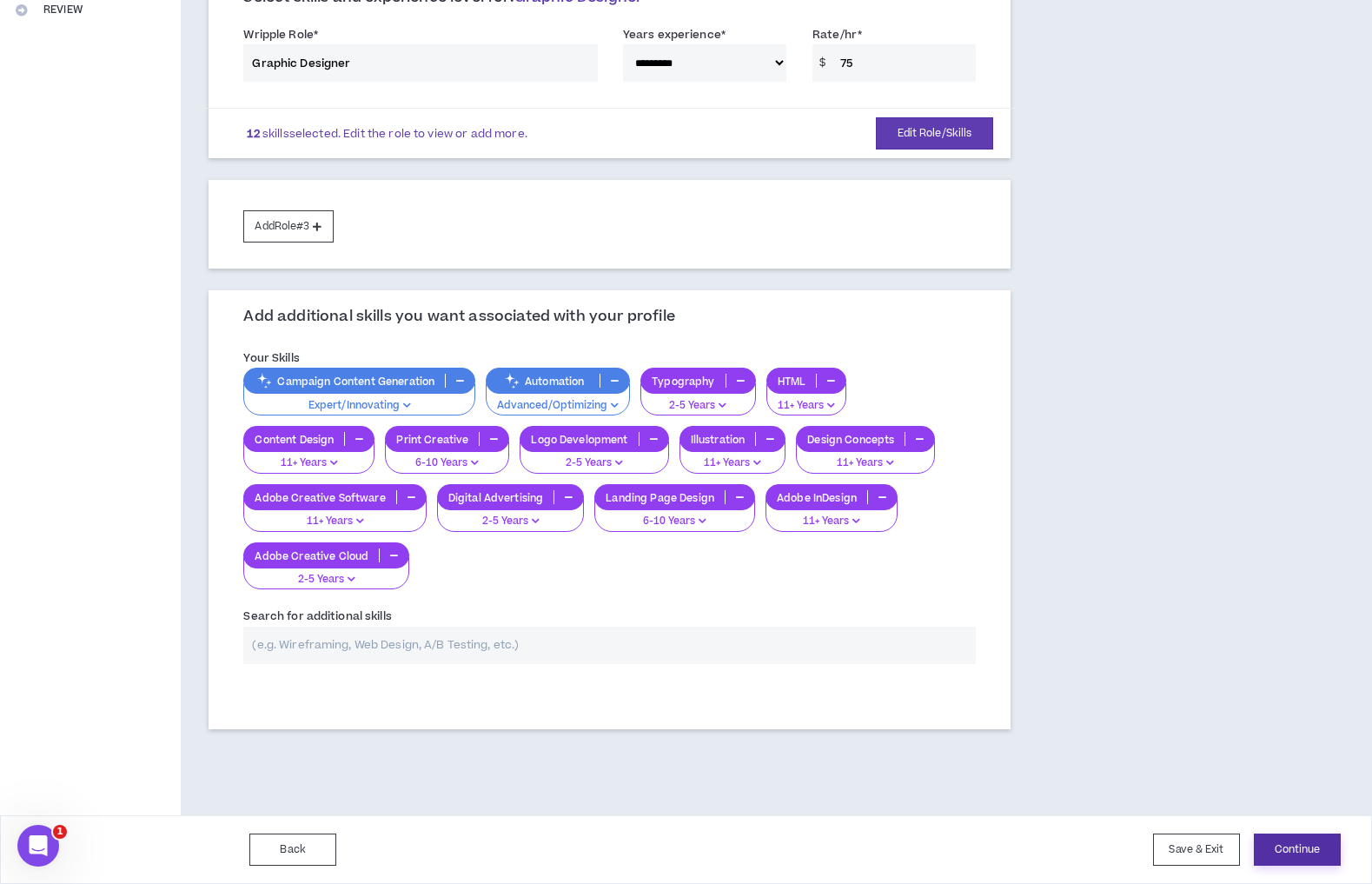
click at [1293, 854] on button "Continue" at bounding box center [1297, 849] width 87 height 32
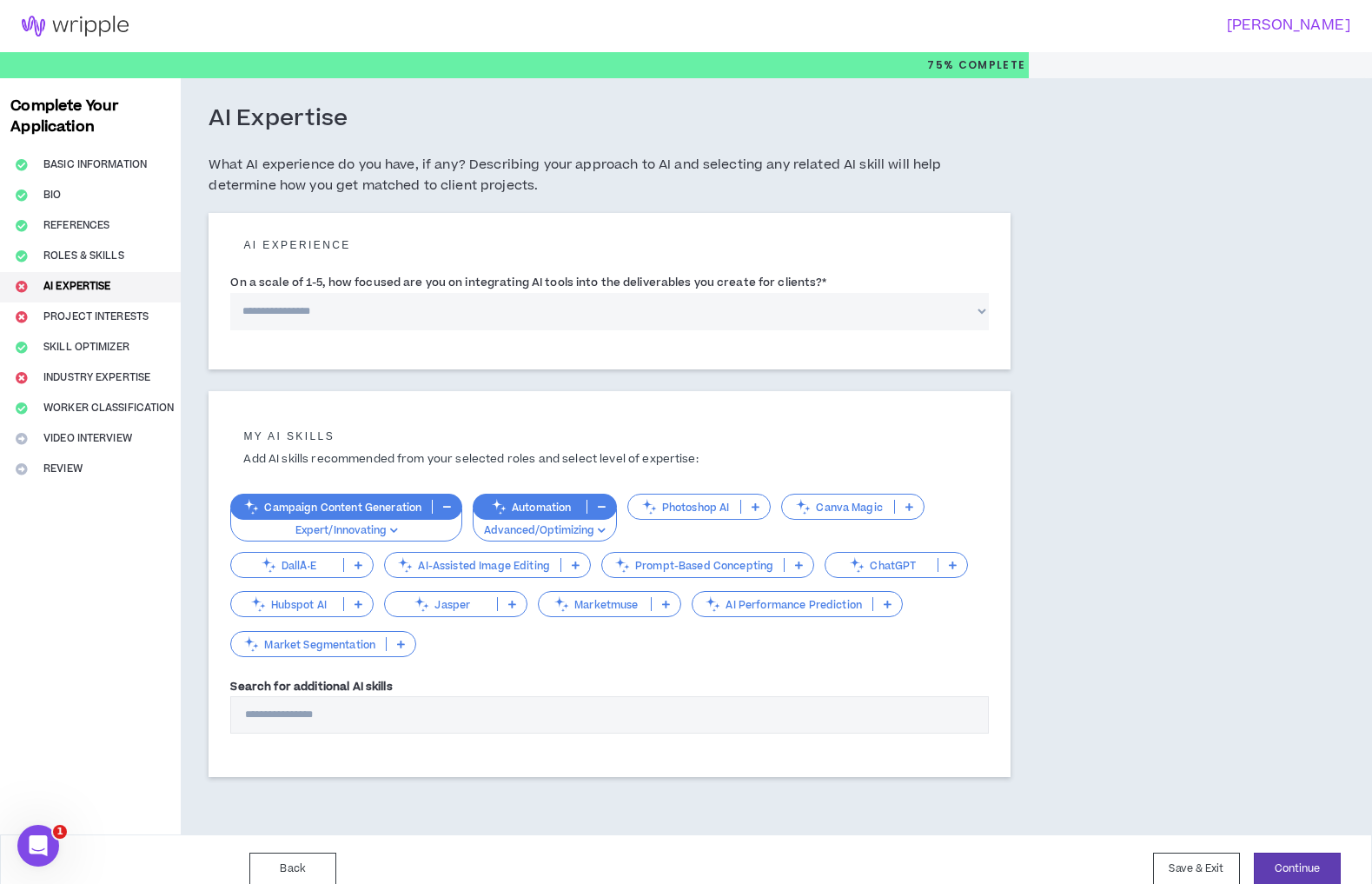
scroll to position [52, 0]
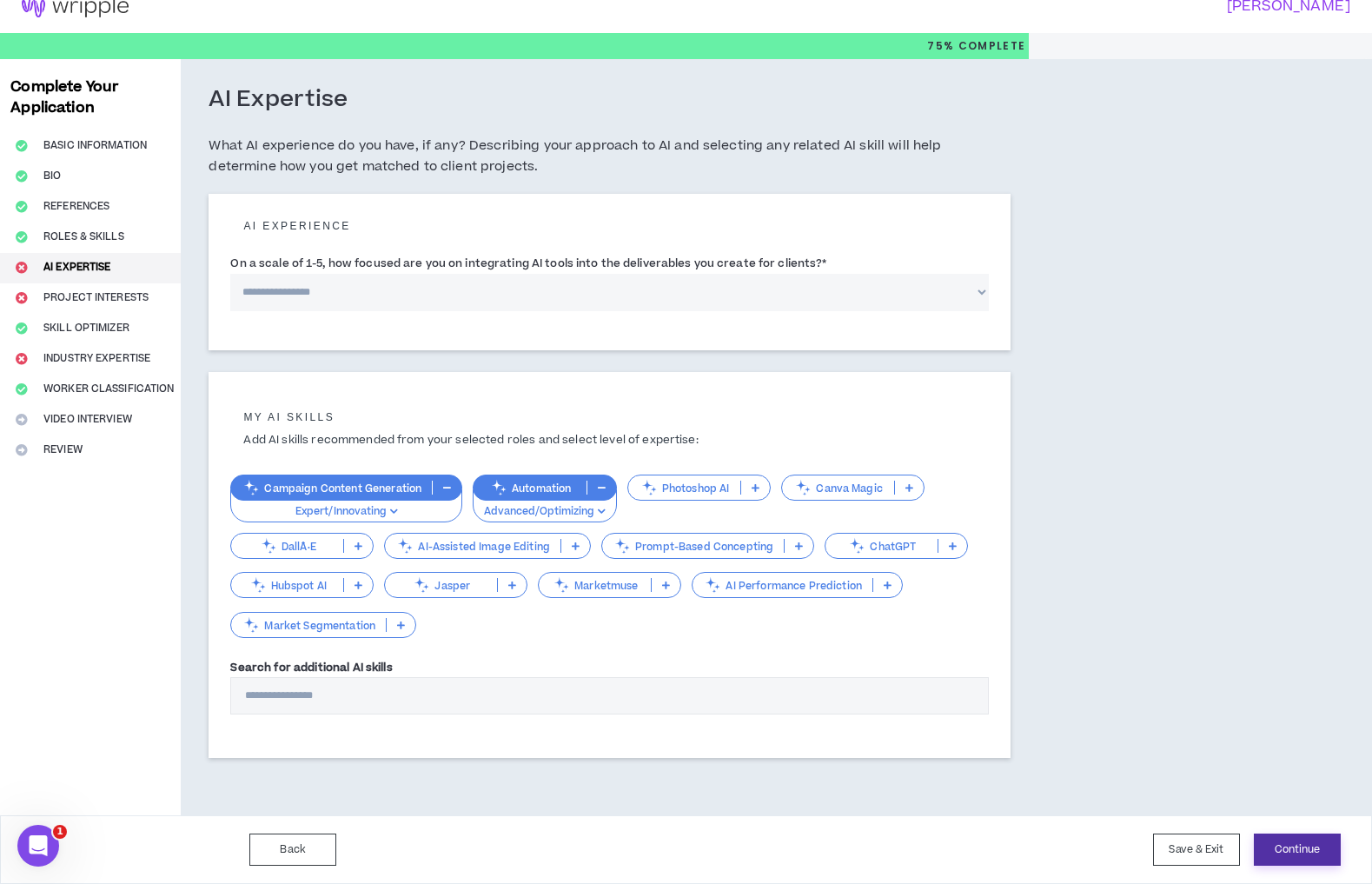
click at [1284, 851] on button "Continue" at bounding box center [1297, 849] width 87 height 32
click at [428, 273] on select "**********" at bounding box center [609, 292] width 759 height 38
select select "*"
click at [239, 273] on select "**********" at bounding box center [609, 292] width 759 height 38
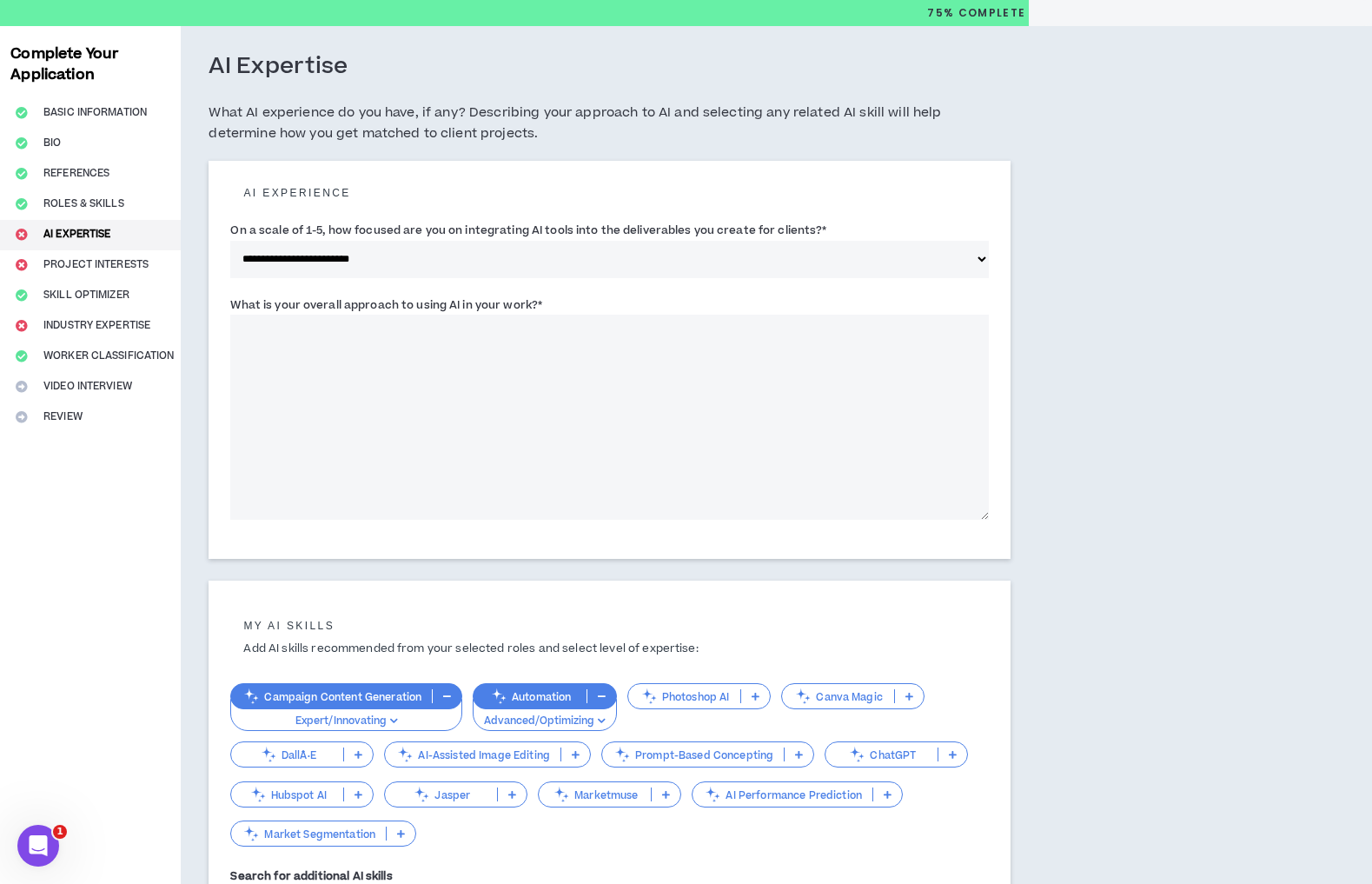
click at [391, 374] on textarea "What is your overall approach to using AI in your work? *" at bounding box center [609, 418] width 759 height 205
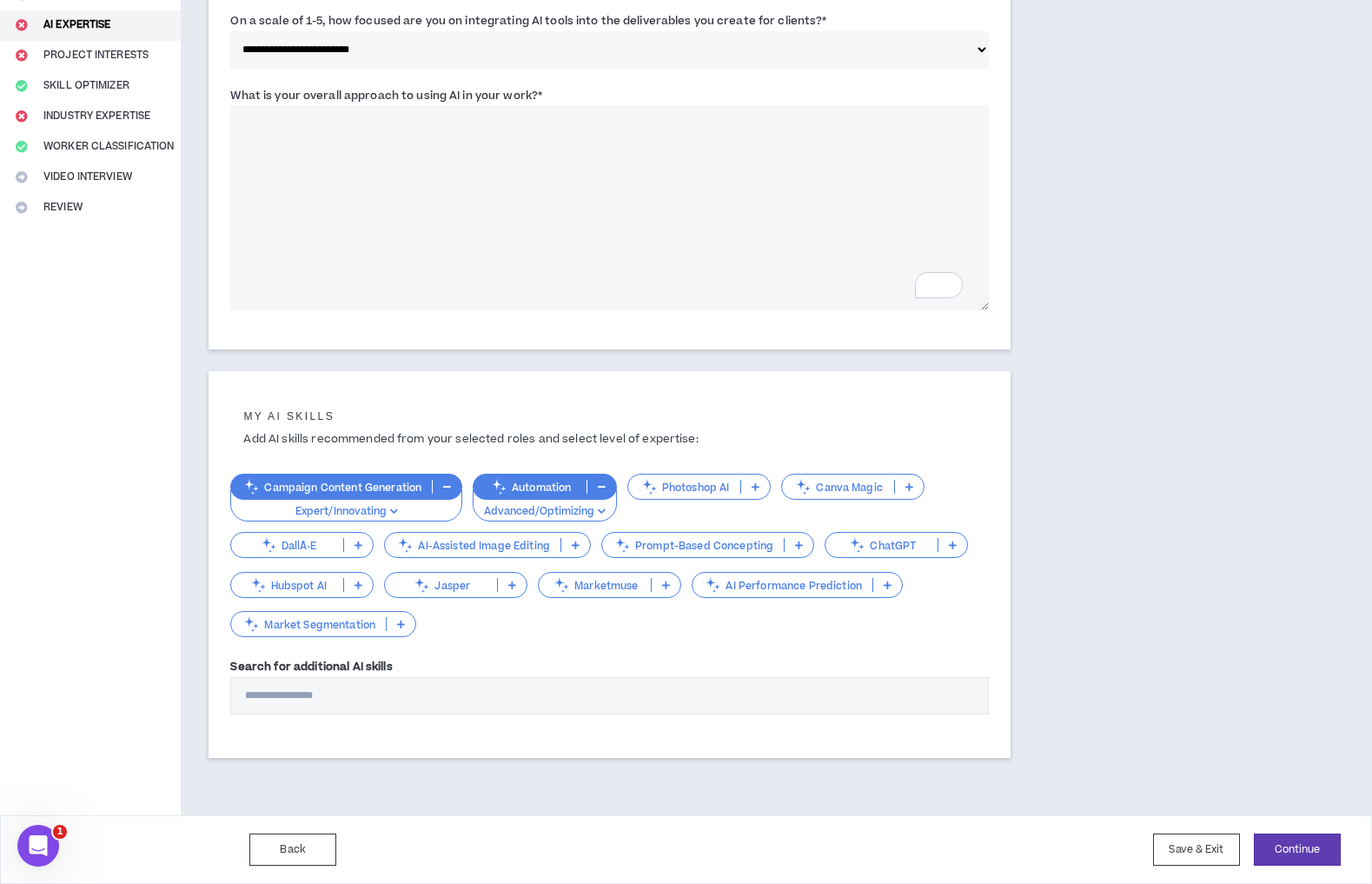
scroll to position [265, 0]
